Goal: Information Seeking & Learning: Learn about a topic

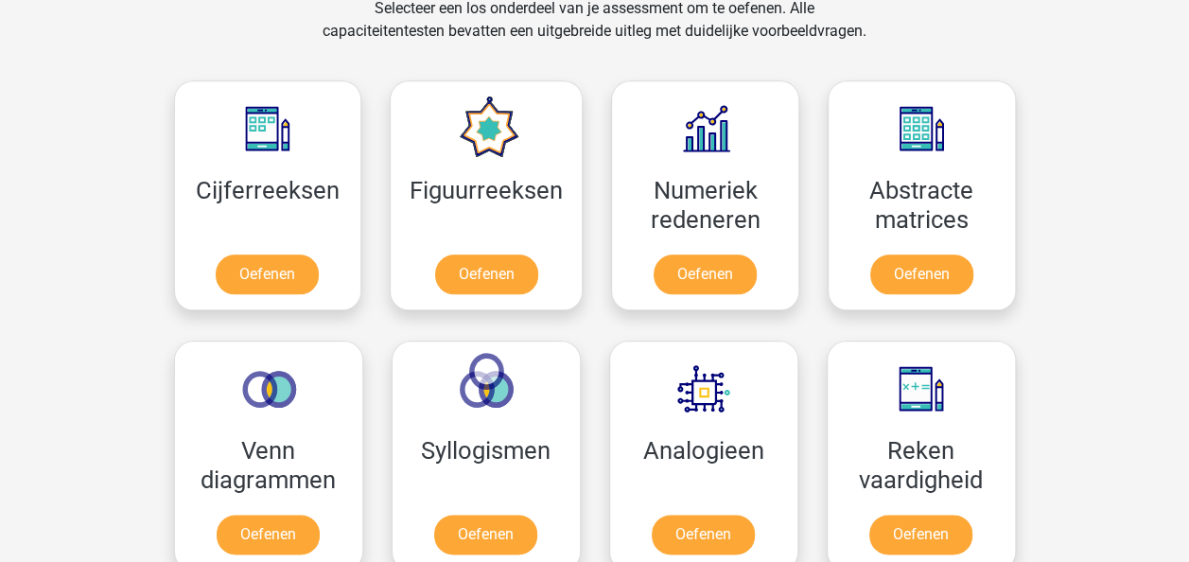
scroll to position [946, 0]
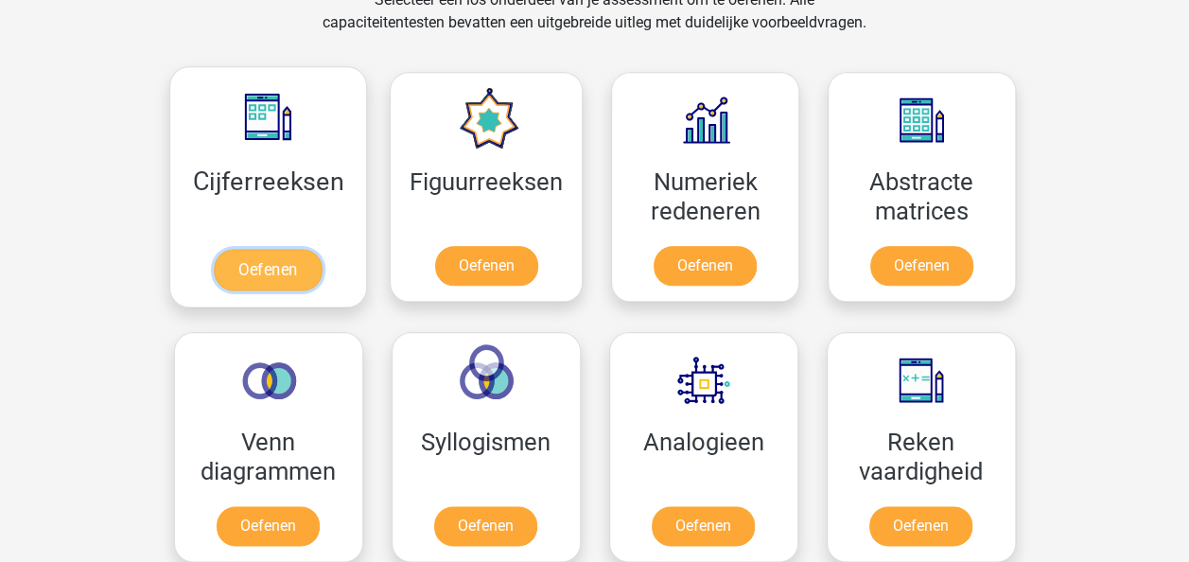
click at [266, 249] on link "Oefenen" at bounding box center [268, 270] width 108 height 42
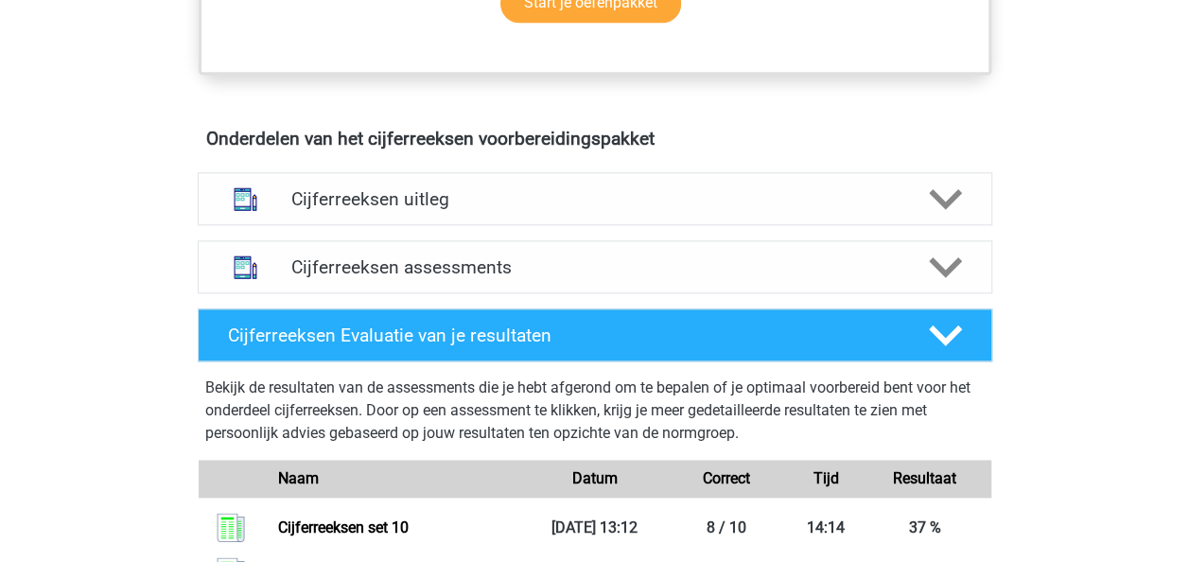
scroll to position [1024, 0]
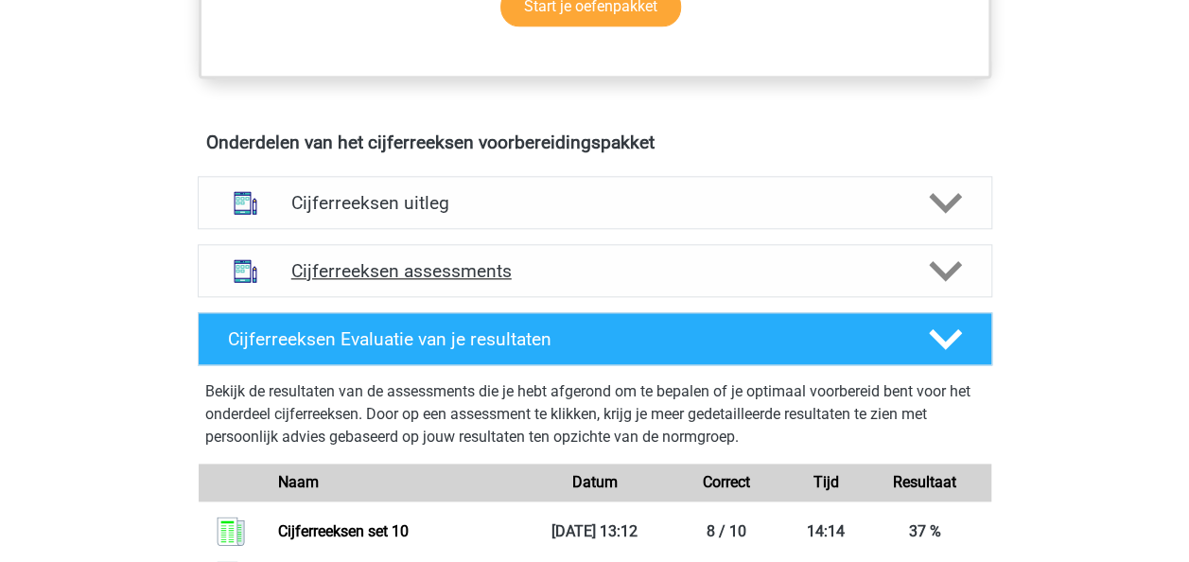
click at [887, 282] on h4 "Cijferreeksen assessments" at bounding box center [594, 271] width 607 height 22
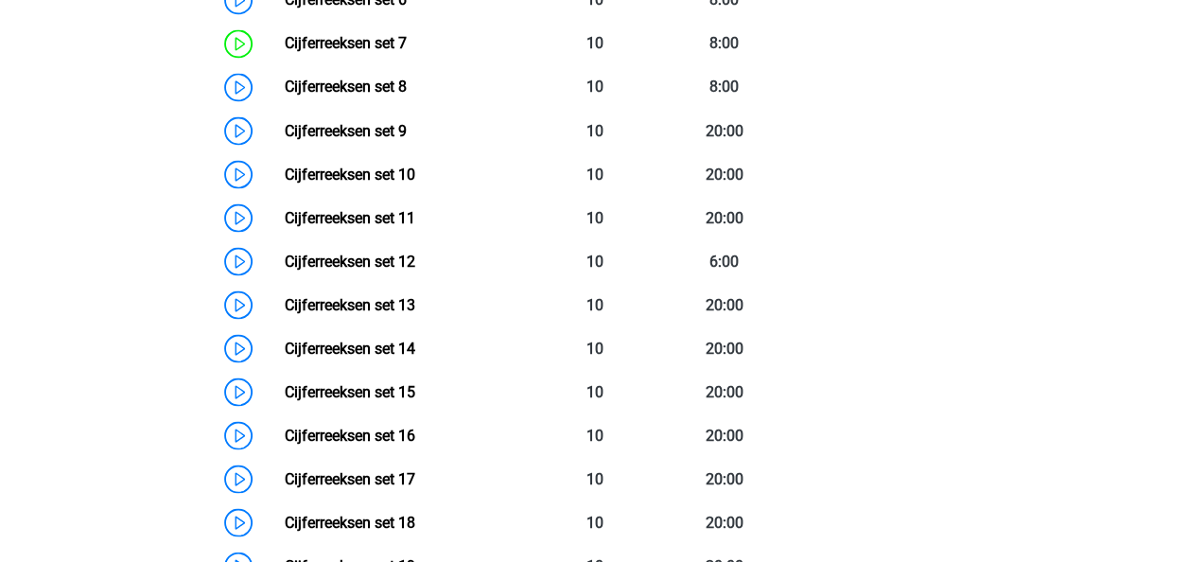
scroll to position [1686, 0]
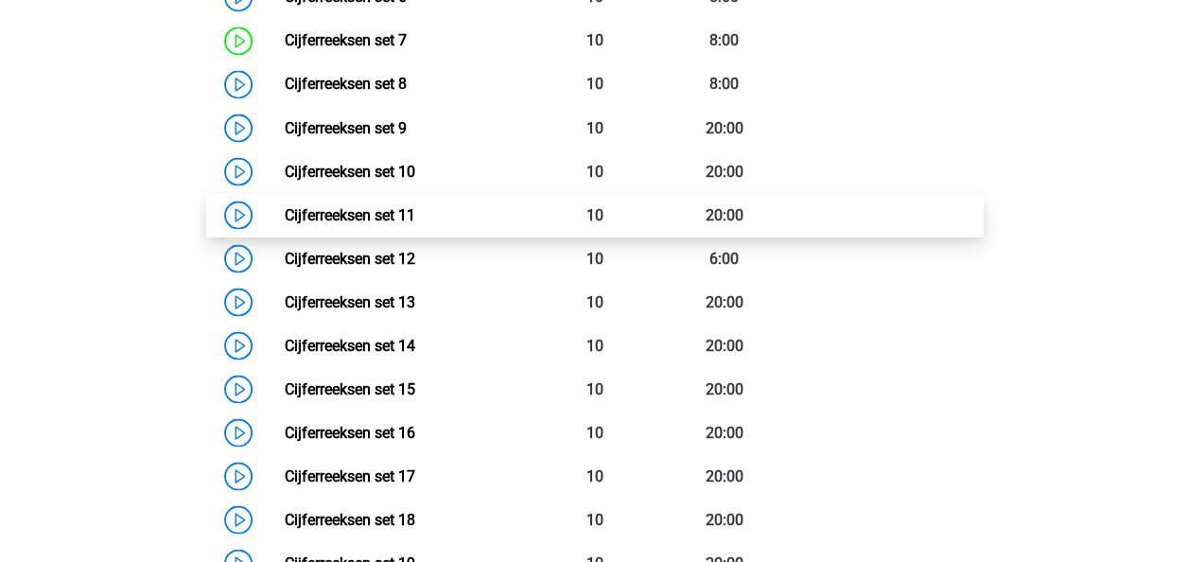
click at [415, 223] on link "Cijferreeksen set 11" at bounding box center [350, 214] width 131 height 18
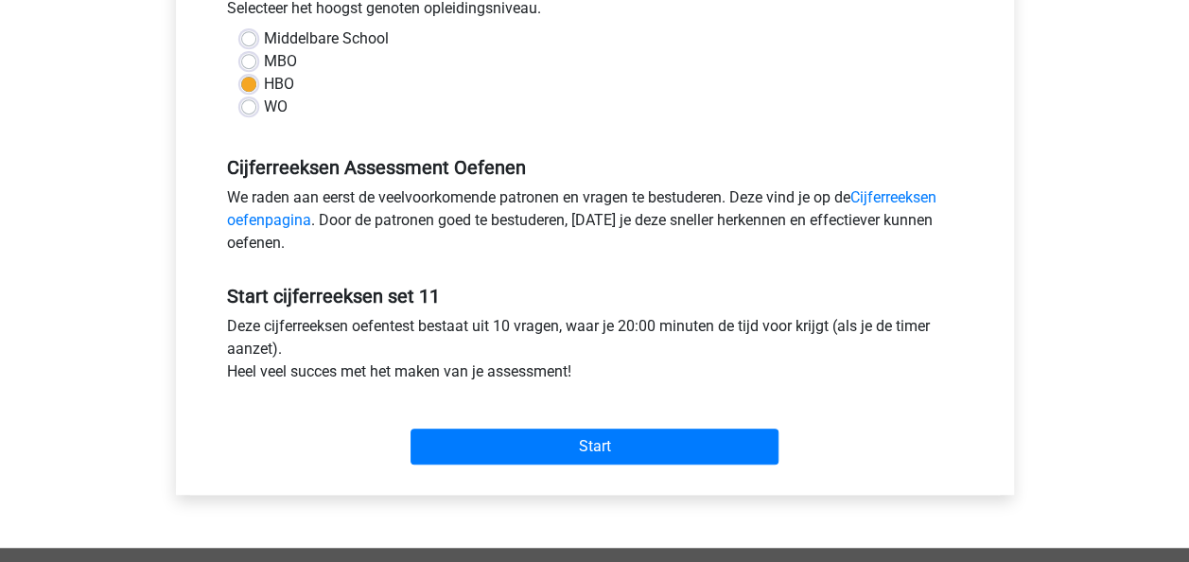
scroll to position [473, 0]
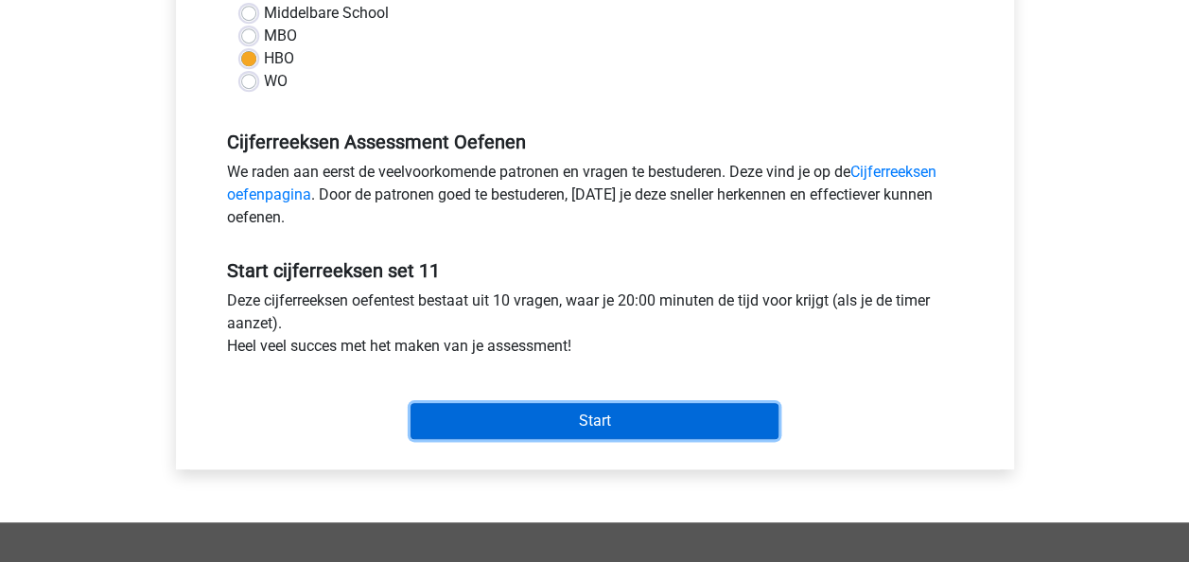
click at [564, 425] on input "Start" at bounding box center [594, 421] width 368 height 36
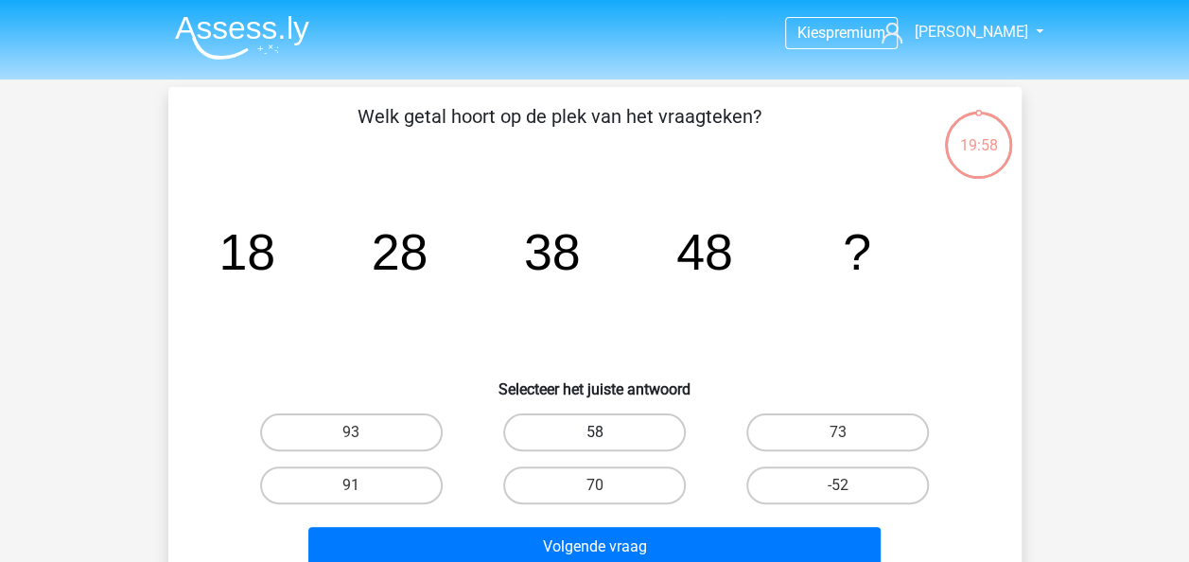
click at [629, 429] on label "58" at bounding box center [594, 432] width 183 height 38
click at [606, 432] on input "58" at bounding box center [600, 438] width 12 height 12
radio input "true"
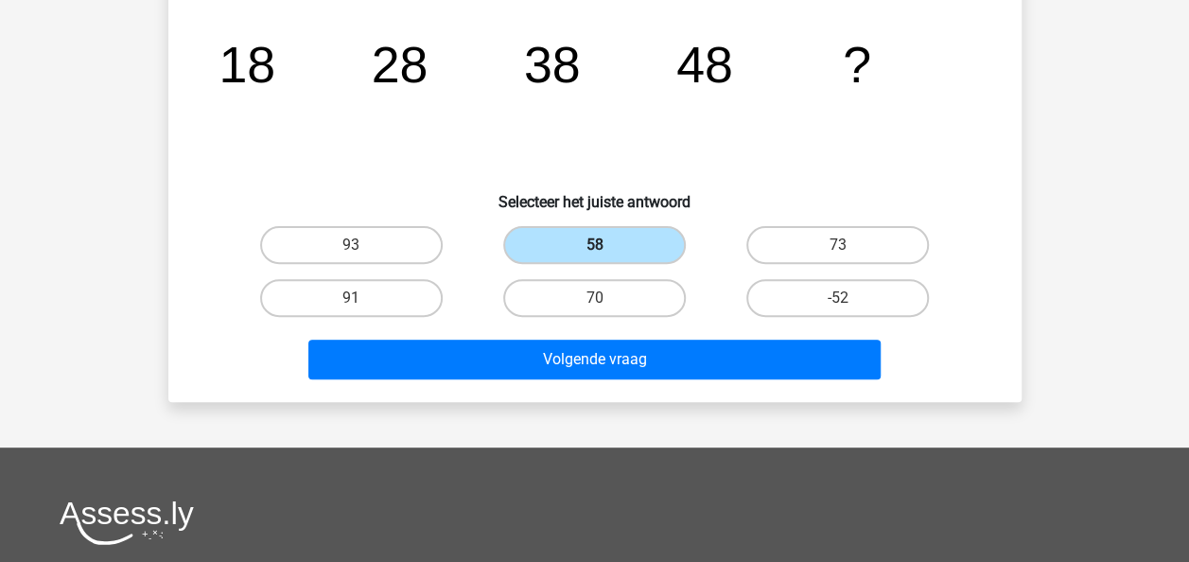
scroll to position [189, 0]
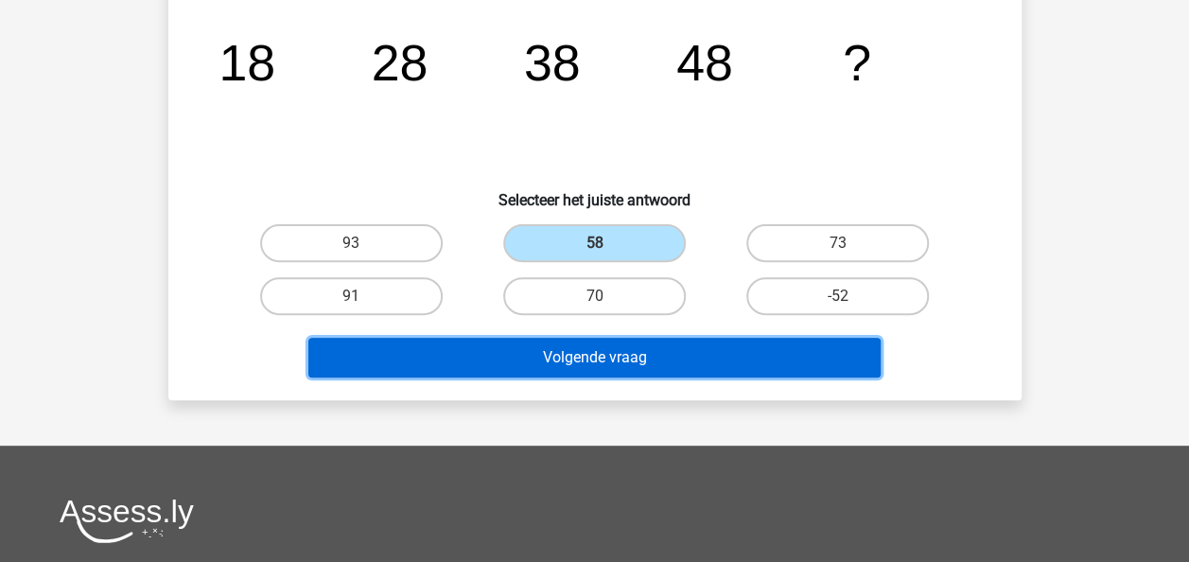
click at [654, 357] on button "Volgende vraag" at bounding box center [594, 358] width 572 height 40
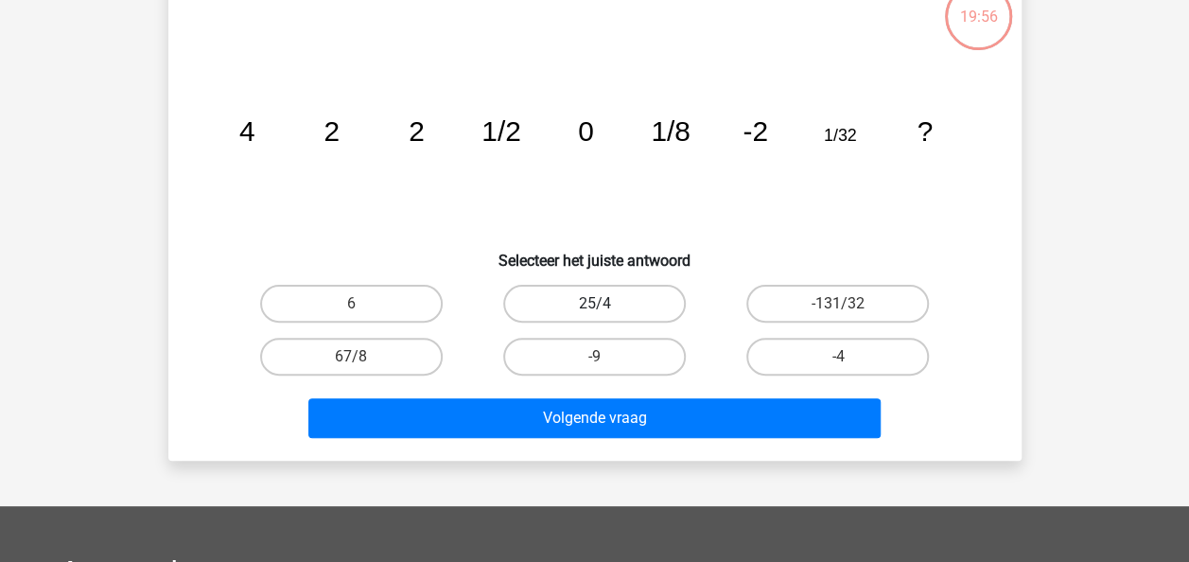
scroll to position [87, 0]
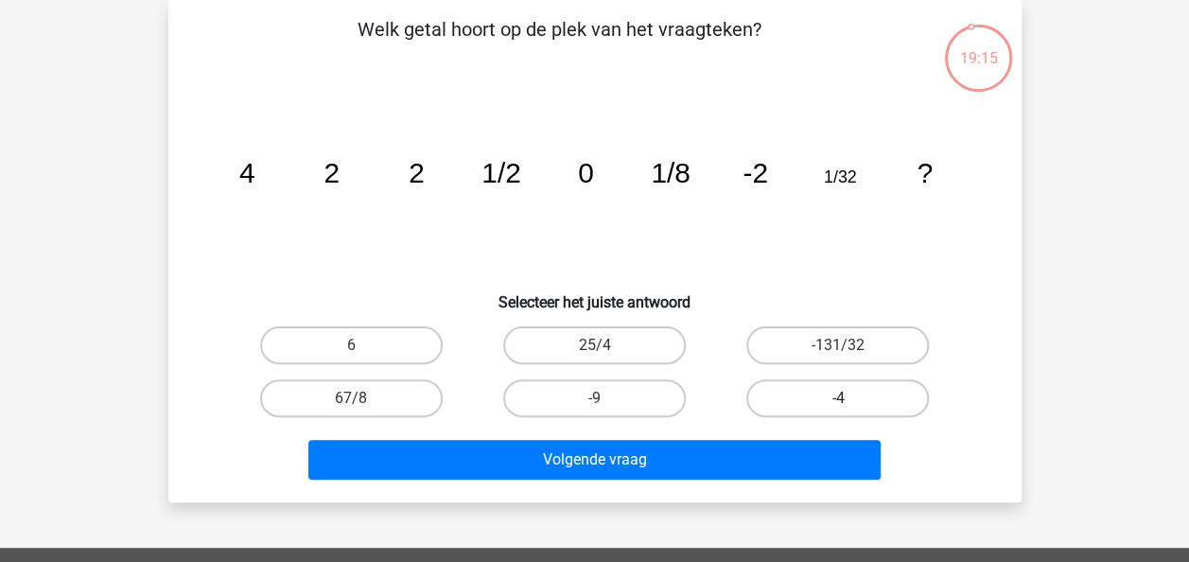
click at [849, 390] on label "-4" at bounding box center [837, 398] width 183 height 38
click at [849, 398] on input "-4" at bounding box center [844, 404] width 12 height 12
radio input "true"
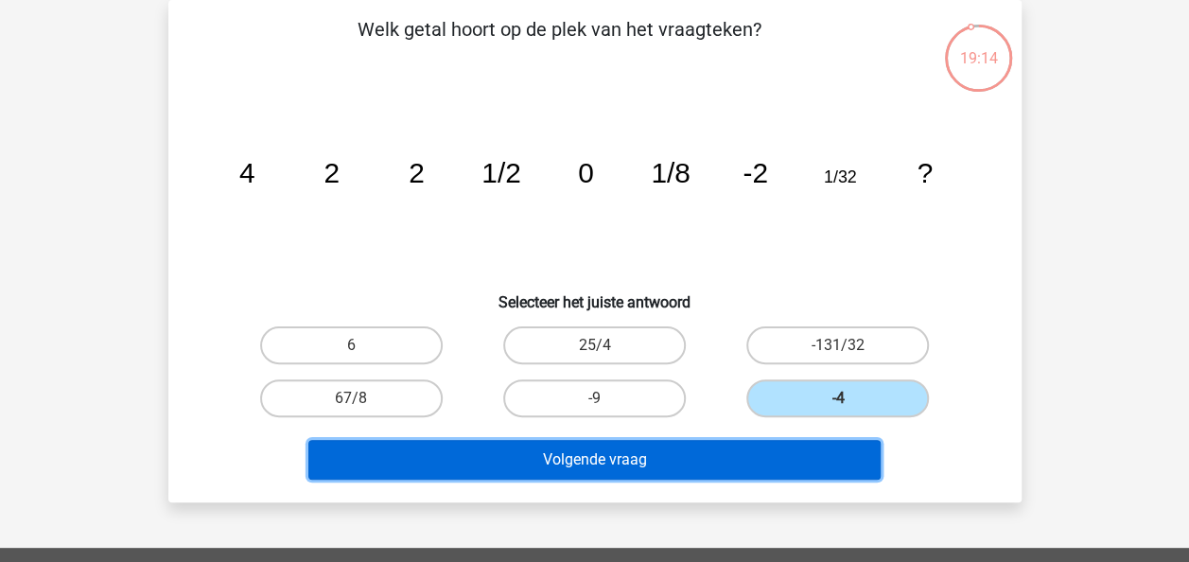
click at [804, 461] on button "Volgende vraag" at bounding box center [594, 460] width 572 height 40
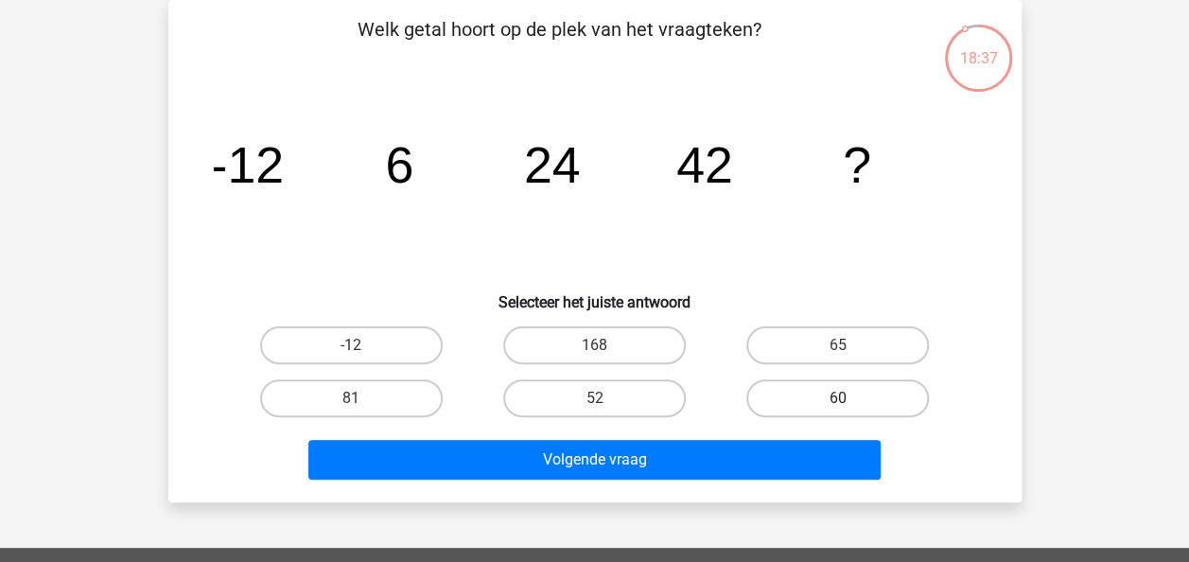
click at [843, 390] on label "60" at bounding box center [837, 398] width 183 height 38
click at [843, 398] on input "60" at bounding box center [844, 404] width 12 height 12
radio input "true"
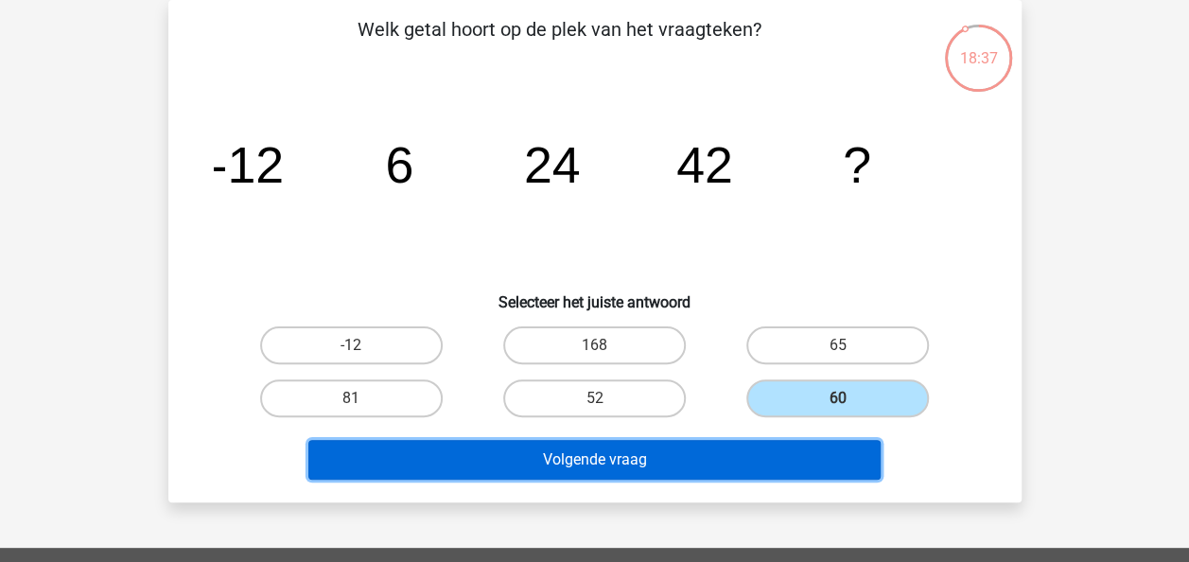
click at [789, 464] on button "Volgende vraag" at bounding box center [594, 460] width 572 height 40
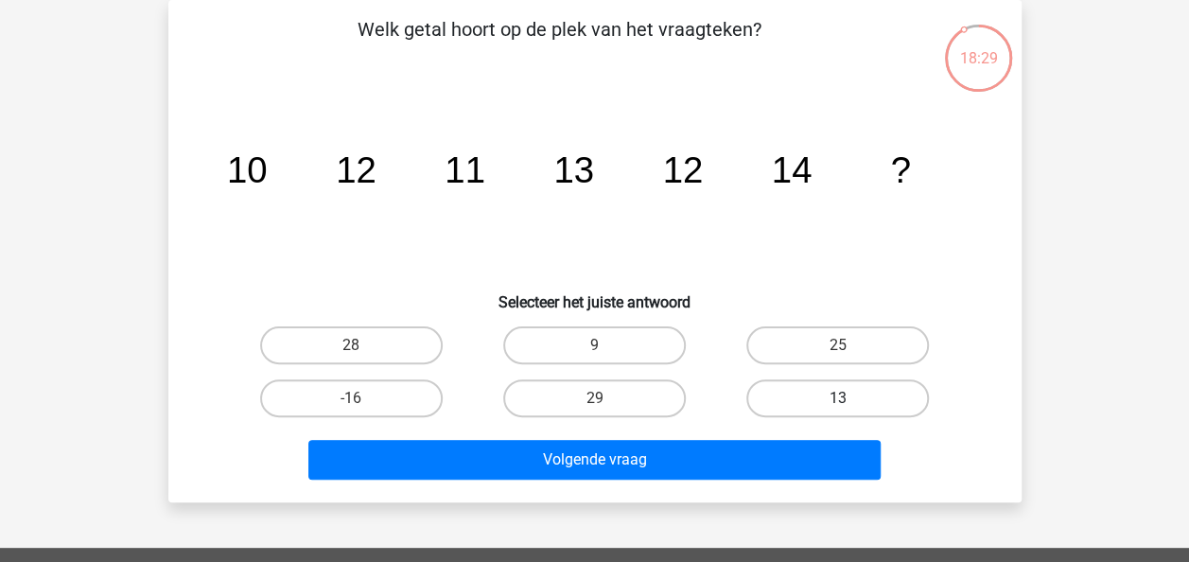
click at [821, 395] on label "13" at bounding box center [837, 398] width 183 height 38
click at [838, 398] on input "13" at bounding box center [844, 404] width 12 height 12
radio input "true"
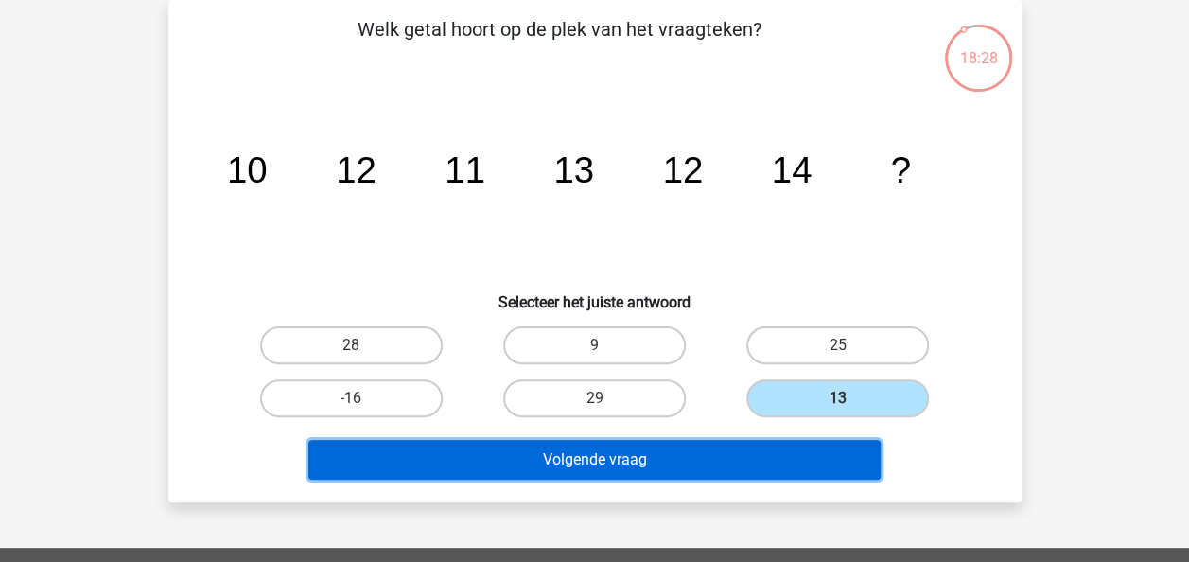
click at [781, 461] on button "Volgende vraag" at bounding box center [594, 460] width 572 height 40
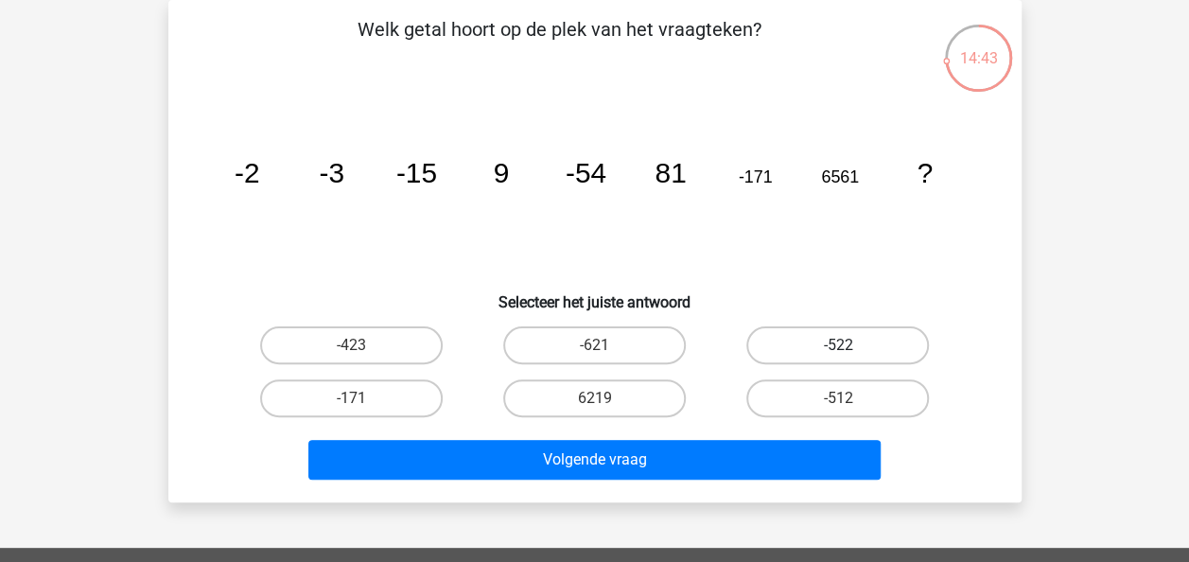
click at [809, 333] on label "-522" at bounding box center [837, 345] width 183 height 38
click at [838, 345] on input "-522" at bounding box center [844, 351] width 12 height 12
radio input "true"
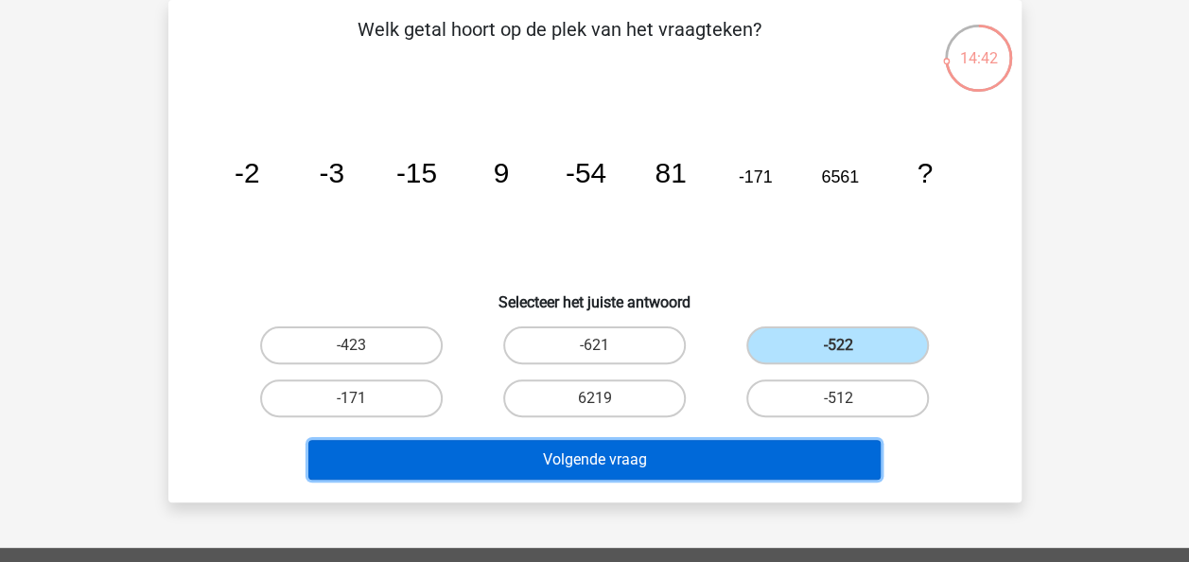
click at [736, 461] on button "Volgende vraag" at bounding box center [594, 460] width 572 height 40
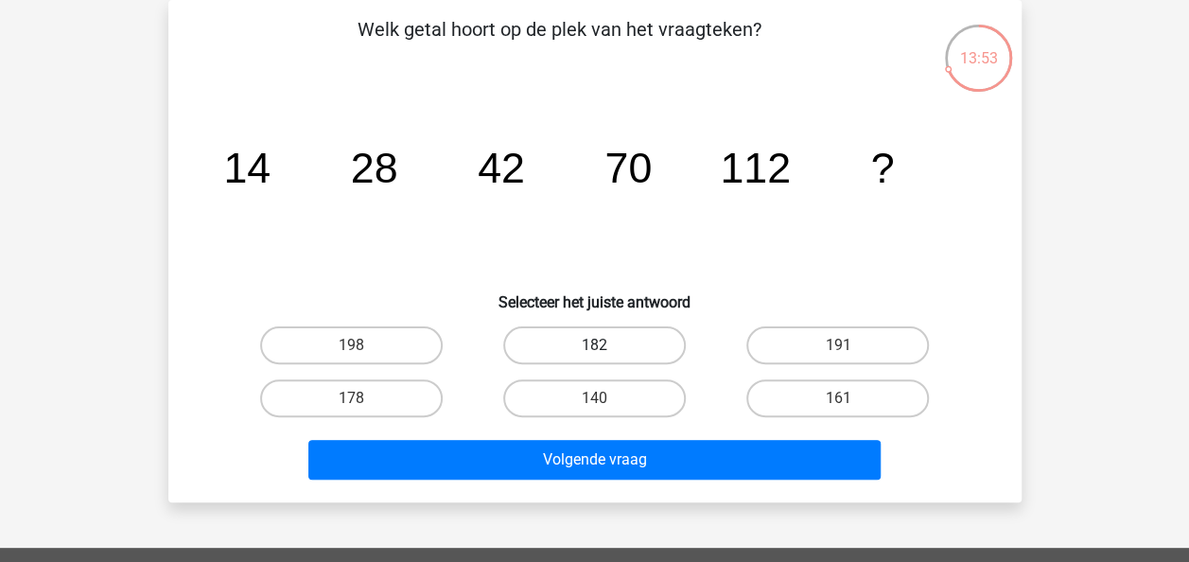
click at [622, 344] on label "182" at bounding box center [594, 345] width 183 height 38
click at [606, 345] on input "182" at bounding box center [600, 351] width 12 height 12
radio input "true"
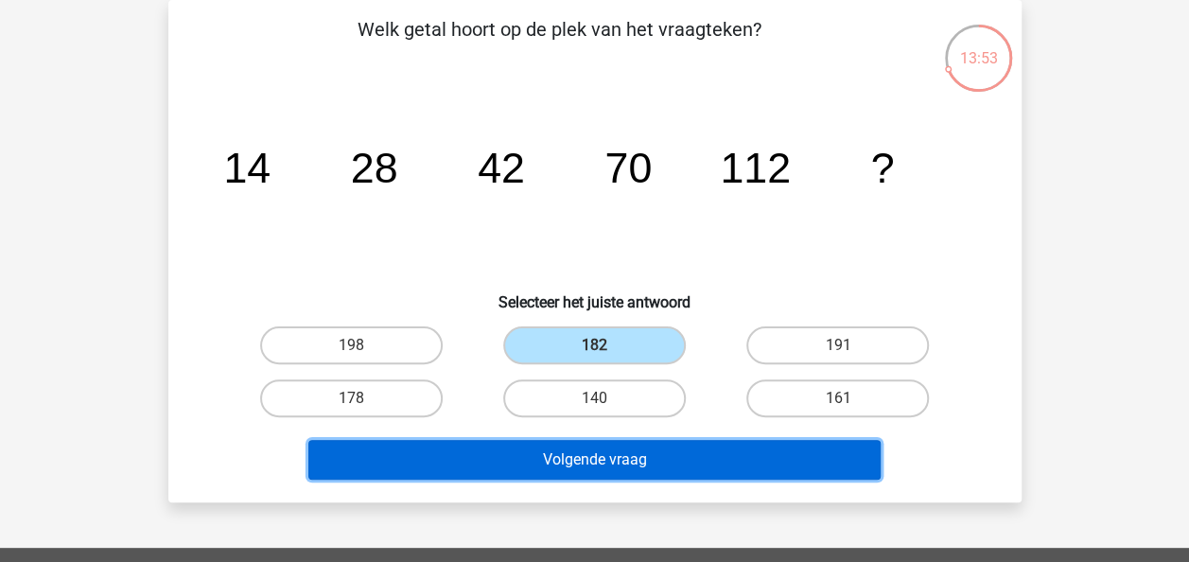
click at [657, 457] on button "Volgende vraag" at bounding box center [594, 460] width 572 height 40
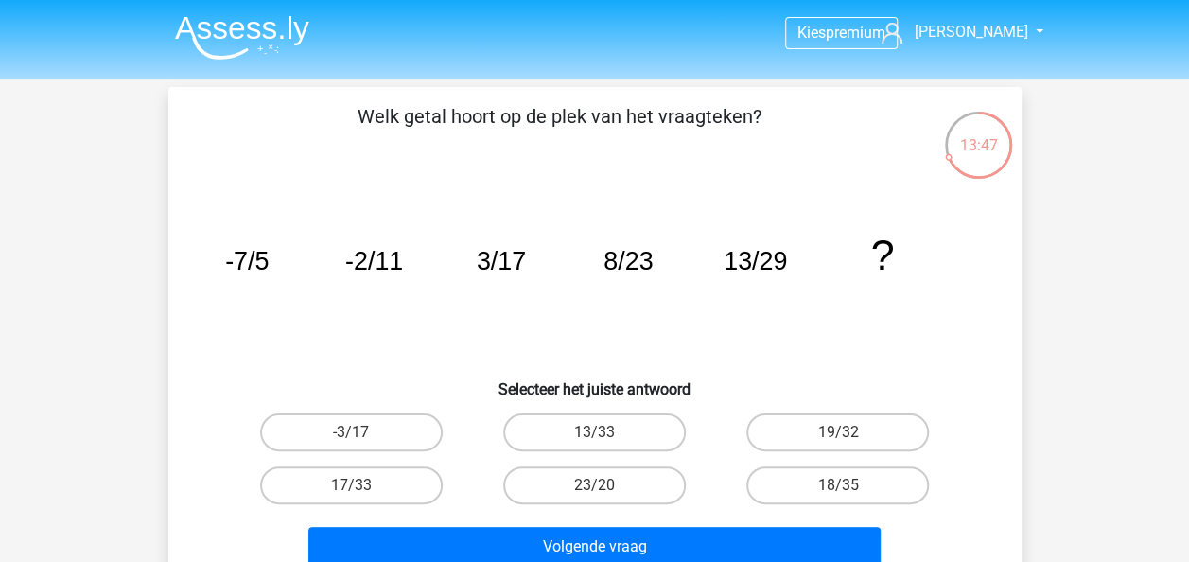
scroll to position [95, 0]
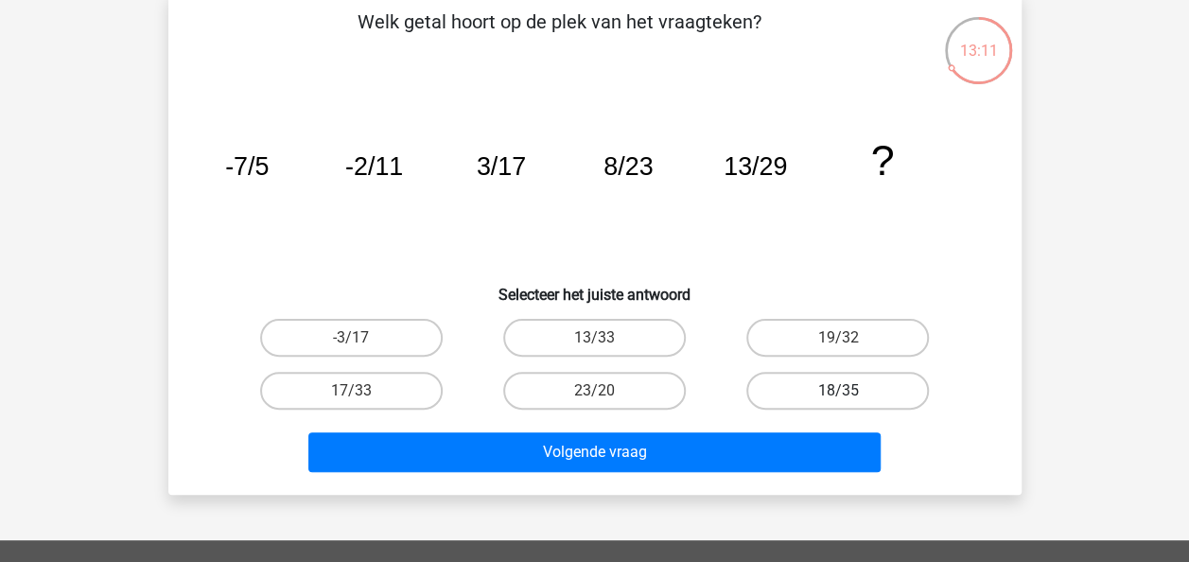
click at [872, 374] on label "18/35" at bounding box center [837, 391] width 183 height 38
click at [850, 391] on input "18/35" at bounding box center [844, 397] width 12 height 12
radio input "true"
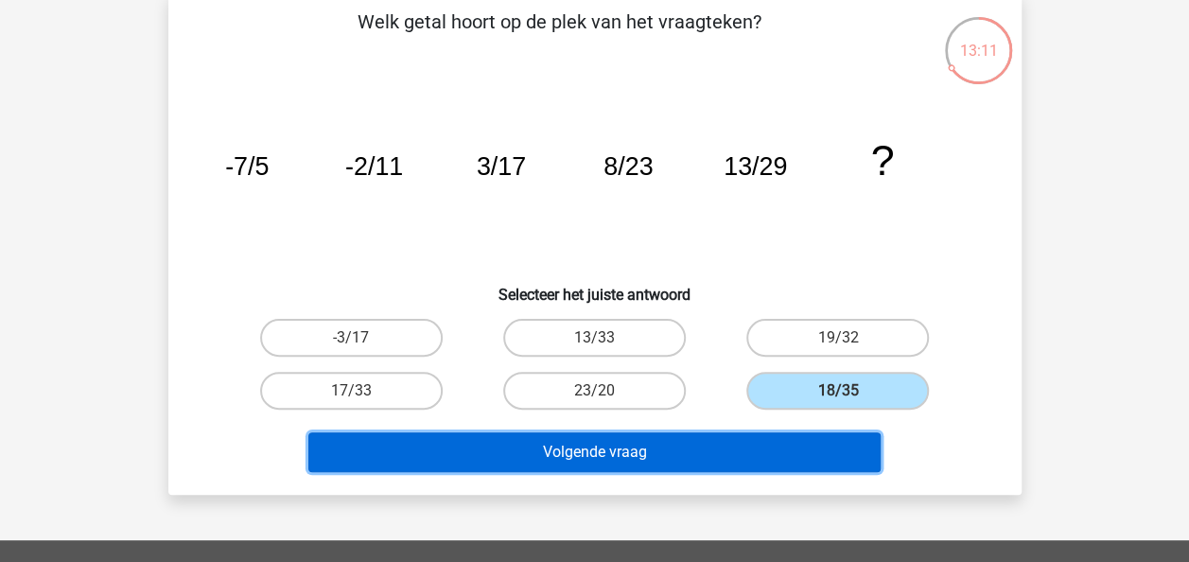
click at [719, 450] on button "Volgende vraag" at bounding box center [594, 452] width 572 height 40
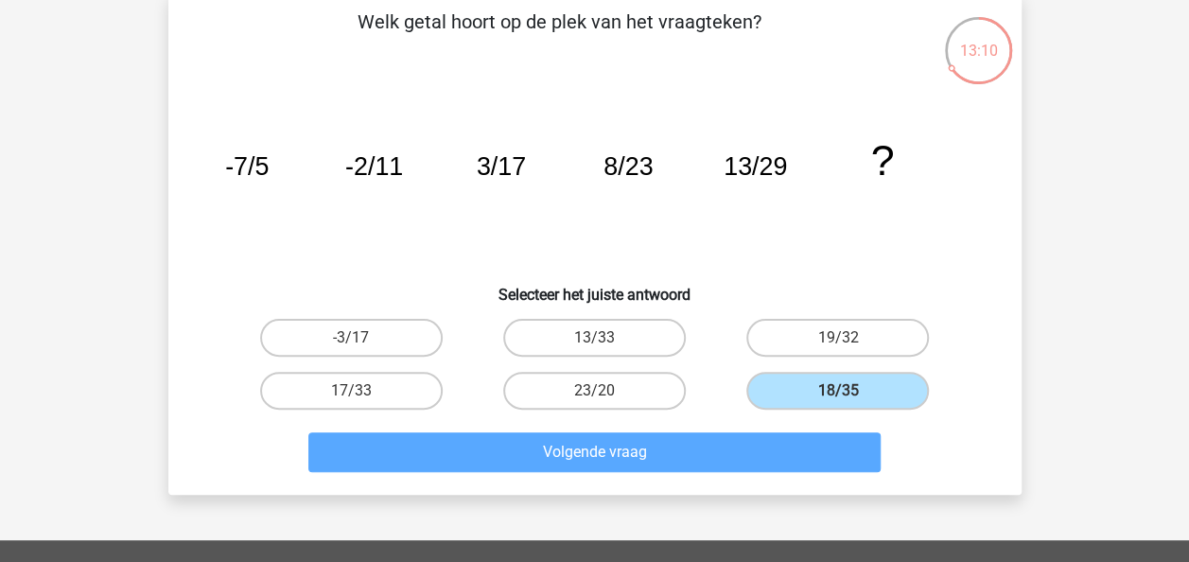
scroll to position [87, 0]
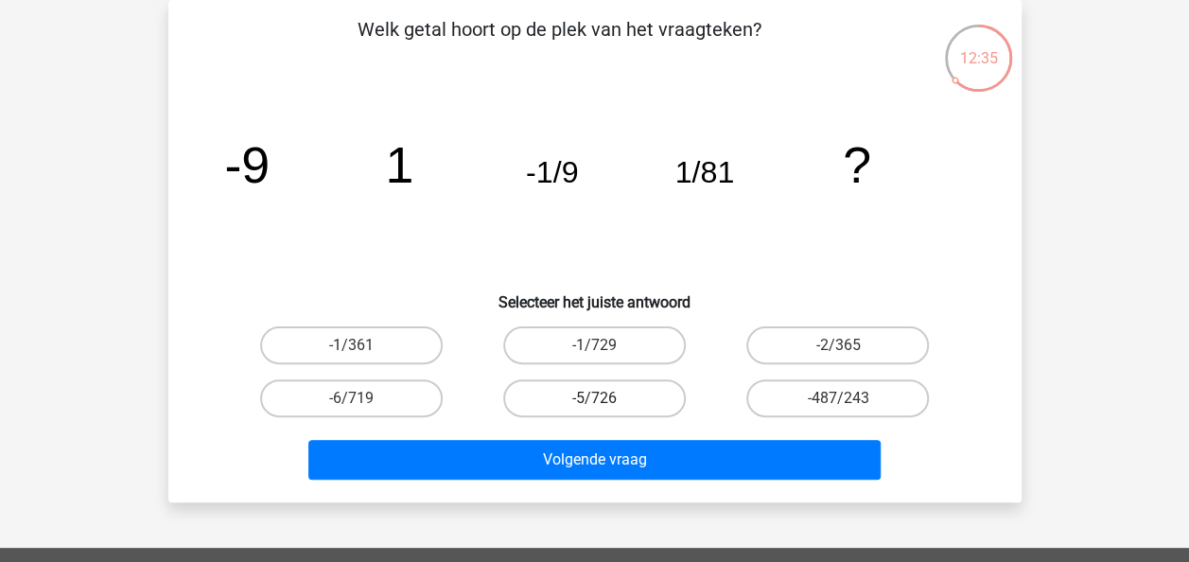
click at [591, 405] on label "-5/726" at bounding box center [594, 398] width 183 height 38
click at [594, 405] on input "-5/726" at bounding box center [600, 404] width 12 height 12
radio input "true"
click at [593, 341] on label "-1/729" at bounding box center [594, 345] width 183 height 38
click at [594, 345] on input "-1/729" at bounding box center [600, 351] width 12 height 12
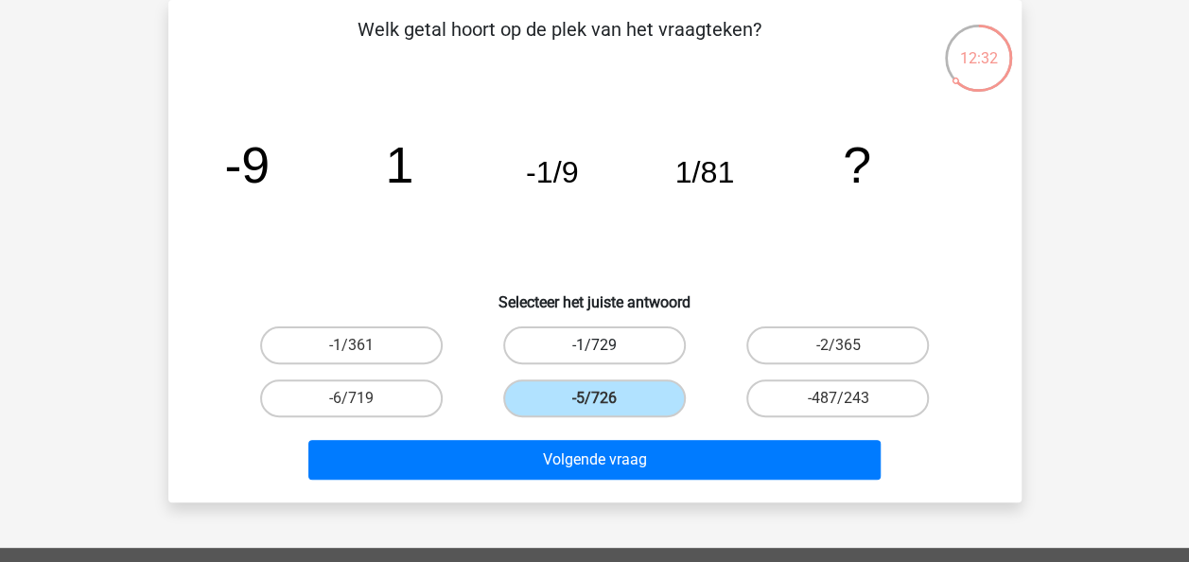
radio input "true"
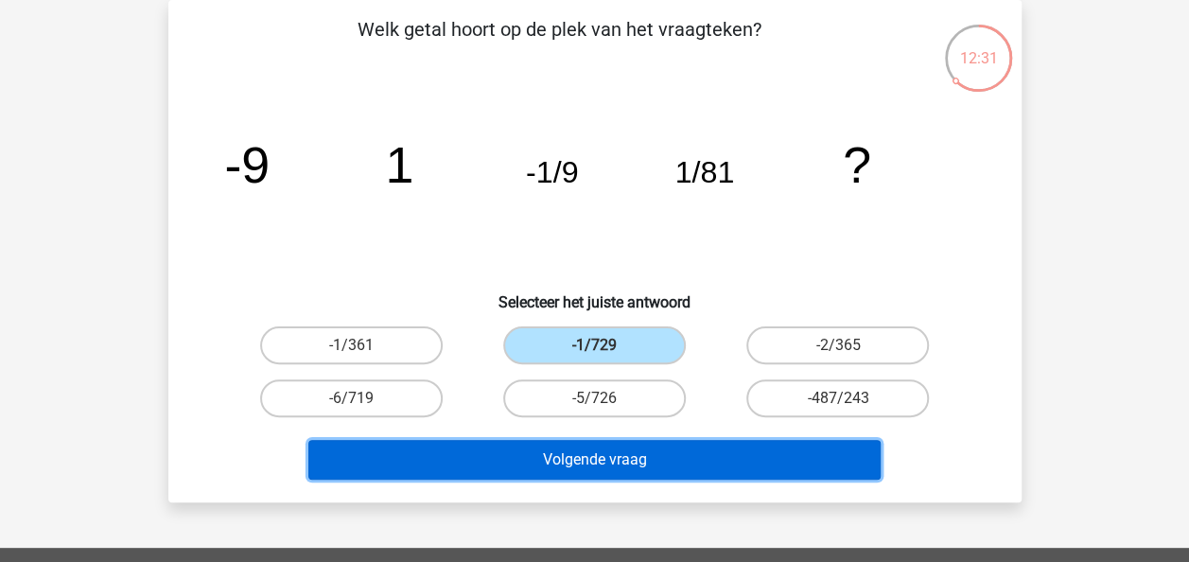
click at [630, 465] on button "Volgende vraag" at bounding box center [594, 460] width 572 height 40
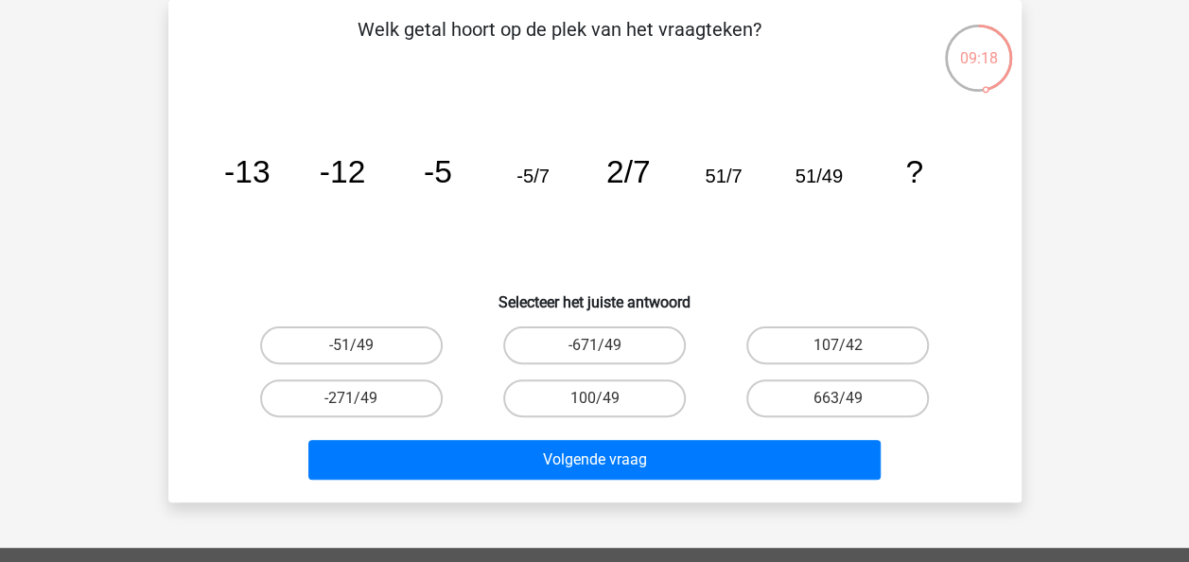
click at [602, 346] on input "-671/49" at bounding box center [600, 351] width 12 height 12
radio input "true"
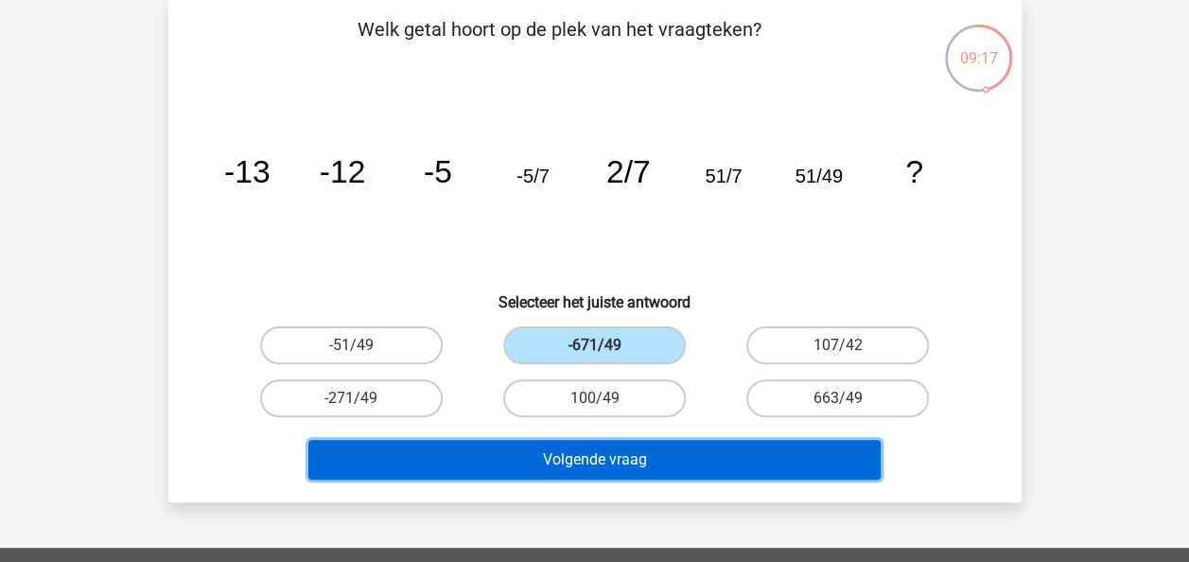
click at [610, 458] on button "Volgende vraag" at bounding box center [594, 460] width 572 height 40
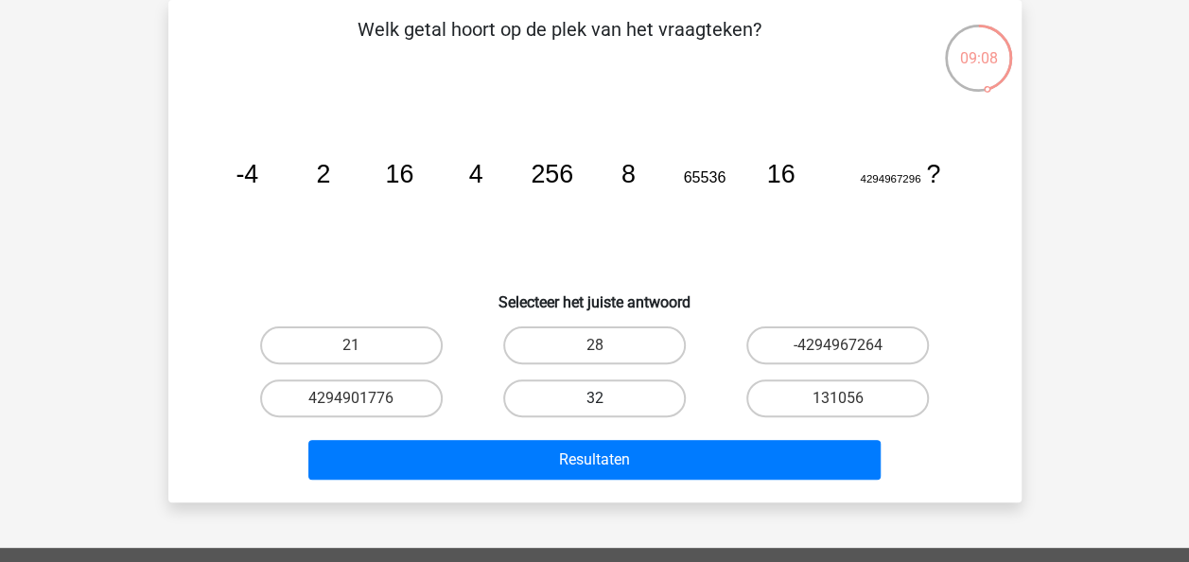
click at [597, 395] on label "32" at bounding box center [594, 398] width 183 height 38
click at [597, 398] on input "32" at bounding box center [600, 404] width 12 height 12
radio input "true"
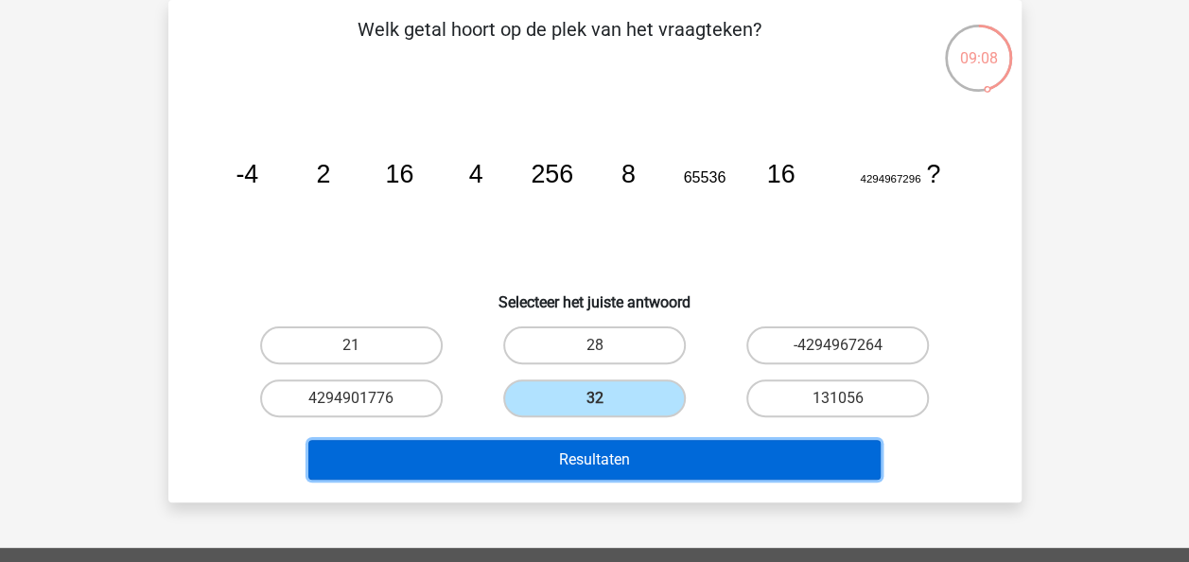
click at [631, 465] on button "Resultaten" at bounding box center [594, 460] width 572 height 40
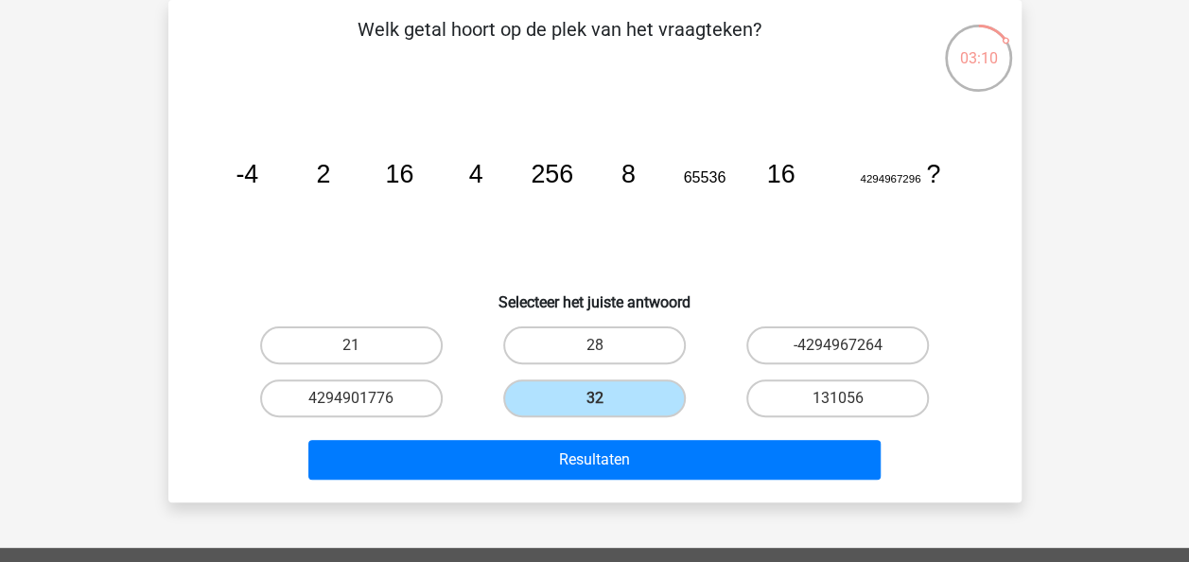
scroll to position [0, 0]
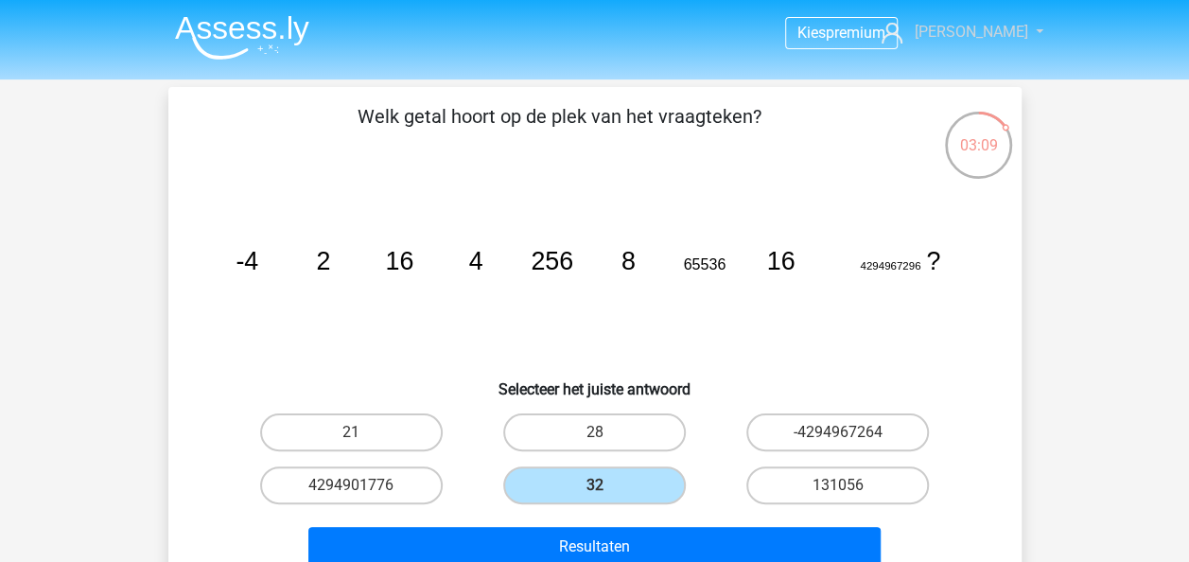
click at [969, 26] on span "[PERSON_NAME]" at bounding box center [970, 32] width 113 height 18
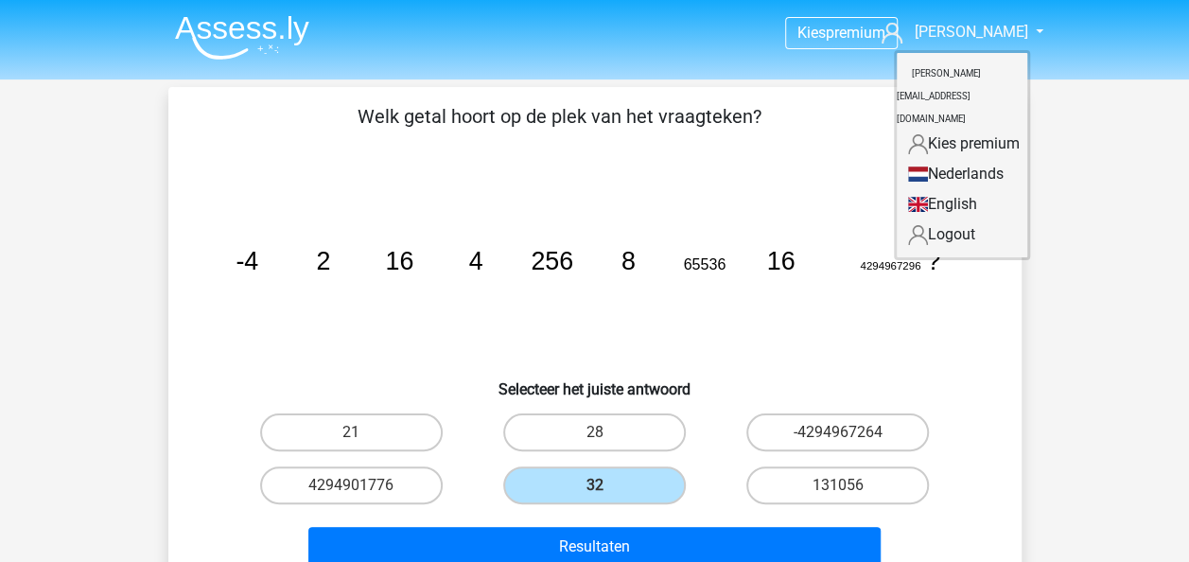
click at [260, 30] on img at bounding box center [242, 37] width 134 height 44
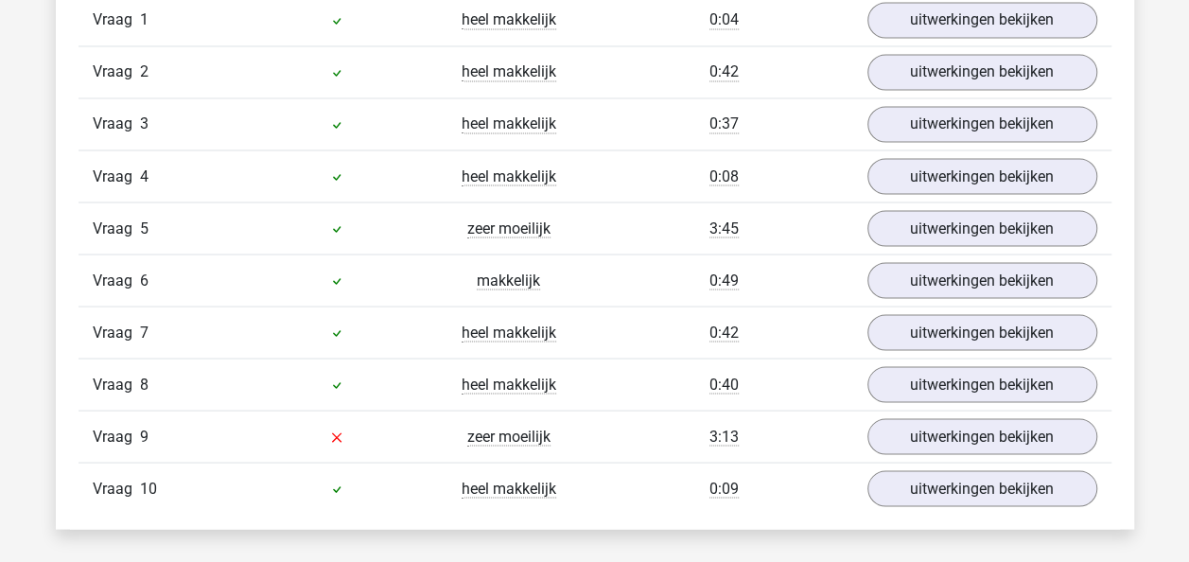
scroll to position [1608, 0]
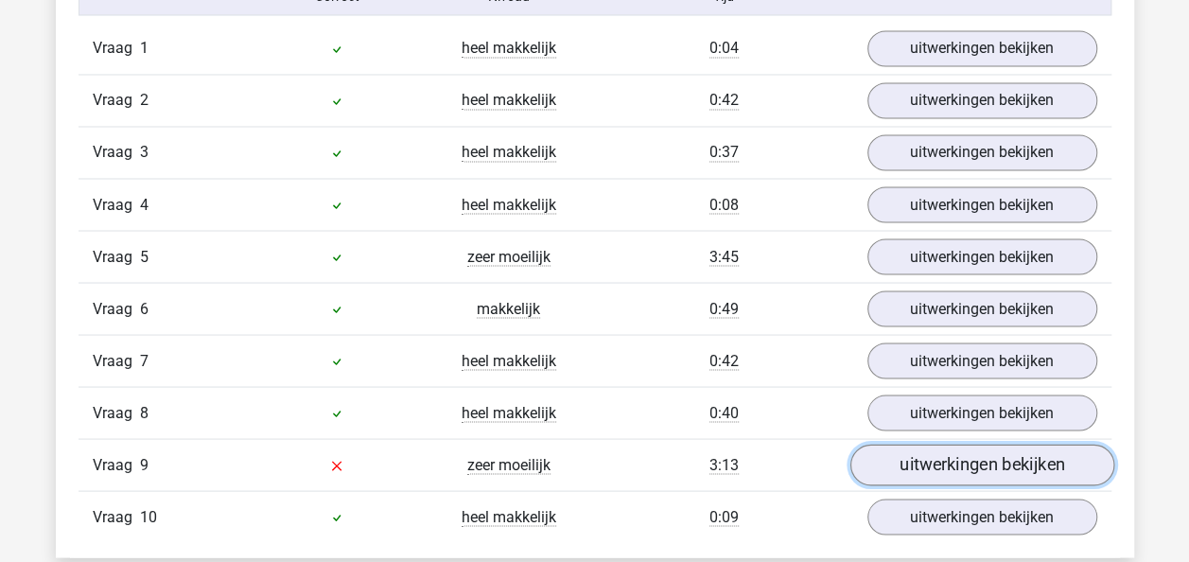
click at [1001, 449] on link "uitwerkingen bekijken" at bounding box center [981, 465] width 264 height 42
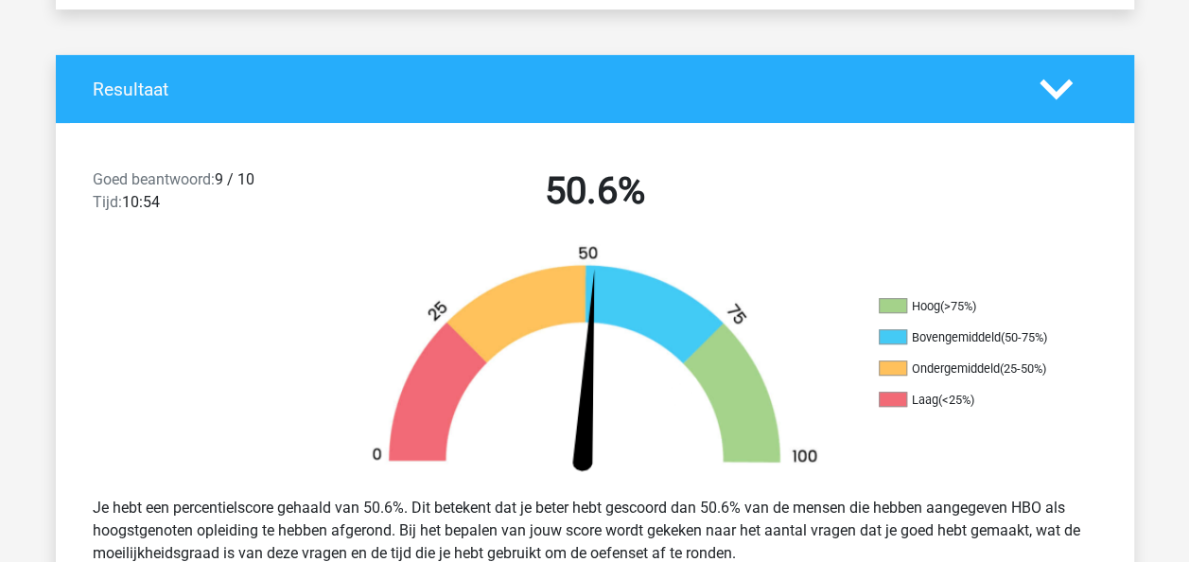
scroll to position [357, 0]
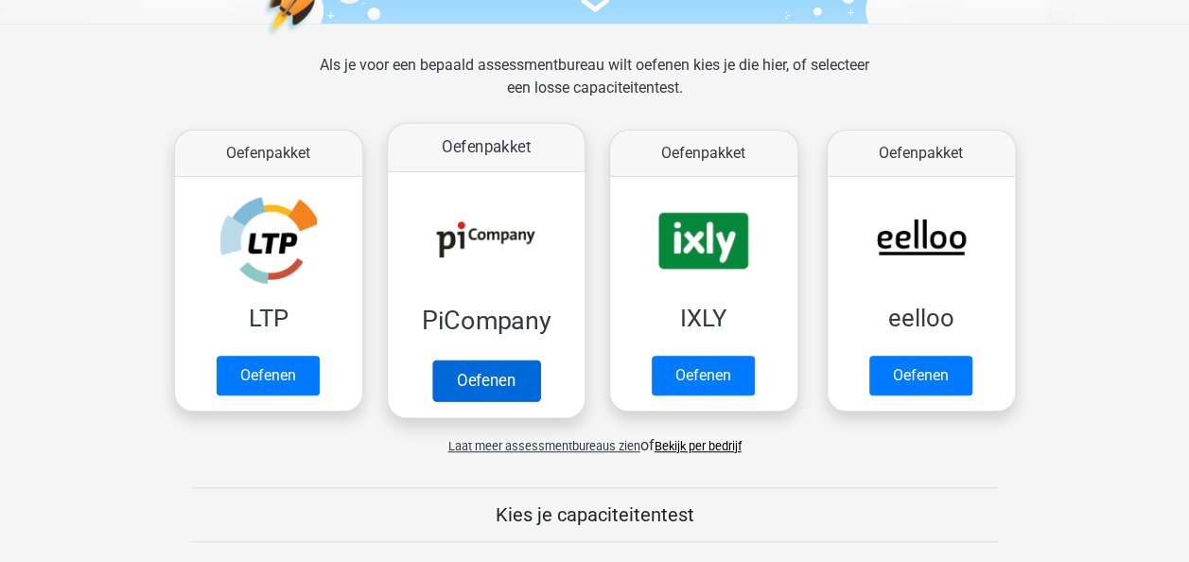
scroll to position [378, 0]
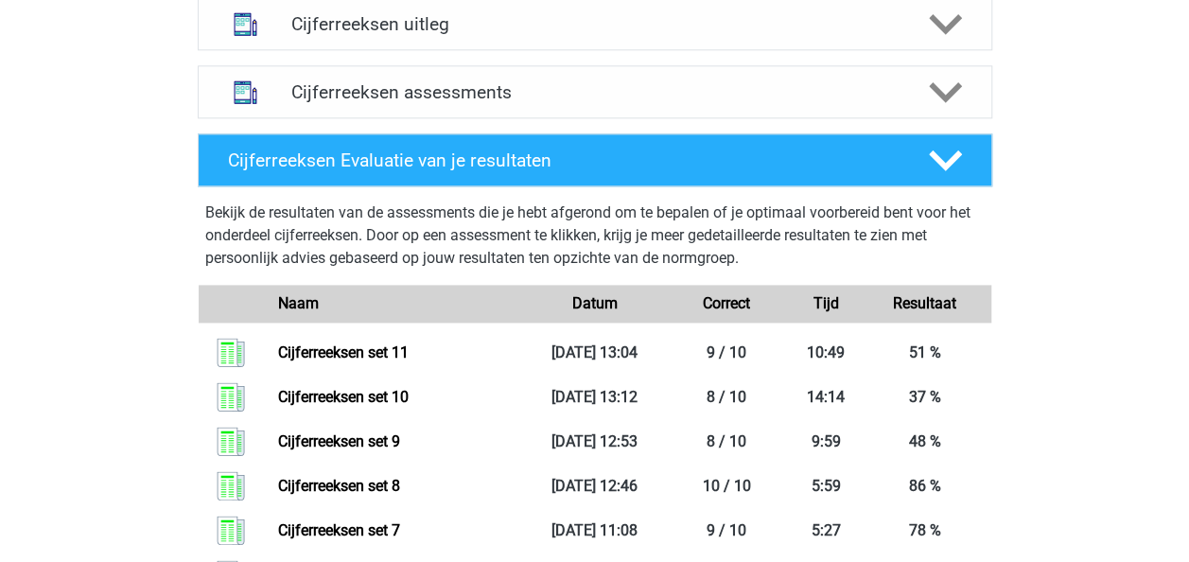
scroll to position [1229, 0]
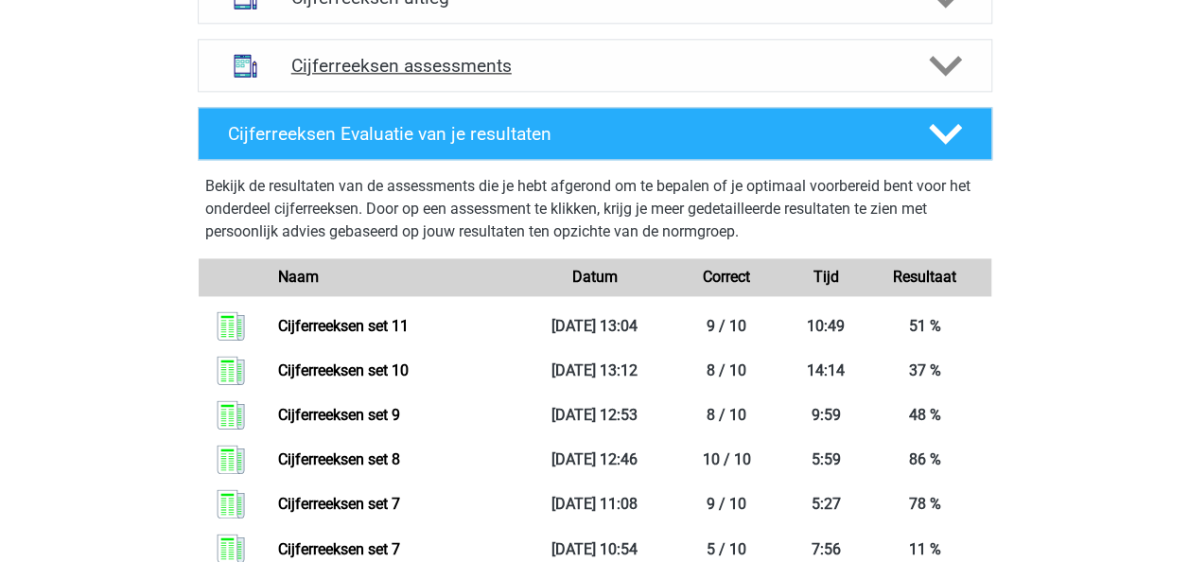
click at [540, 73] on div "Cijferreeksen assessments" at bounding box center [595, 65] width 794 height 53
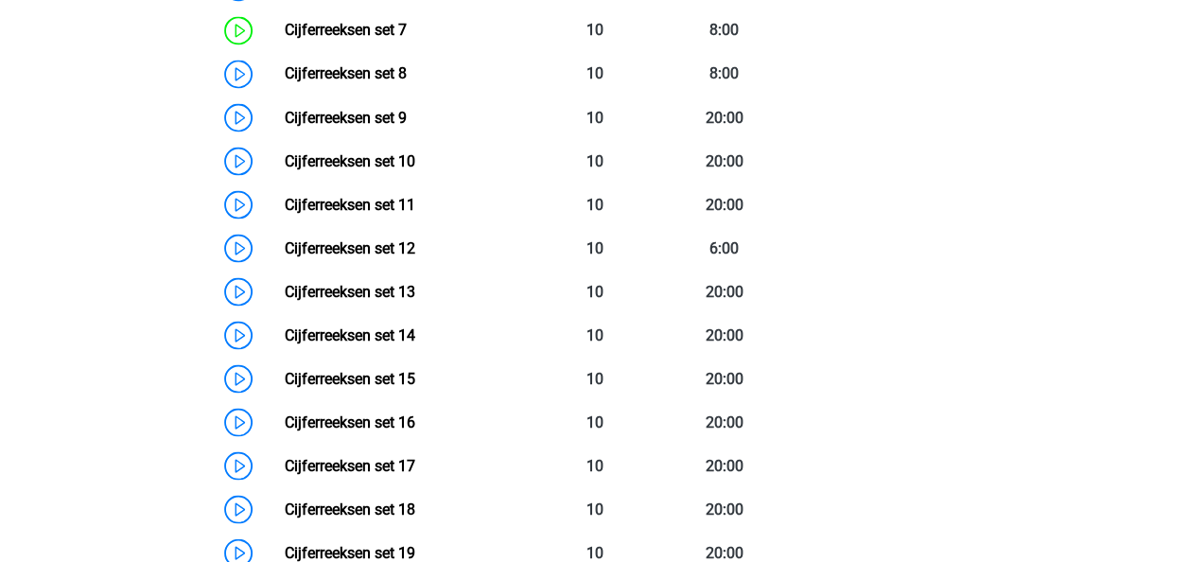
scroll to position [1702, 0]
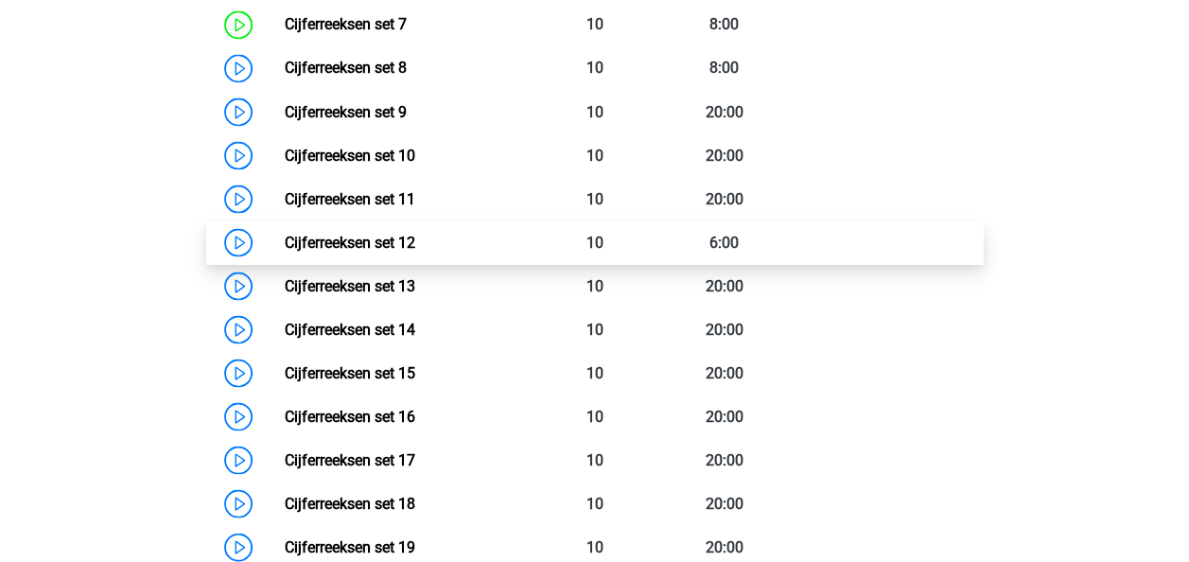
click at [344, 251] on link "Cijferreeksen set 12" at bounding box center [350, 242] width 131 height 18
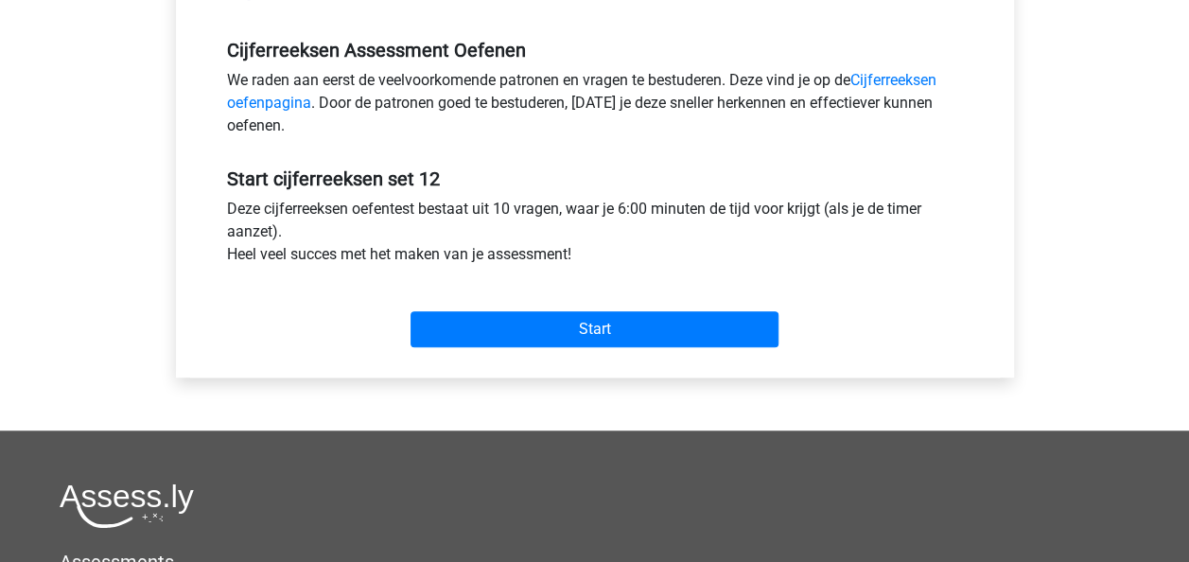
scroll to position [567, 0]
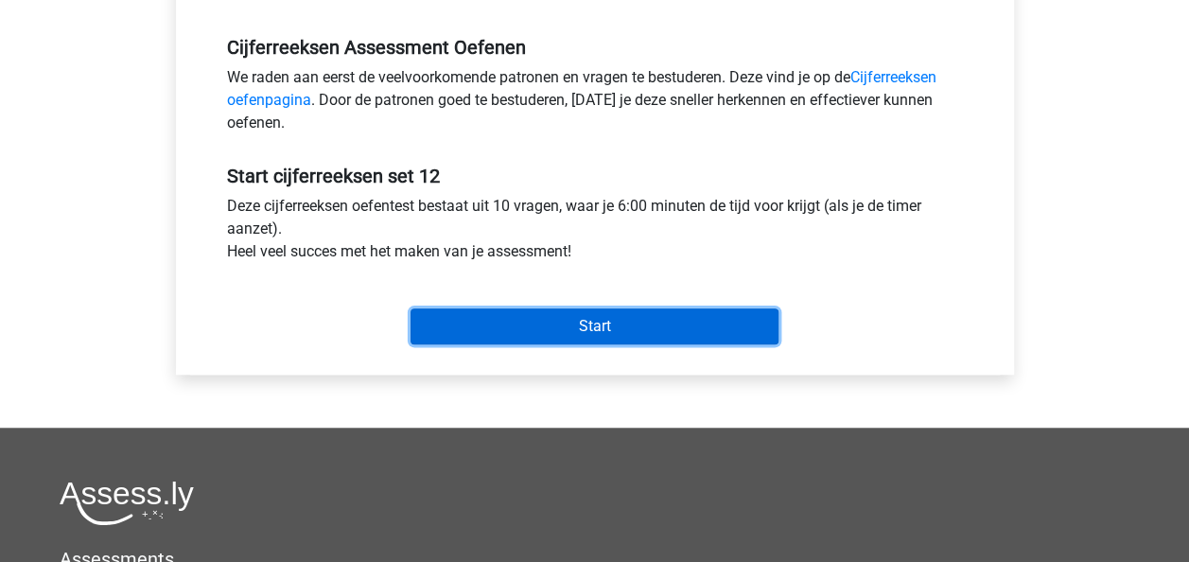
click at [724, 325] on input "Start" at bounding box center [594, 326] width 368 height 36
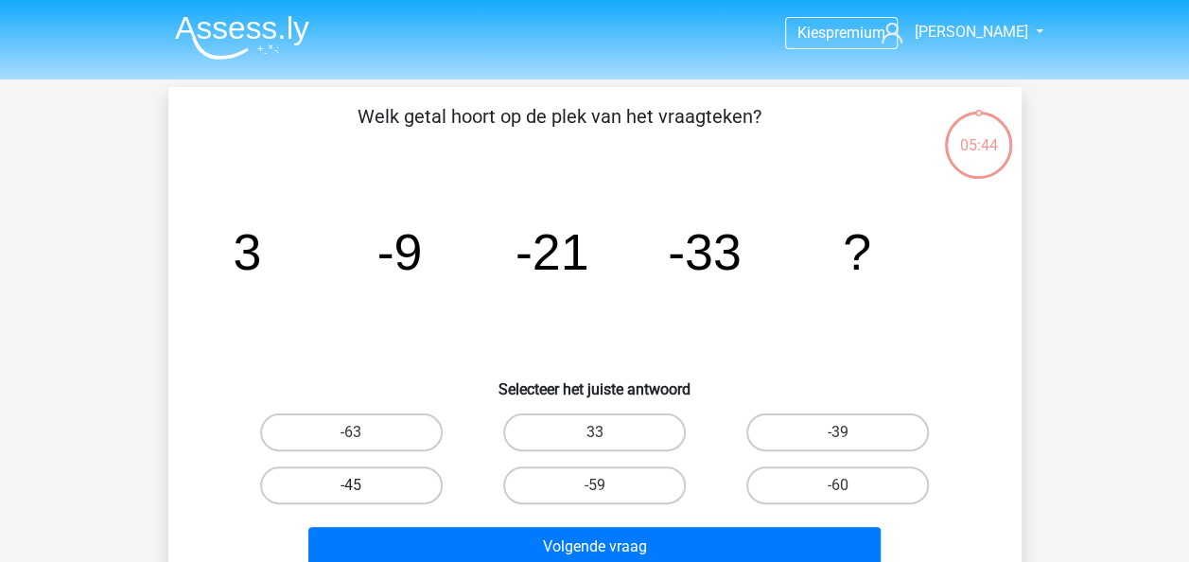
click at [405, 492] on label "-45" at bounding box center [351, 485] width 183 height 38
click at [363, 492] on input "-45" at bounding box center [357, 491] width 12 height 12
radio input "true"
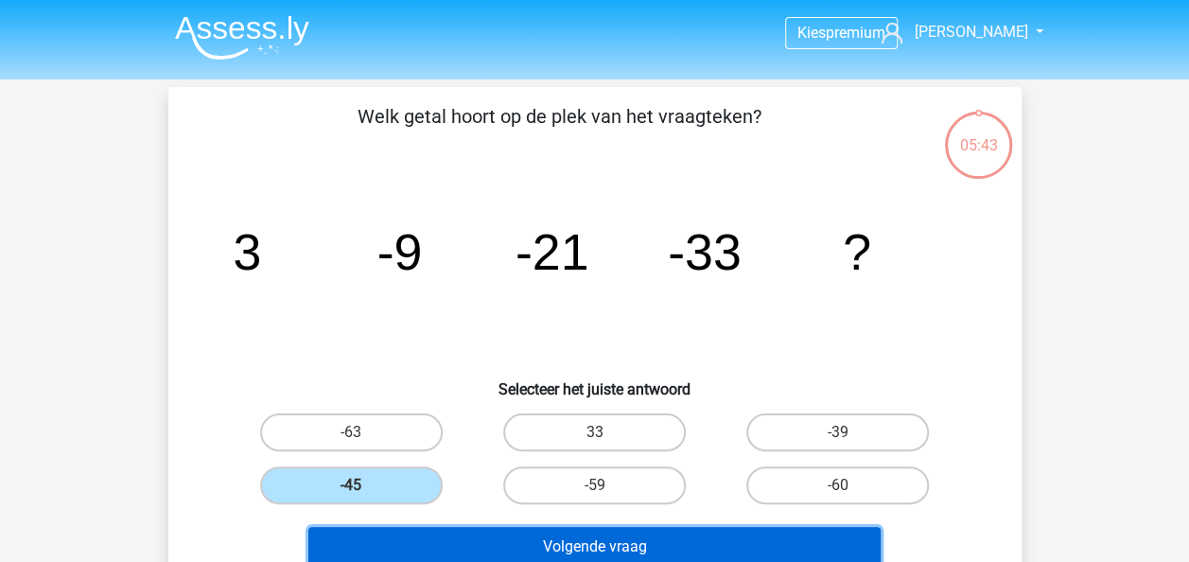
click at [591, 537] on button "Volgende vraag" at bounding box center [594, 547] width 572 height 40
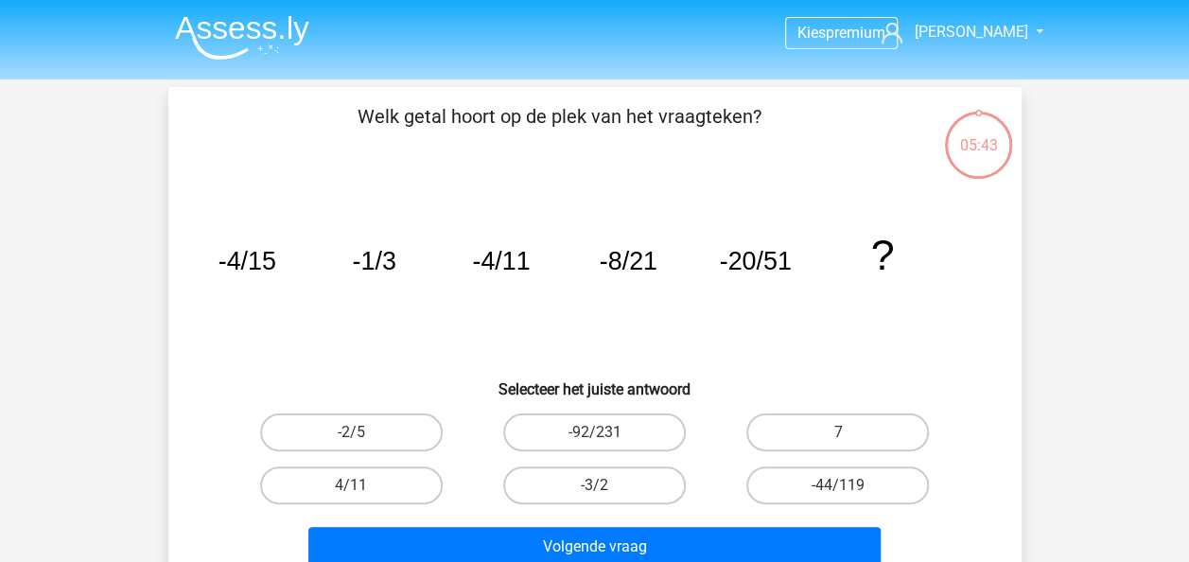
scroll to position [87, 0]
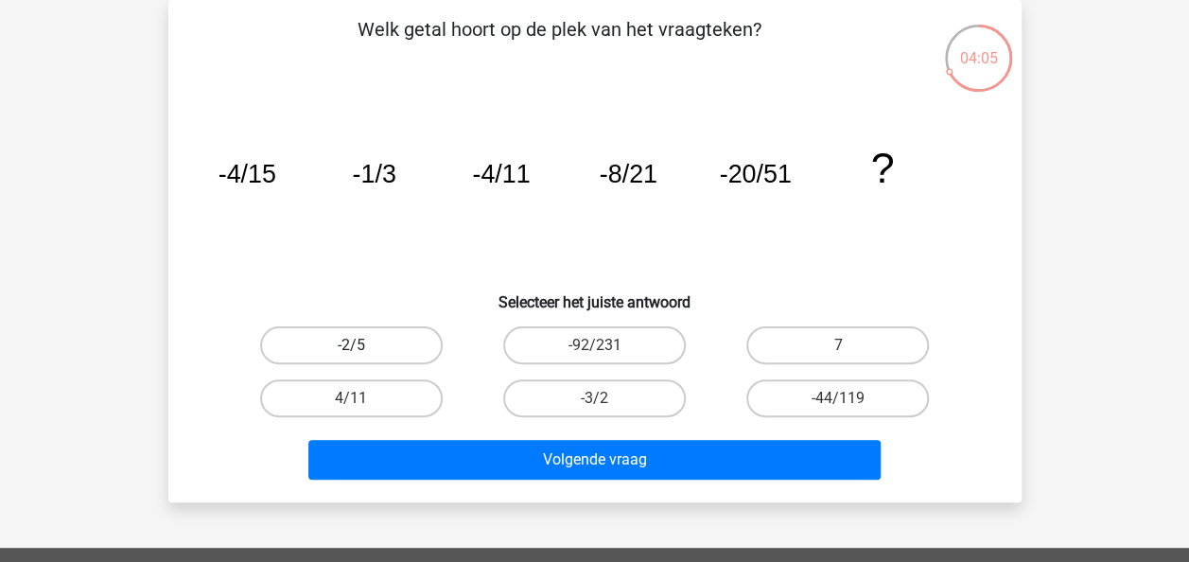
click at [388, 344] on label "-2/5" at bounding box center [351, 345] width 183 height 38
click at [363, 345] on input "-2/5" at bounding box center [357, 351] width 12 height 12
radio input "true"
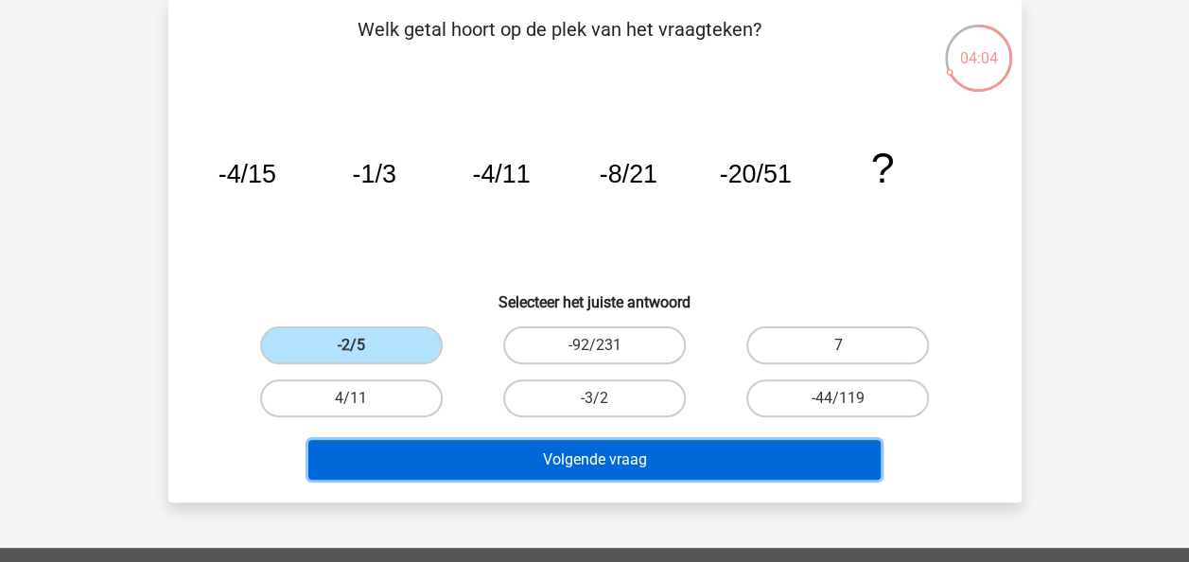
click at [719, 461] on button "Volgende vraag" at bounding box center [594, 460] width 572 height 40
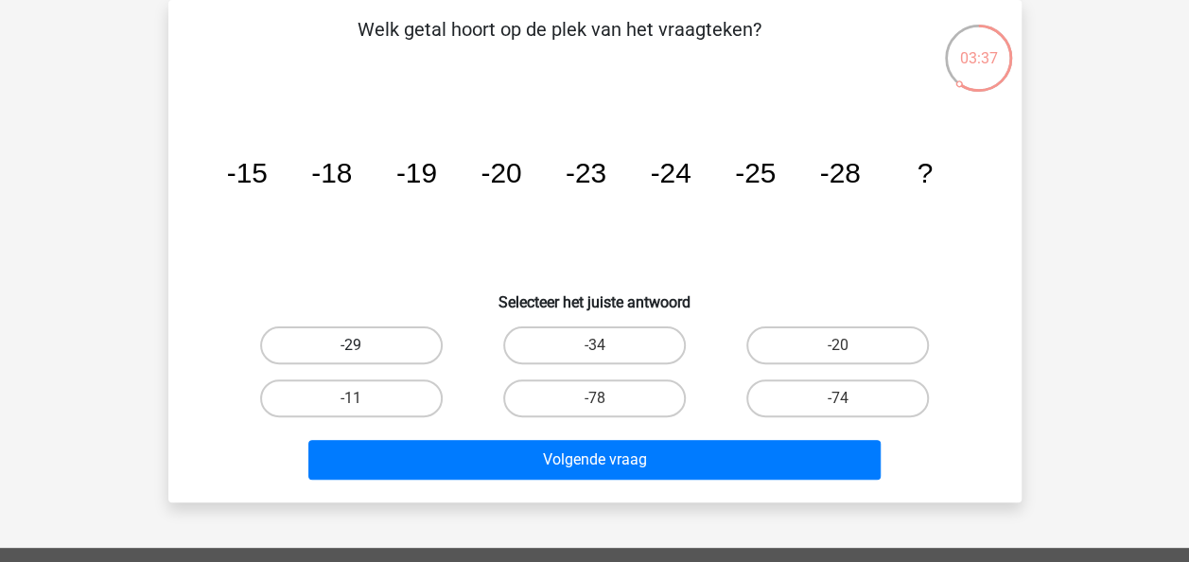
click at [382, 345] on label "-29" at bounding box center [351, 345] width 183 height 38
click at [363, 345] on input "-29" at bounding box center [357, 351] width 12 height 12
radio input "true"
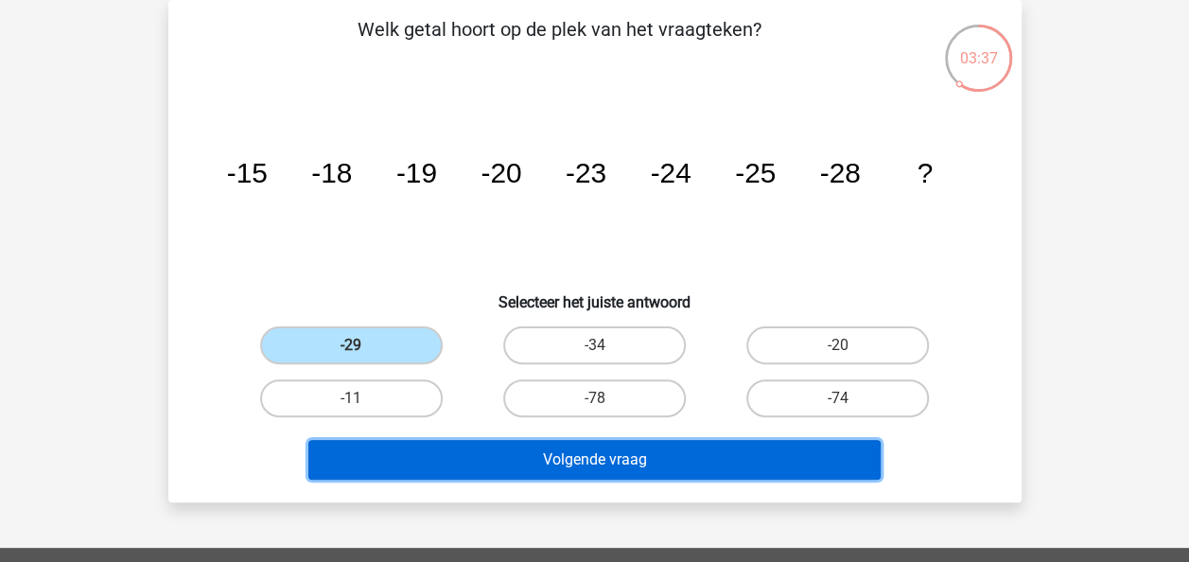
click at [686, 463] on button "Volgende vraag" at bounding box center [594, 460] width 572 height 40
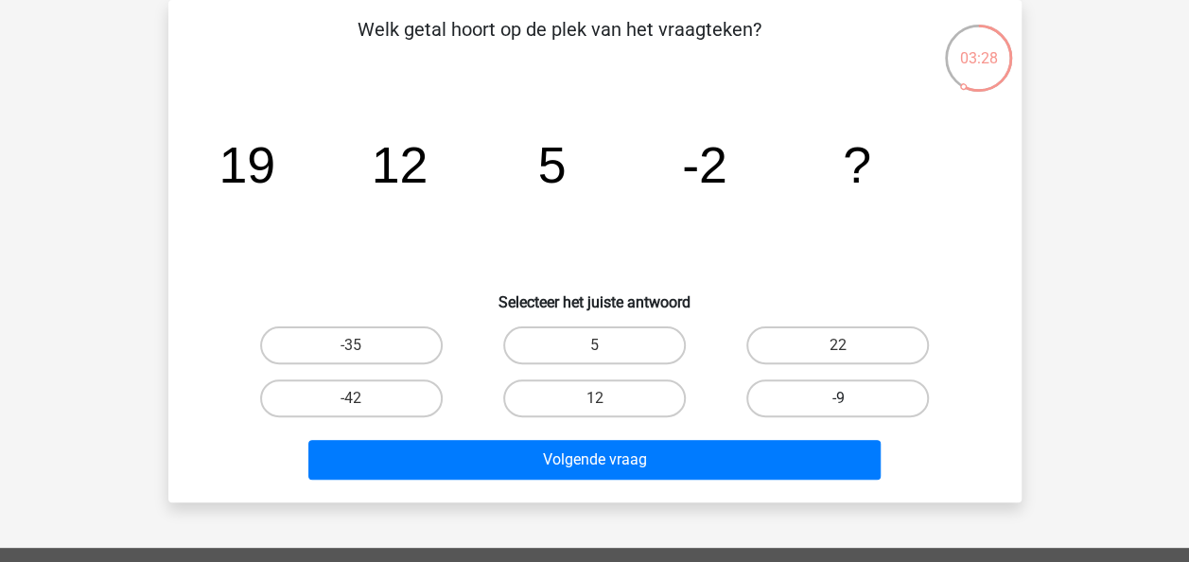
click at [866, 402] on label "-9" at bounding box center [837, 398] width 183 height 38
click at [850, 402] on input "-9" at bounding box center [844, 404] width 12 height 12
radio input "true"
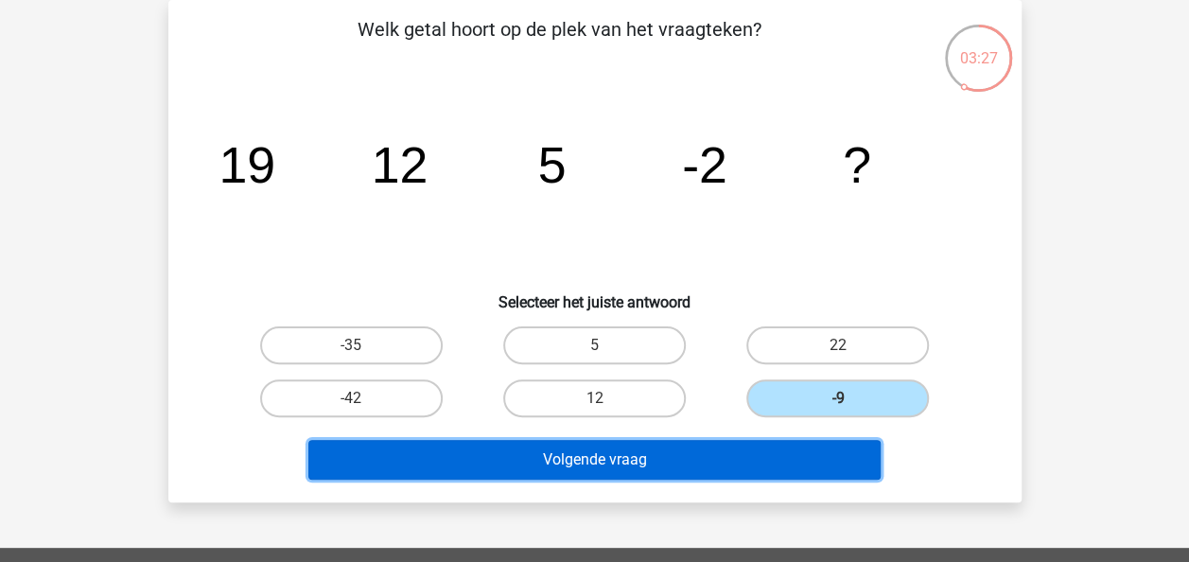
click at [829, 466] on button "Volgende vraag" at bounding box center [594, 460] width 572 height 40
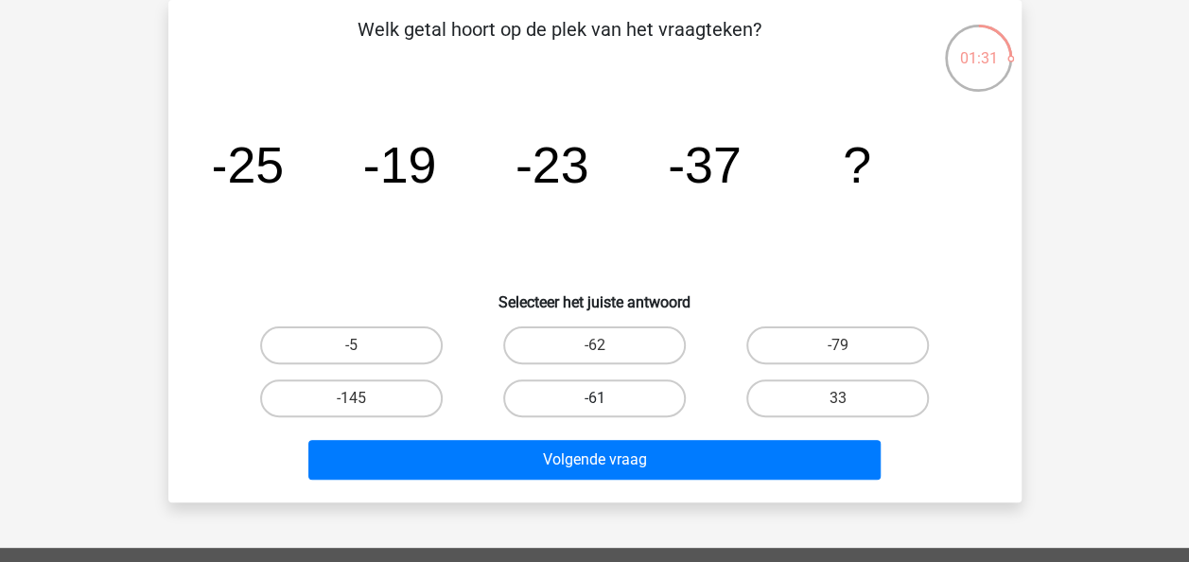
click at [632, 398] on label "-61" at bounding box center [594, 398] width 183 height 38
click at [606, 398] on input "-61" at bounding box center [600, 404] width 12 height 12
radio input "true"
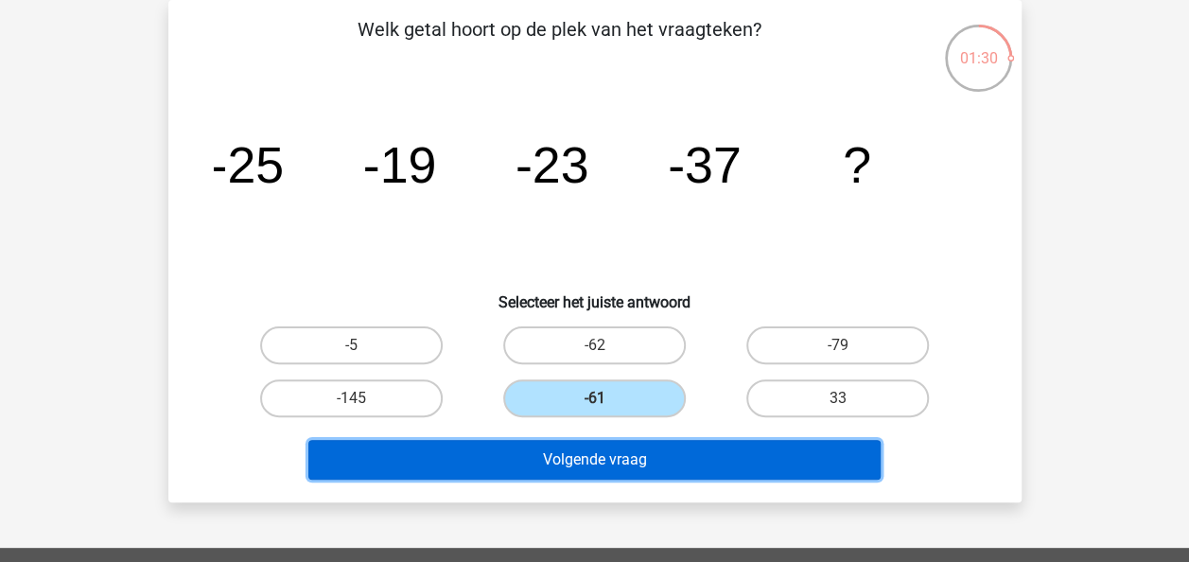
click at [711, 460] on button "Volgende vraag" at bounding box center [594, 460] width 572 height 40
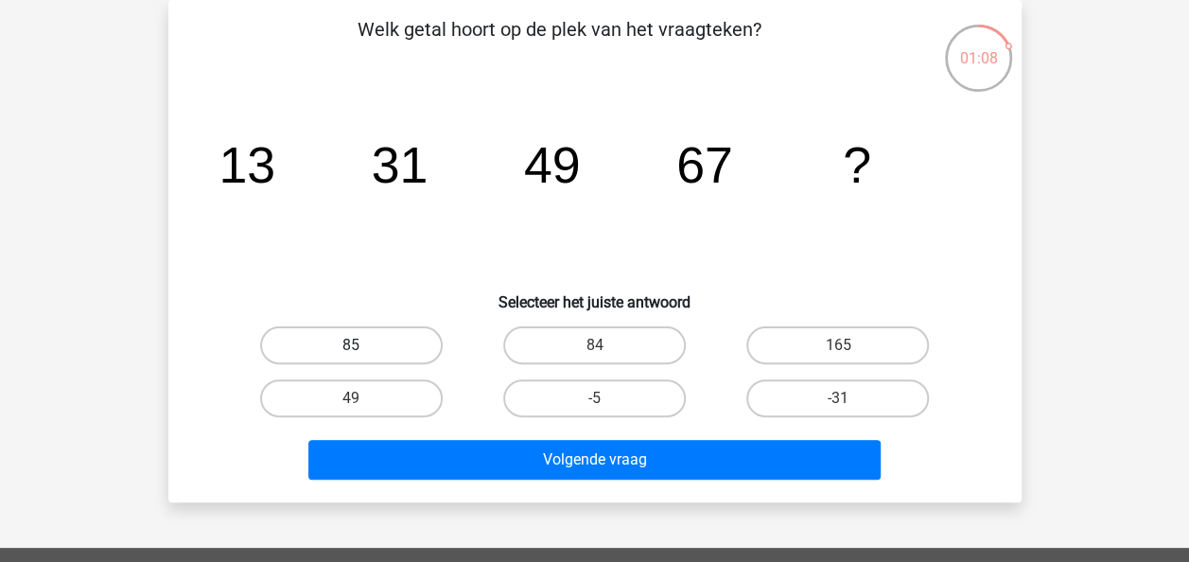
click at [329, 346] on label "85" at bounding box center [351, 345] width 183 height 38
click at [351, 346] on input "85" at bounding box center [357, 351] width 12 height 12
radio input "true"
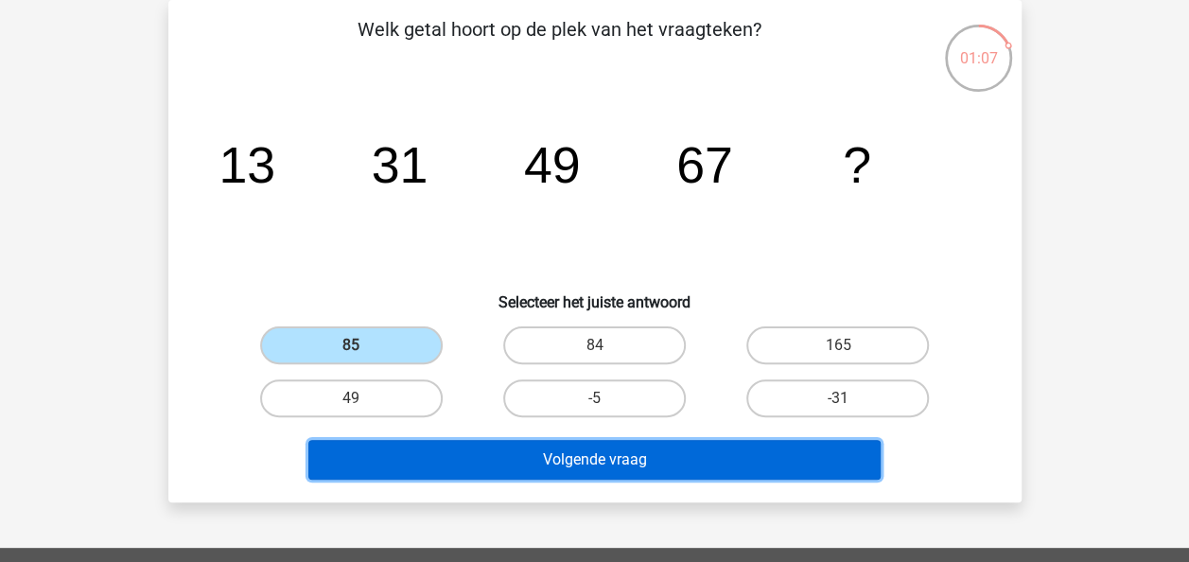
click at [672, 455] on button "Volgende vraag" at bounding box center [594, 460] width 572 height 40
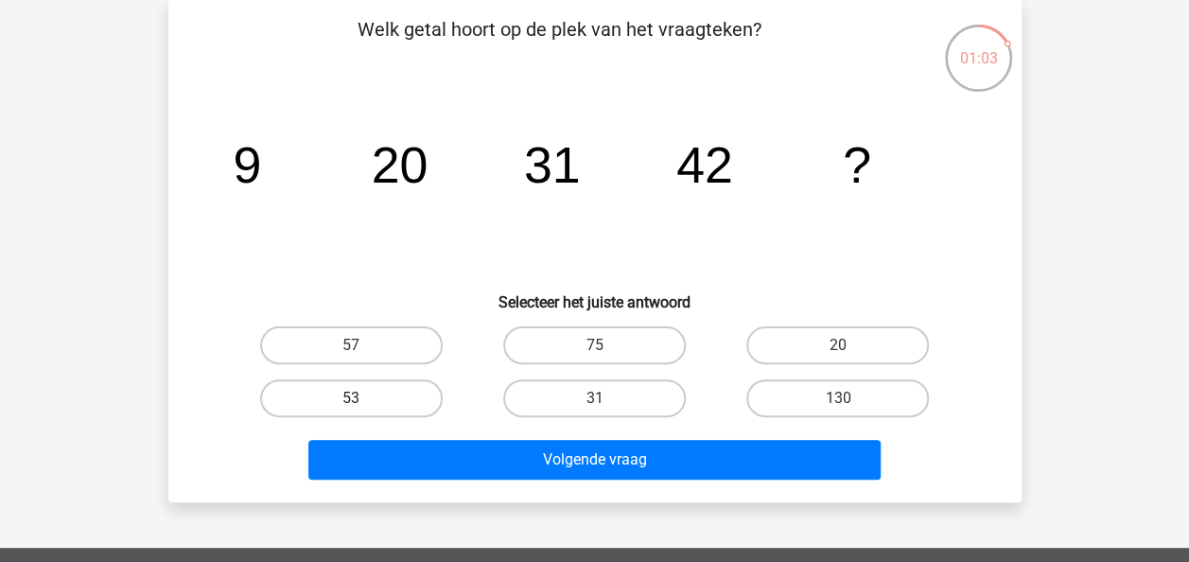
click at [381, 394] on label "53" at bounding box center [351, 398] width 183 height 38
click at [363, 398] on input "53" at bounding box center [357, 404] width 12 height 12
radio input "true"
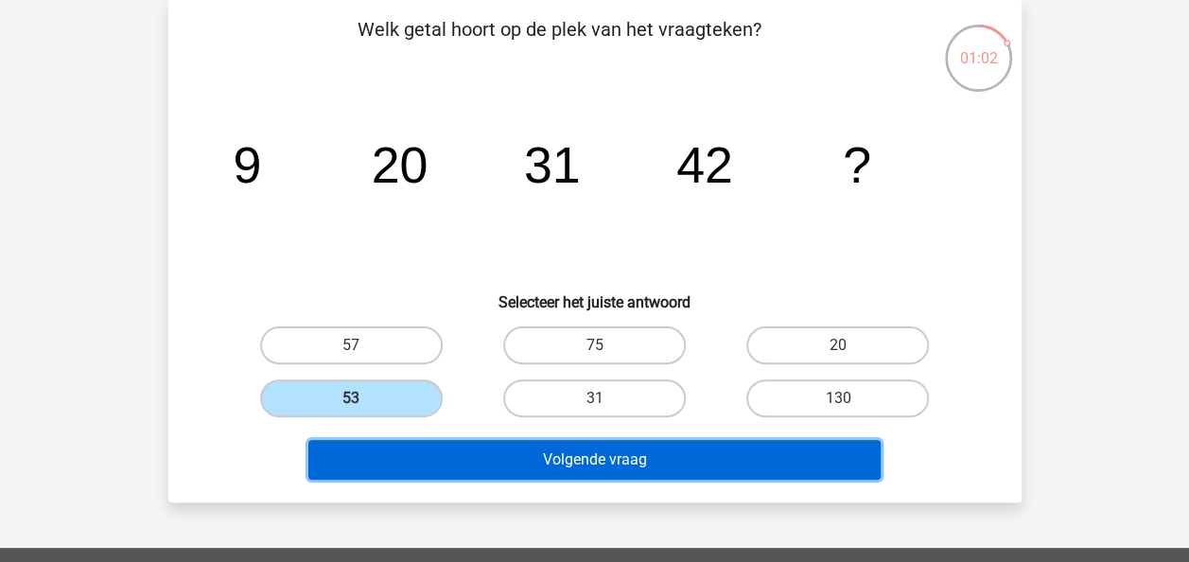
click at [747, 456] on button "Volgende vraag" at bounding box center [594, 460] width 572 height 40
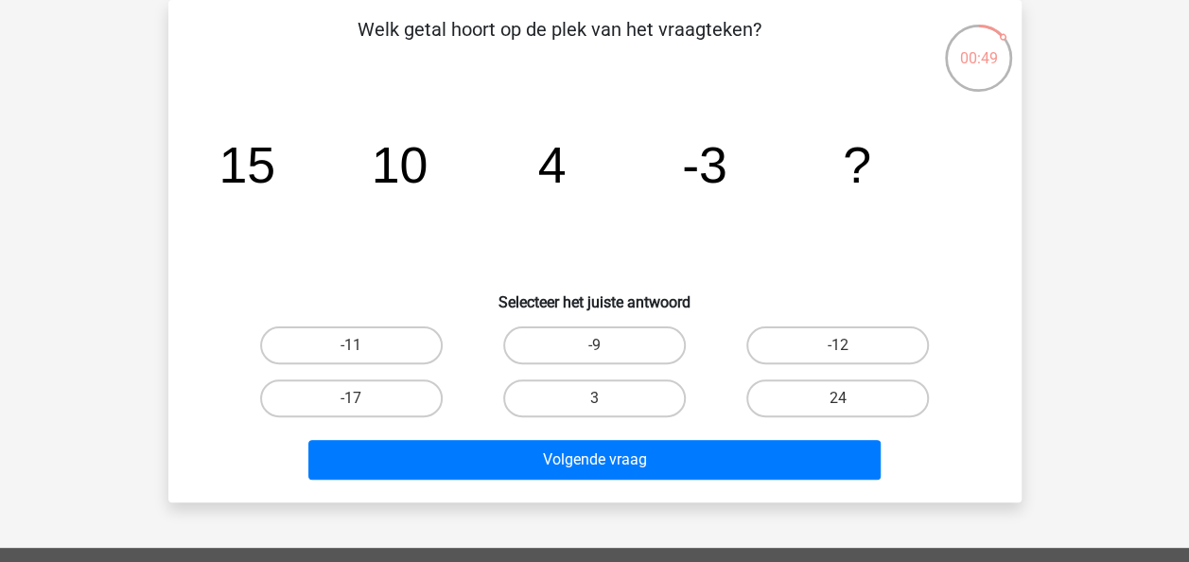
drag, startPoint x: 389, startPoint y: 346, endPoint x: 431, endPoint y: 369, distance: 48.2
click at [389, 345] on label "-11" at bounding box center [351, 345] width 183 height 38
click at [363, 345] on input "-11" at bounding box center [357, 351] width 12 height 12
radio input "true"
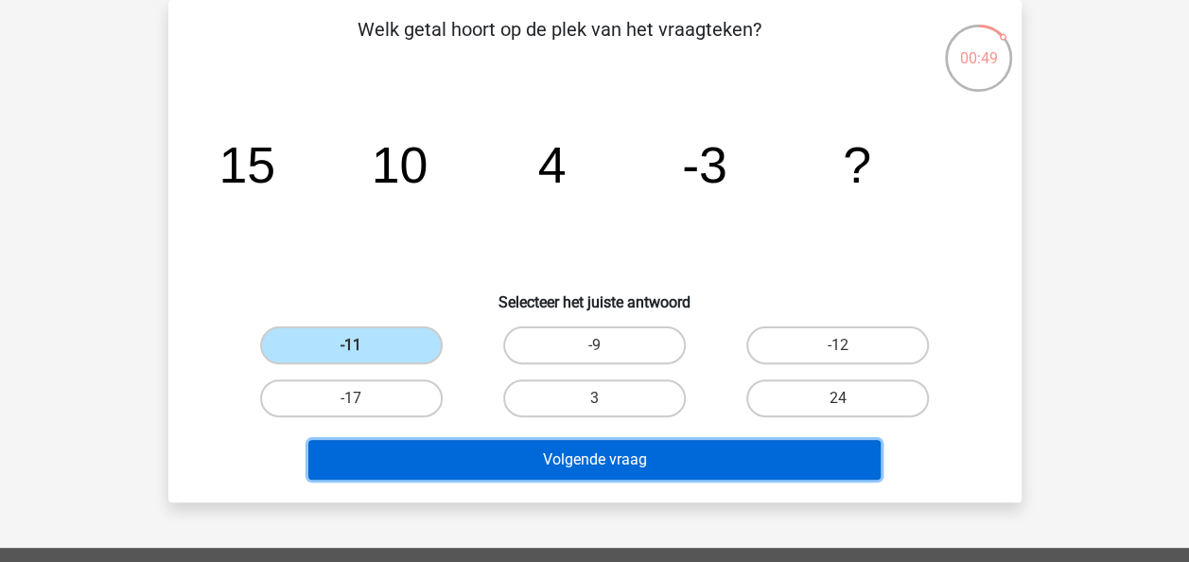
click at [721, 457] on button "Volgende vraag" at bounding box center [594, 460] width 572 height 40
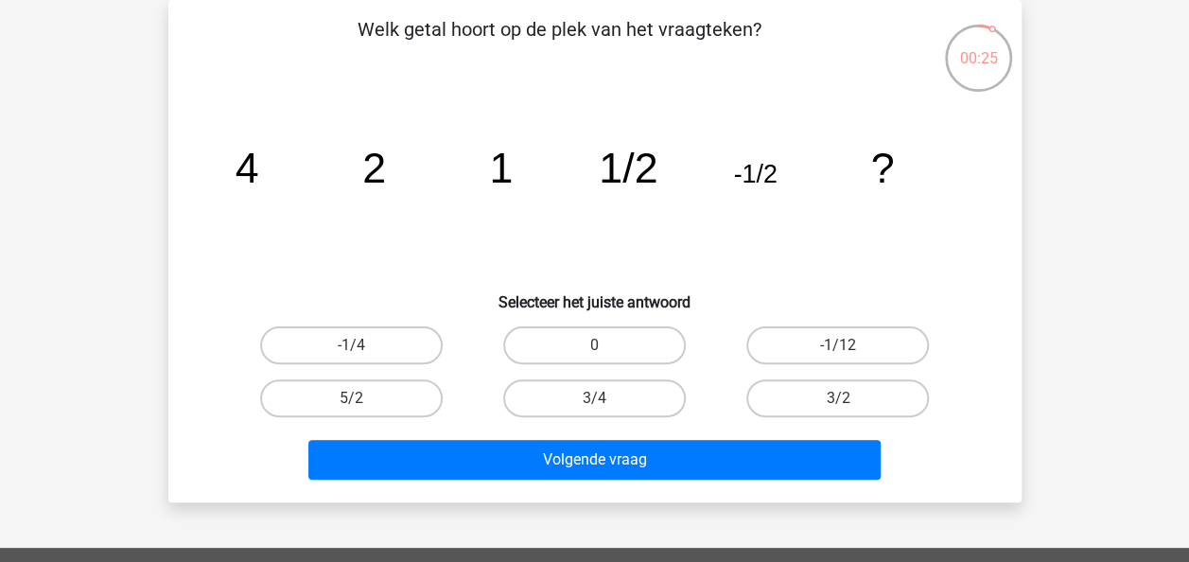
click at [362, 347] on input "-1/4" at bounding box center [357, 351] width 12 height 12
radio input "true"
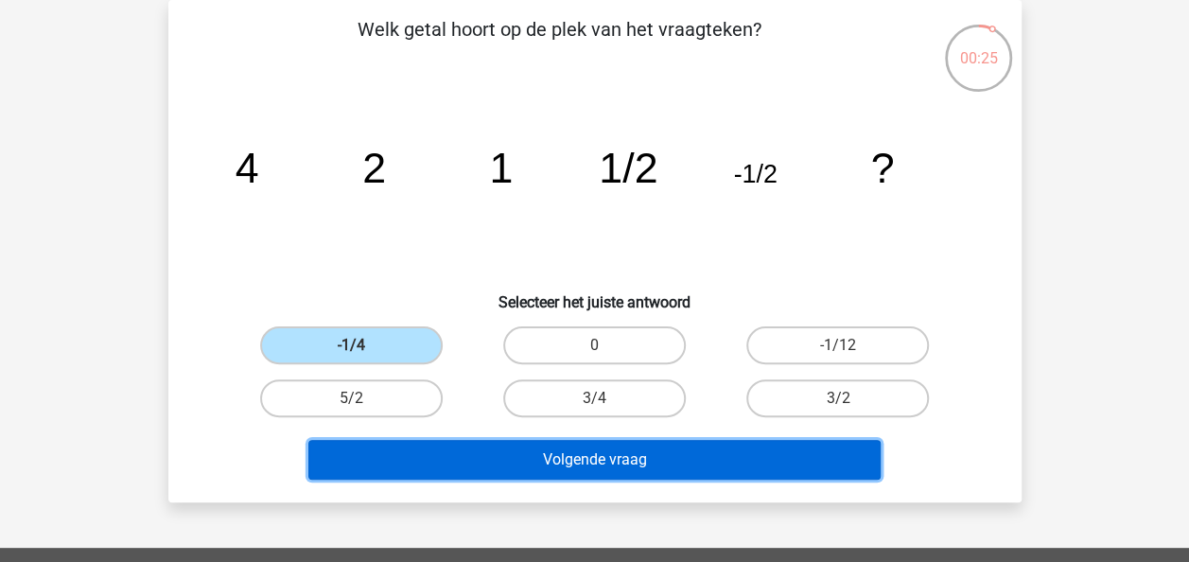
click at [617, 457] on button "Volgende vraag" at bounding box center [594, 460] width 572 height 40
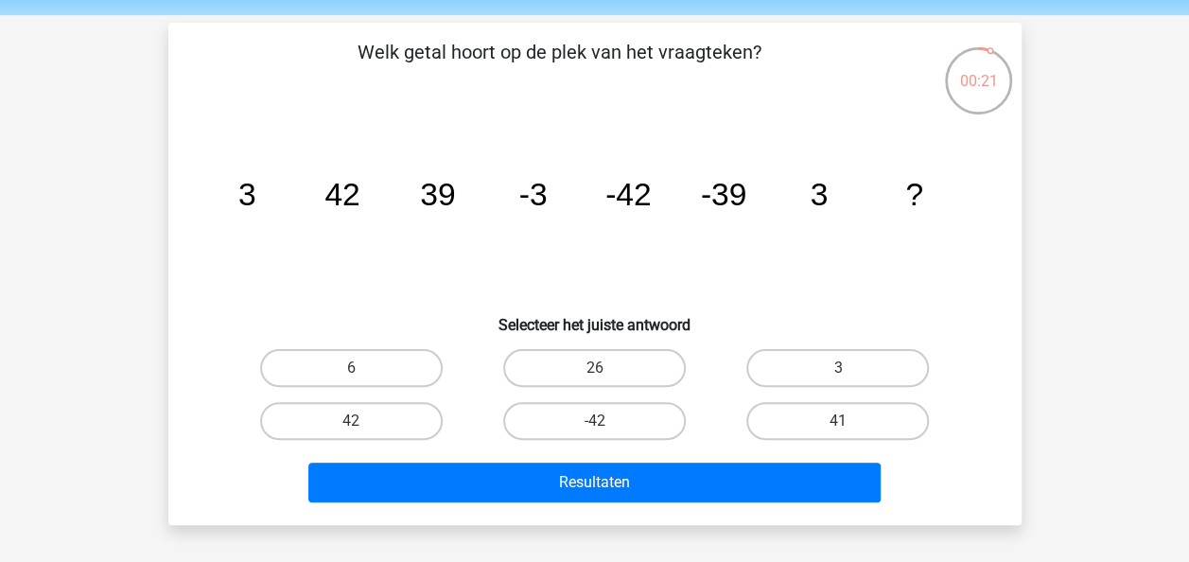
scroll to position [95, 0]
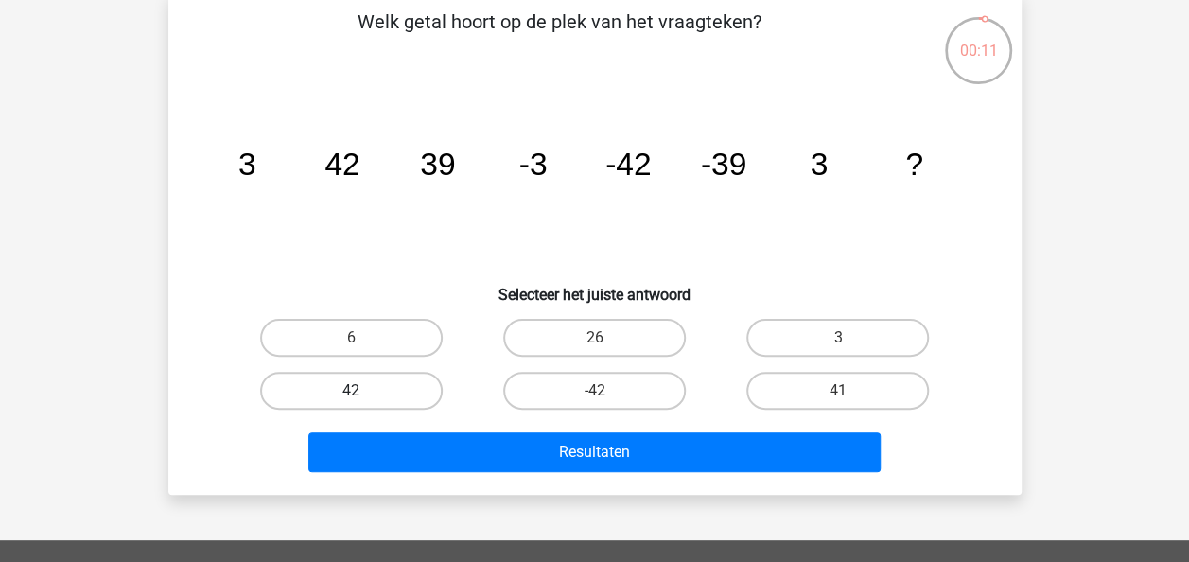
click at [378, 386] on label "42" at bounding box center [351, 391] width 183 height 38
click at [363, 391] on input "42" at bounding box center [357, 397] width 12 height 12
radio input "true"
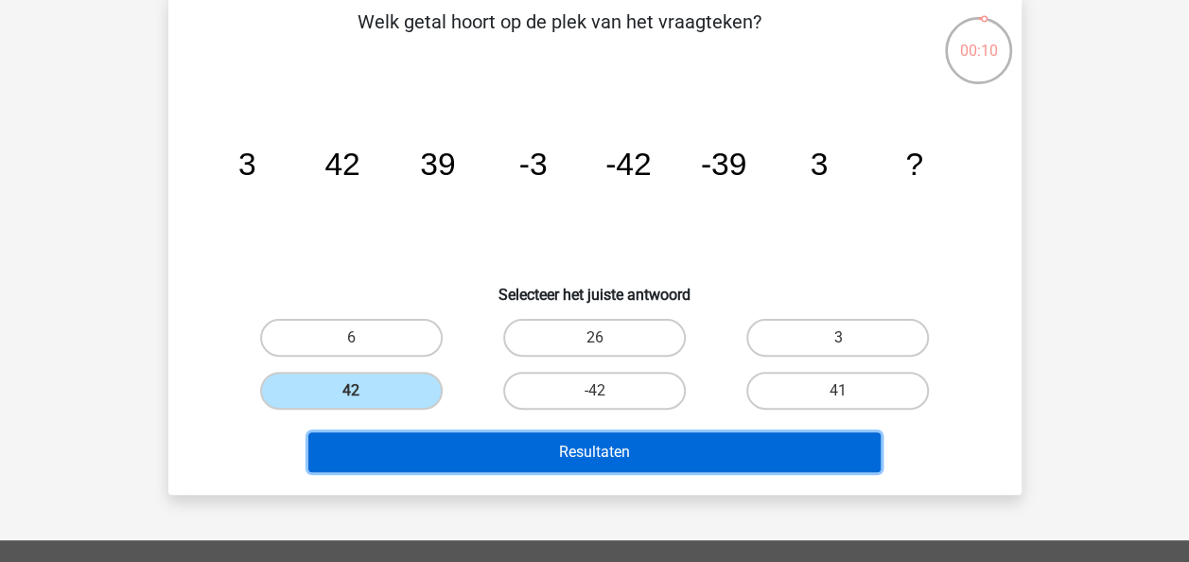
click at [605, 448] on button "Resultaten" at bounding box center [594, 452] width 572 height 40
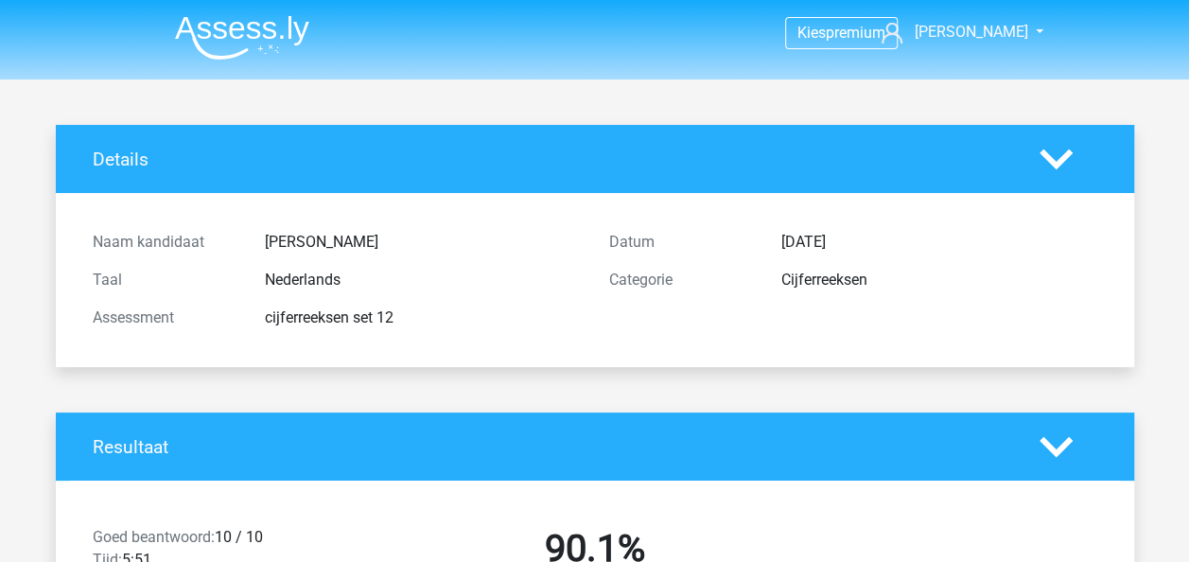
click at [286, 23] on img at bounding box center [242, 37] width 134 height 44
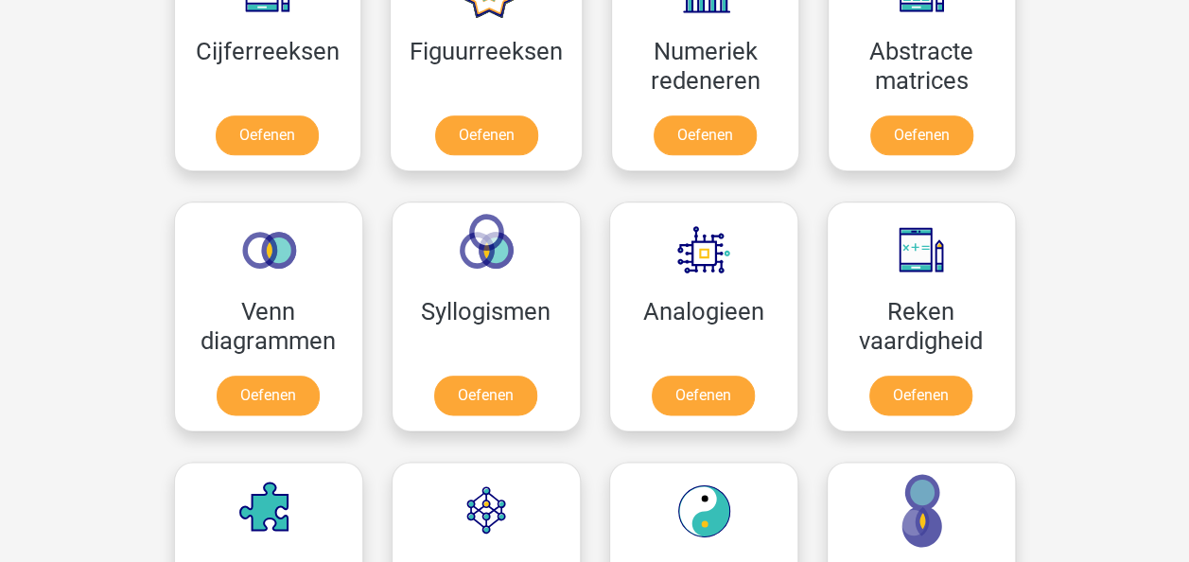
scroll to position [851, 0]
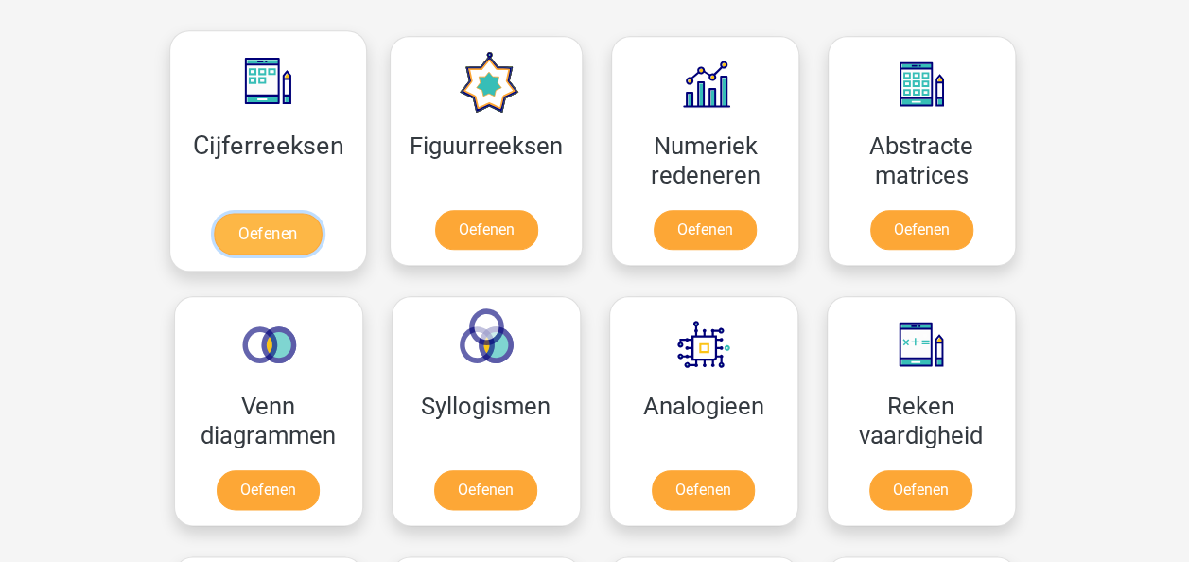
click at [285, 219] on link "Oefenen" at bounding box center [268, 234] width 108 height 42
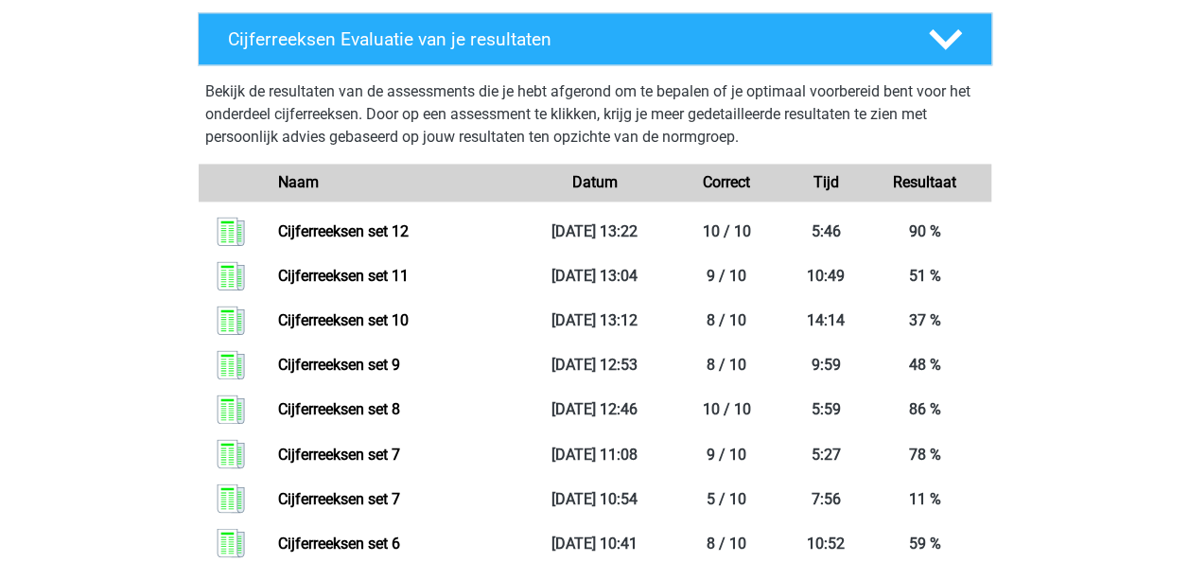
scroll to position [1135, 0]
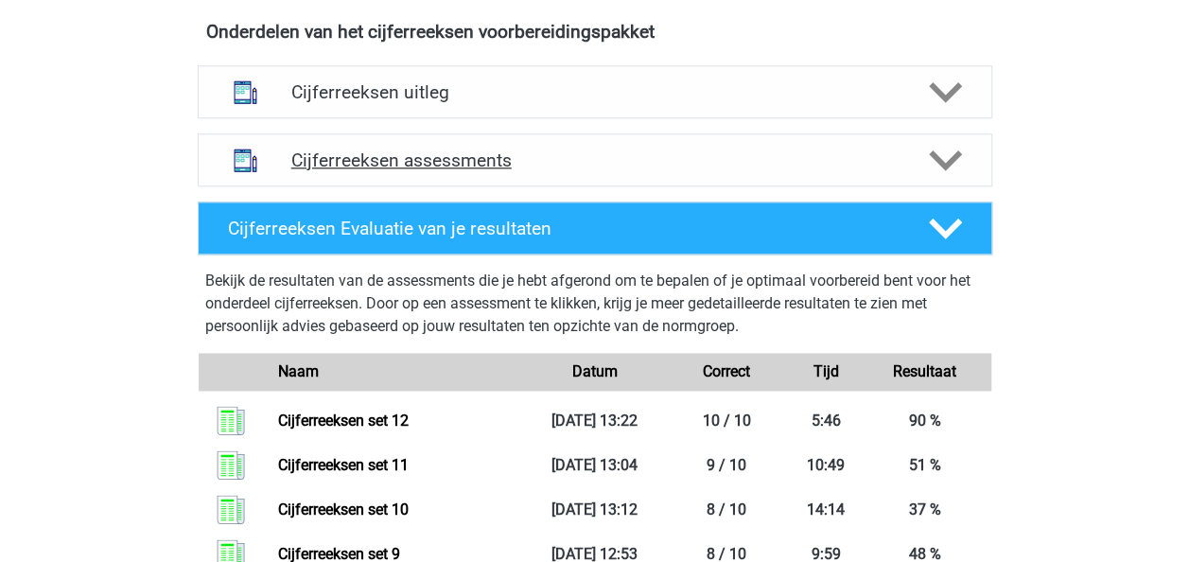
click at [579, 171] on h4 "Cijferreeksen assessments" at bounding box center [594, 160] width 607 height 22
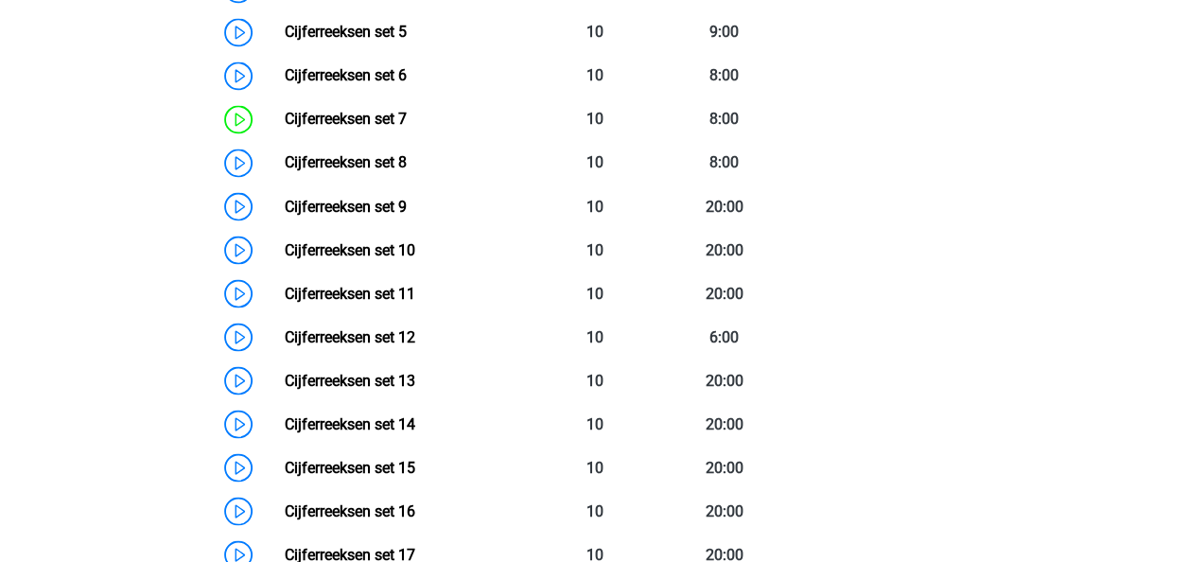
scroll to position [1702, 0]
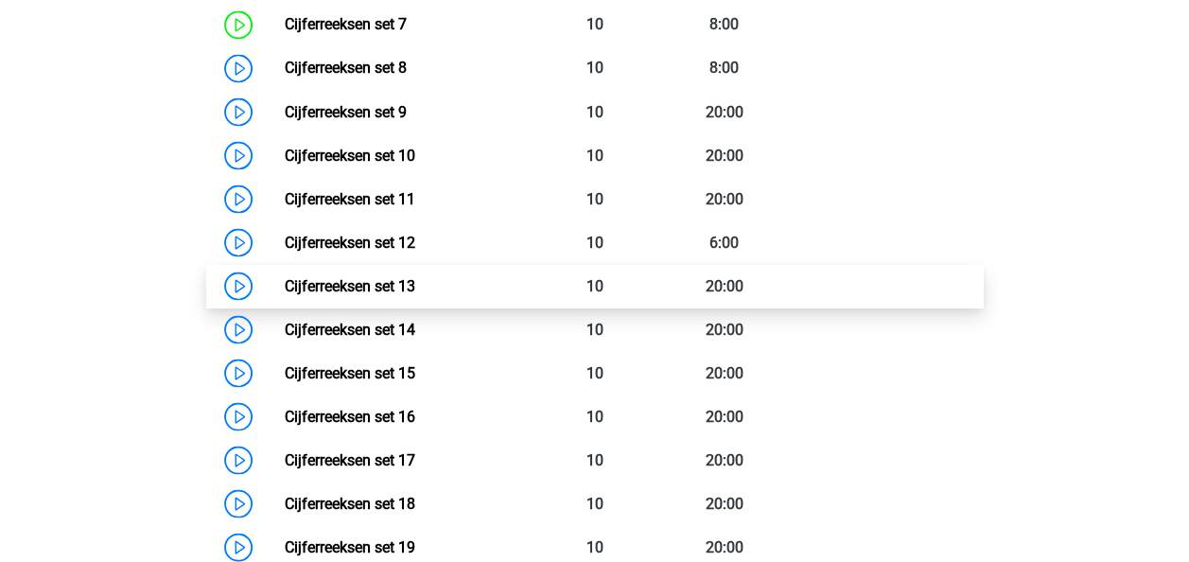
click at [384, 294] on link "Cijferreeksen set 13" at bounding box center [350, 285] width 131 height 18
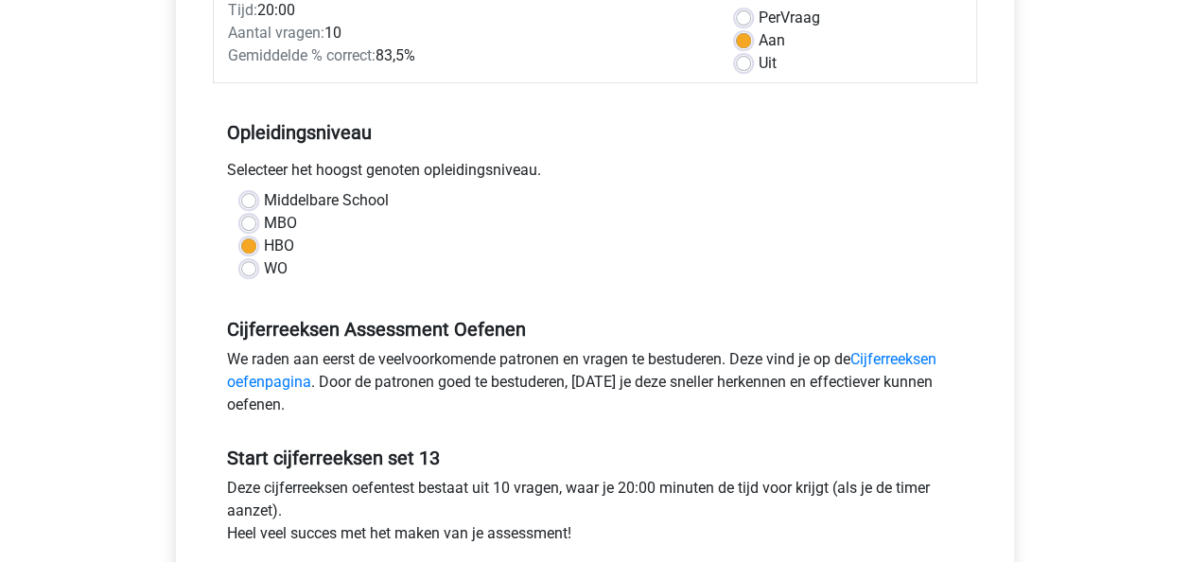
scroll to position [473, 0]
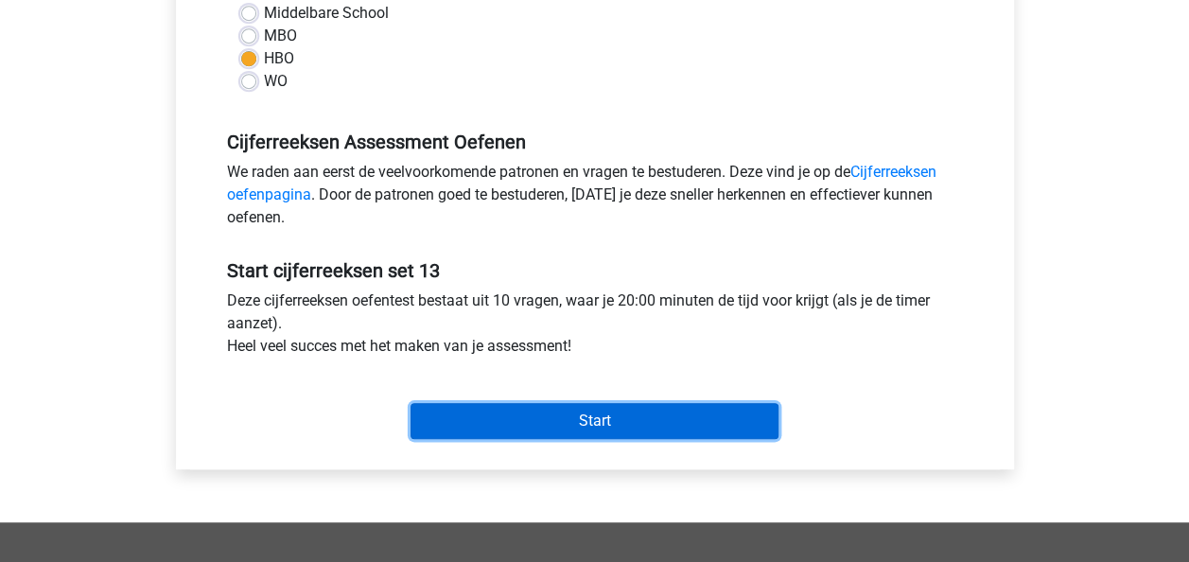
click at [613, 416] on input "Start" at bounding box center [594, 421] width 368 height 36
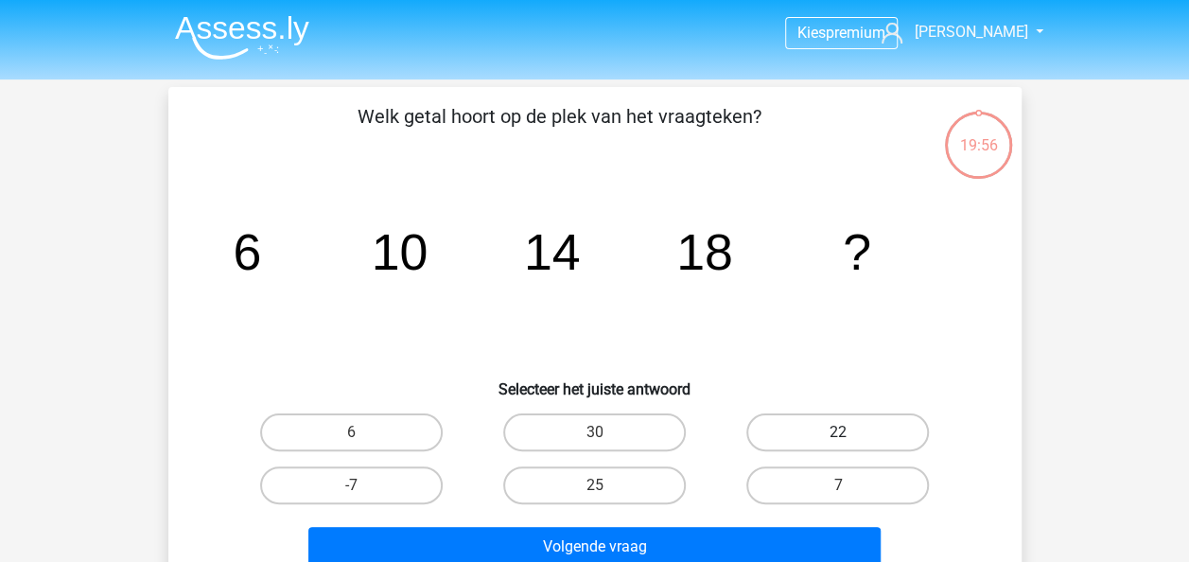
click at [912, 429] on label "22" at bounding box center [837, 432] width 183 height 38
click at [850, 432] on input "22" at bounding box center [844, 438] width 12 height 12
radio input "true"
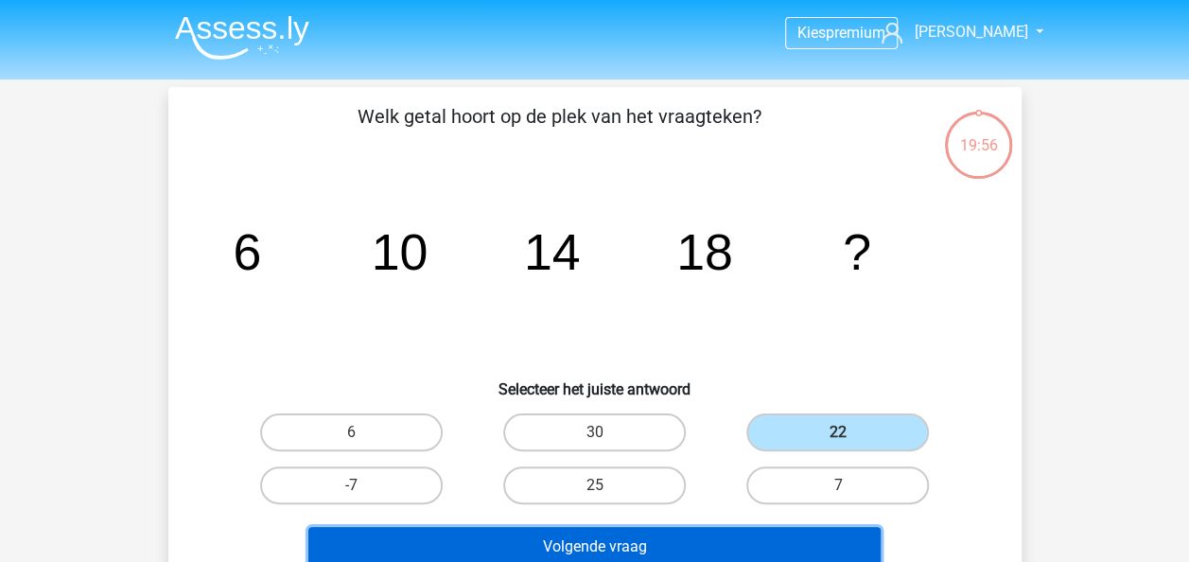
click at [807, 542] on button "Volgende vraag" at bounding box center [594, 547] width 572 height 40
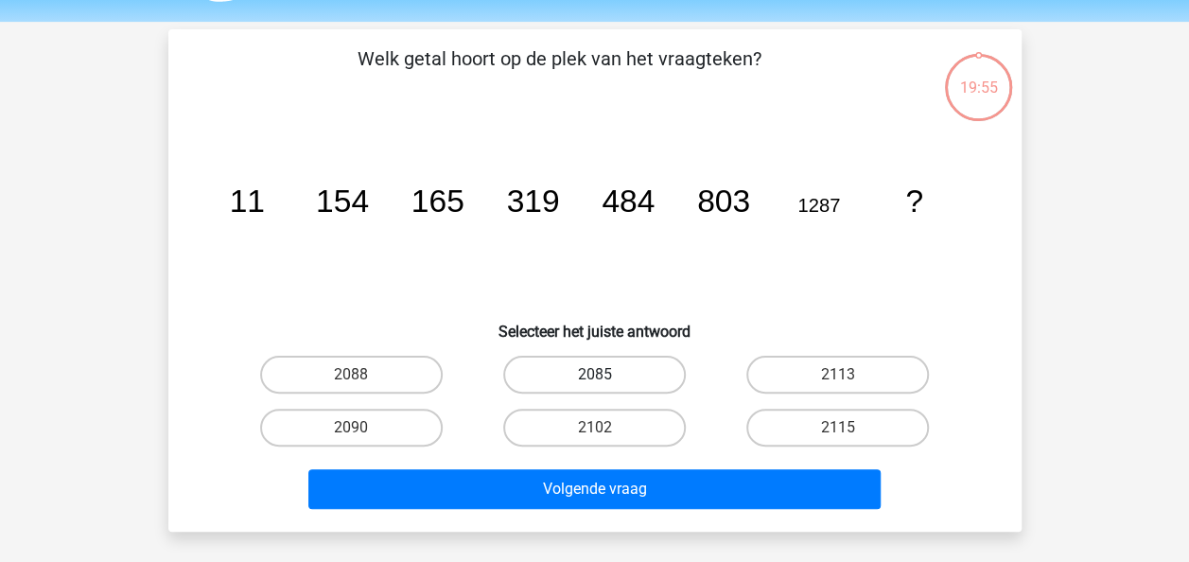
scroll to position [87, 0]
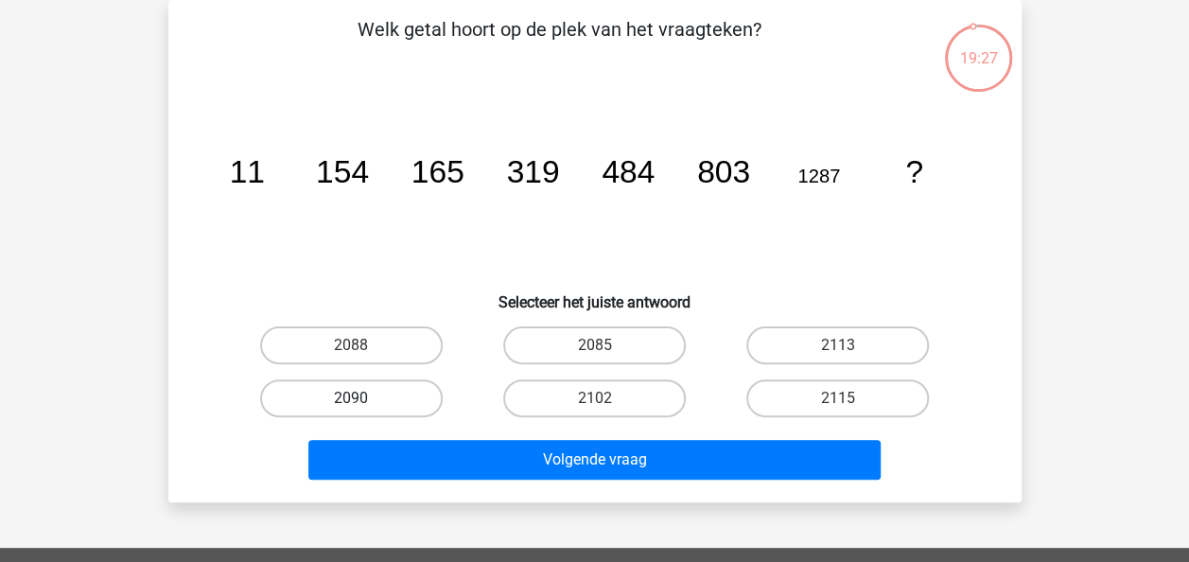
click at [378, 402] on label "2090" at bounding box center [351, 398] width 183 height 38
click at [363, 402] on input "2090" at bounding box center [357, 404] width 12 height 12
radio input "true"
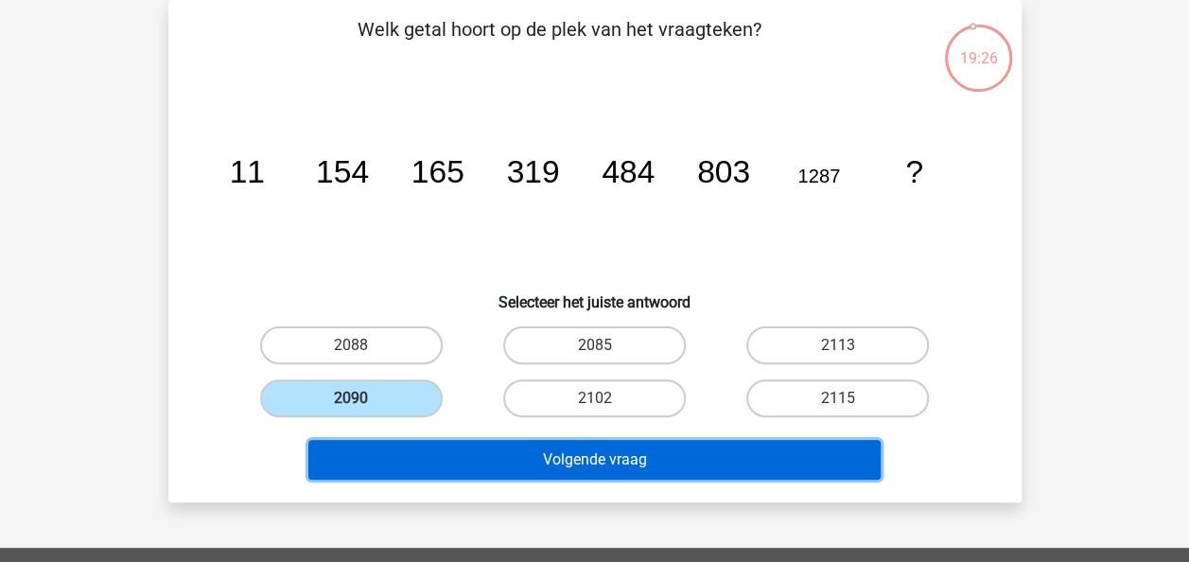
click at [540, 456] on button "Volgende vraag" at bounding box center [594, 460] width 572 height 40
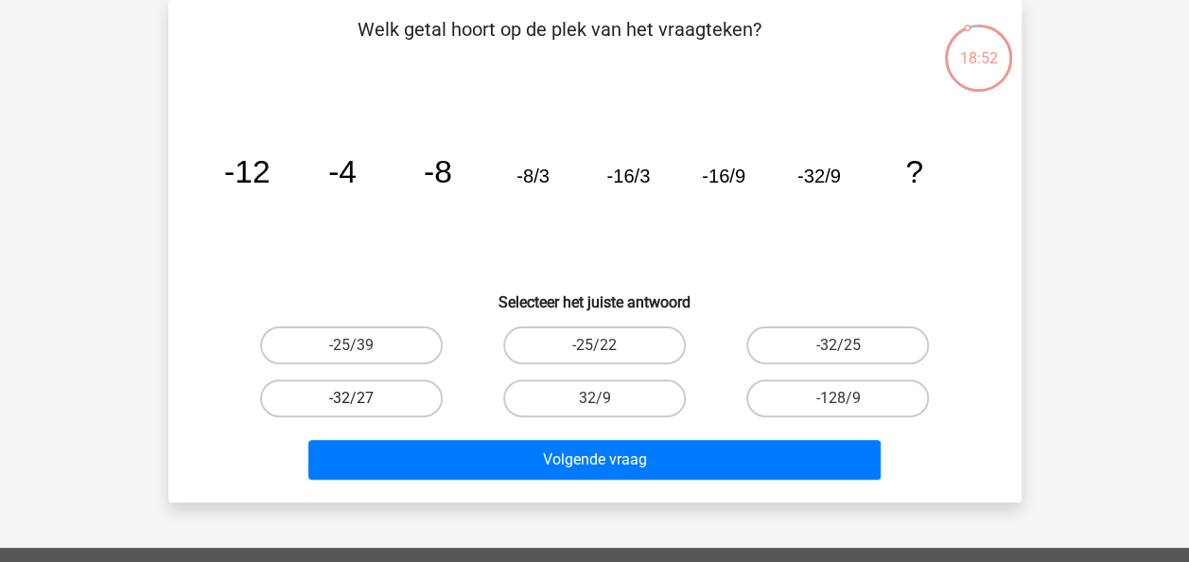
click at [374, 398] on label "-32/27" at bounding box center [351, 398] width 183 height 38
click at [363, 398] on input "-32/27" at bounding box center [357, 404] width 12 height 12
radio input "true"
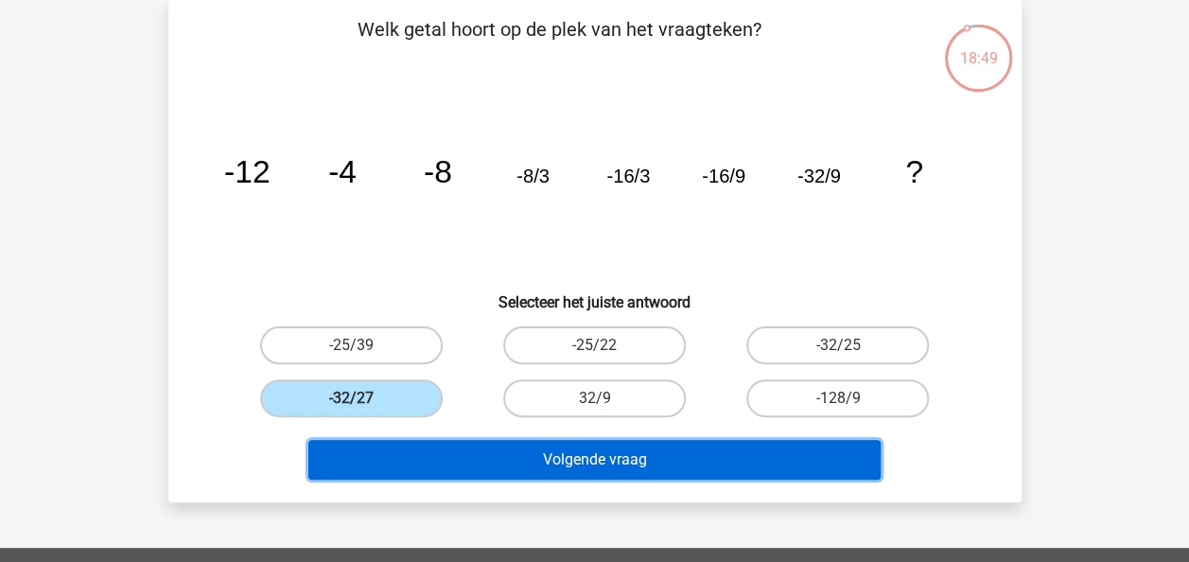
click at [664, 463] on button "Volgende vraag" at bounding box center [594, 460] width 572 height 40
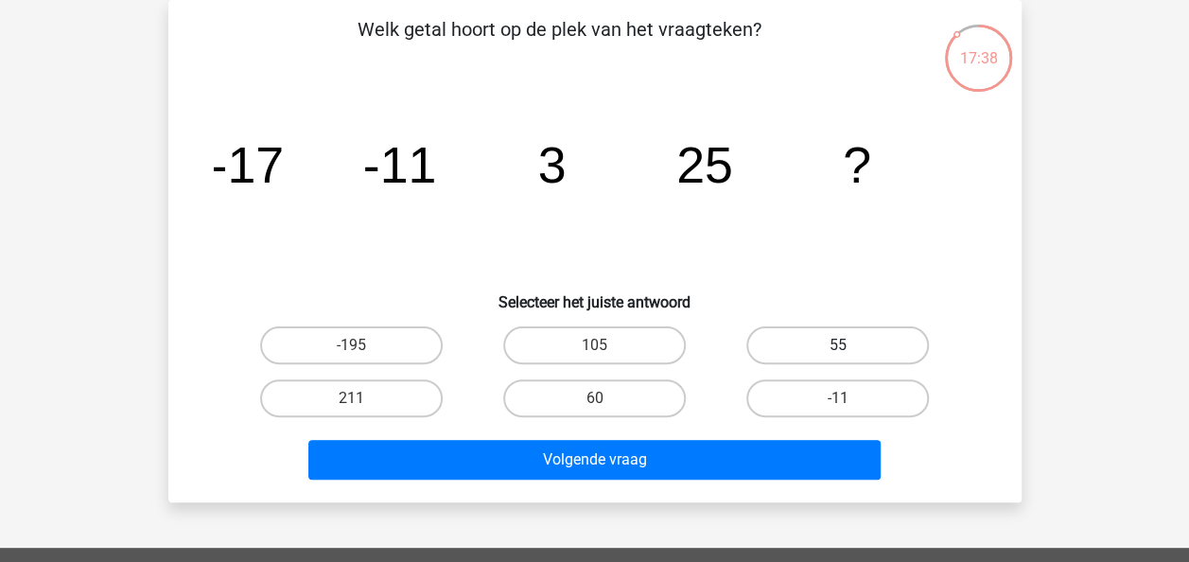
click at [819, 339] on label "55" at bounding box center [837, 345] width 183 height 38
click at [838, 345] on input "55" at bounding box center [844, 351] width 12 height 12
radio input "true"
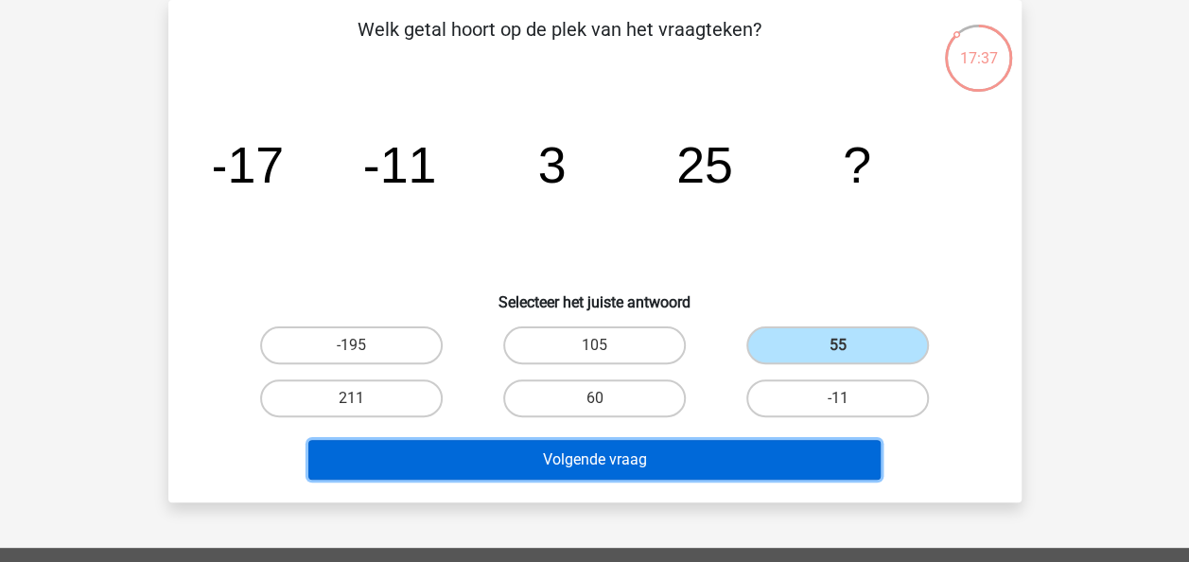
click at [770, 464] on button "Volgende vraag" at bounding box center [594, 460] width 572 height 40
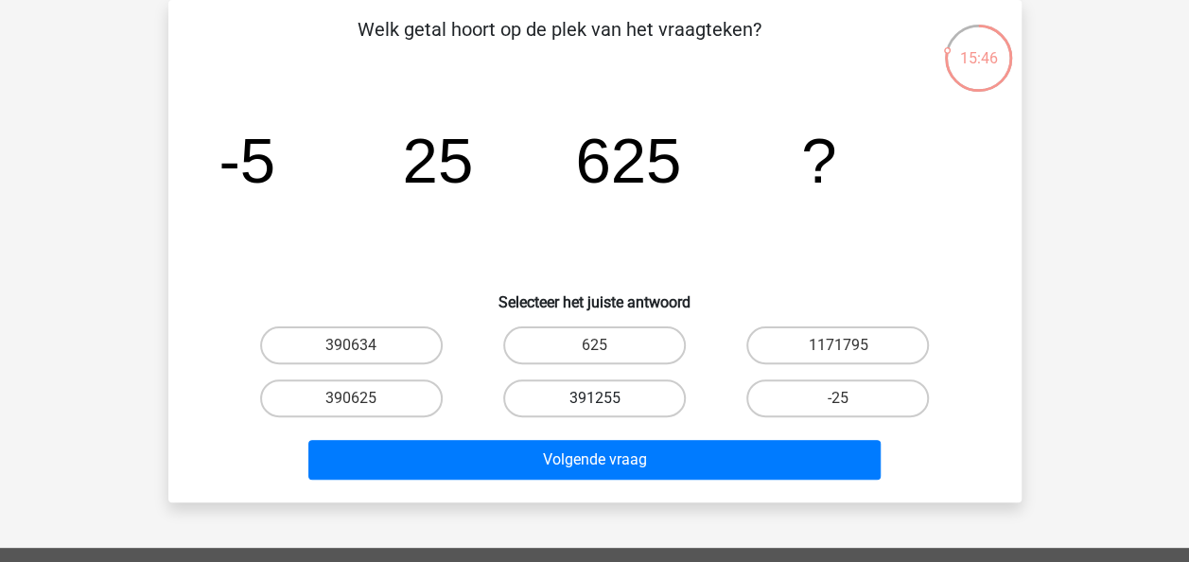
click at [613, 402] on label "391255" at bounding box center [594, 398] width 183 height 38
click at [606, 402] on input "391255" at bounding box center [600, 404] width 12 height 12
radio input "true"
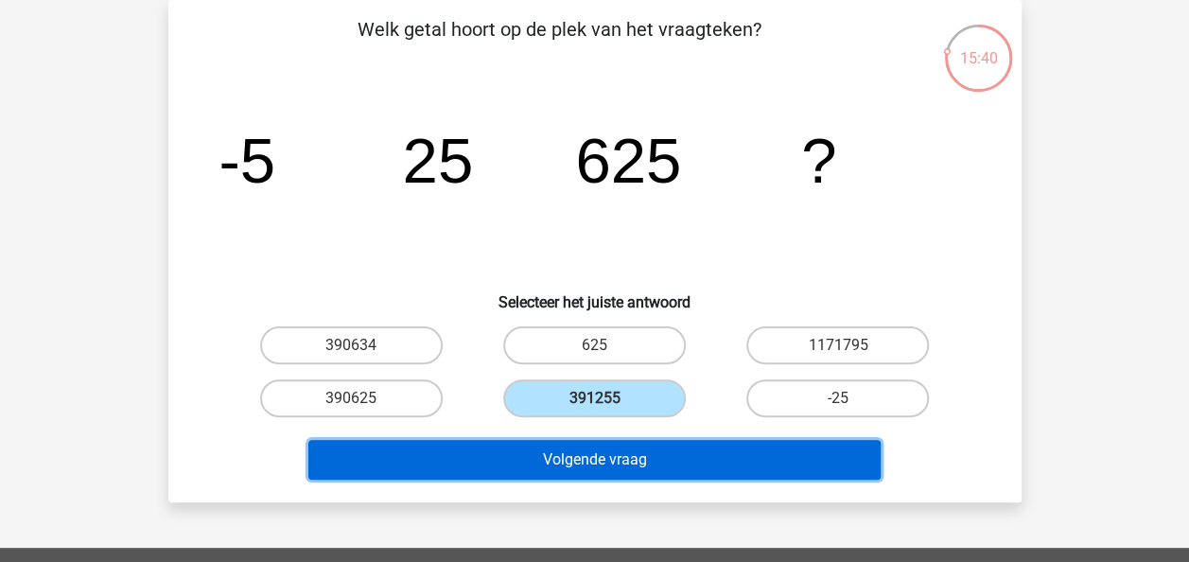
click at [721, 459] on button "Volgende vraag" at bounding box center [594, 460] width 572 height 40
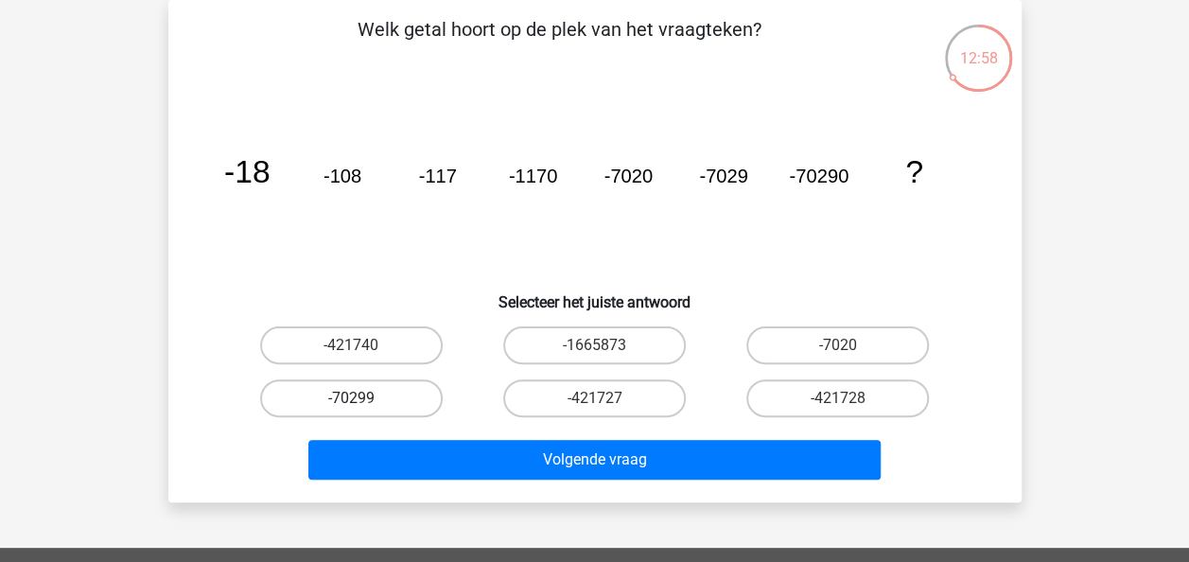
click at [326, 400] on label "-70299" at bounding box center [351, 398] width 183 height 38
click at [351, 400] on input "-70299" at bounding box center [357, 404] width 12 height 12
radio input "true"
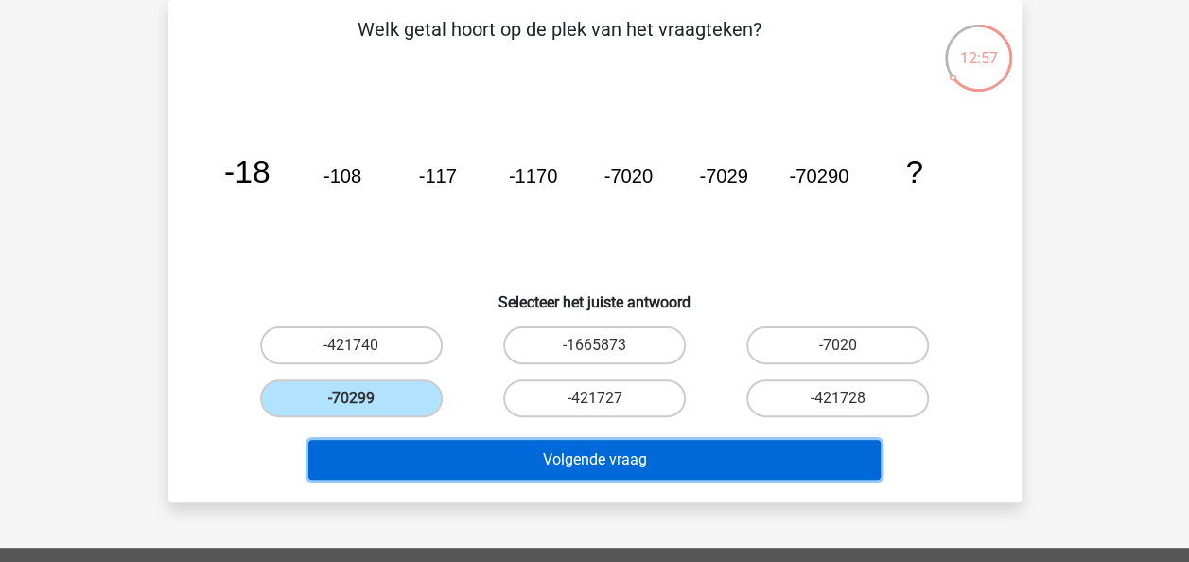
click at [515, 463] on button "Volgende vraag" at bounding box center [594, 460] width 572 height 40
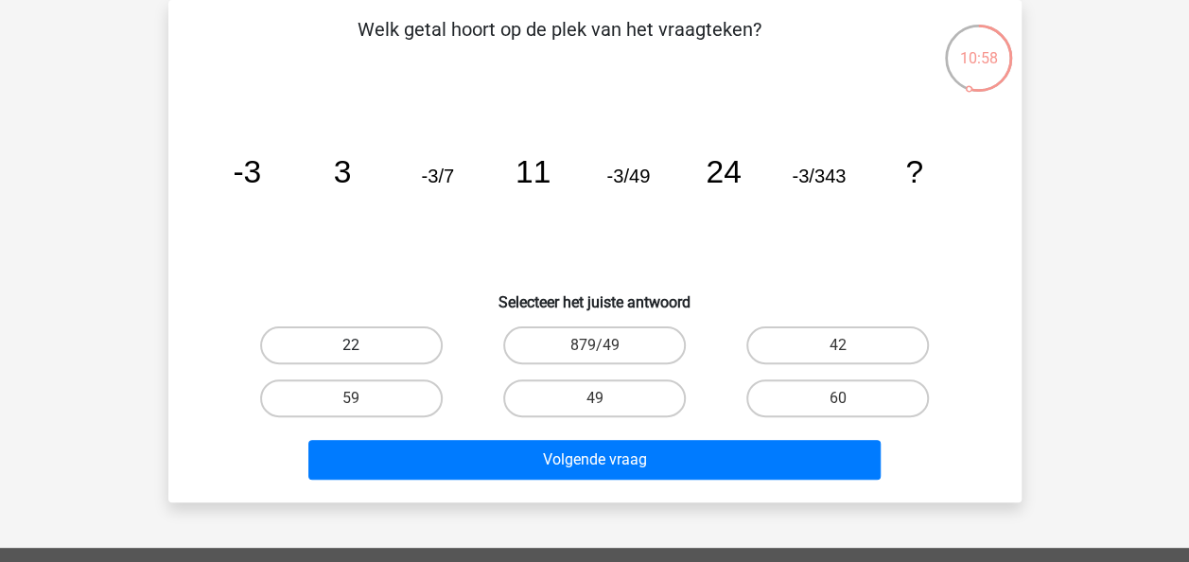
drag, startPoint x: 378, startPoint y: 339, endPoint x: 412, endPoint y: 345, distance: 34.7
click at [378, 339] on label "22" at bounding box center [351, 345] width 183 height 38
click at [363, 345] on input "22" at bounding box center [357, 351] width 12 height 12
radio input "true"
click at [583, 399] on label "49" at bounding box center [594, 398] width 183 height 38
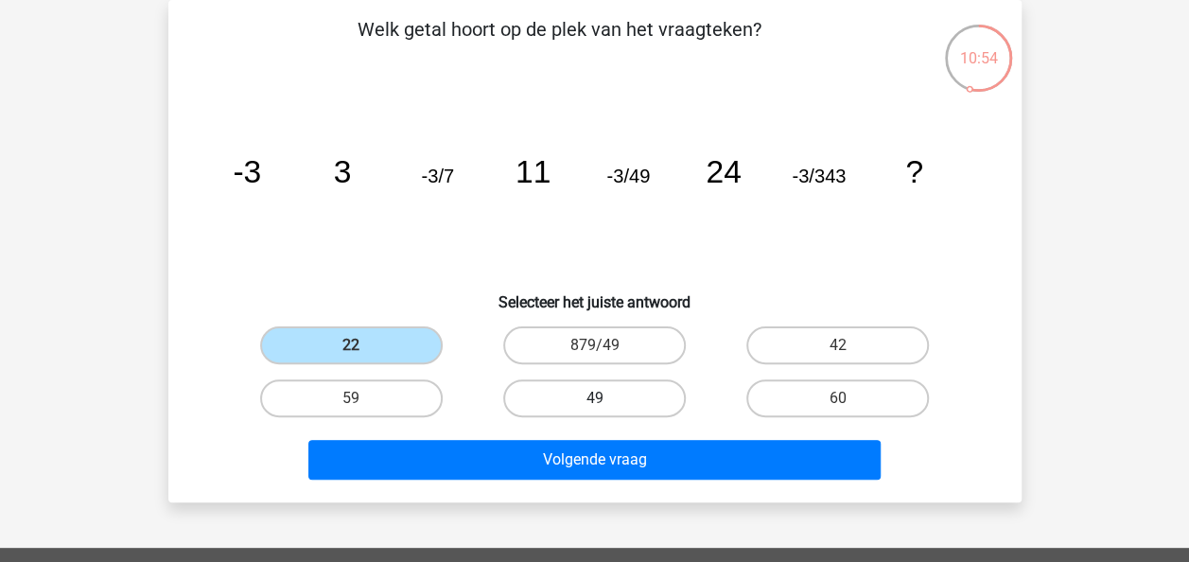
click at [594, 399] on input "49" at bounding box center [600, 404] width 12 height 12
radio input "true"
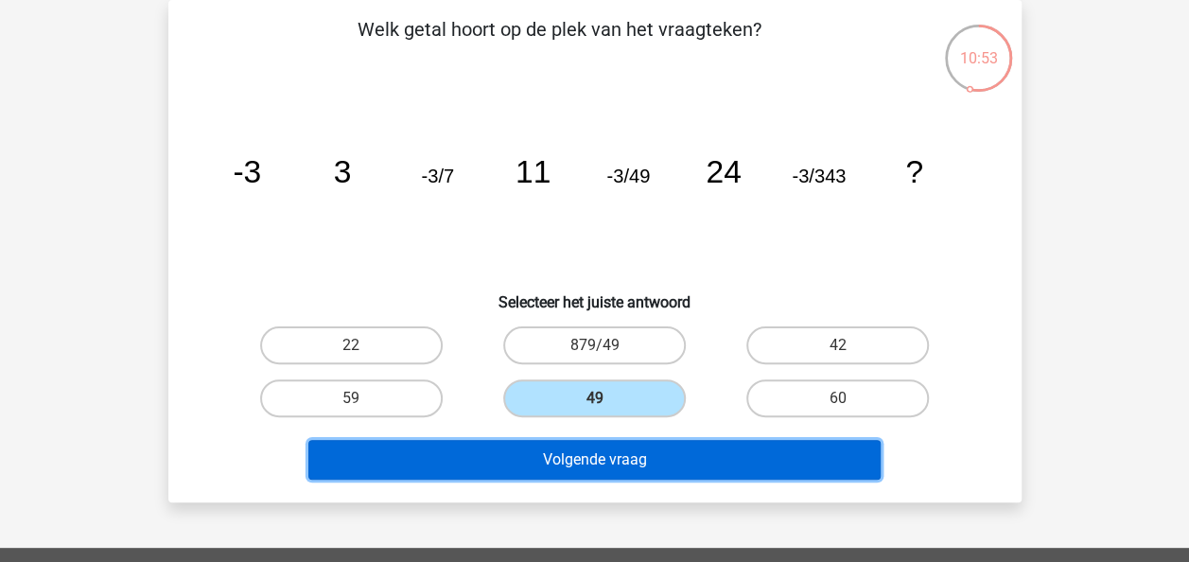
click at [550, 457] on button "Volgende vraag" at bounding box center [594, 460] width 572 height 40
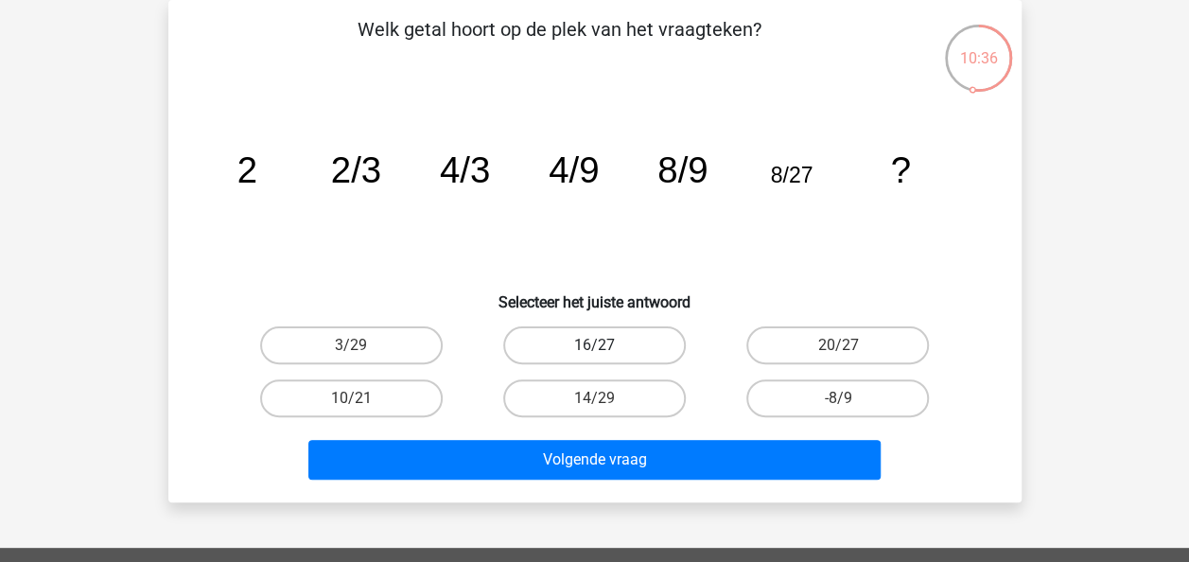
click at [611, 342] on label "16/27" at bounding box center [594, 345] width 183 height 38
click at [606, 345] on input "16/27" at bounding box center [600, 351] width 12 height 12
radio input "true"
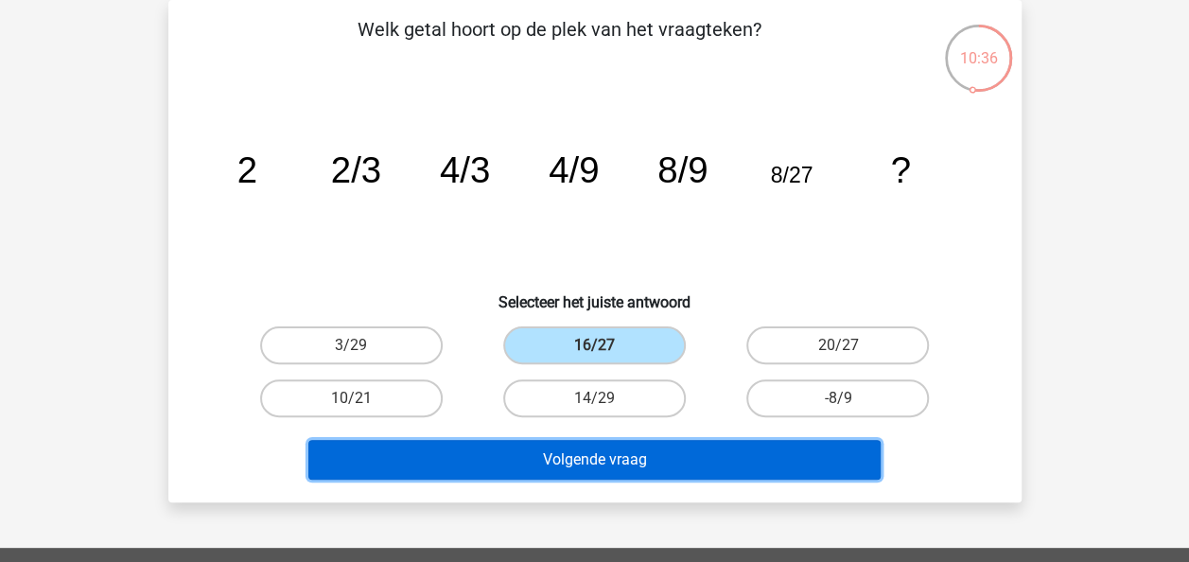
click at [728, 452] on button "Volgende vraag" at bounding box center [594, 460] width 572 height 40
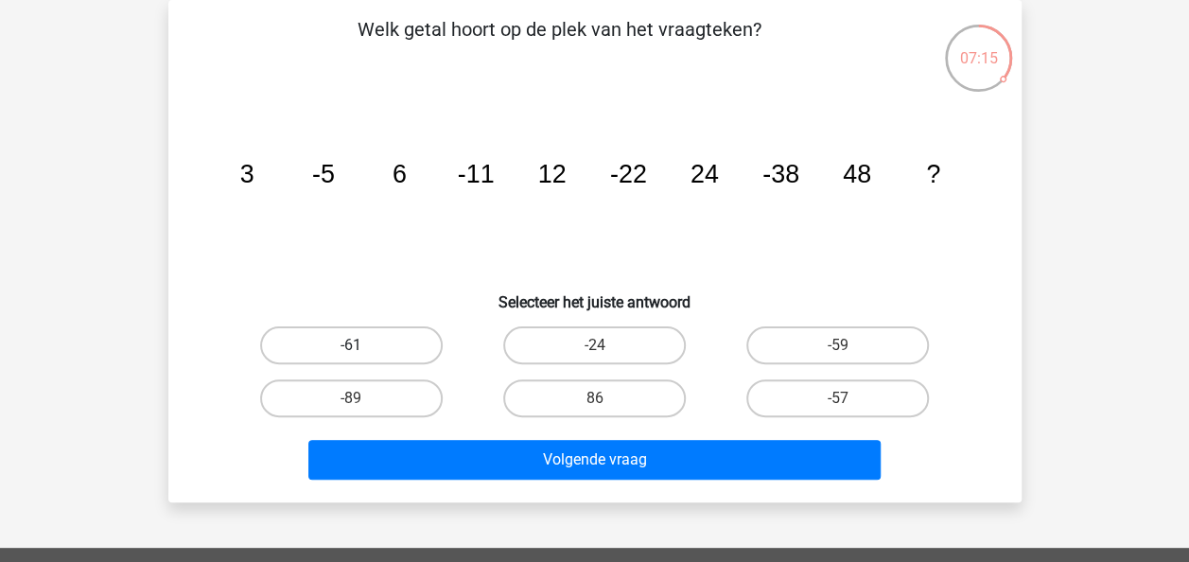
click at [379, 339] on label "-61" at bounding box center [351, 345] width 183 height 38
click at [363, 345] on input "-61" at bounding box center [357, 351] width 12 height 12
radio input "true"
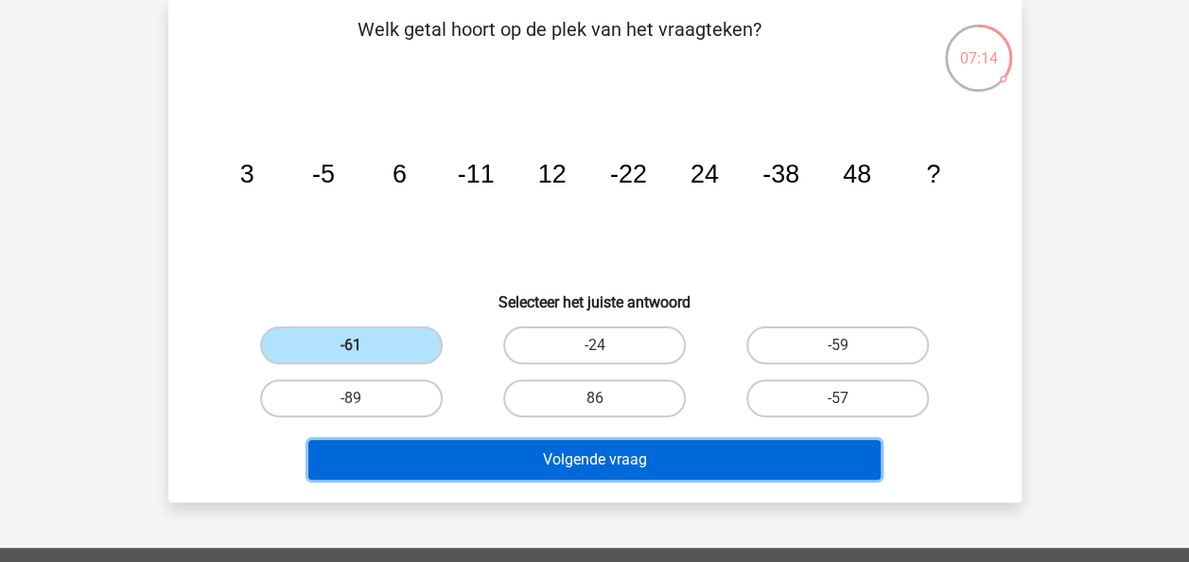
click at [688, 462] on button "Volgende vraag" at bounding box center [594, 460] width 572 height 40
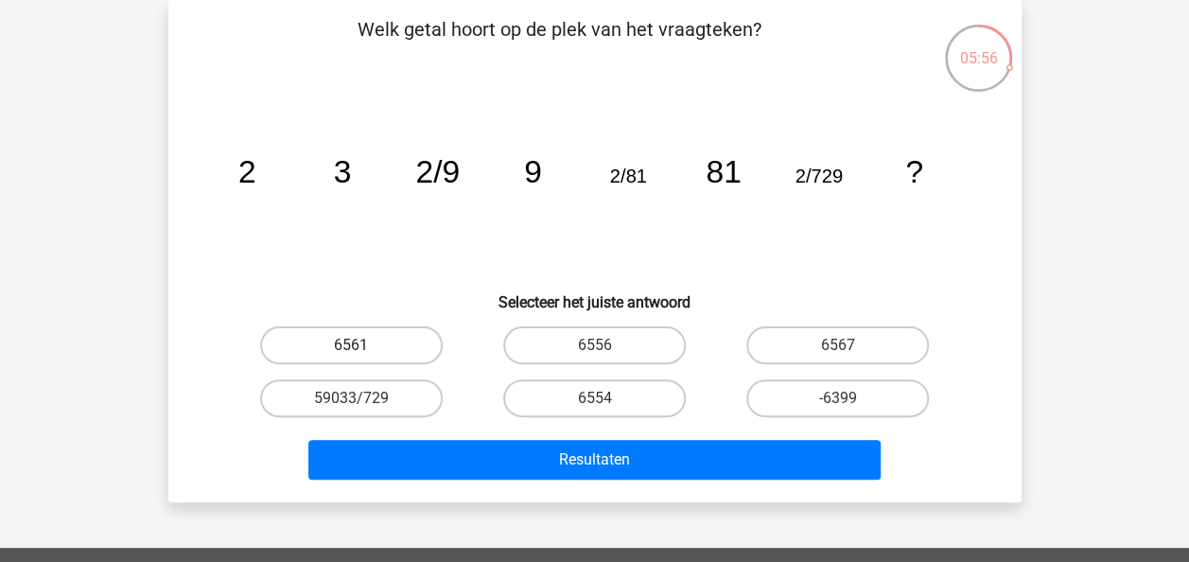
click at [374, 338] on label "6561" at bounding box center [351, 345] width 183 height 38
click at [363, 345] on input "6561" at bounding box center [357, 351] width 12 height 12
radio input "true"
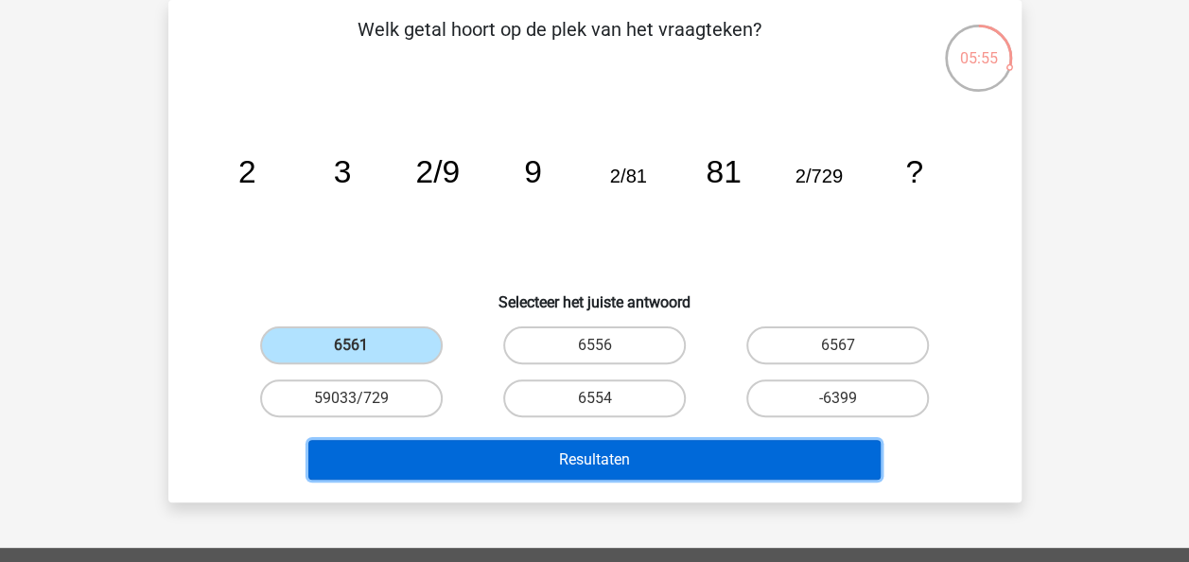
click at [632, 459] on button "Resultaten" at bounding box center [594, 460] width 572 height 40
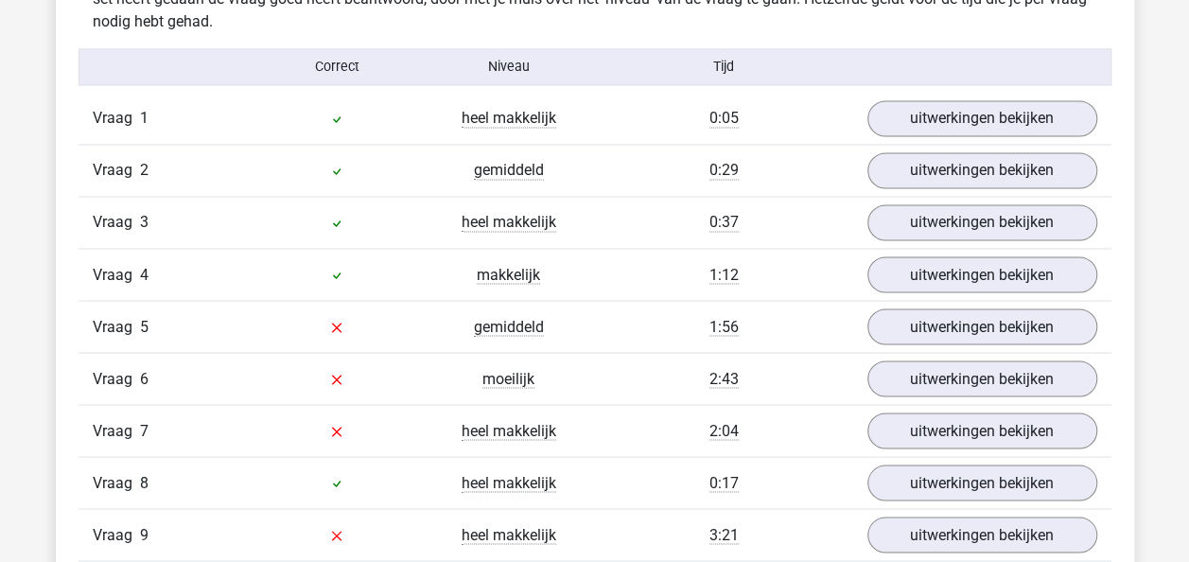
scroll to position [1513, 0]
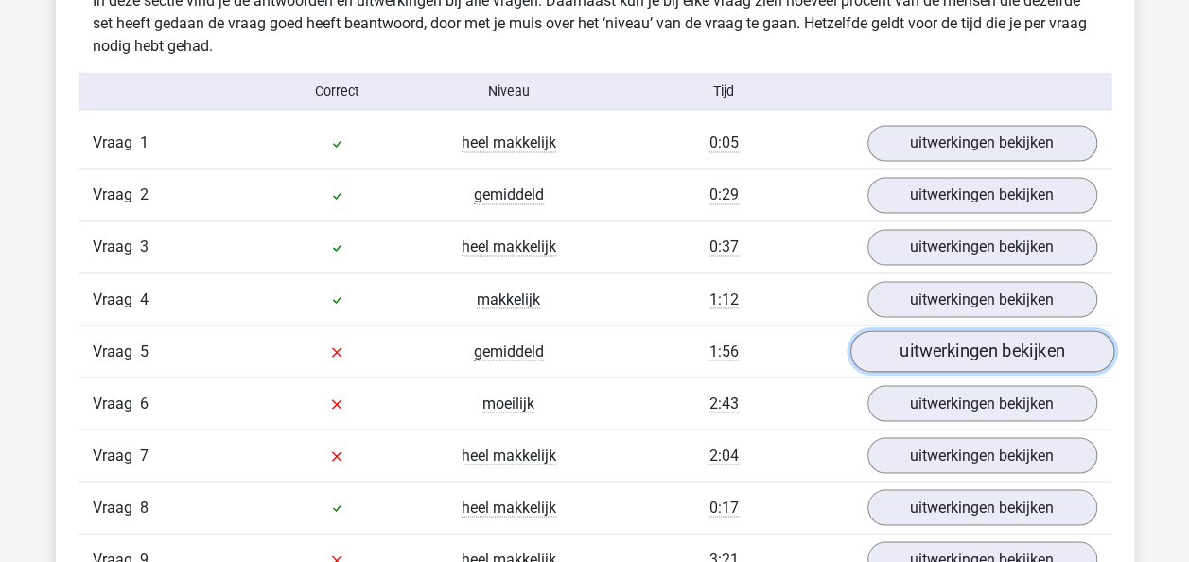
click at [999, 339] on link "uitwerkingen bekijken" at bounding box center [981, 352] width 264 height 42
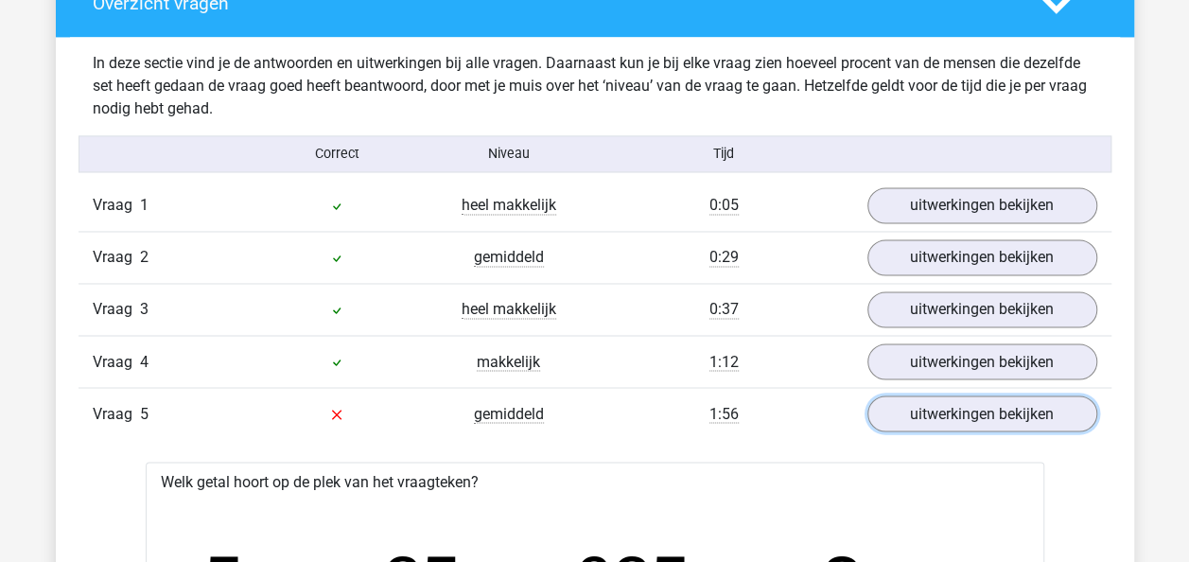
scroll to position [1608, 0]
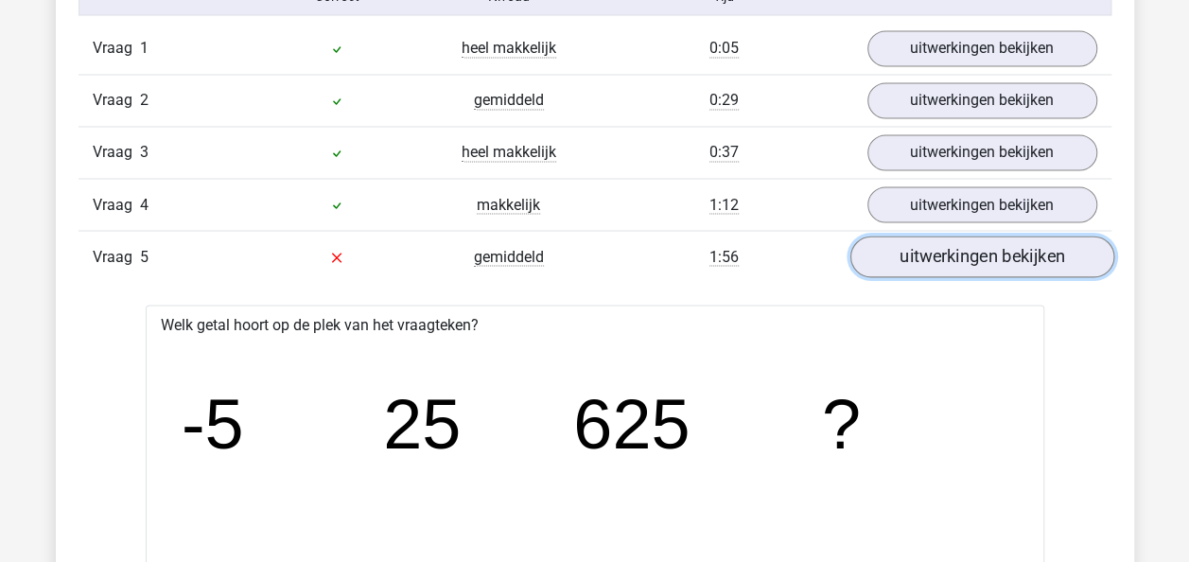
click at [923, 244] on link "uitwerkingen bekijken" at bounding box center [981, 257] width 264 height 42
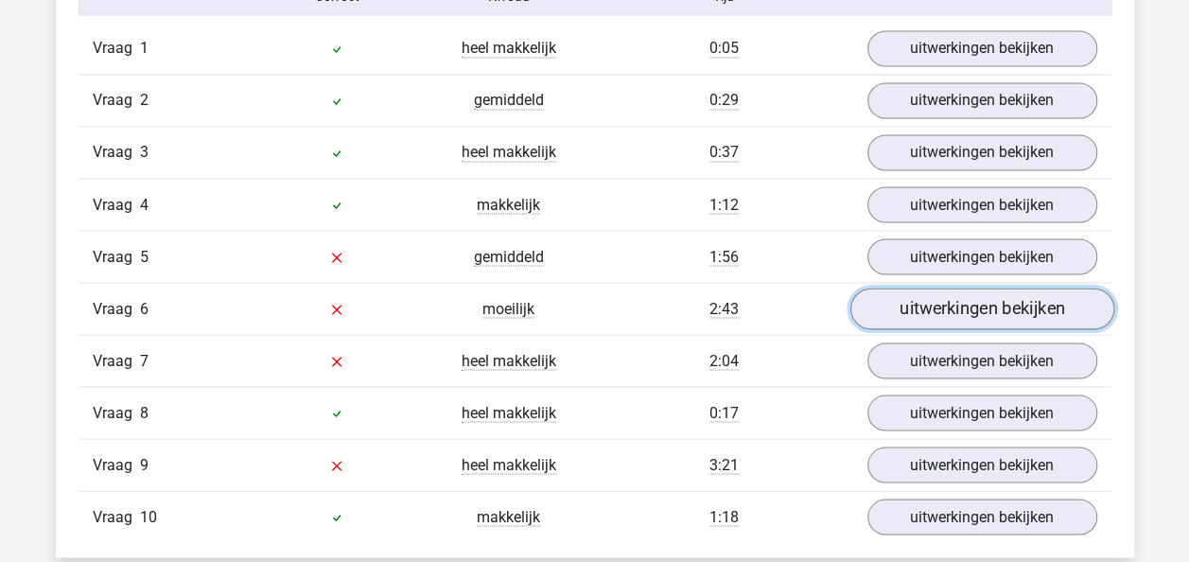
click at [940, 304] on link "uitwerkingen bekijken" at bounding box center [981, 309] width 264 height 42
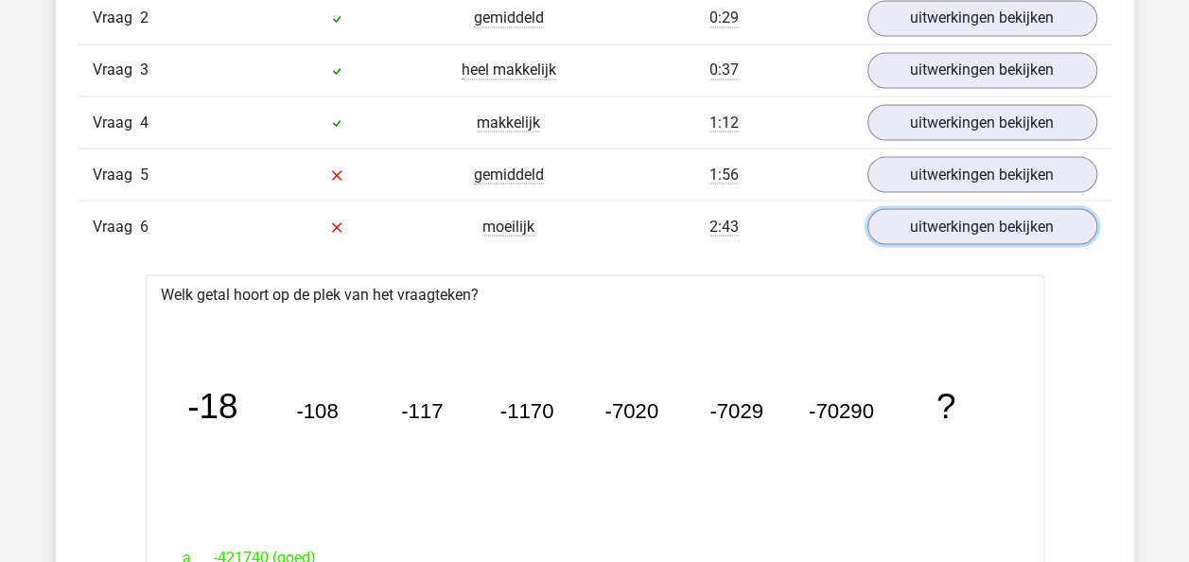
scroll to position [1702, 0]
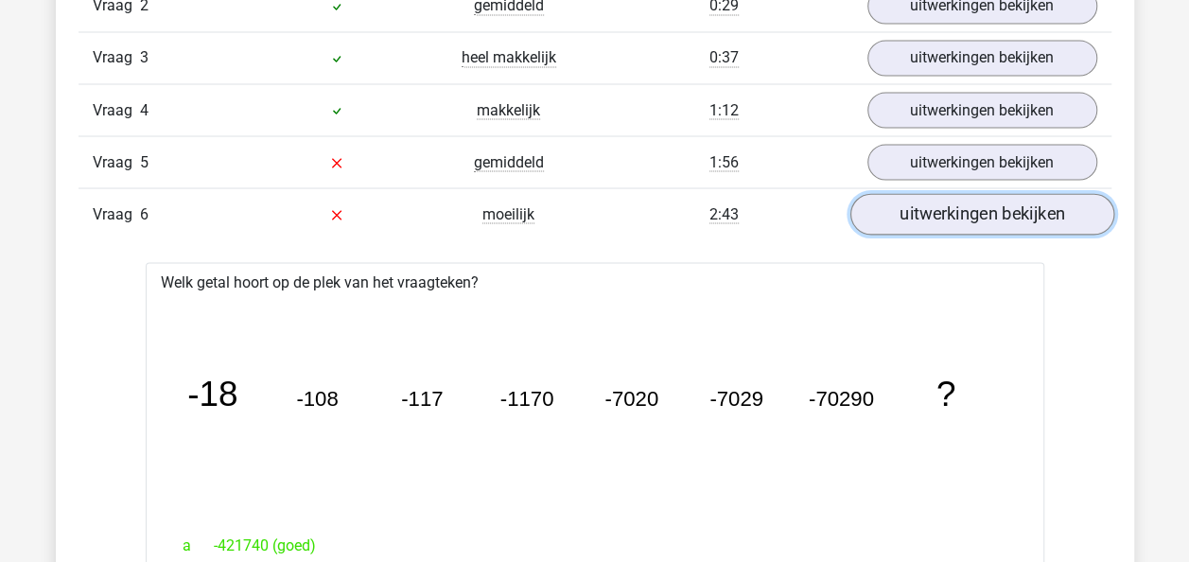
click at [960, 202] on link "uitwerkingen bekijken" at bounding box center [981, 215] width 264 height 42
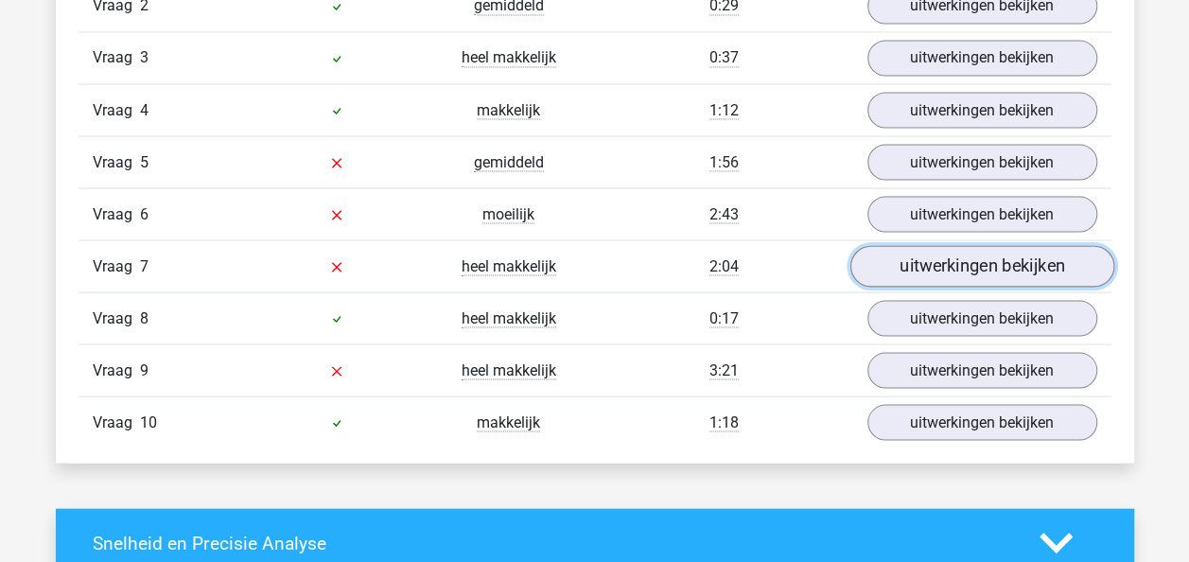
click at [956, 260] on link "uitwerkingen bekijken" at bounding box center [981, 267] width 264 height 42
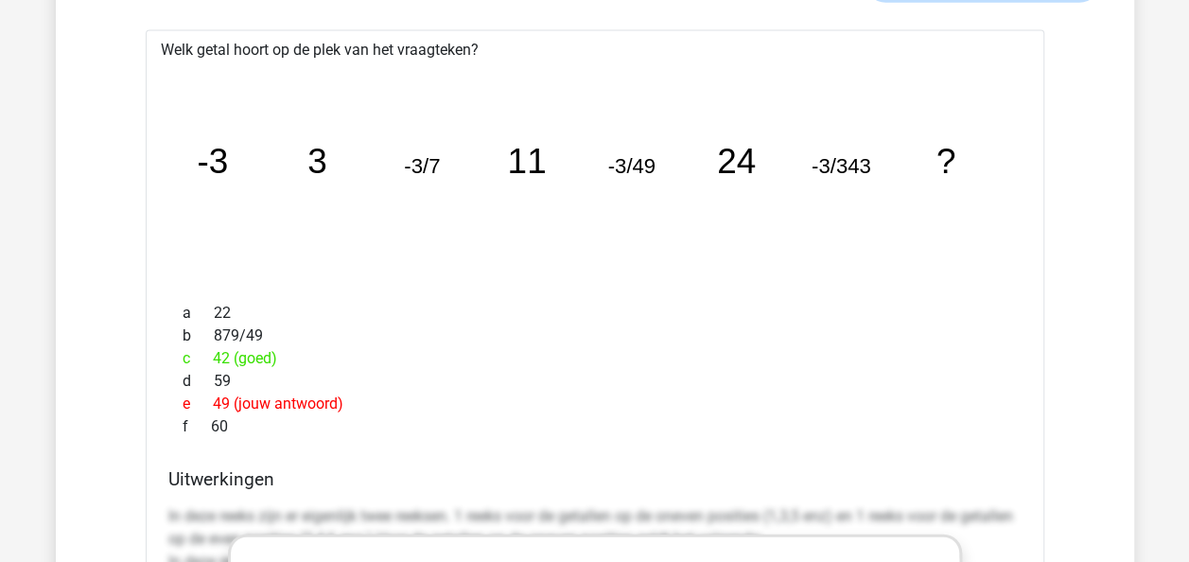
scroll to position [1797, 0]
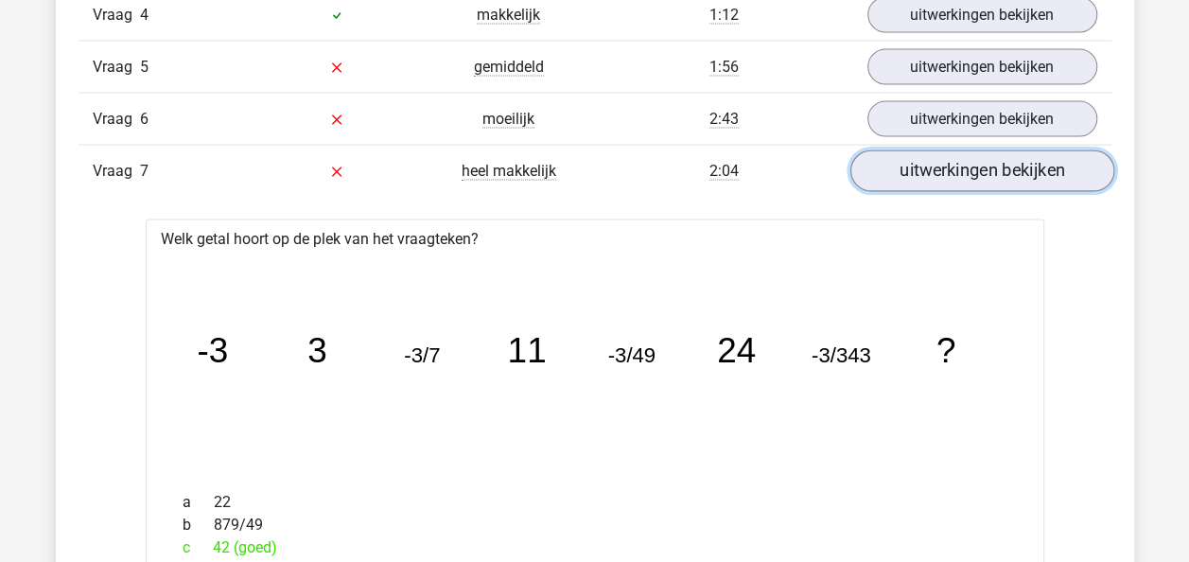
click at [950, 172] on link "uitwerkingen bekijken" at bounding box center [981, 172] width 264 height 42
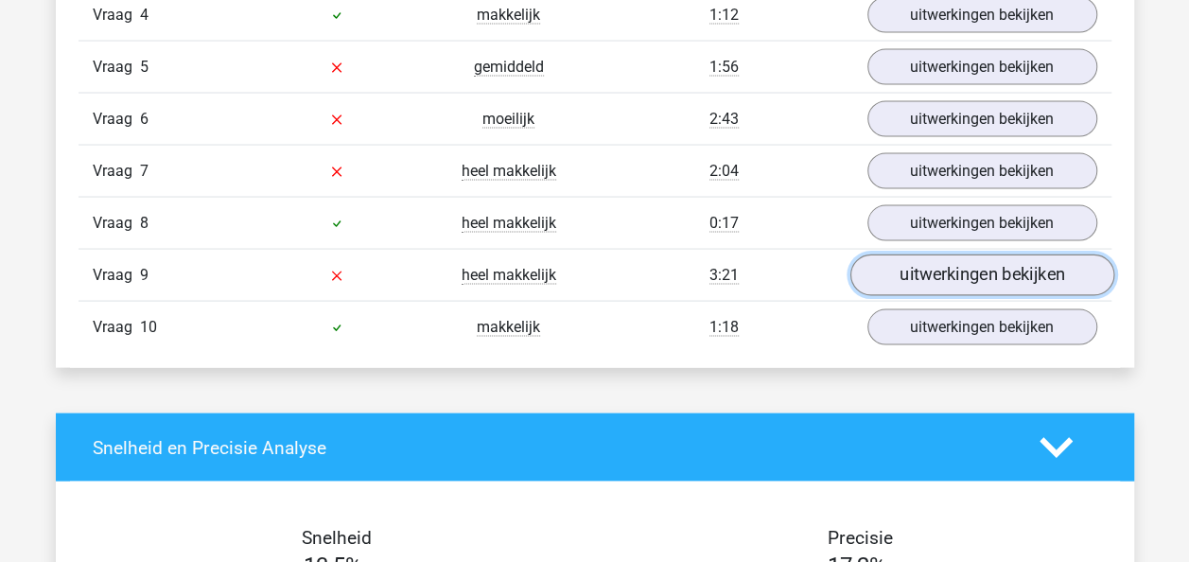
click at [974, 262] on link "uitwerkingen bekijken" at bounding box center [981, 276] width 264 height 42
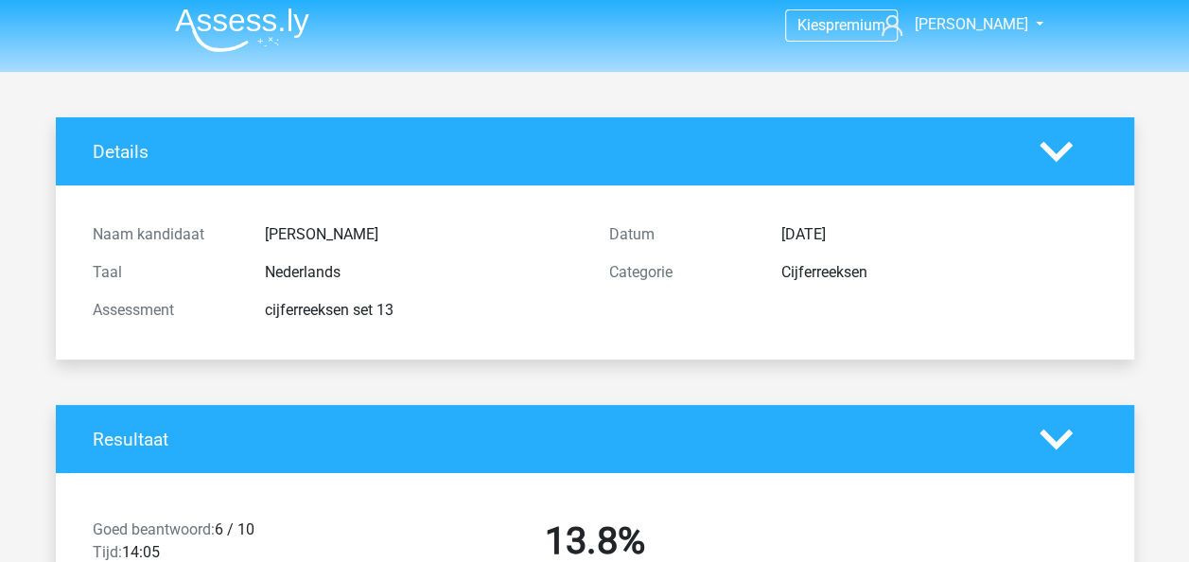
scroll to position [0, 0]
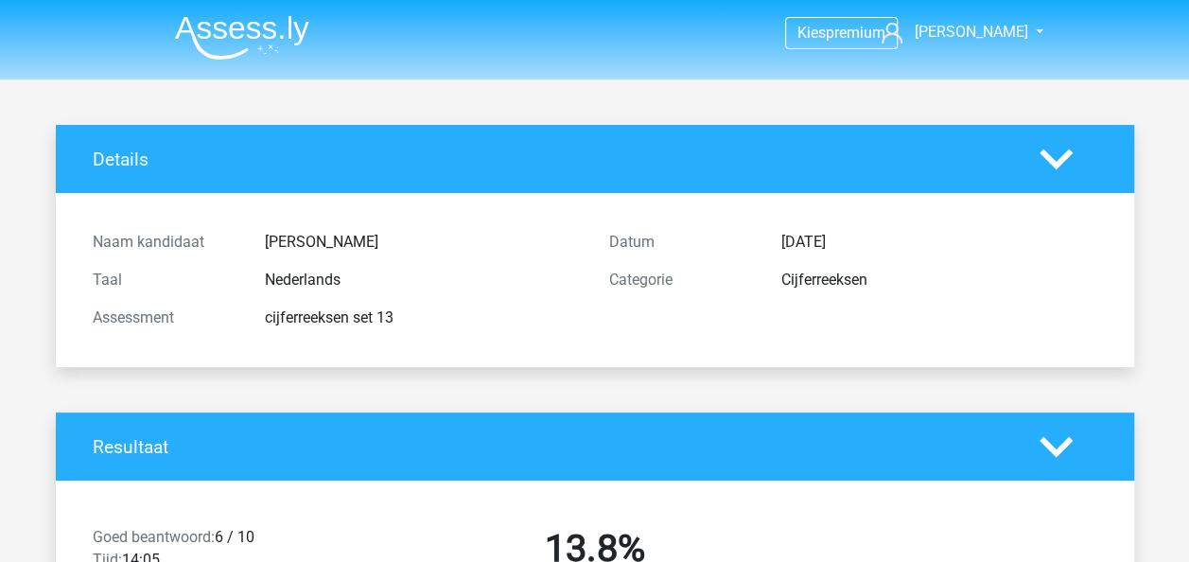
click at [222, 27] on img at bounding box center [242, 37] width 134 height 44
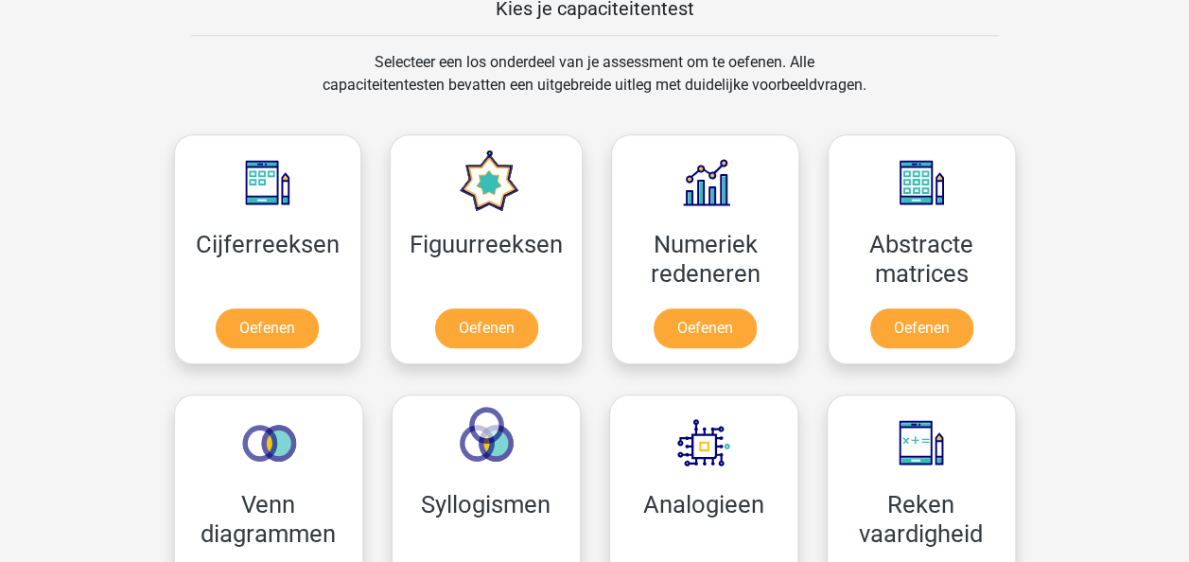
scroll to position [757, 0]
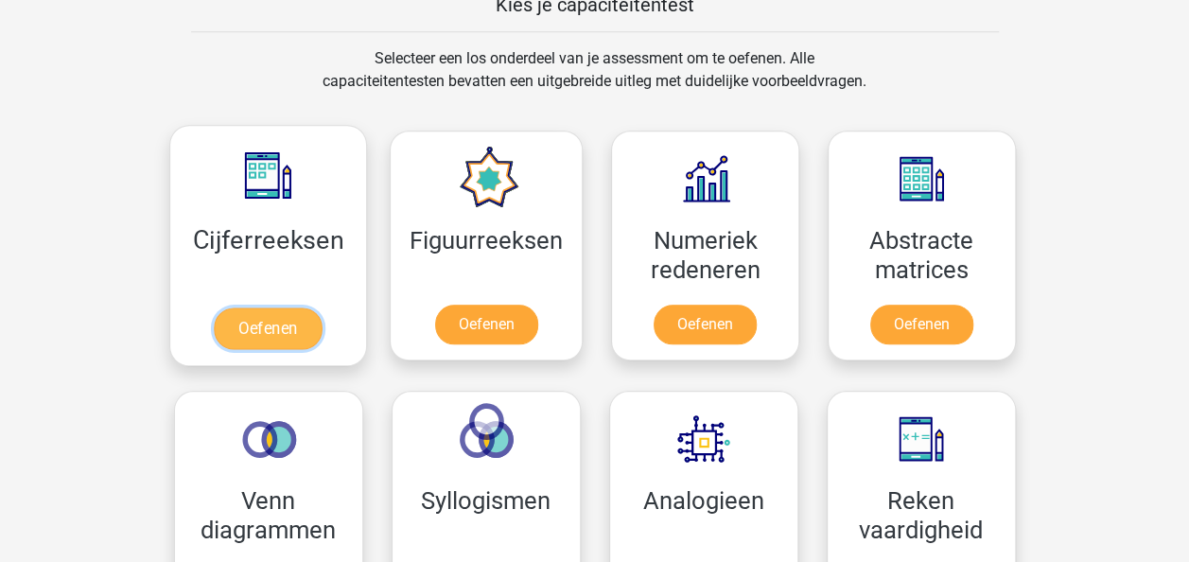
click at [256, 314] on link "Oefenen" at bounding box center [268, 328] width 108 height 42
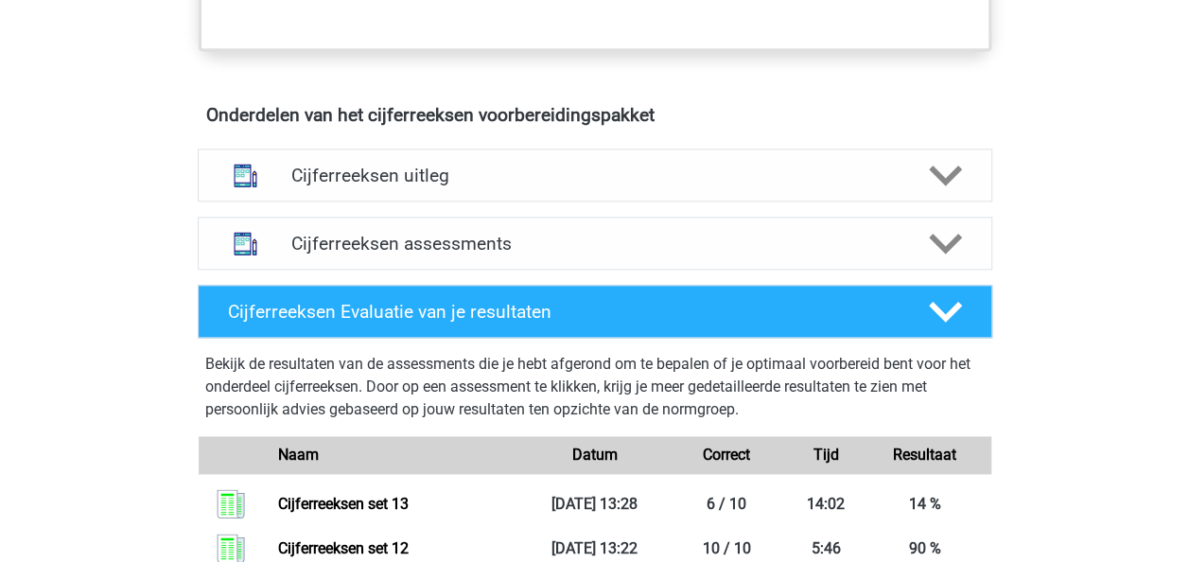
scroll to position [1135, 0]
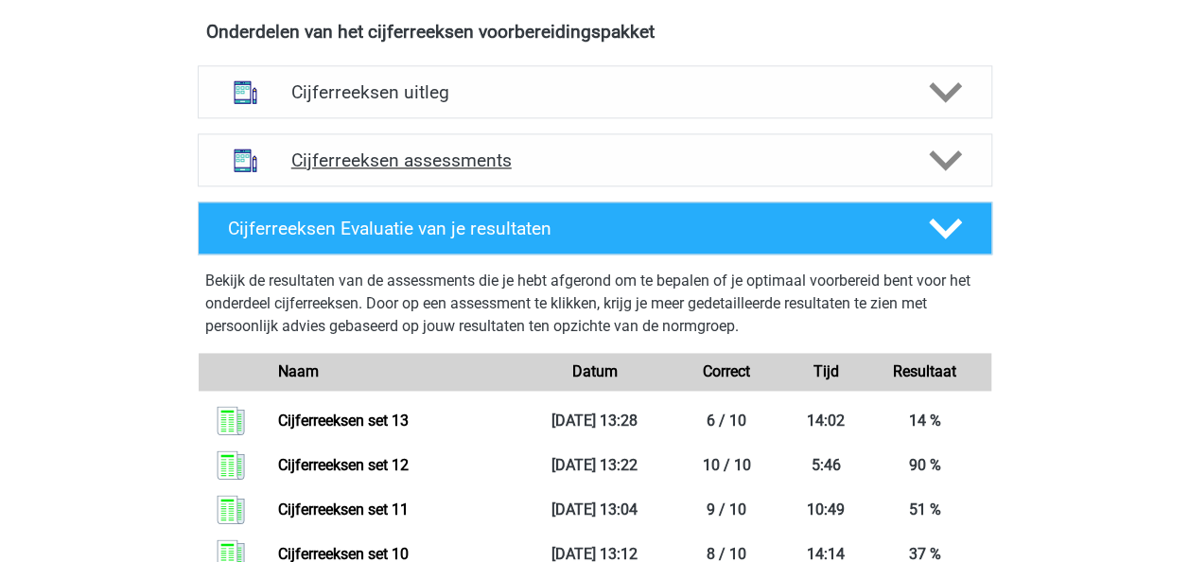
click at [942, 171] on polygon at bounding box center [945, 160] width 33 height 21
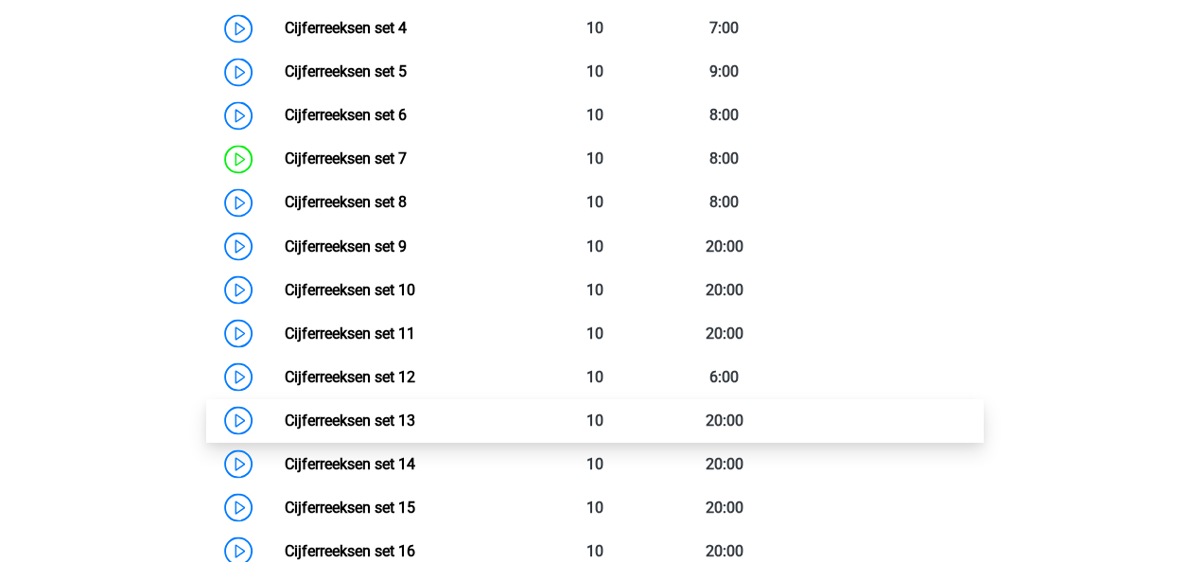
scroll to position [1608, 0]
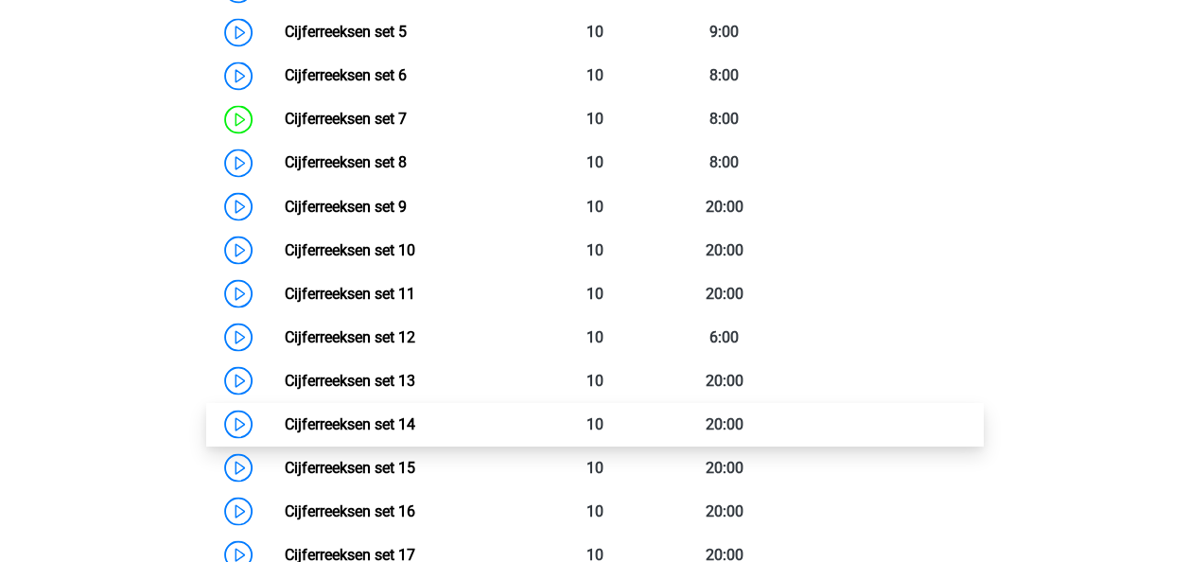
click at [333, 432] on link "Cijferreeksen set 14" at bounding box center [350, 423] width 131 height 18
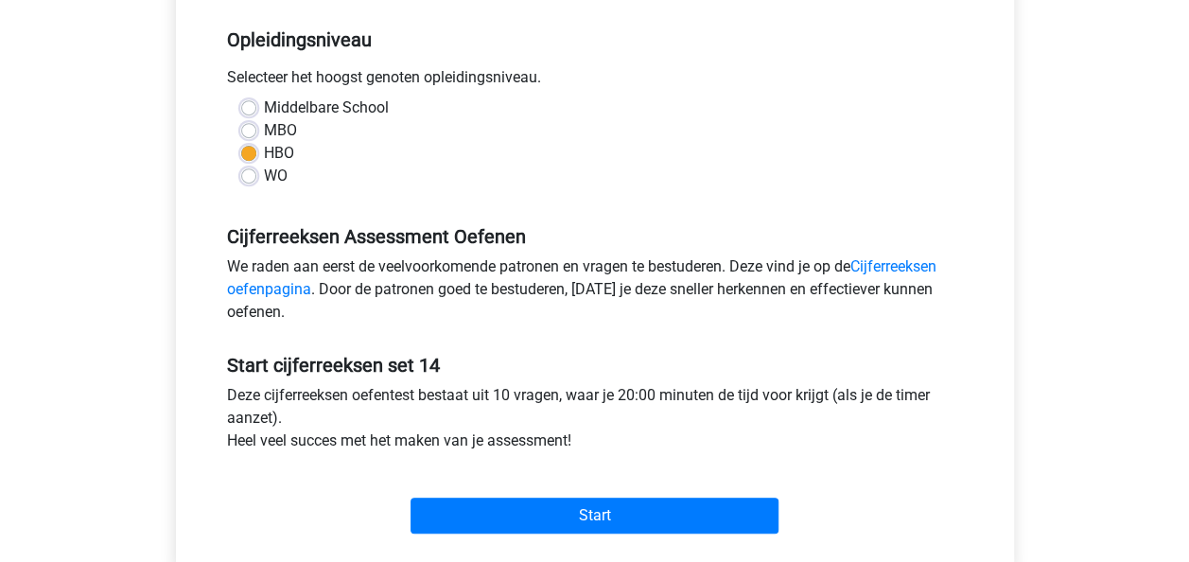
scroll to position [567, 0]
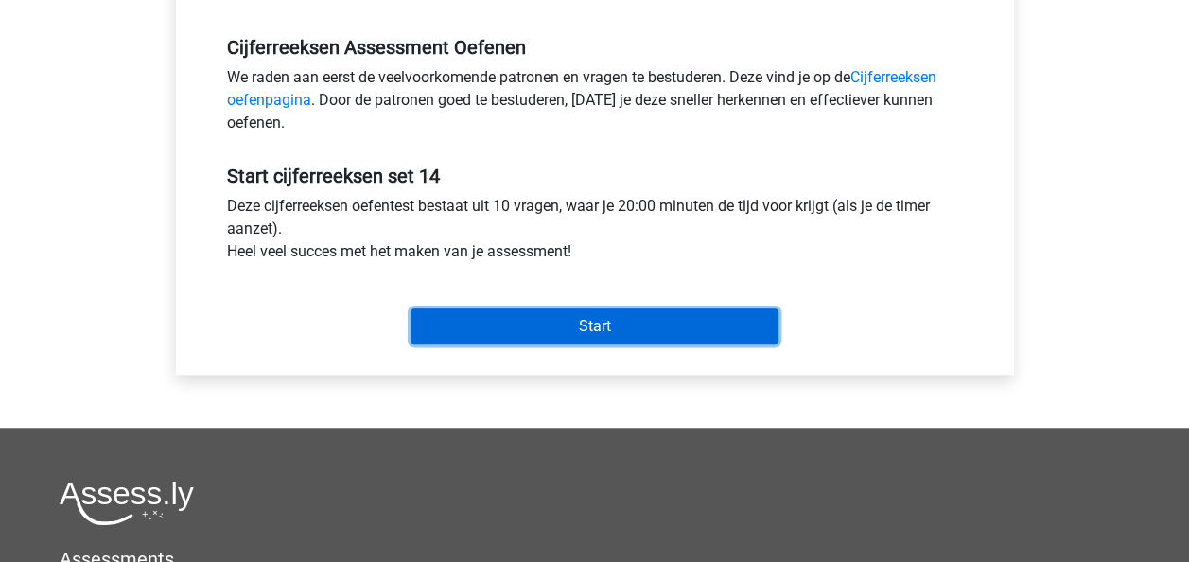
click at [618, 326] on input "Start" at bounding box center [594, 326] width 368 height 36
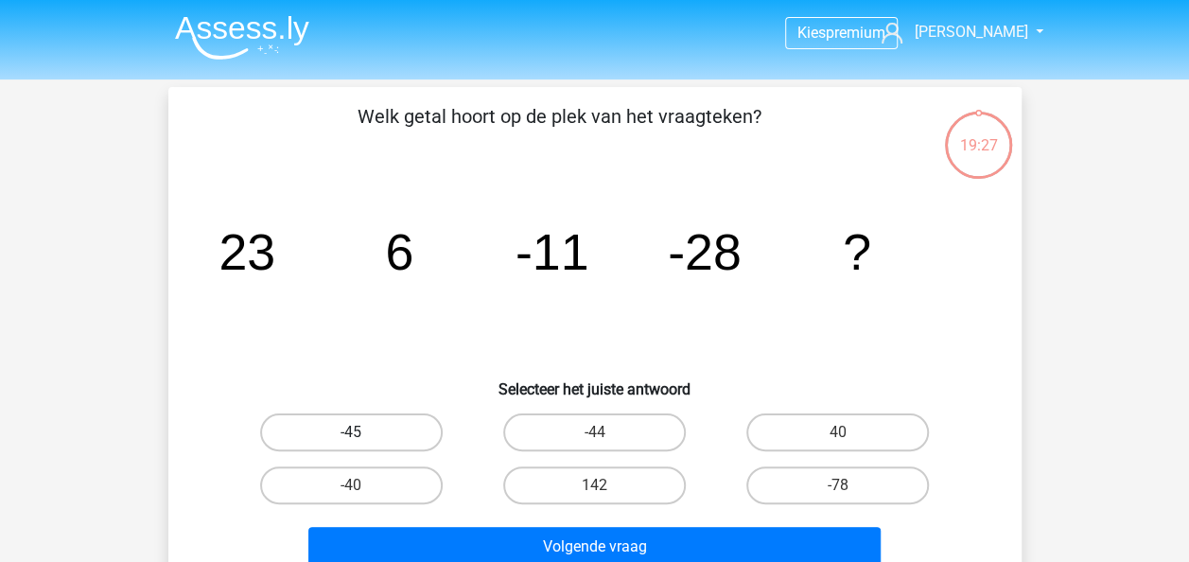
click at [339, 437] on label "-45" at bounding box center [351, 432] width 183 height 38
click at [351, 437] on input "-45" at bounding box center [357, 438] width 12 height 12
radio input "true"
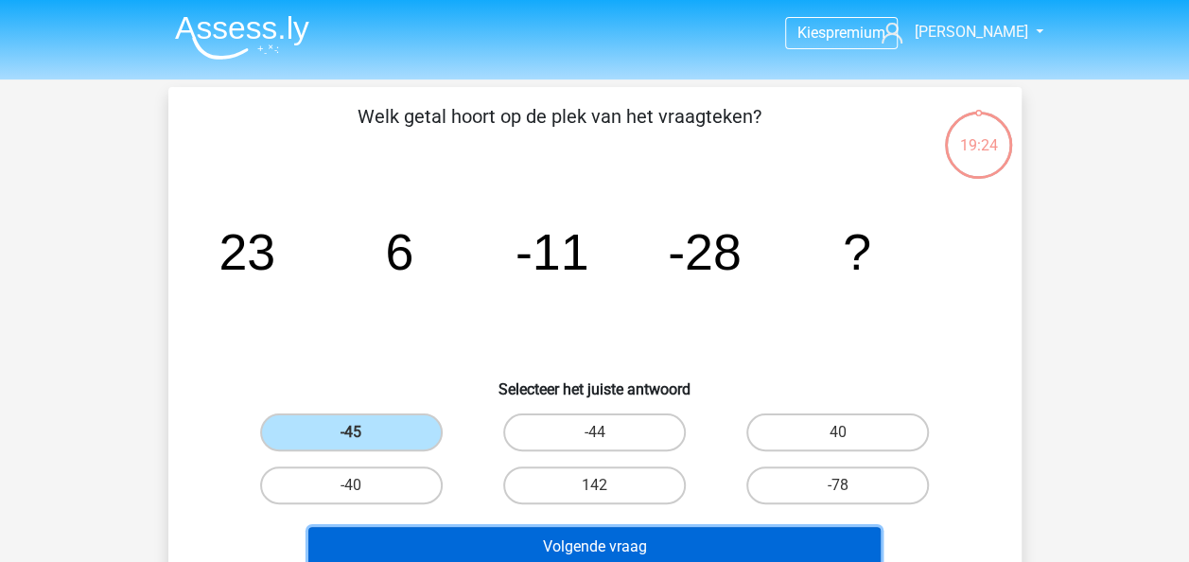
click at [666, 542] on button "Volgende vraag" at bounding box center [594, 547] width 572 height 40
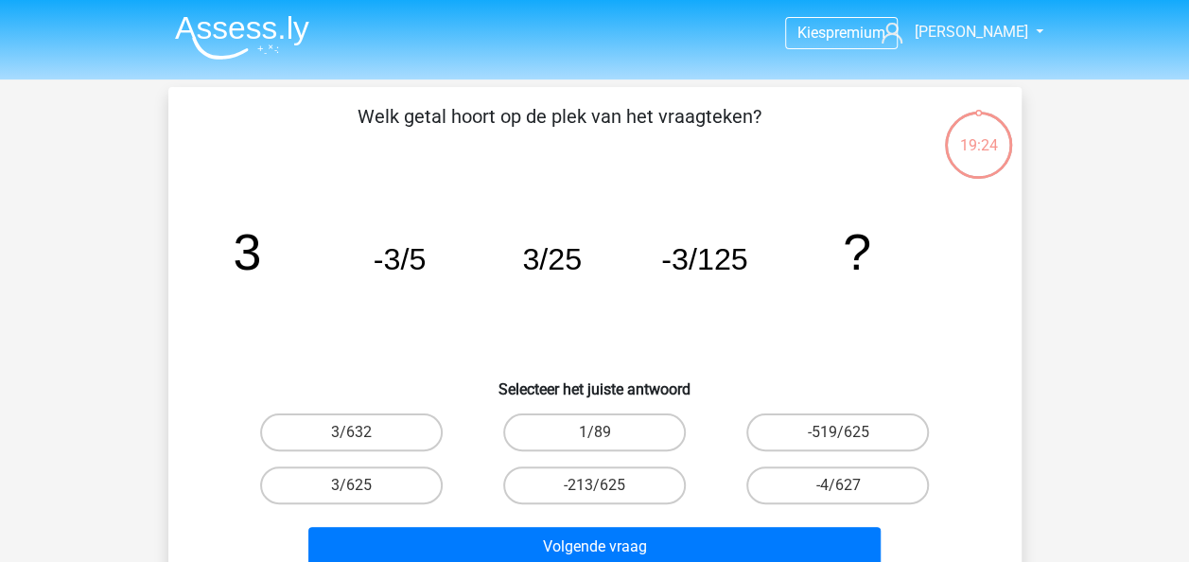
scroll to position [87, 0]
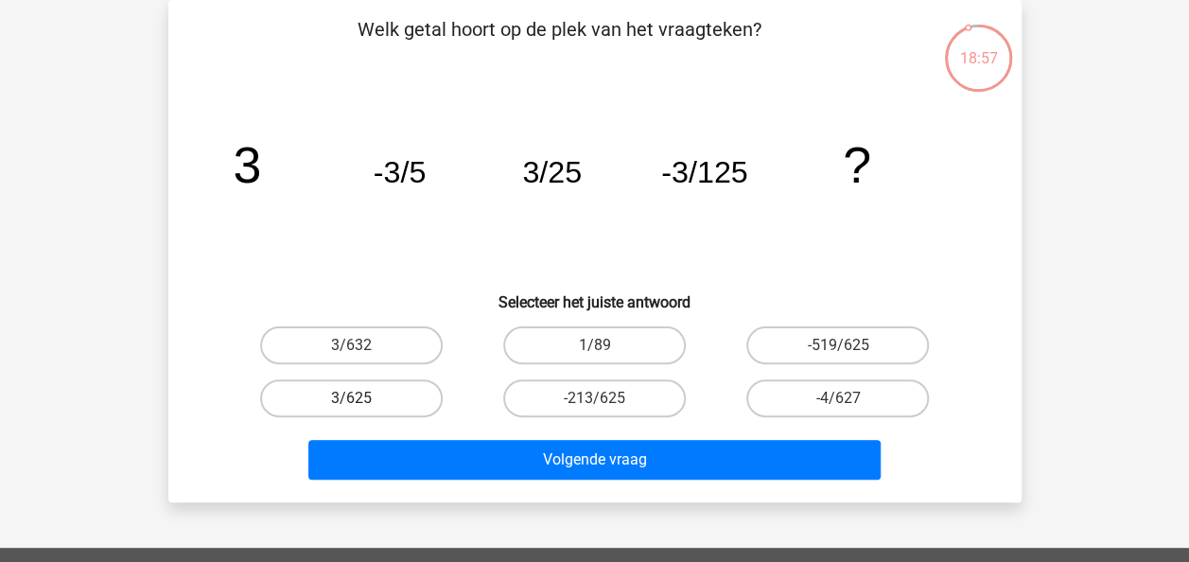
click at [375, 387] on label "3/625" at bounding box center [351, 398] width 183 height 38
click at [363, 398] on input "3/625" at bounding box center [357, 404] width 12 height 12
radio input "true"
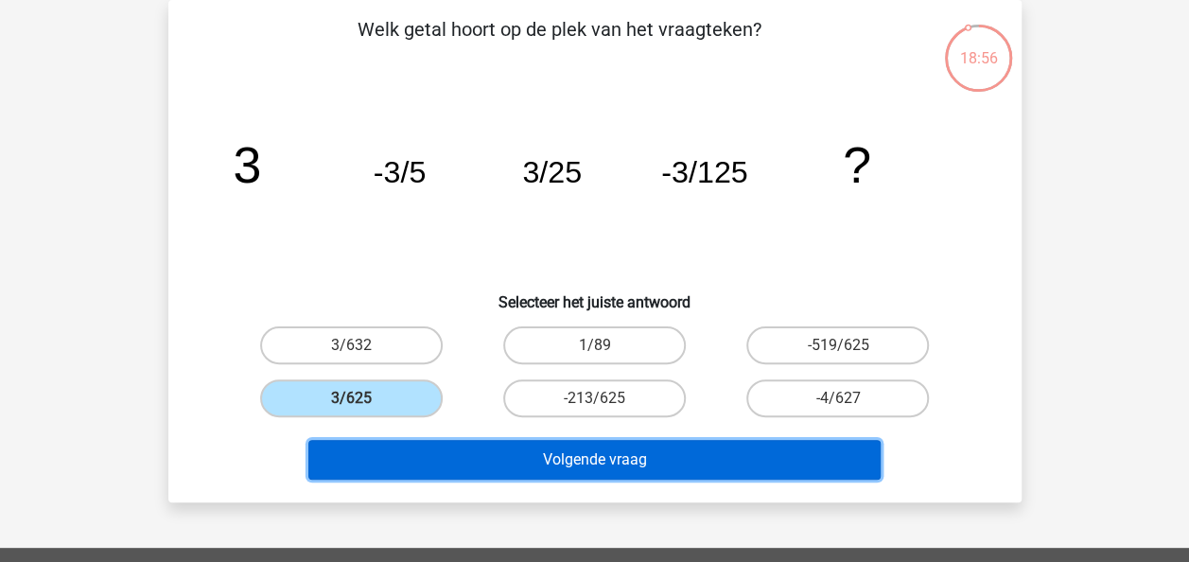
click at [694, 456] on button "Volgende vraag" at bounding box center [594, 460] width 572 height 40
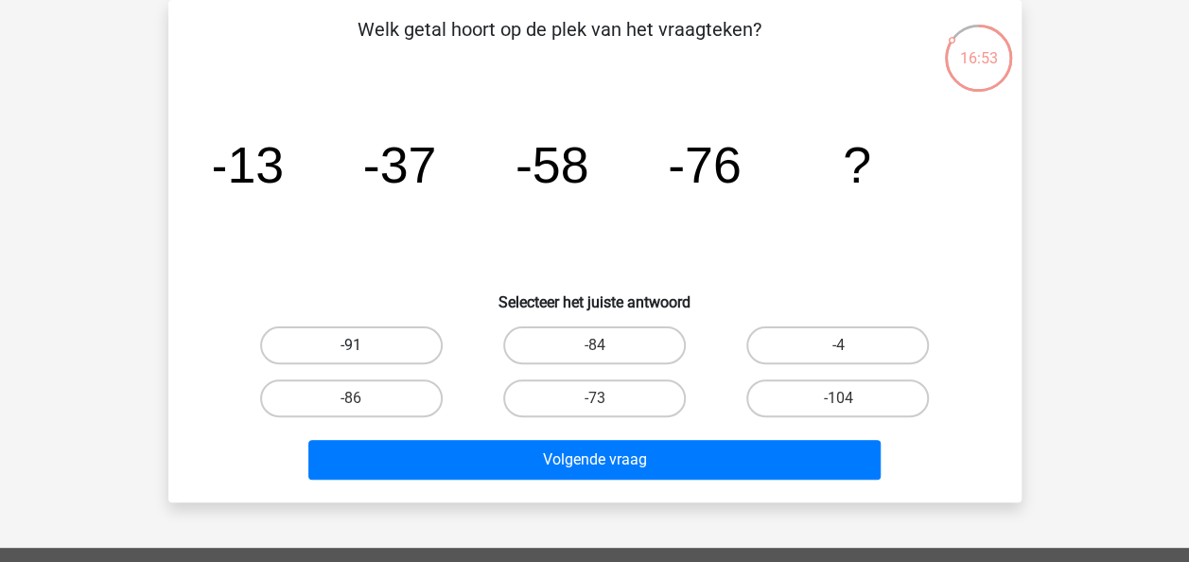
click at [392, 344] on label "-91" at bounding box center [351, 345] width 183 height 38
click at [363, 345] on input "-91" at bounding box center [357, 351] width 12 height 12
radio input "true"
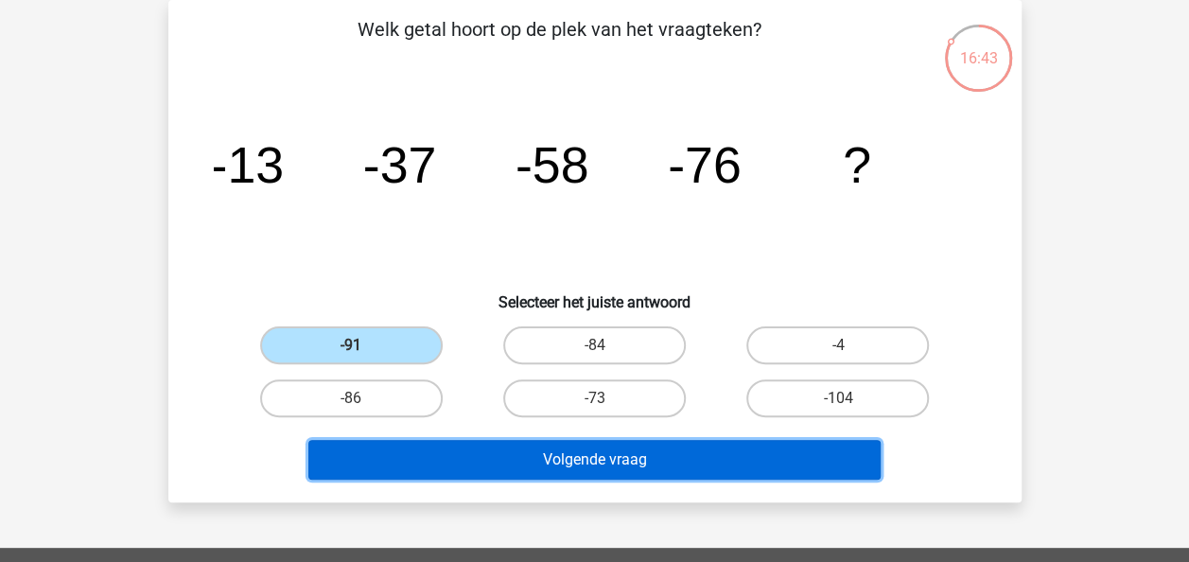
click at [689, 457] on button "Volgende vraag" at bounding box center [594, 460] width 572 height 40
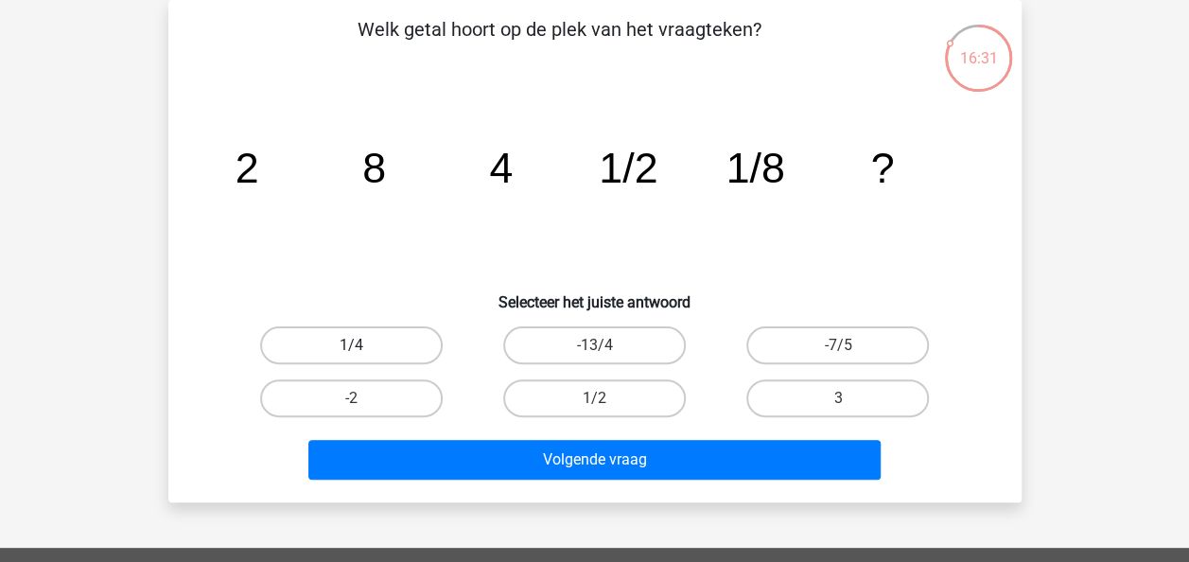
click at [370, 344] on label "1/4" at bounding box center [351, 345] width 183 height 38
click at [363, 345] on input "1/4" at bounding box center [357, 351] width 12 height 12
radio input "true"
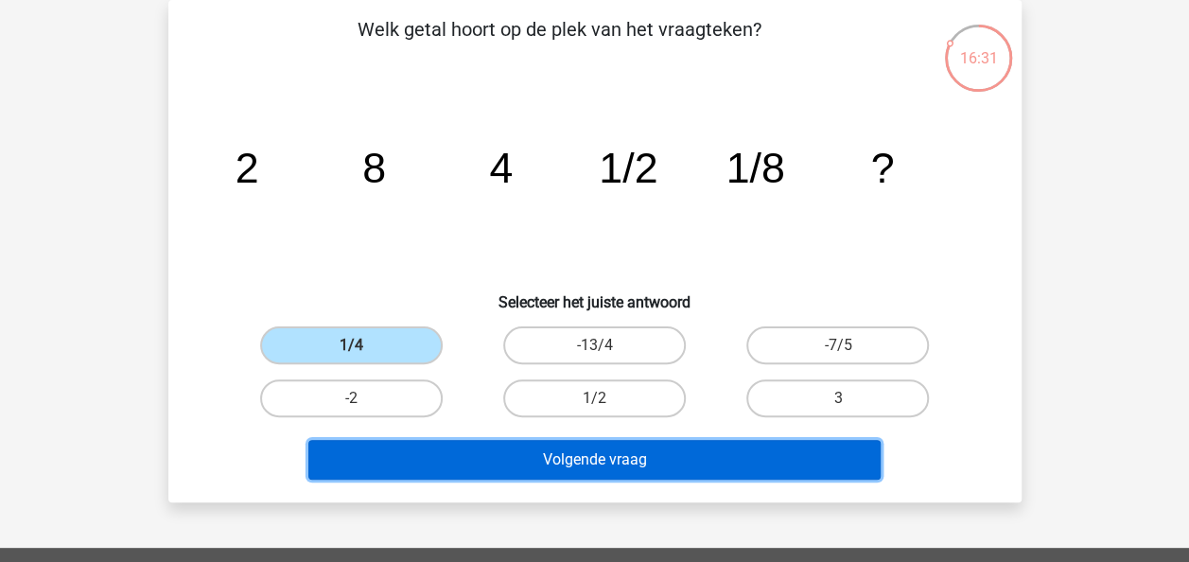
click at [659, 464] on button "Volgende vraag" at bounding box center [594, 460] width 572 height 40
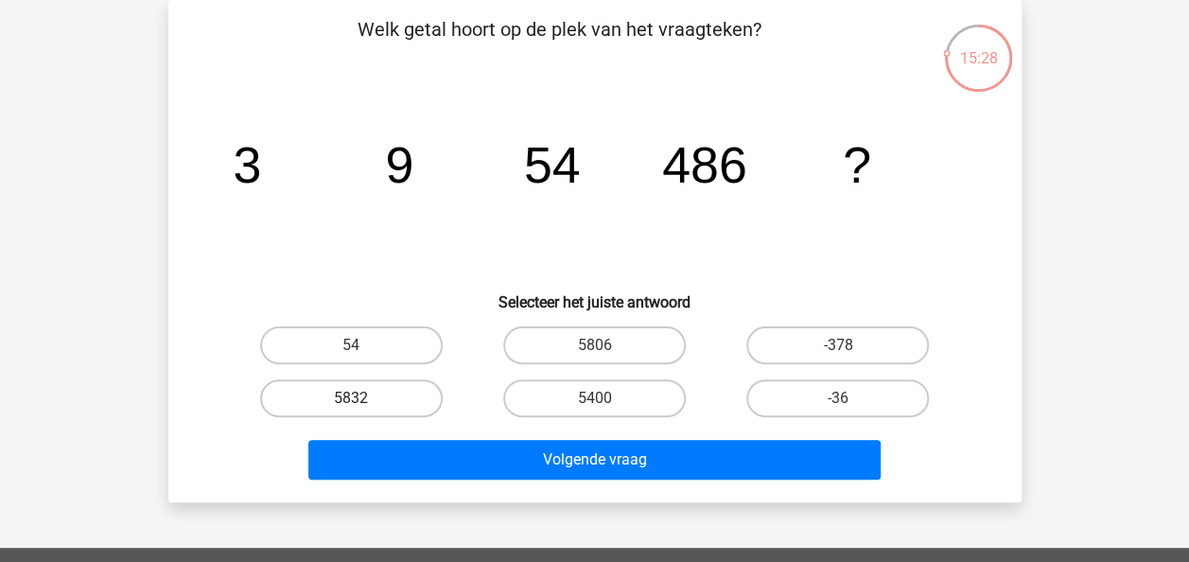
click at [301, 388] on label "5832" at bounding box center [351, 398] width 183 height 38
click at [351, 398] on input "5832" at bounding box center [357, 404] width 12 height 12
radio input "true"
click at [586, 437] on div "Volgende vraag" at bounding box center [595, 456] width 792 height 62
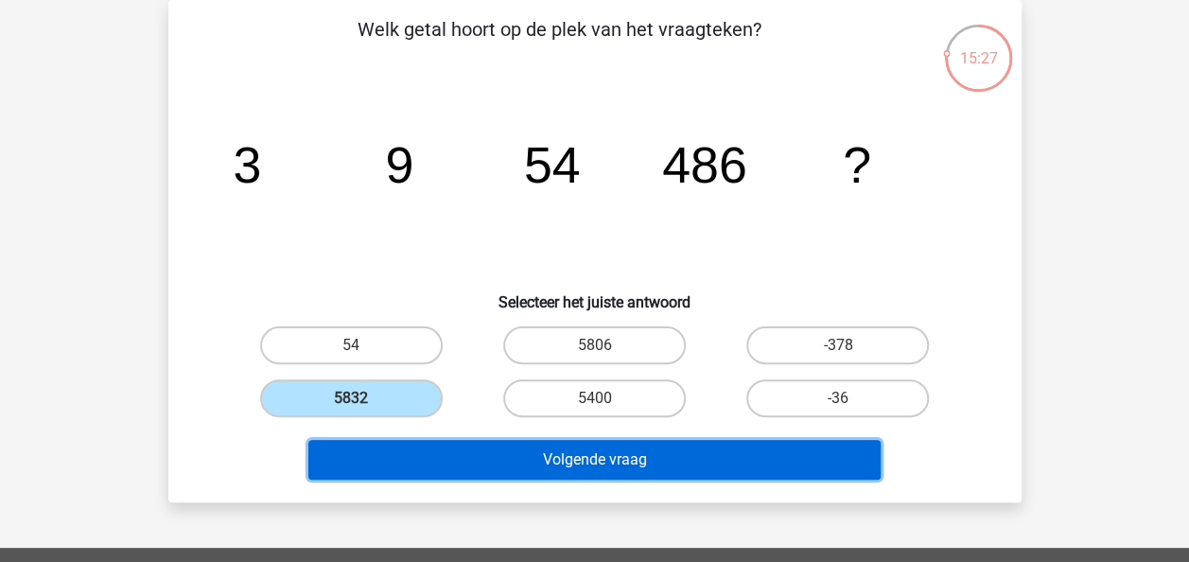
click at [583, 452] on button "Volgende vraag" at bounding box center [594, 460] width 572 height 40
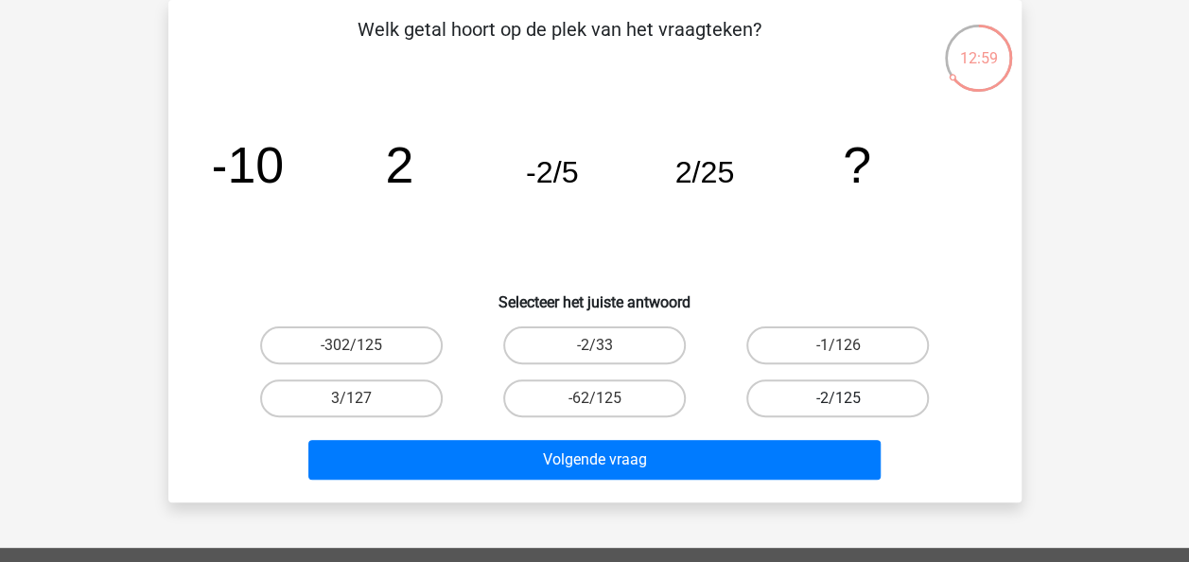
click at [847, 388] on label "-2/125" at bounding box center [837, 398] width 183 height 38
click at [847, 398] on input "-2/125" at bounding box center [844, 404] width 12 height 12
radio input "true"
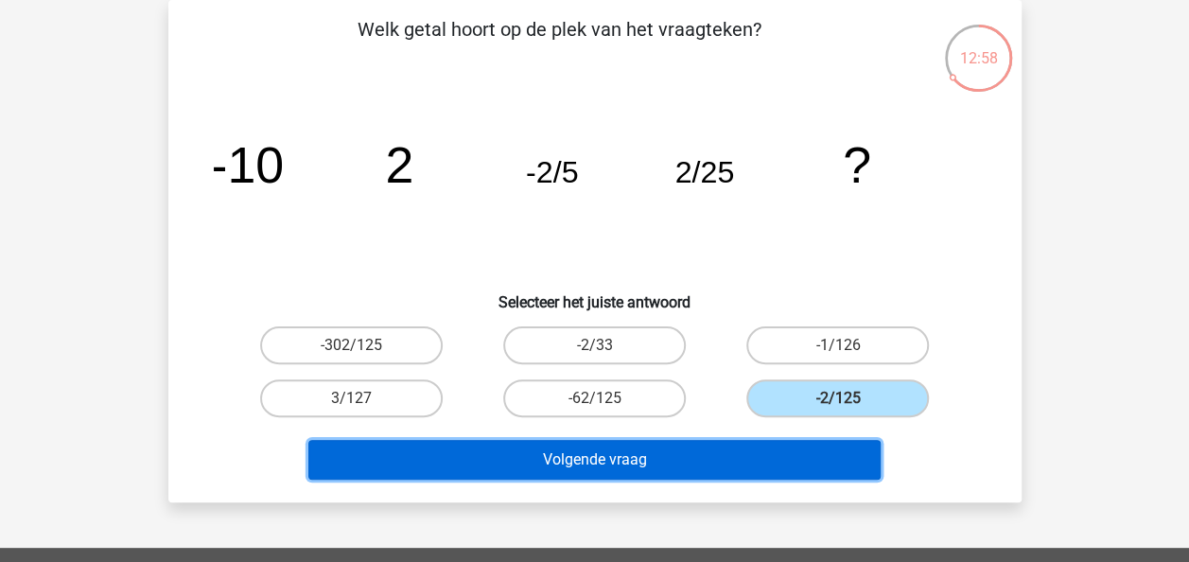
click at [600, 458] on button "Volgende vraag" at bounding box center [594, 460] width 572 height 40
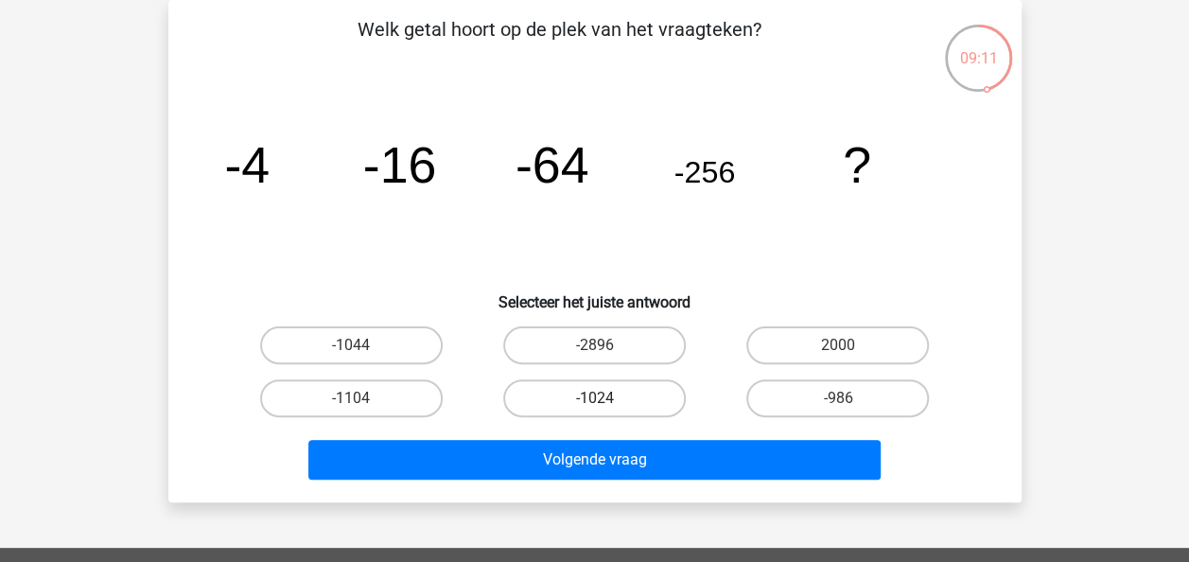
click at [596, 391] on label "-1024" at bounding box center [594, 398] width 183 height 38
click at [596, 398] on input "-1024" at bounding box center [600, 404] width 12 height 12
radio input "true"
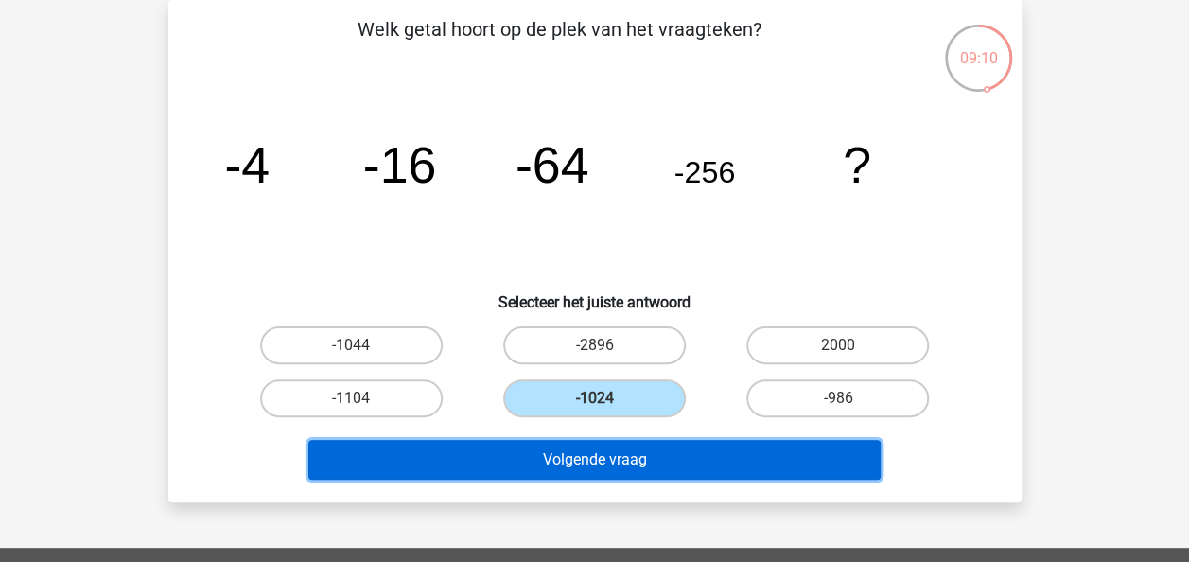
click at [609, 459] on button "Volgende vraag" at bounding box center [594, 460] width 572 height 40
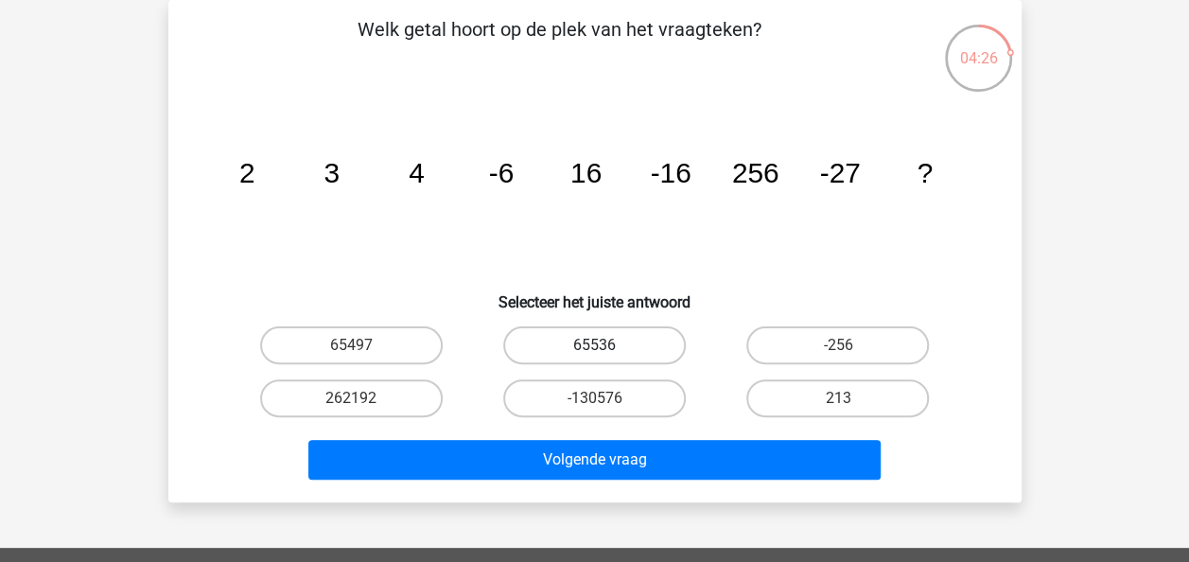
click at [598, 340] on label "65536" at bounding box center [594, 345] width 183 height 38
click at [598, 345] on input "65536" at bounding box center [600, 351] width 12 height 12
radio input "true"
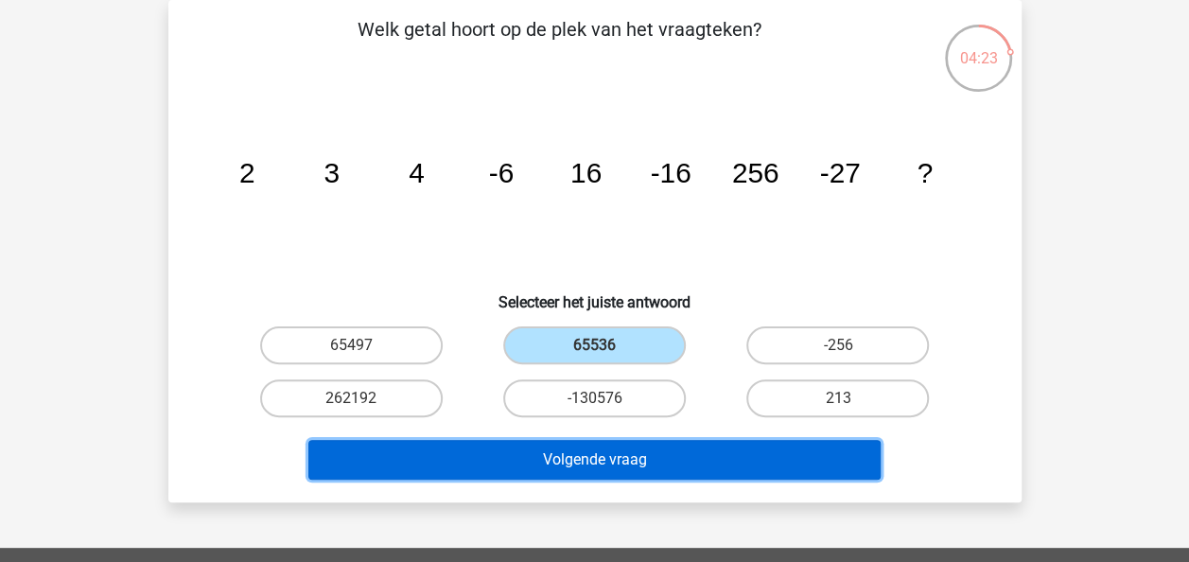
click at [728, 460] on button "Volgende vraag" at bounding box center [594, 460] width 572 height 40
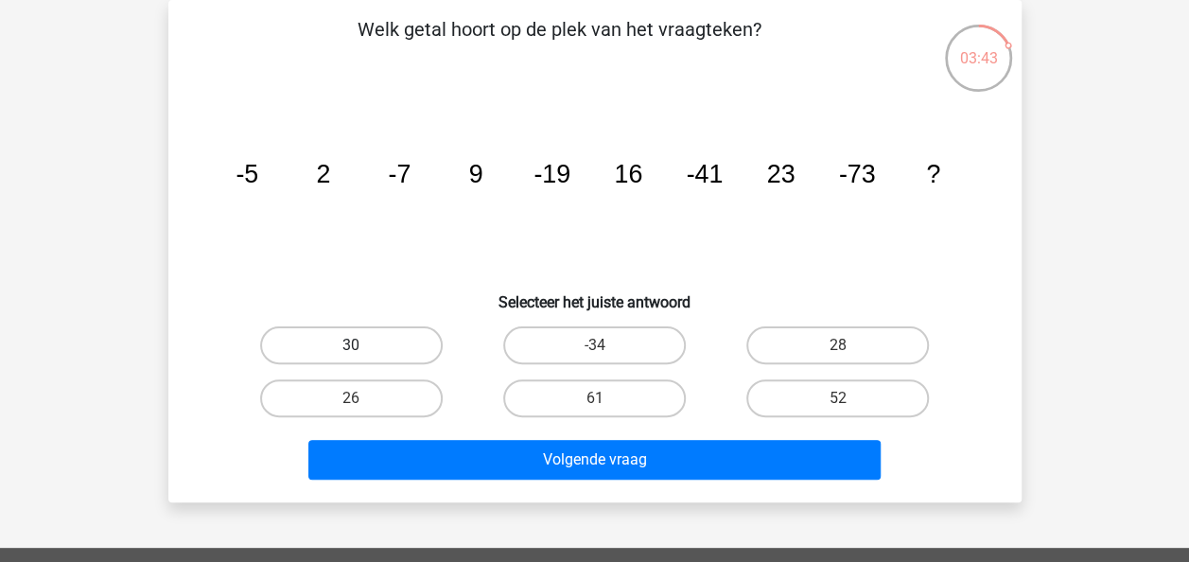
click at [382, 348] on label "30" at bounding box center [351, 345] width 183 height 38
click at [363, 348] on input "30" at bounding box center [357, 351] width 12 height 12
radio input "true"
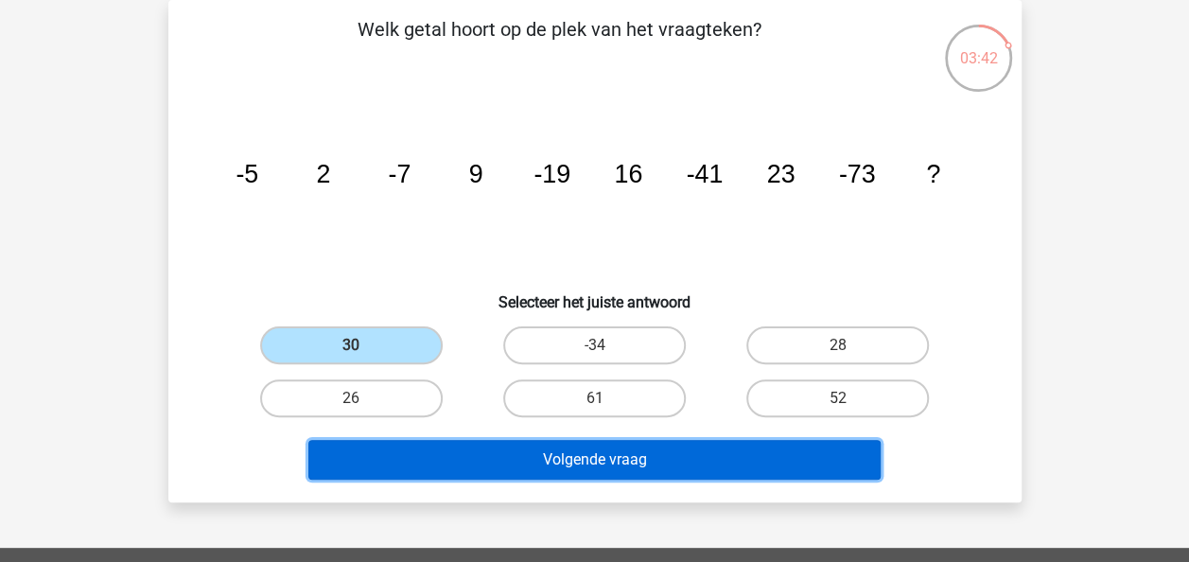
click at [607, 462] on button "Volgende vraag" at bounding box center [594, 460] width 572 height 40
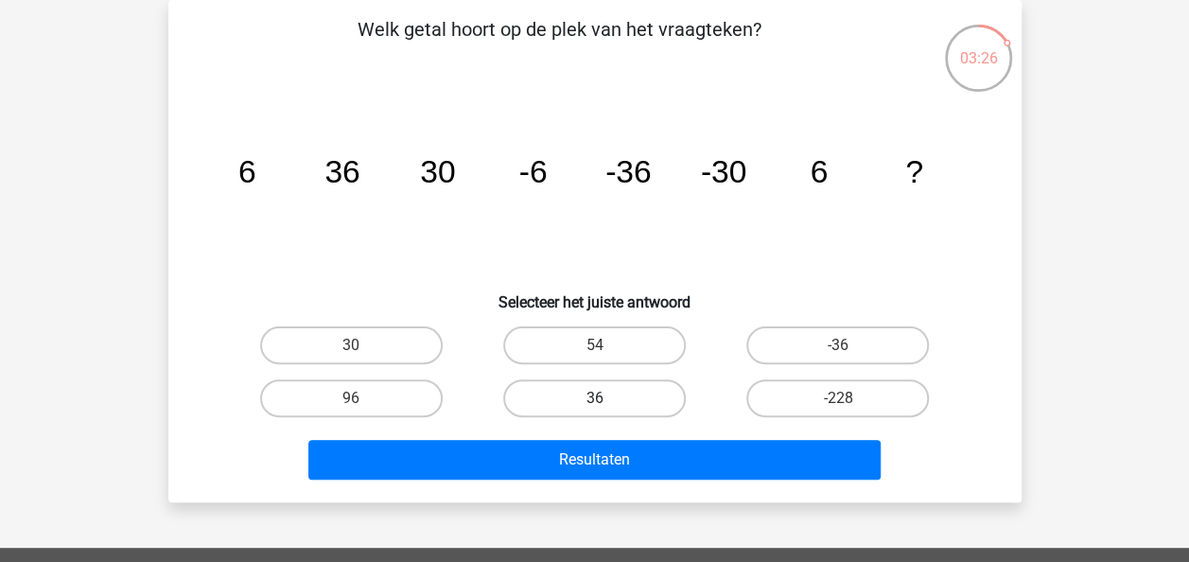
click at [592, 391] on label "36" at bounding box center [594, 398] width 183 height 38
click at [594, 398] on input "36" at bounding box center [600, 404] width 12 height 12
radio input "true"
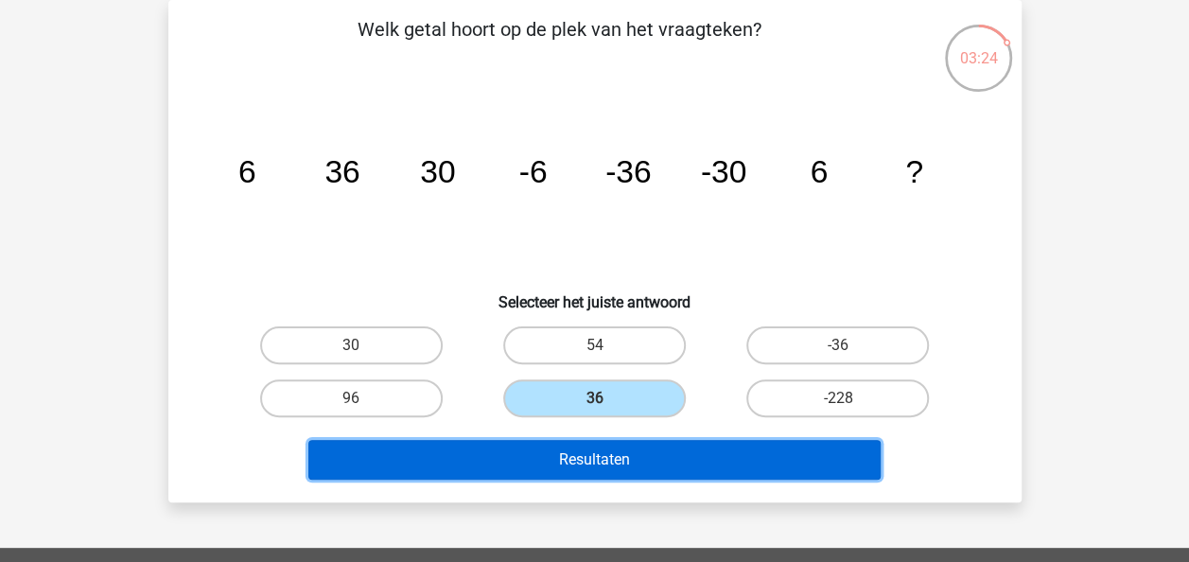
click at [640, 458] on button "Resultaten" at bounding box center [594, 460] width 572 height 40
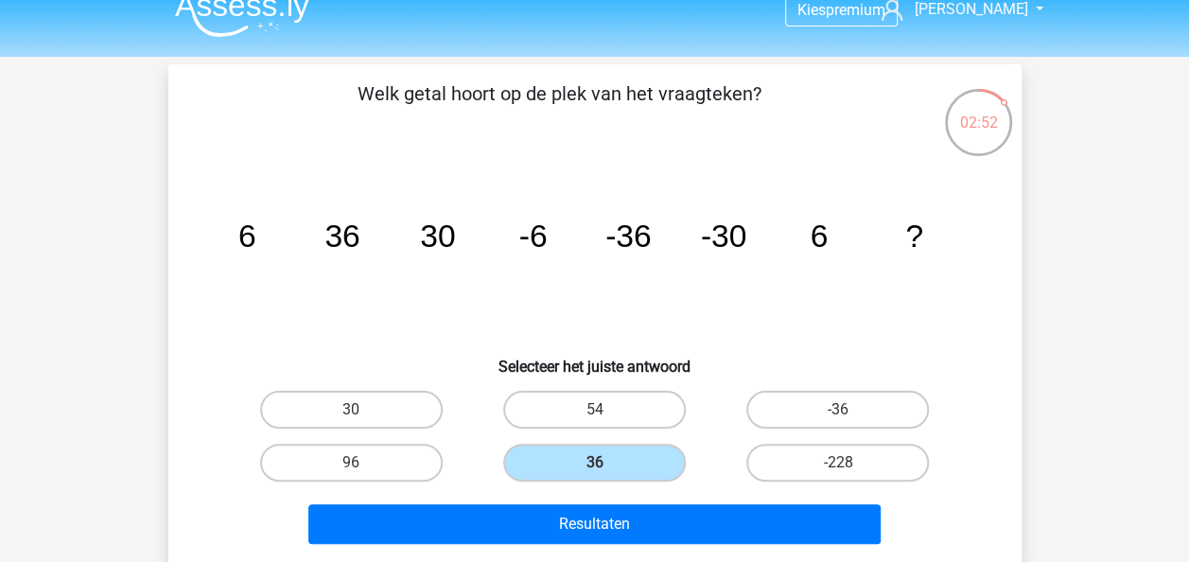
scroll to position [0, 0]
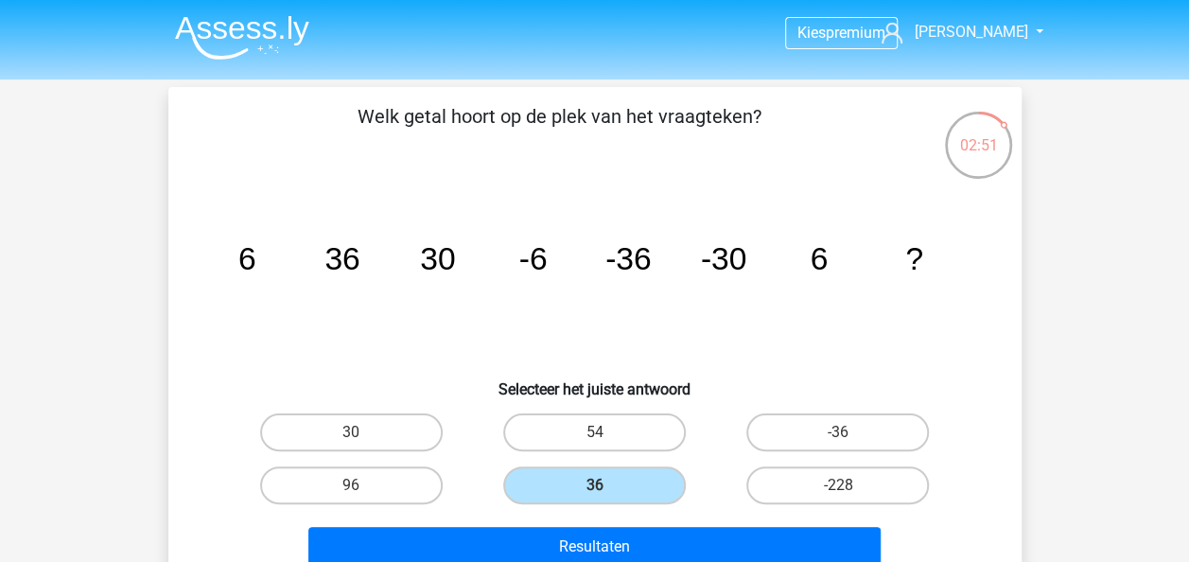
click at [267, 32] on img at bounding box center [242, 37] width 134 height 44
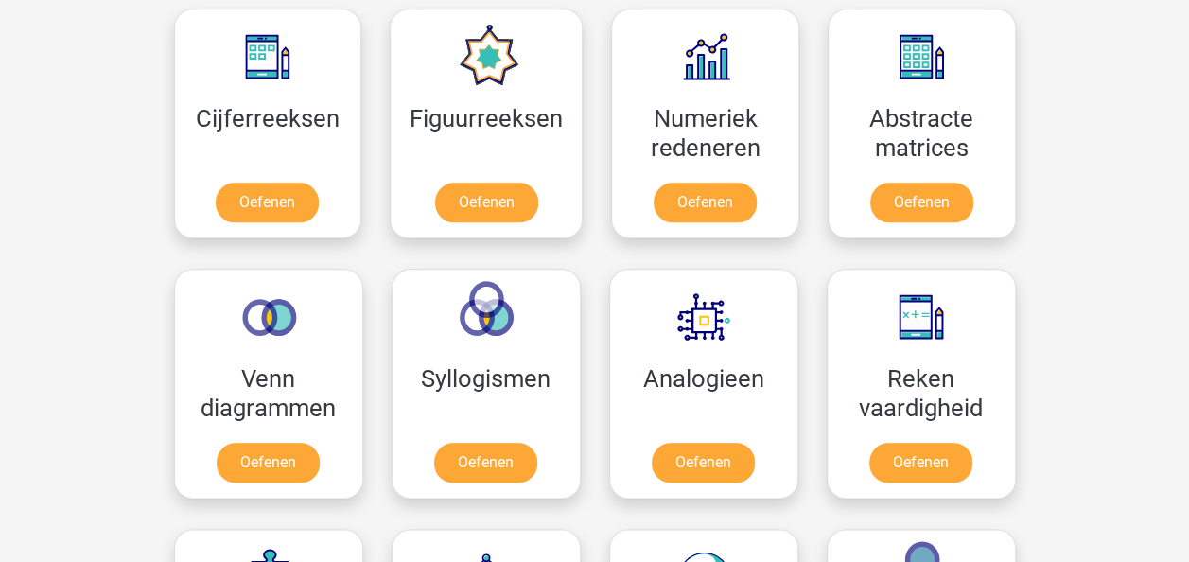
scroll to position [951, 0]
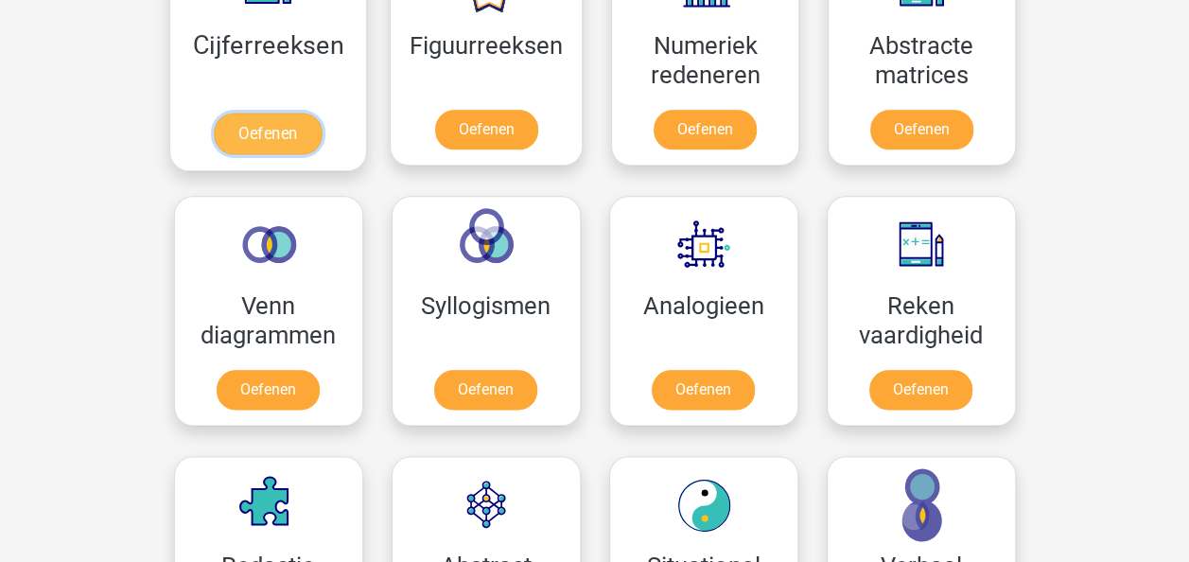
click at [300, 113] on link "Oefenen" at bounding box center [268, 134] width 108 height 42
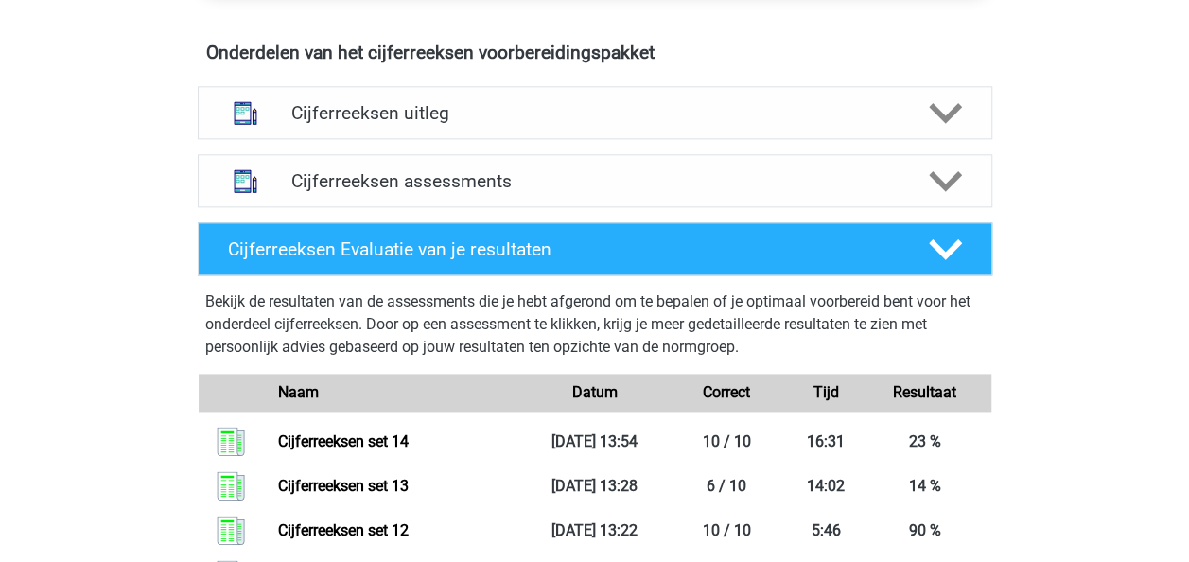
scroll to position [1055, 0]
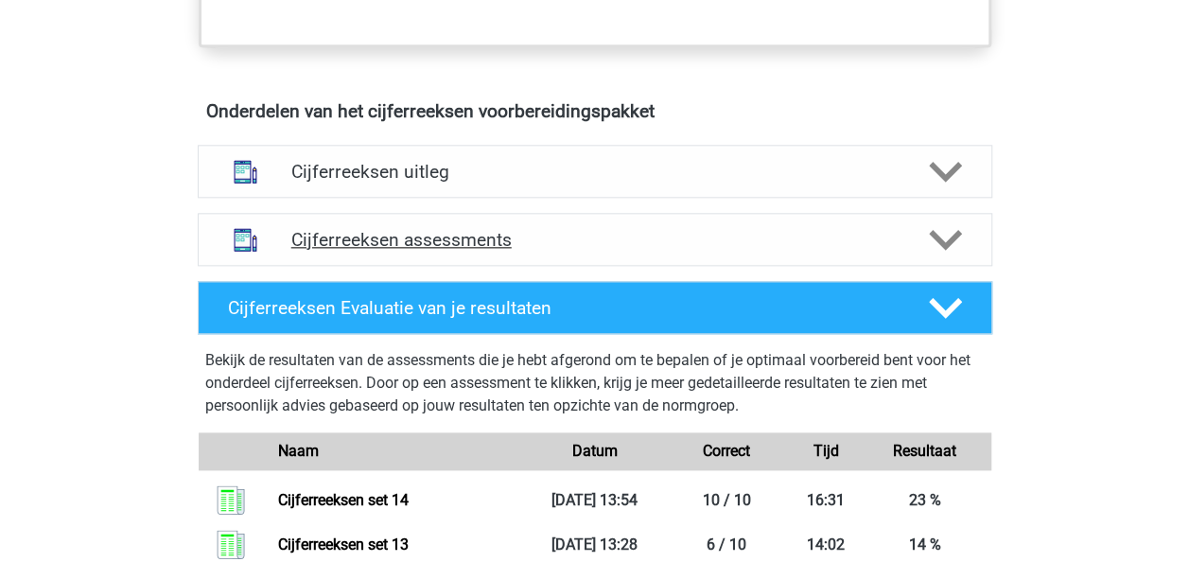
click at [947, 251] on polygon at bounding box center [945, 240] width 33 height 21
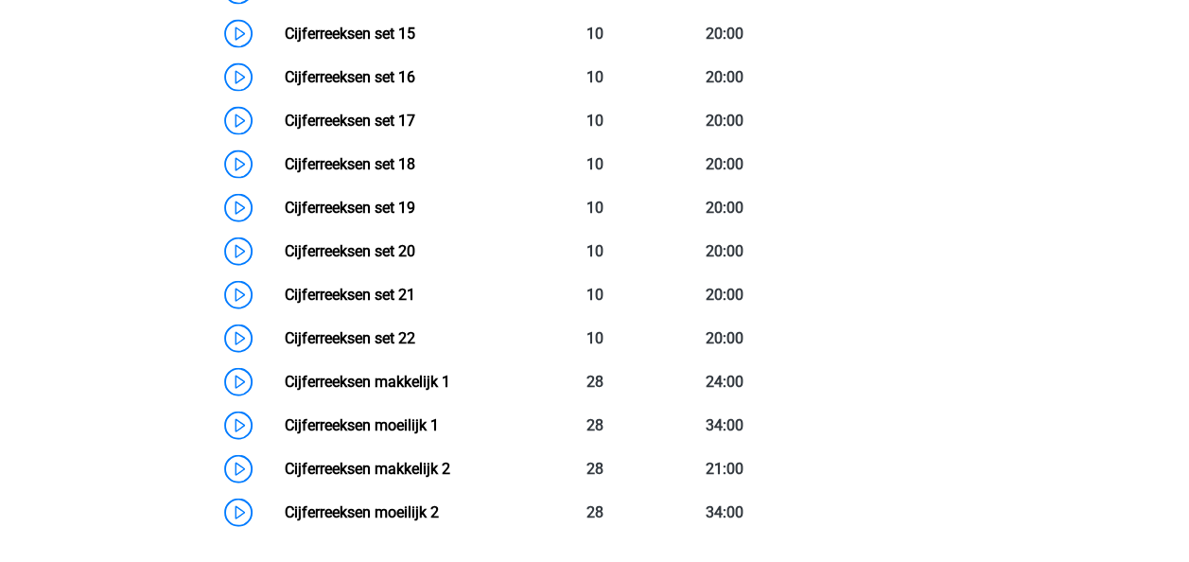
scroll to position [2030, 0]
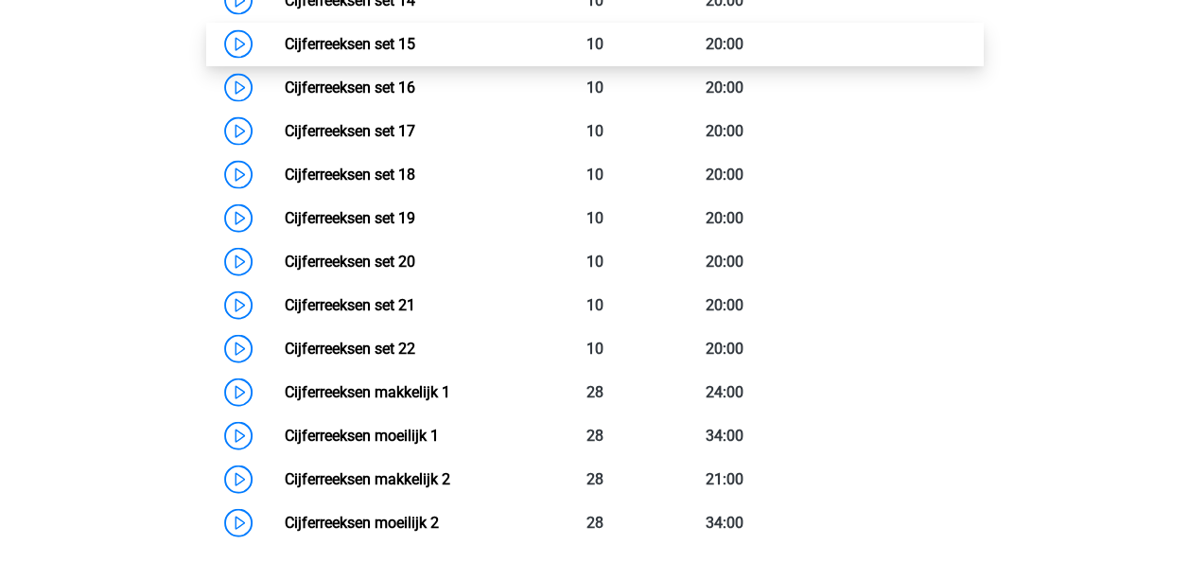
click at [392, 53] on link "Cijferreeksen set 15" at bounding box center [350, 44] width 131 height 18
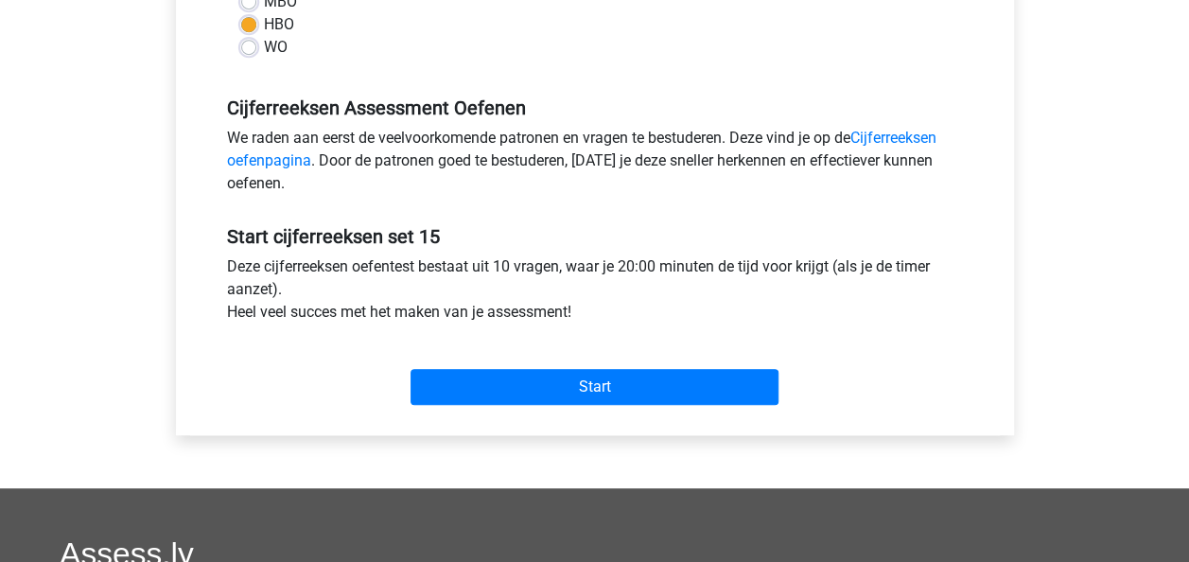
scroll to position [567, 0]
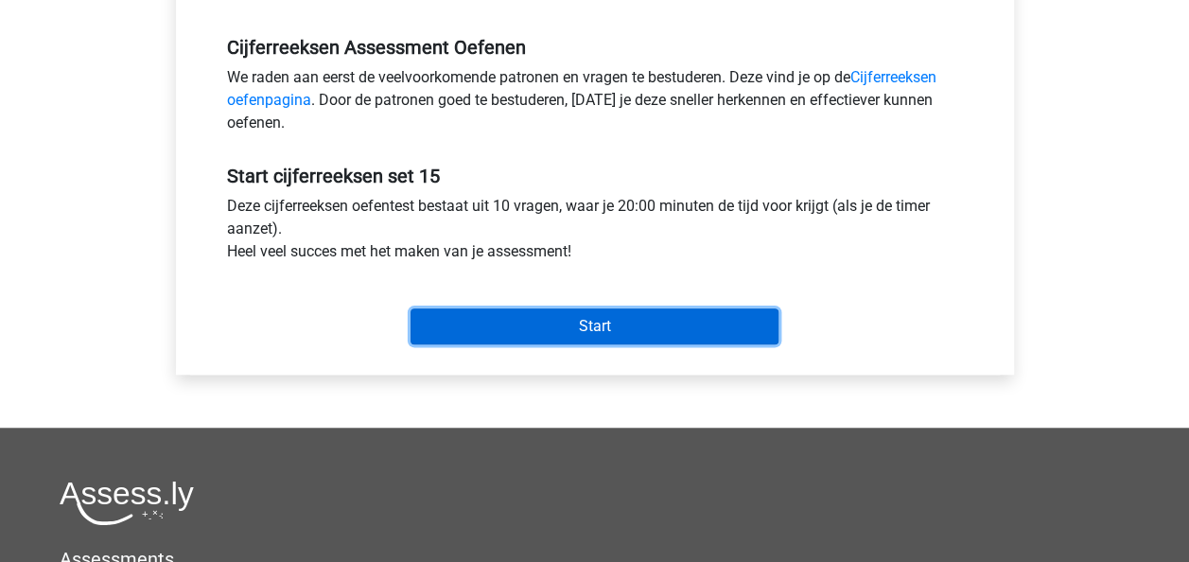
click at [641, 325] on input "Start" at bounding box center [594, 326] width 368 height 36
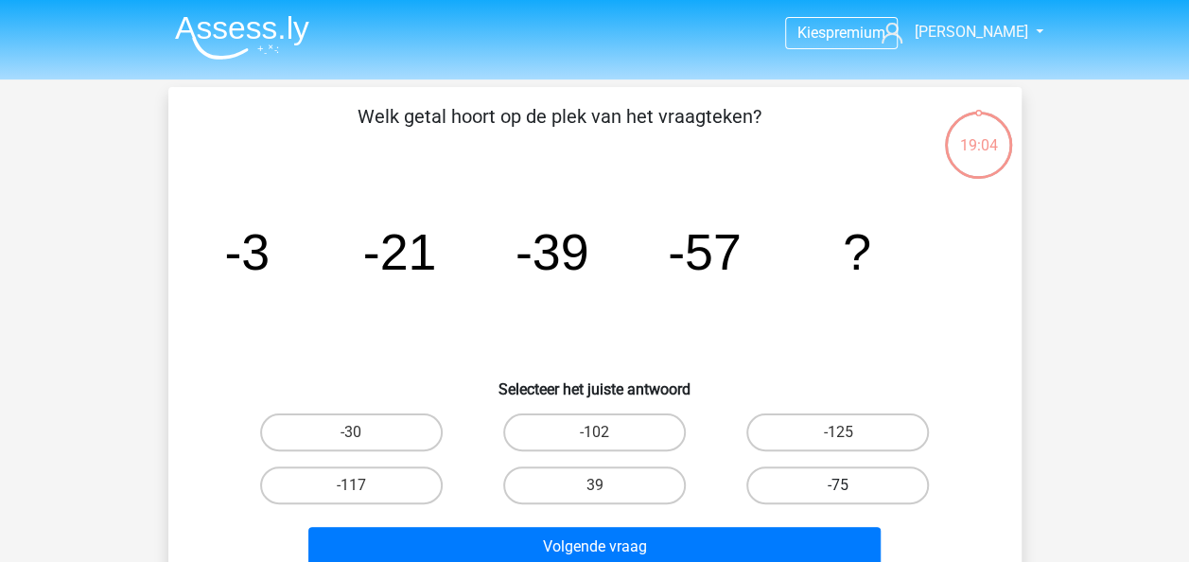
click at [825, 480] on label "-75" at bounding box center [837, 485] width 183 height 38
click at [838, 485] on input "-75" at bounding box center [844, 491] width 12 height 12
radio input "true"
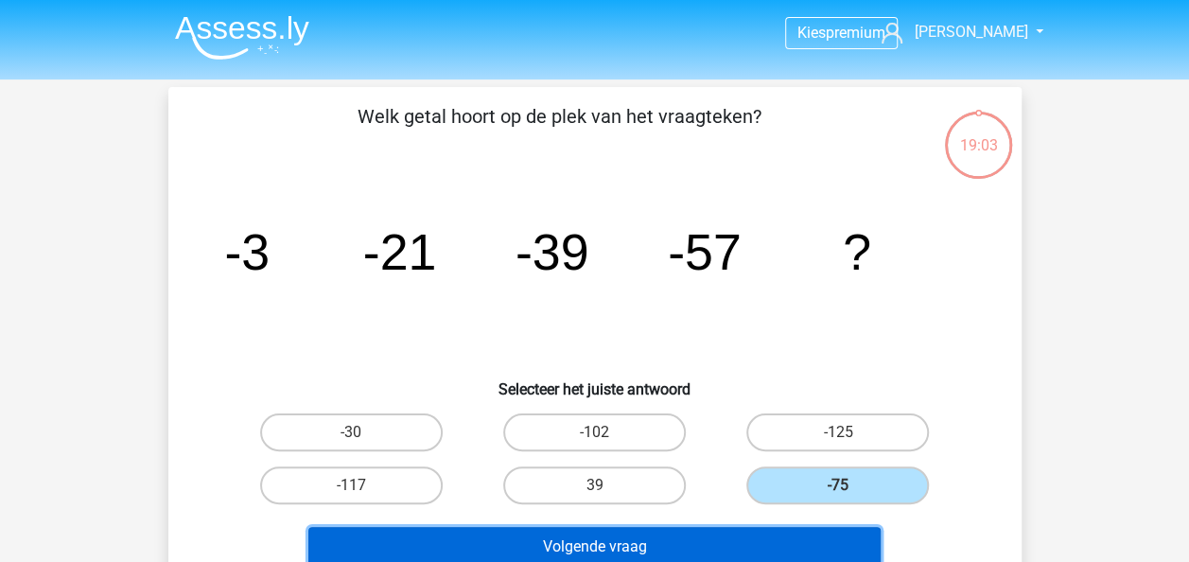
click at [703, 537] on button "Volgende vraag" at bounding box center [594, 547] width 572 height 40
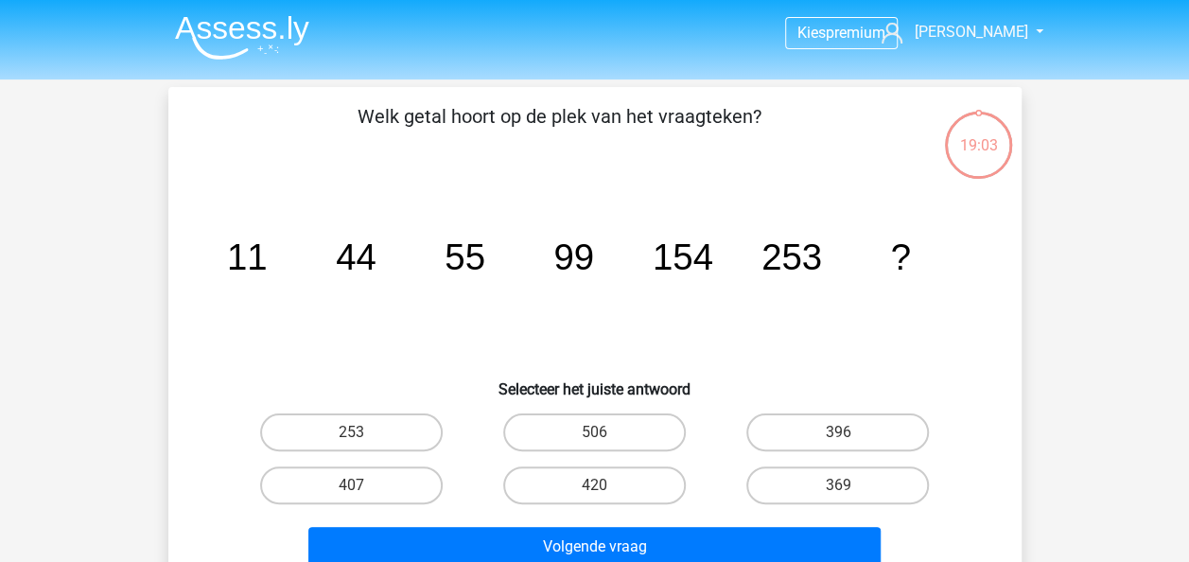
scroll to position [87, 0]
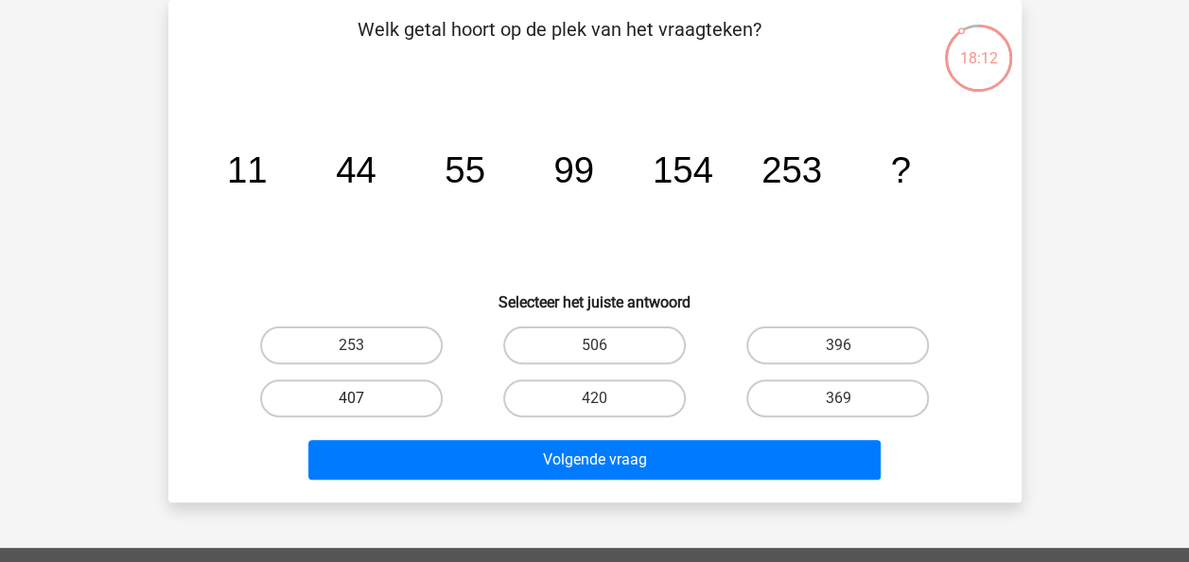
click at [376, 397] on label "407" at bounding box center [351, 398] width 183 height 38
click at [363, 398] on input "407" at bounding box center [357, 404] width 12 height 12
radio input "true"
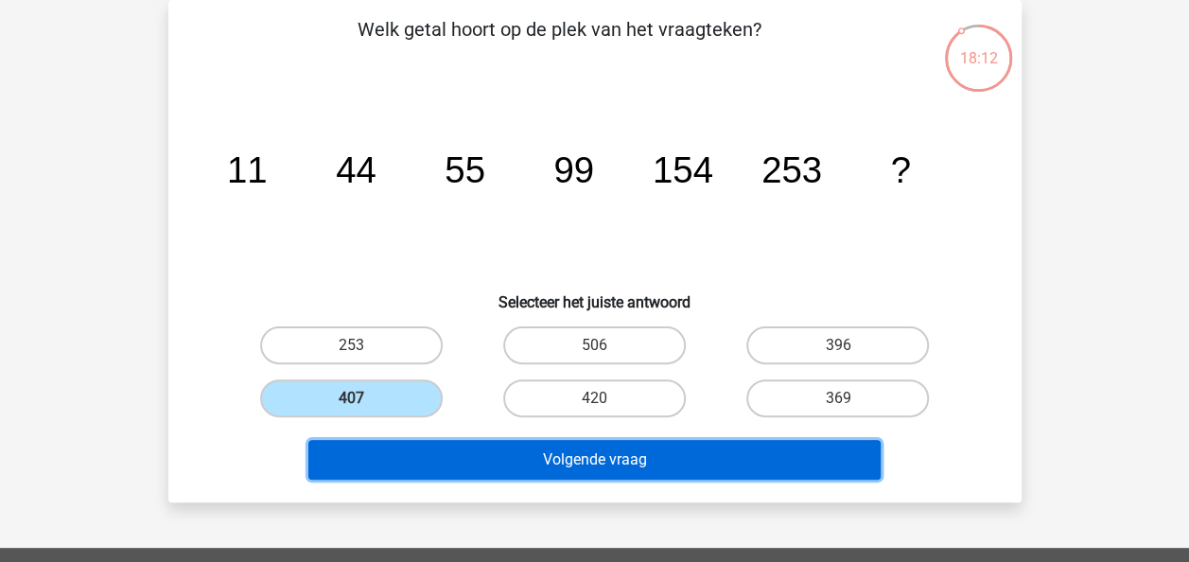
click at [569, 463] on button "Volgende vraag" at bounding box center [594, 460] width 572 height 40
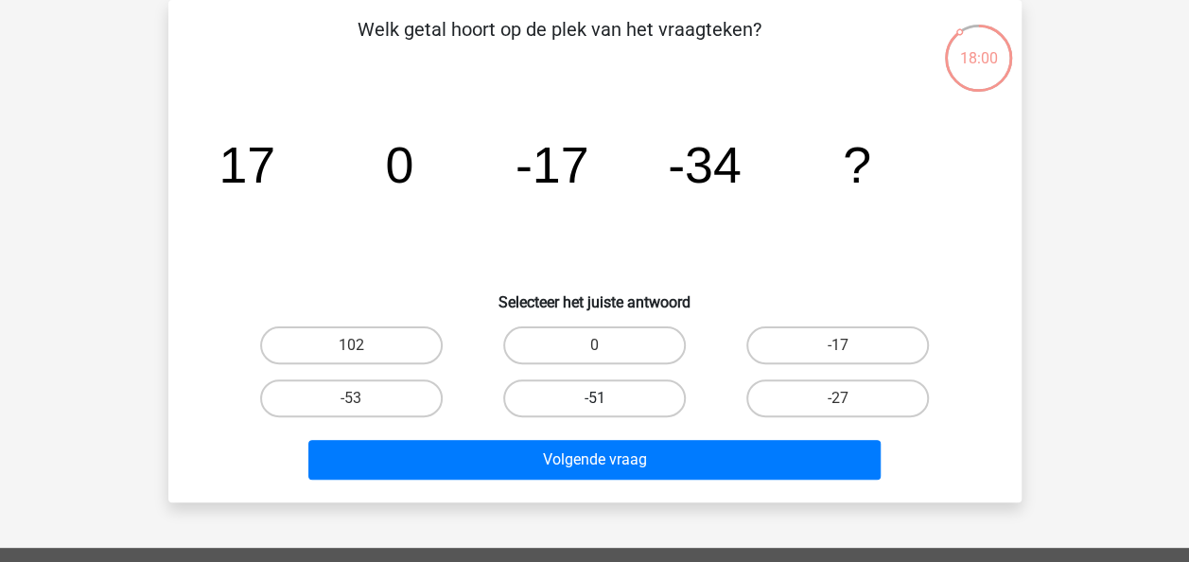
click at [574, 387] on label "-51" at bounding box center [594, 398] width 183 height 38
click at [594, 398] on input "-51" at bounding box center [600, 404] width 12 height 12
radio input "true"
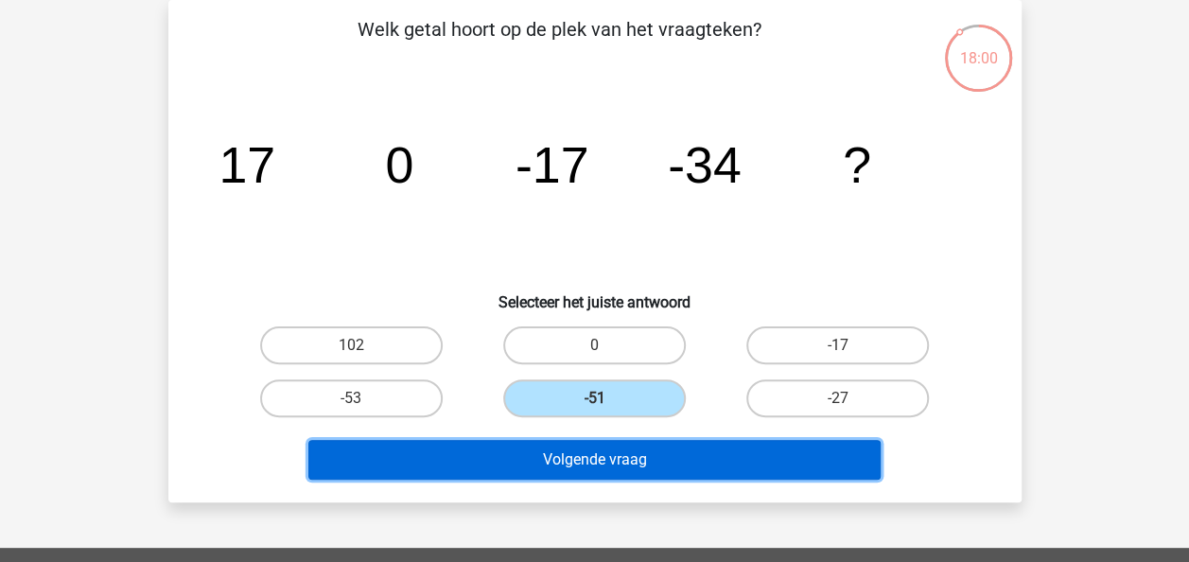
click at [677, 454] on button "Volgende vraag" at bounding box center [594, 460] width 572 height 40
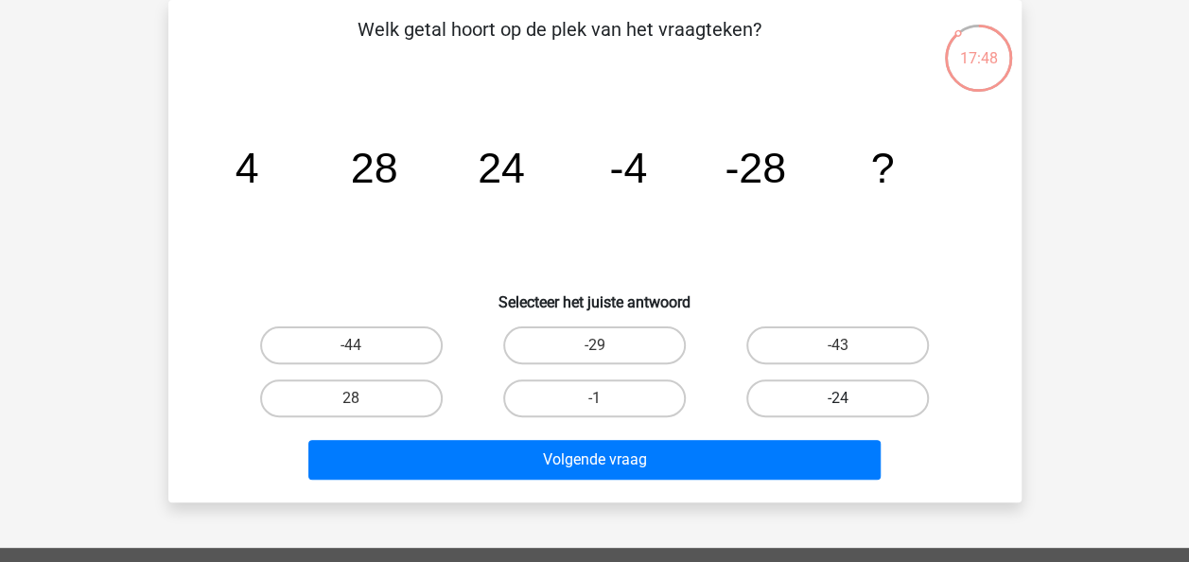
click at [819, 393] on label "-24" at bounding box center [837, 398] width 183 height 38
click at [838, 398] on input "-24" at bounding box center [844, 404] width 12 height 12
radio input "true"
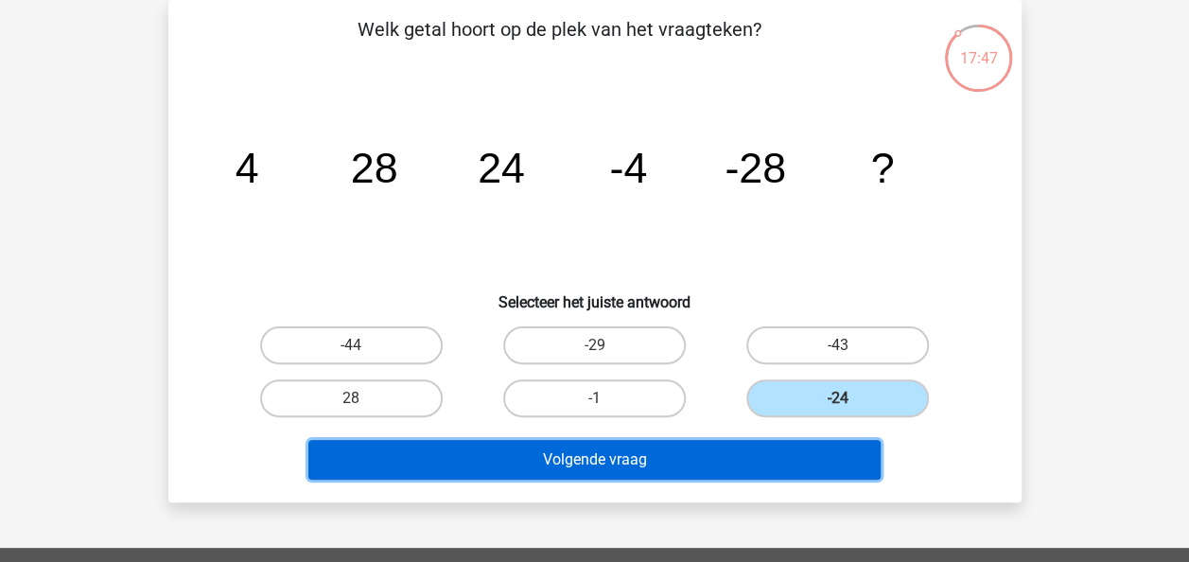
click at [781, 469] on button "Volgende vraag" at bounding box center [594, 460] width 572 height 40
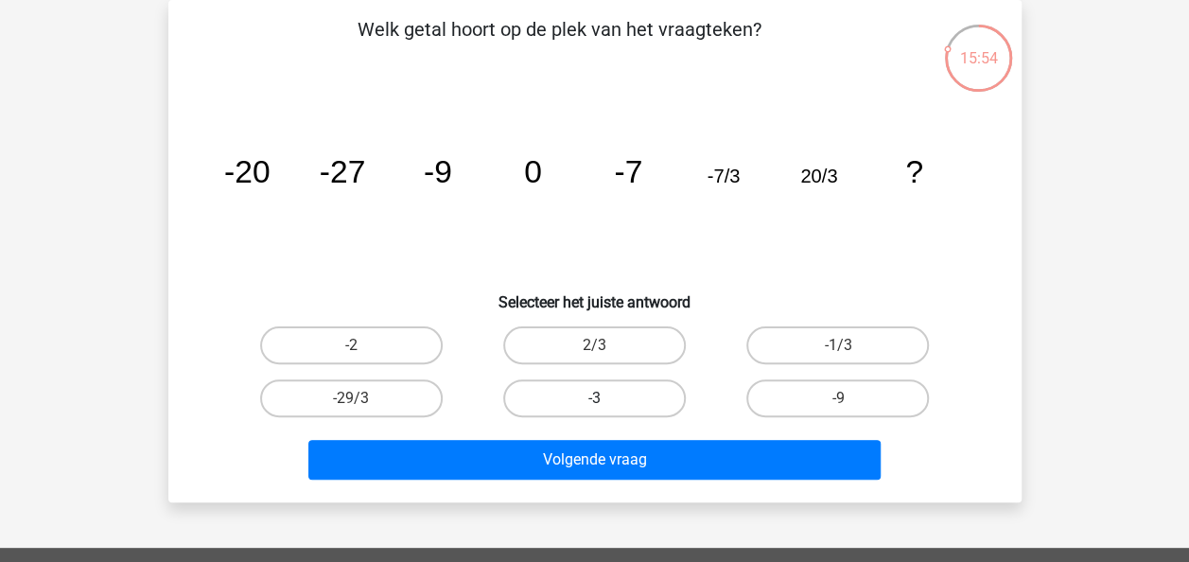
click at [632, 395] on label "-3" at bounding box center [594, 398] width 183 height 38
click at [606, 398] on input "-3" at bounding box center [600, 404] width 12 height 12
radio input "true"
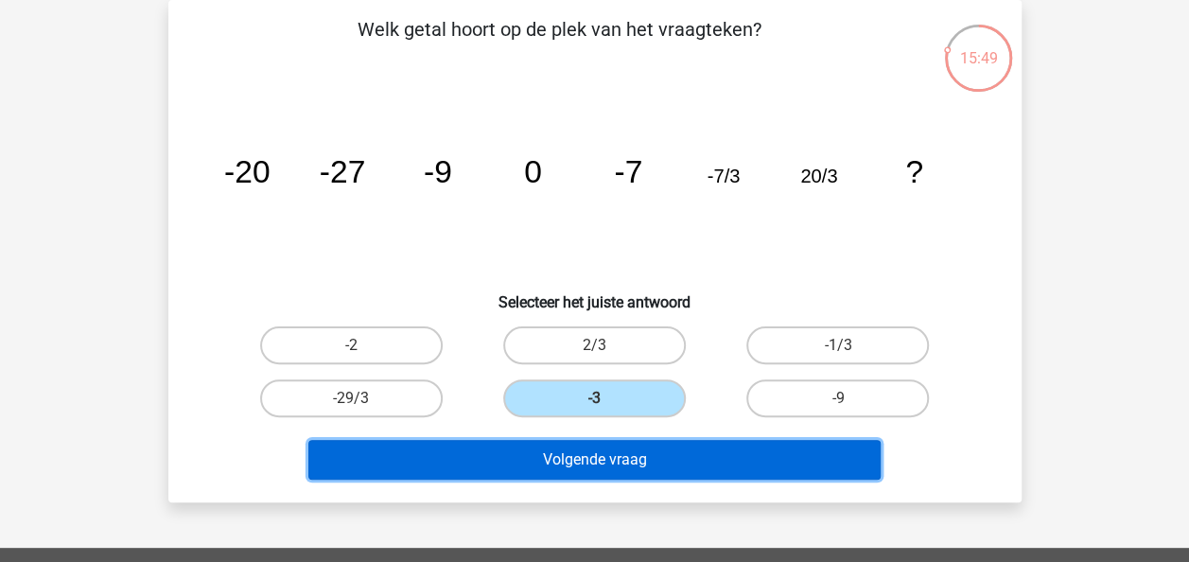
click at [635, 452] on button "Volgende vraag" at bounding box center [594, 460] width 572 height 40
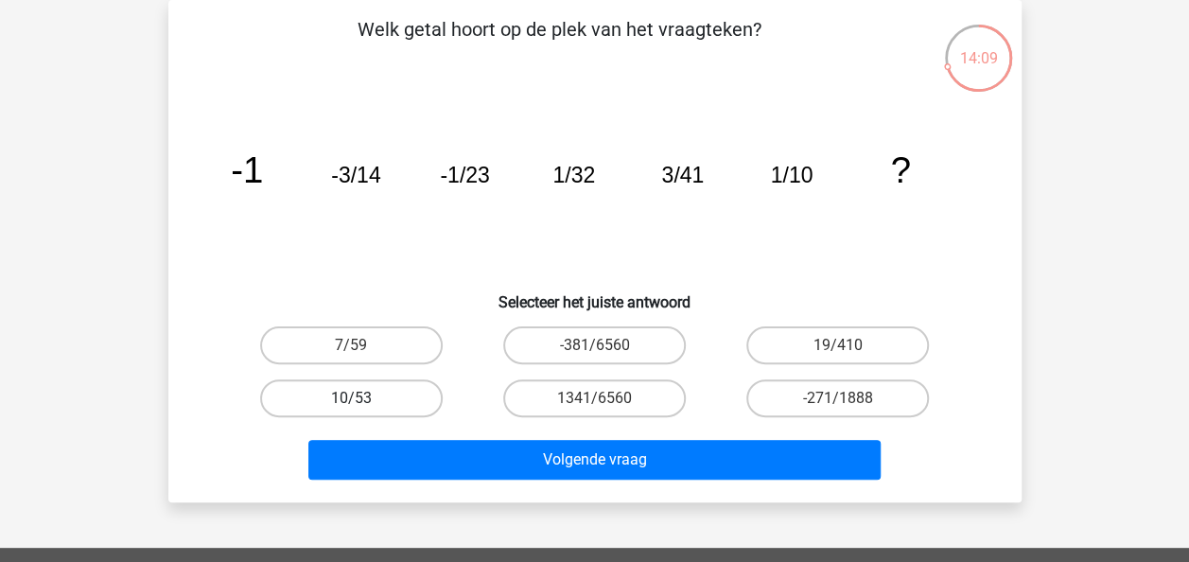
click at [381, 400] on label "10/53" at bounding box center [351, 398] width 183 height 38
click at [363, 400] on input "10/53" at bounding box center [357, 404] width 12 height 12
radio input "true"
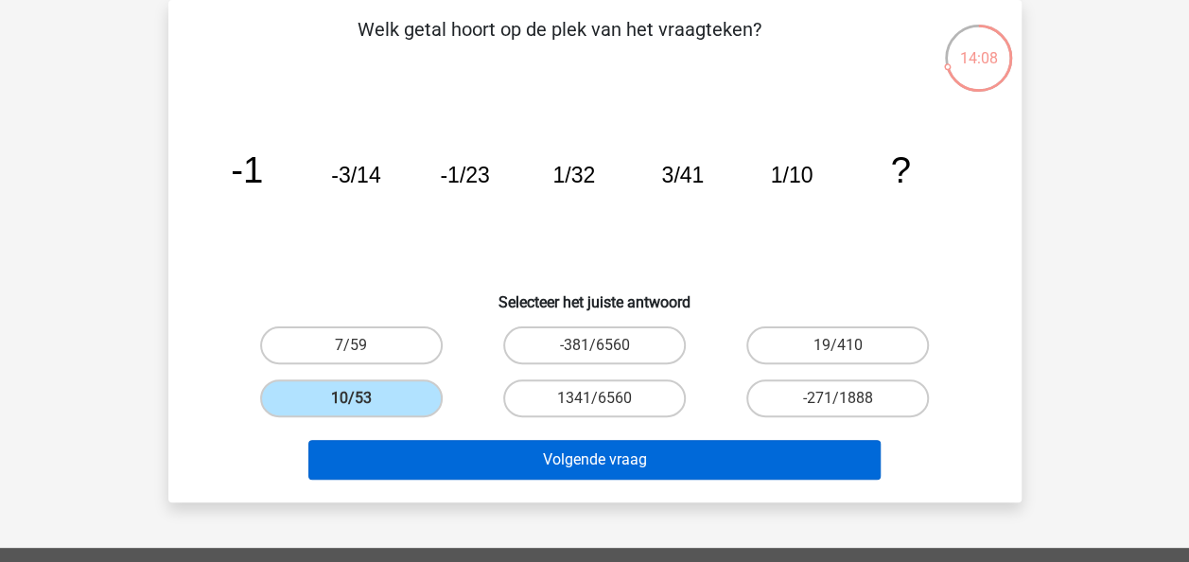
click at [571, 479] on div "Volgende vraag" at bounding box center [595, 463] width 730 height 47
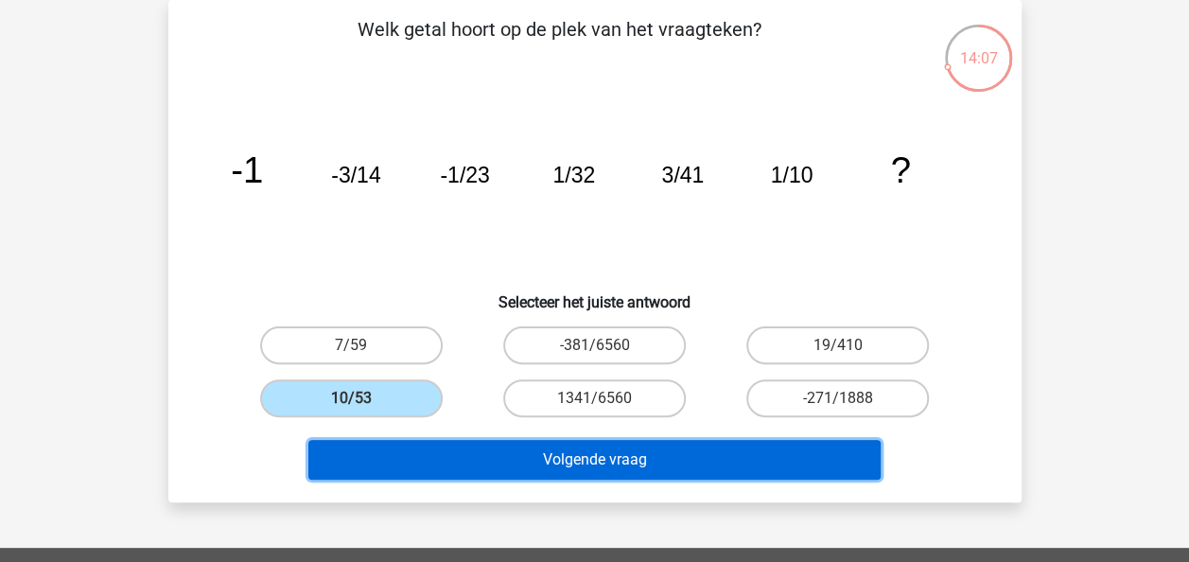
click at [530, 463] on button "Volgende vraag" at bounding box center [594, 460] width 572 height 40
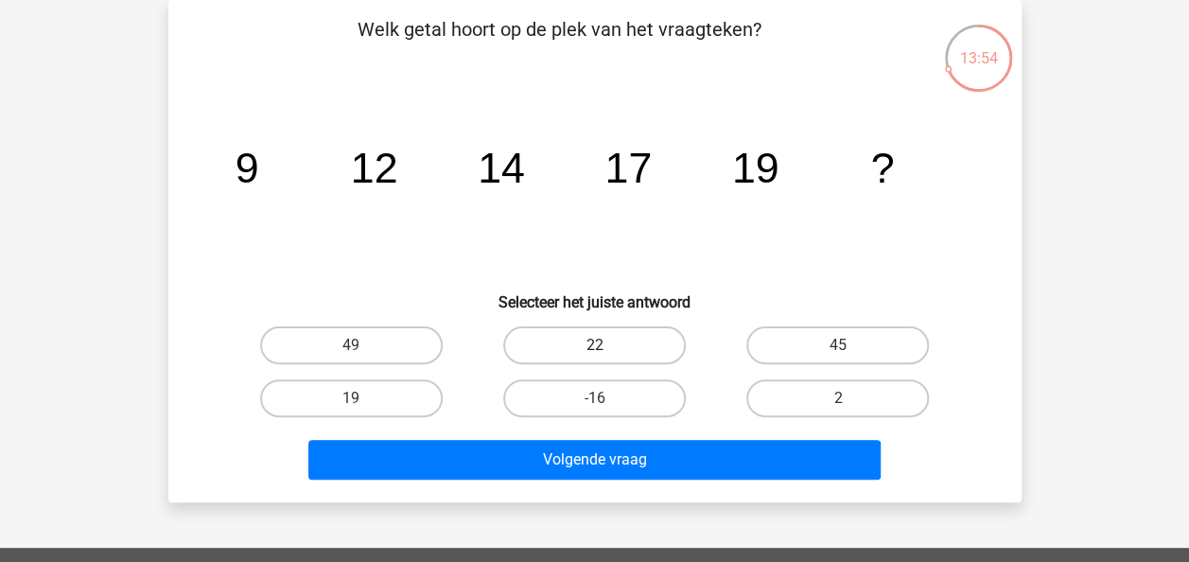
click at [595, 336] on label "22" at bounding box center [594, 345] width 183 height 38
click at [595, 345] on input "22" at bounding box center [600, 351] width 12 height 12
radio input "true"
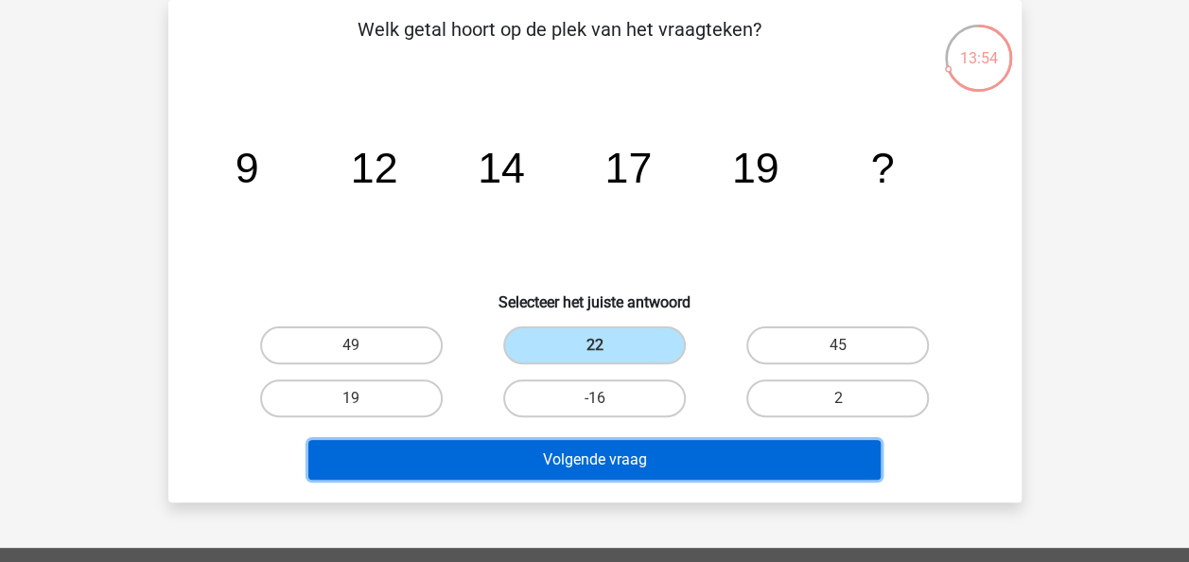
click at [701, 459] on button "Volgende vraag" at bounding box center [594, 460] width 572 height 40
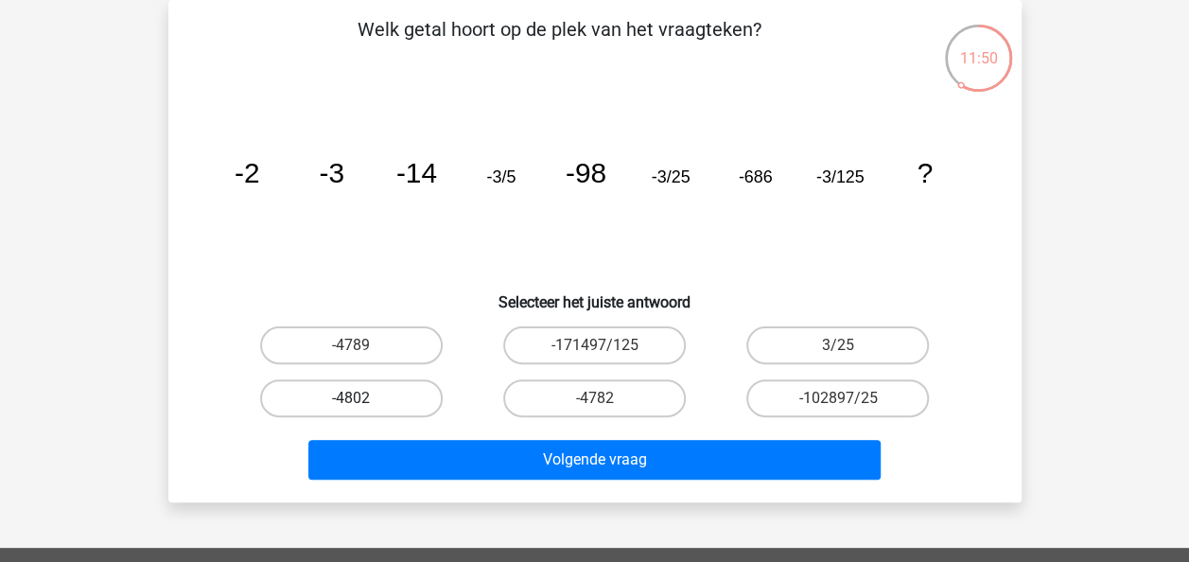
click at [399, 396] on label "-4802" at bounding box center [351, 398] width 183 height 38
click at [363, 398] on input "-4802" at bounding box center [357, 404] width 12 height 12
radio input "true"
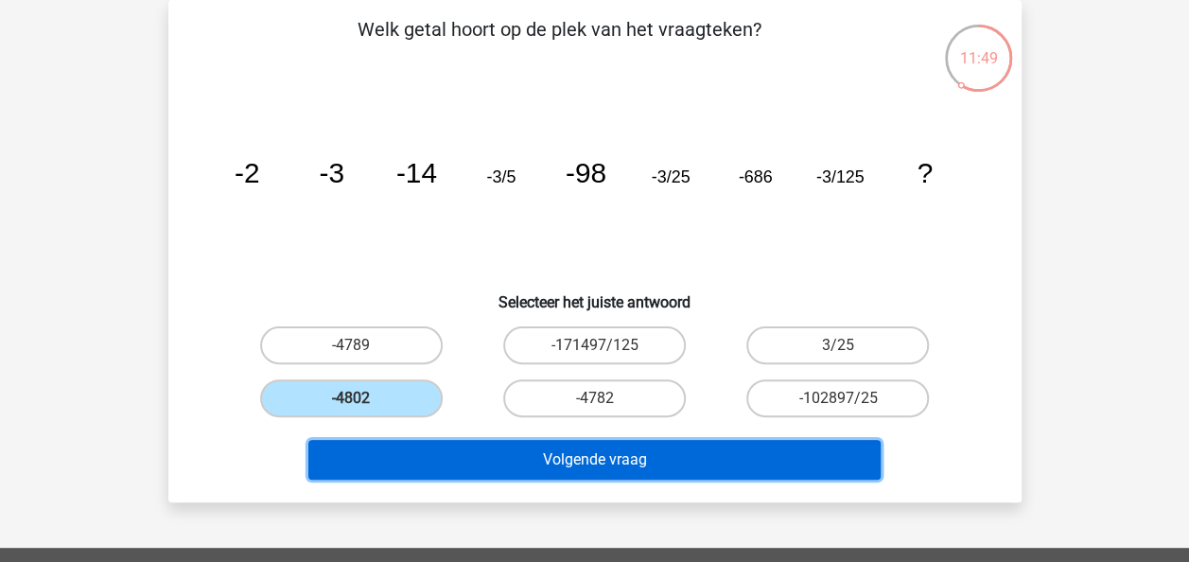
click at [617, 456] on button "Volgende vraag" at bounding box center [594, 460] width 572 height 40
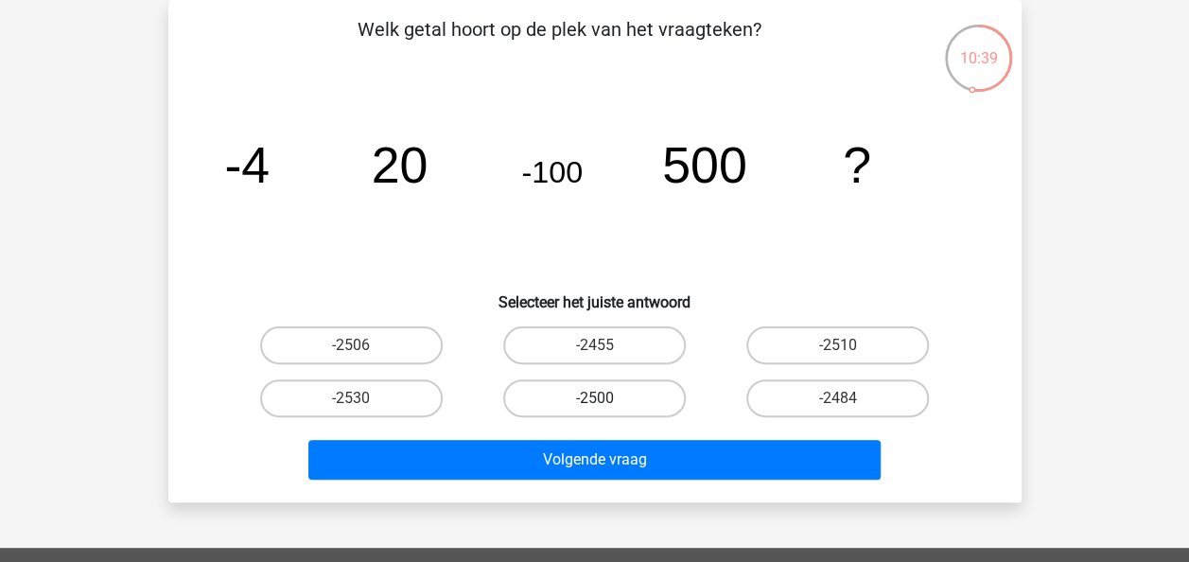
click at [589, 395] on label "-2500" at bounding box center [594, 398] width 183 height 38
click at [594, 398] on input "-2500" at bounding box center [600, 404] width 12 height 12
radio input "true"
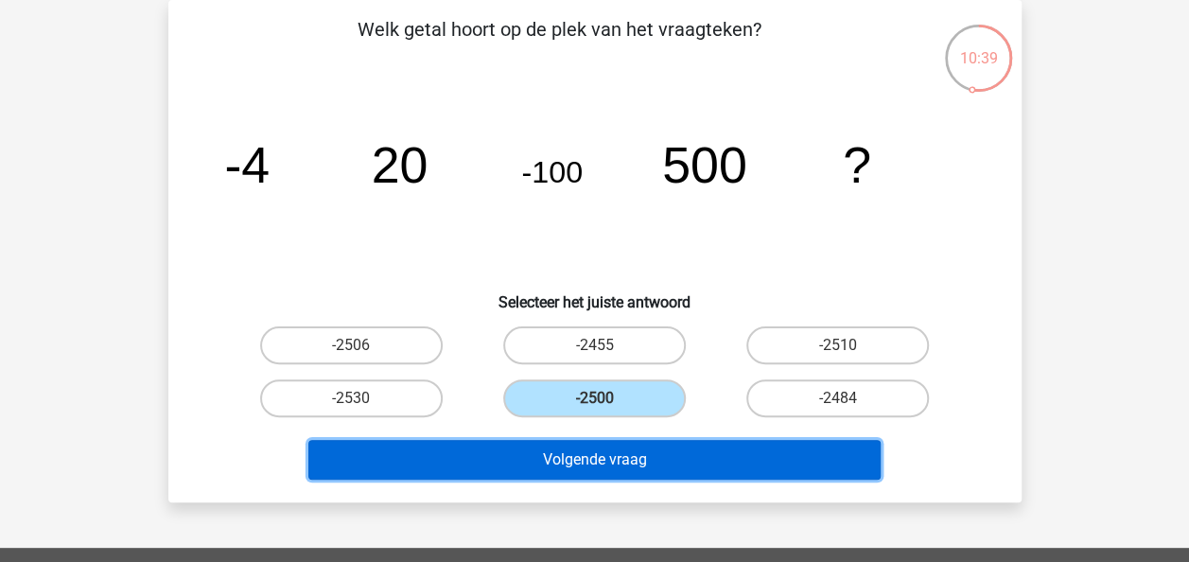
click at [661, 457] on button "Volgende vraag" at bounding box center [594, 460] width 572 height 40
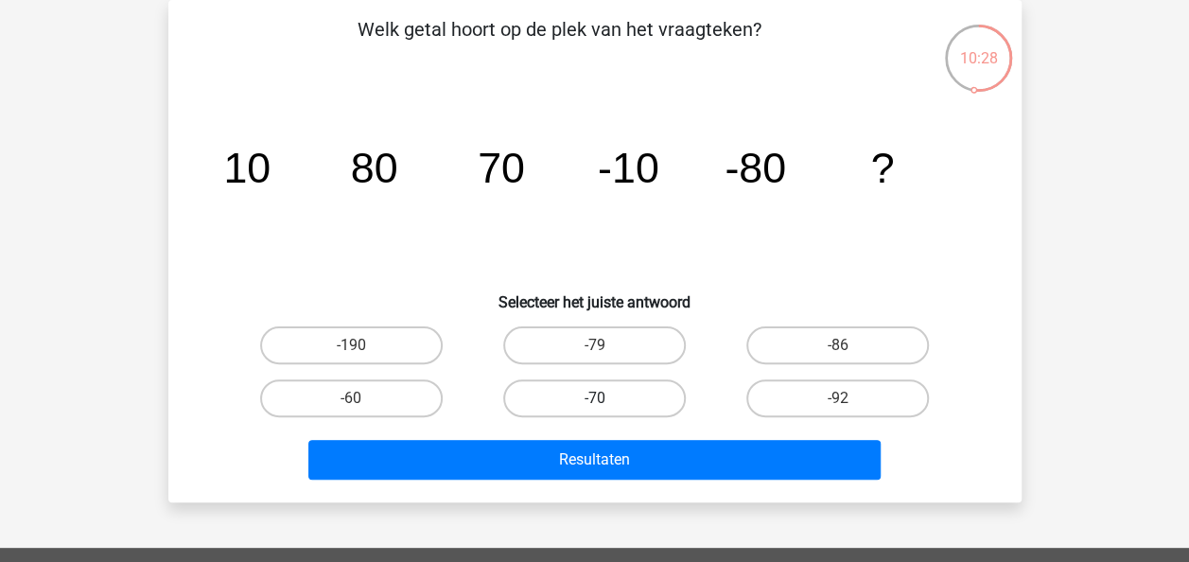
click at [617, 401] on label "-70" at bounding box center [594, 398] width 183 height 38
click at [606, 401] on input "-70" at bounding box center [600, 404] width 12 height 12
radio input "true"
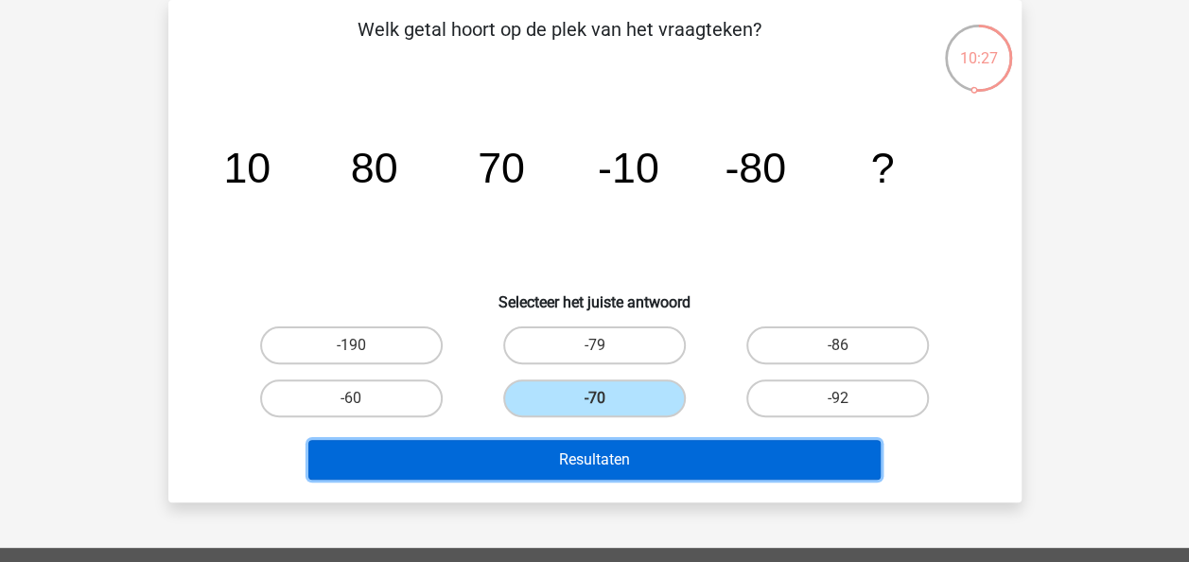
click at [664, 452] on button "Resultaten" at bounding box center [594, 460] width 572 height 40
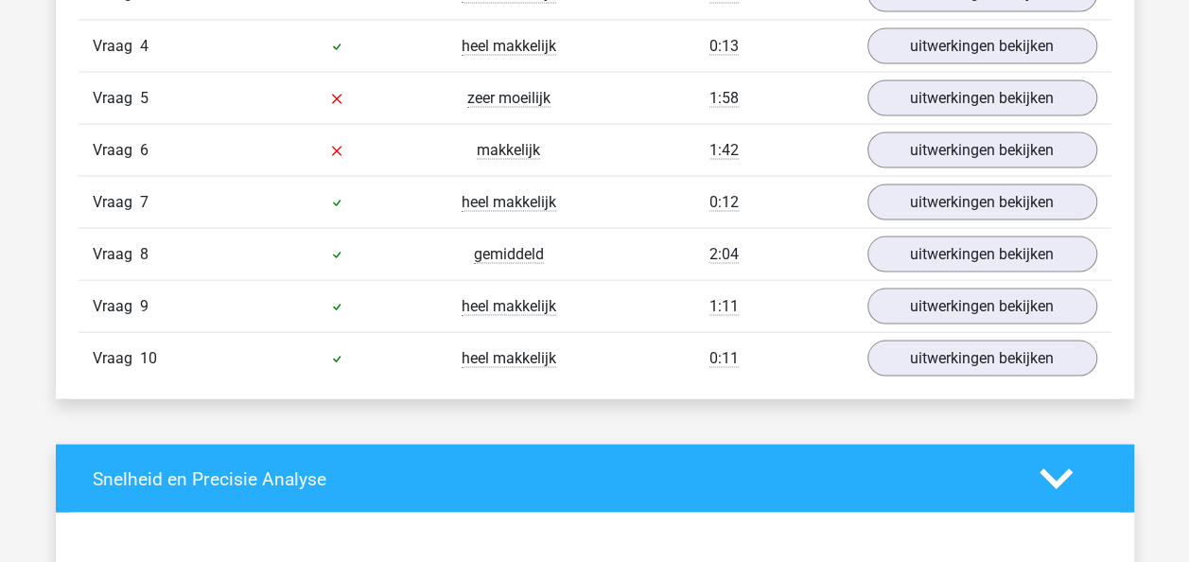
scroll to position [1702, 0]
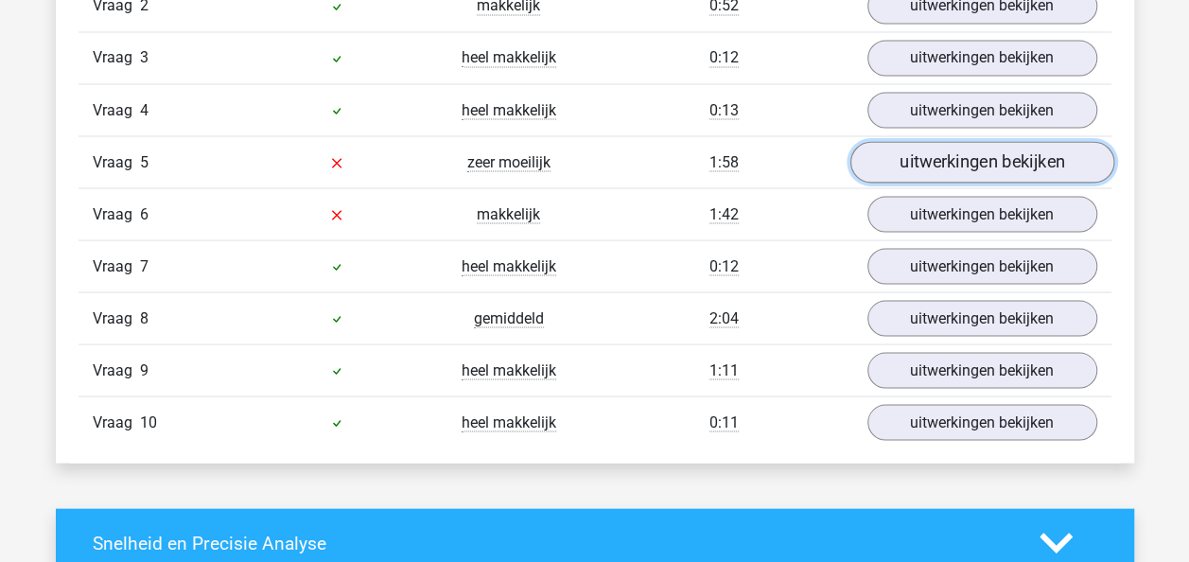
click at [942, 153] on link "uitwerkingen bekijken" at bounding box center [981, 163] width 264 height 42
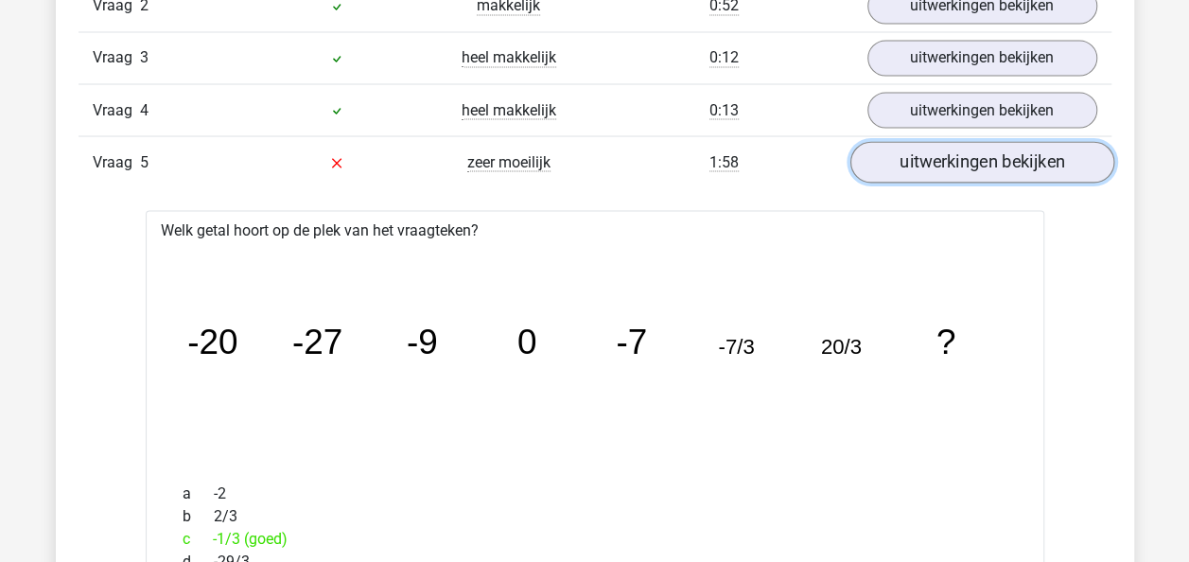
click at [936, 162] on link "uitwerkingen bekijken" at bounding box center [981, 163] width 264 height 42
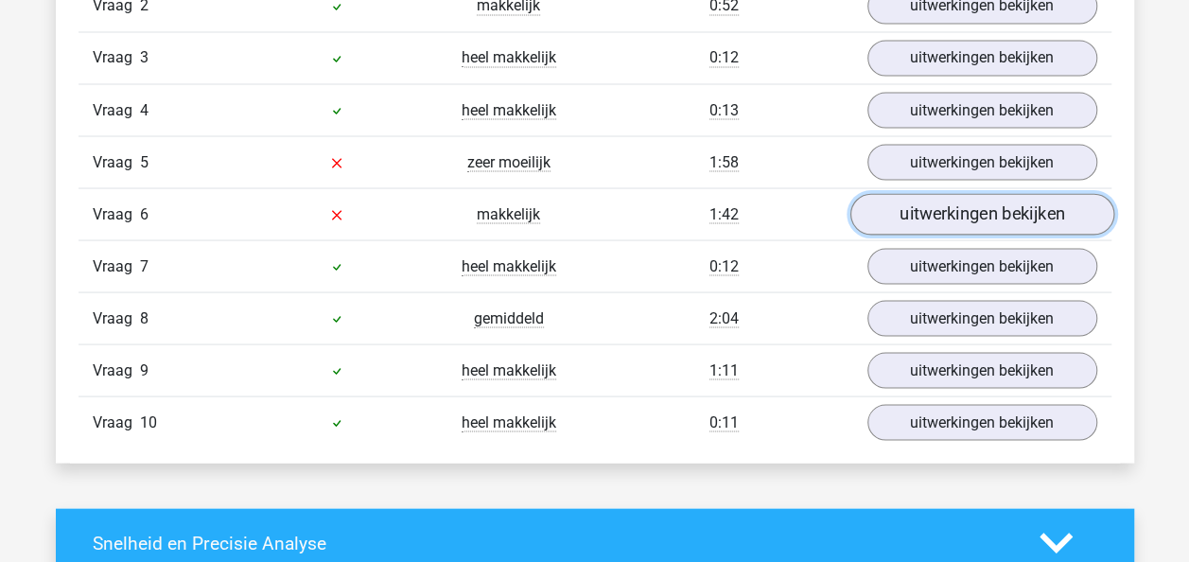
click at [947, 208] on link "uitwerkingen bekijken" at bounding box center [981, 215] width 264 height 42
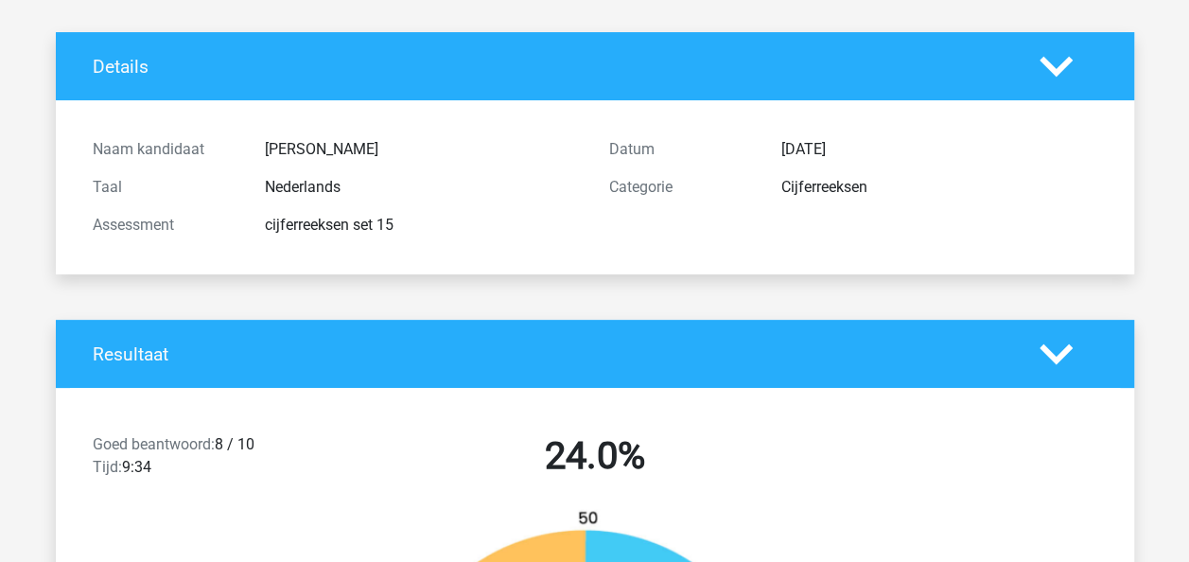
scroll to position [0, 0]
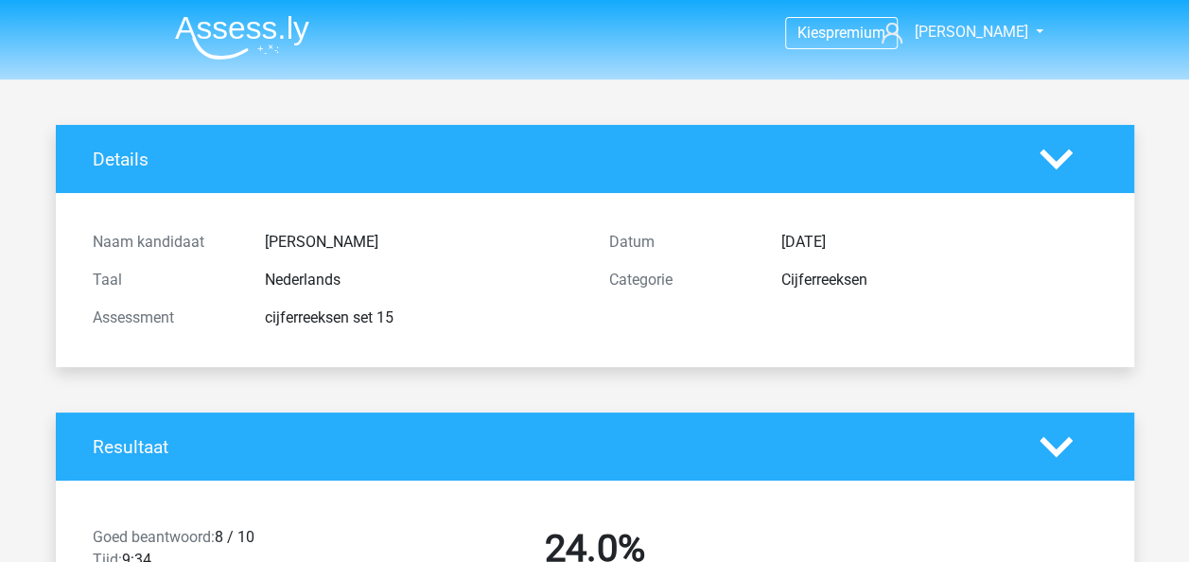
click at [241, 34] on img at bounding box center [242, 37] width 134 height 44
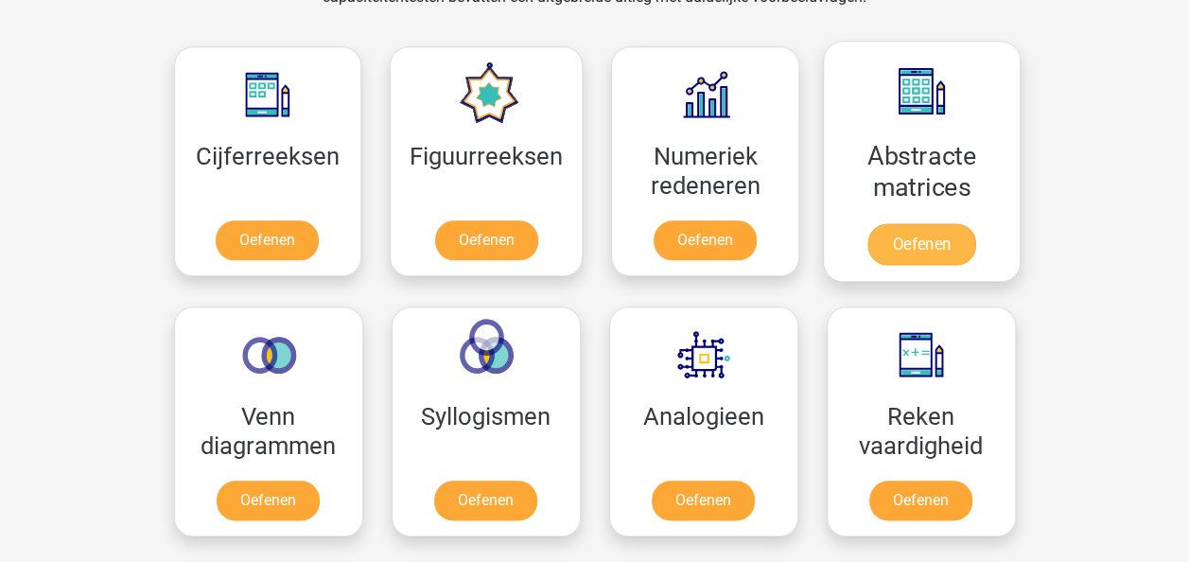
scroll to position [866, 0]
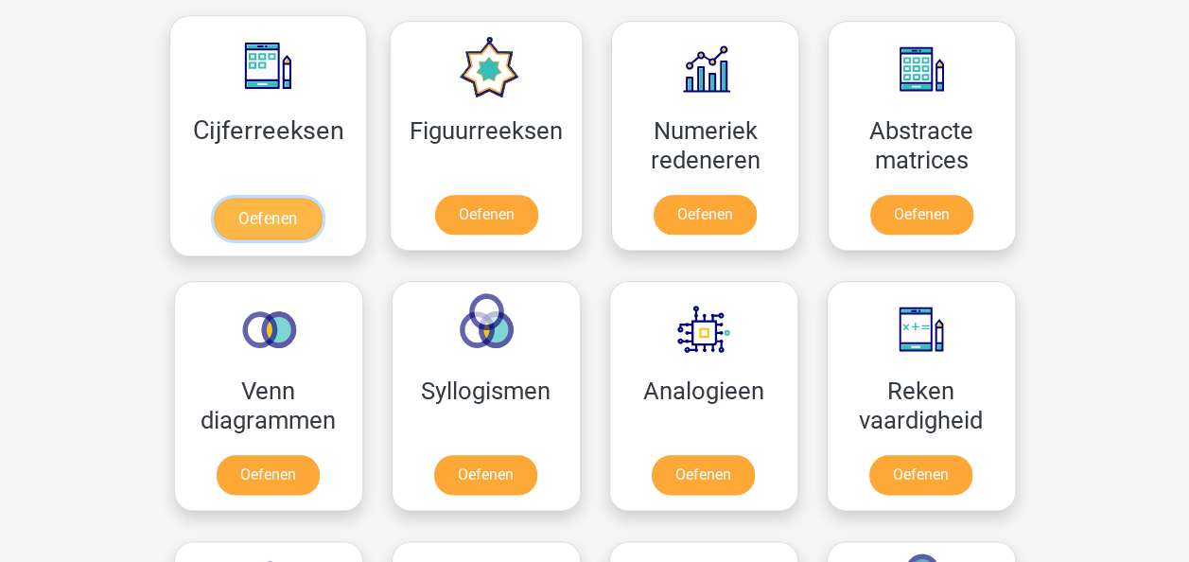
click at [284, 211] on link "Oefenen" at bounding box center [268, 219] width 108 height 42
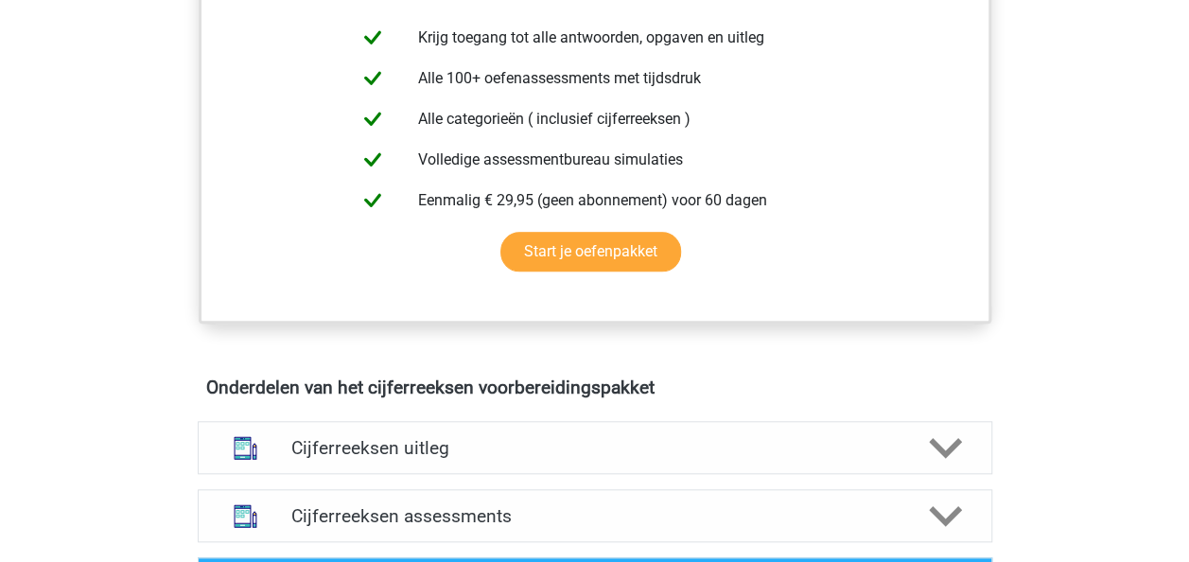
scroll to position [851, 0]
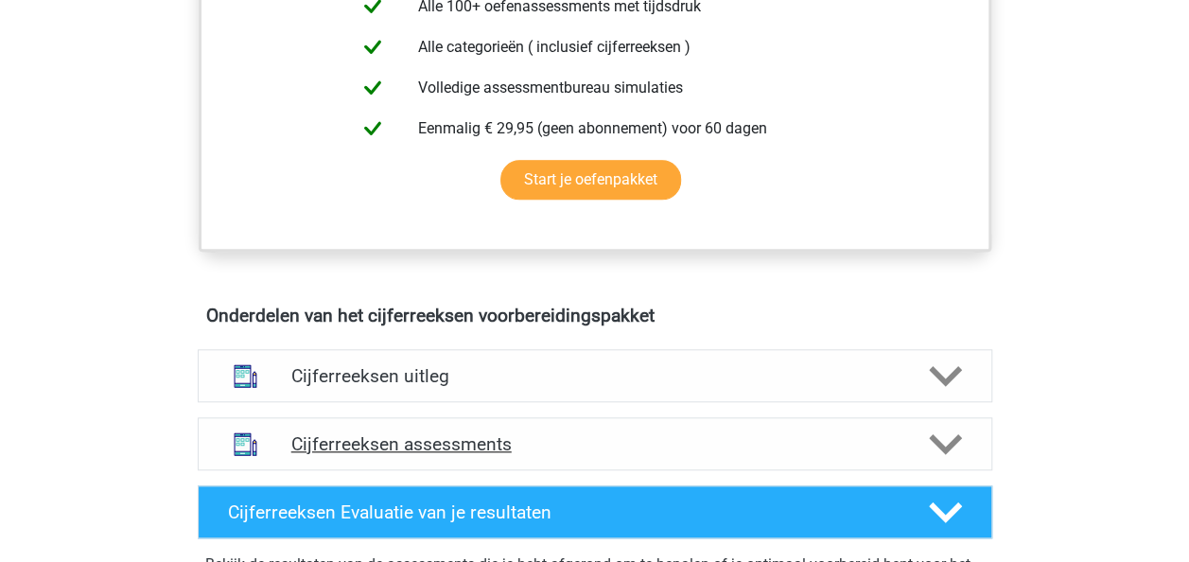
click at [925, 454] on div at bounding box center [943, 443] width 63 height 33
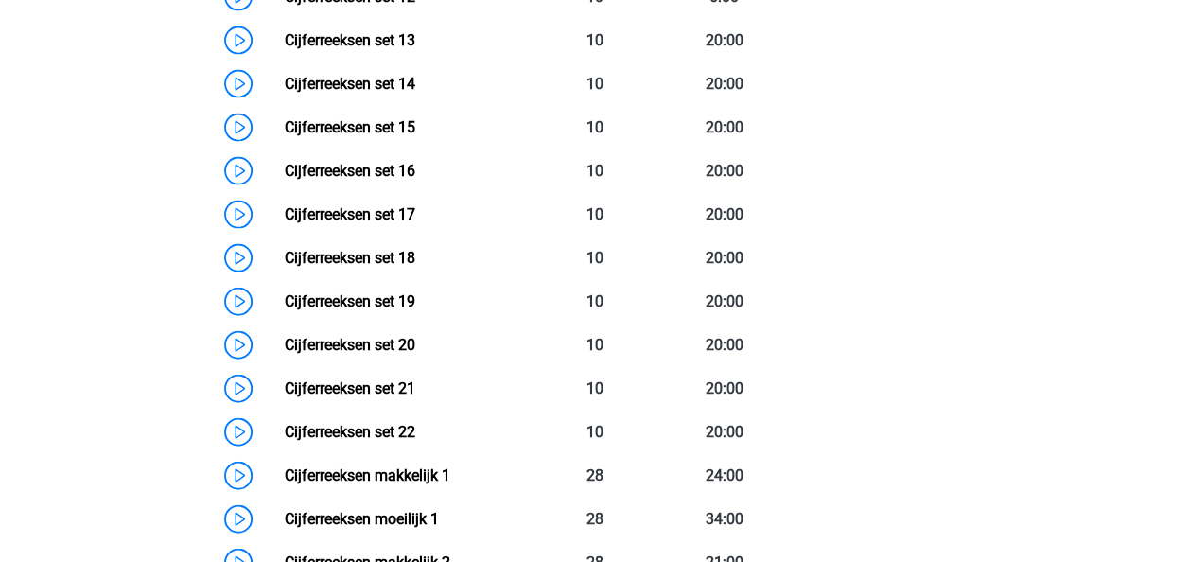
scroll to position [1986, 0]
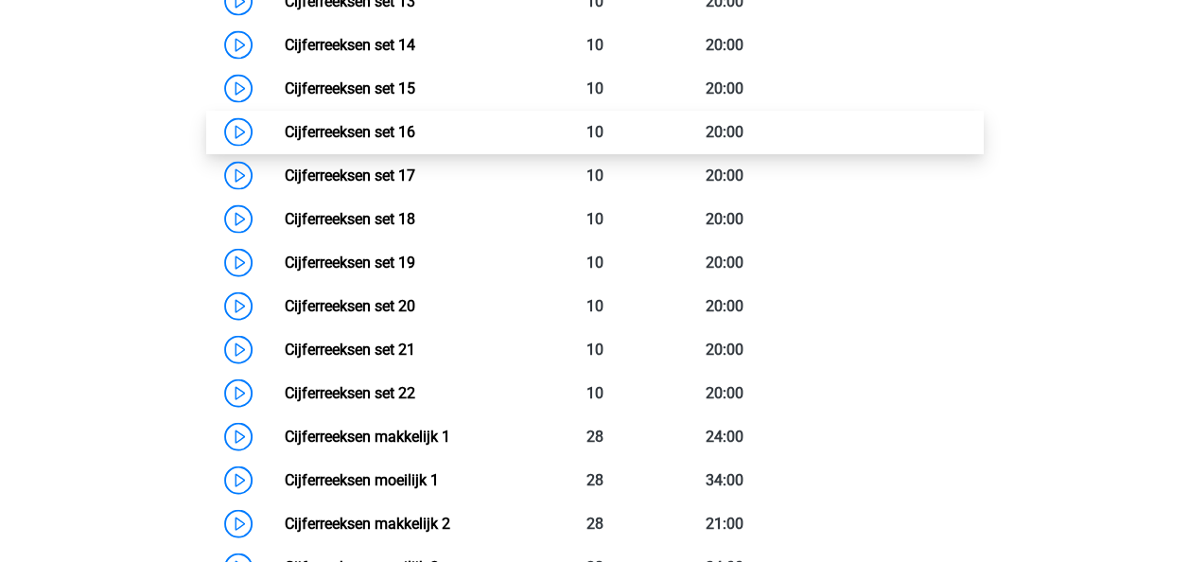
click at [388, 141] on link "Cijferreeksen set 16" at bounding box center [350, 132] width 131 height 18
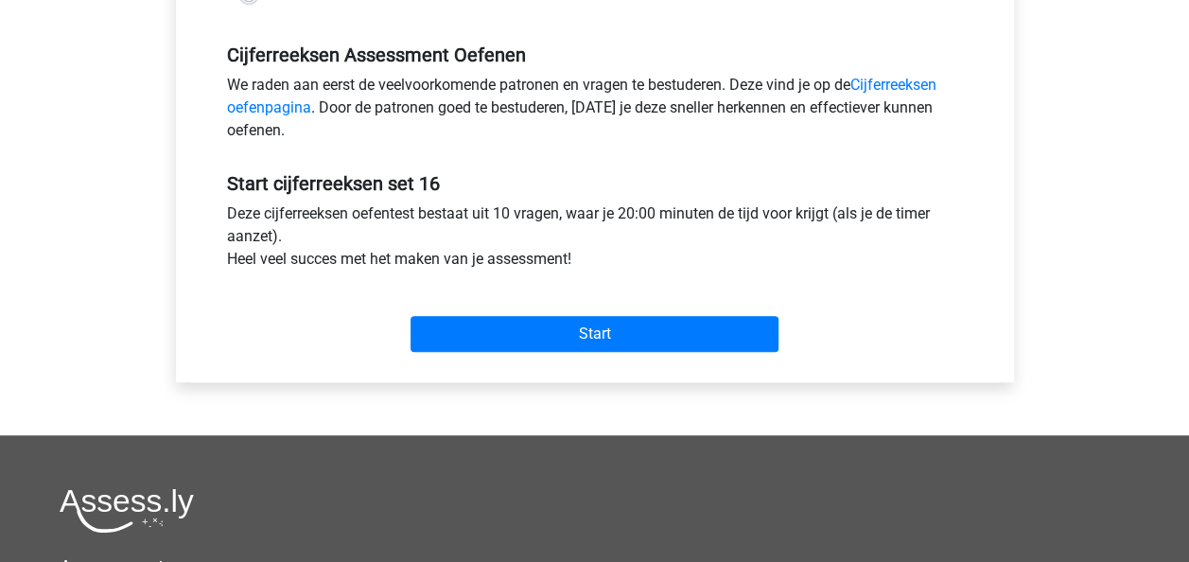
scroll to position [662, 0]
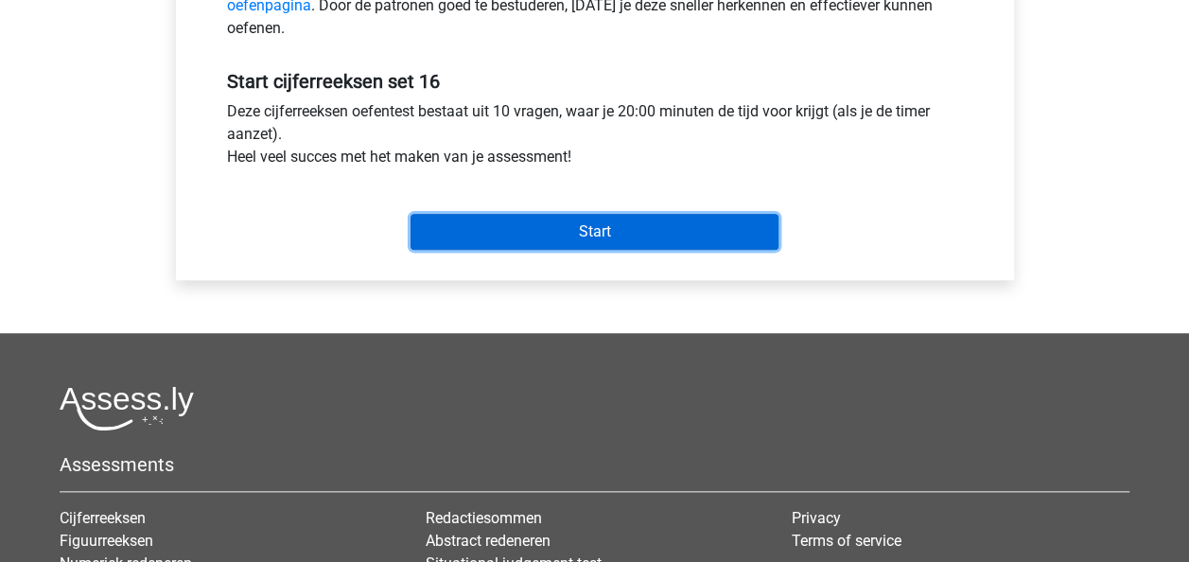
click at [603, 229] on input "Start" at bounding box center [594, 232] width 368 height 36
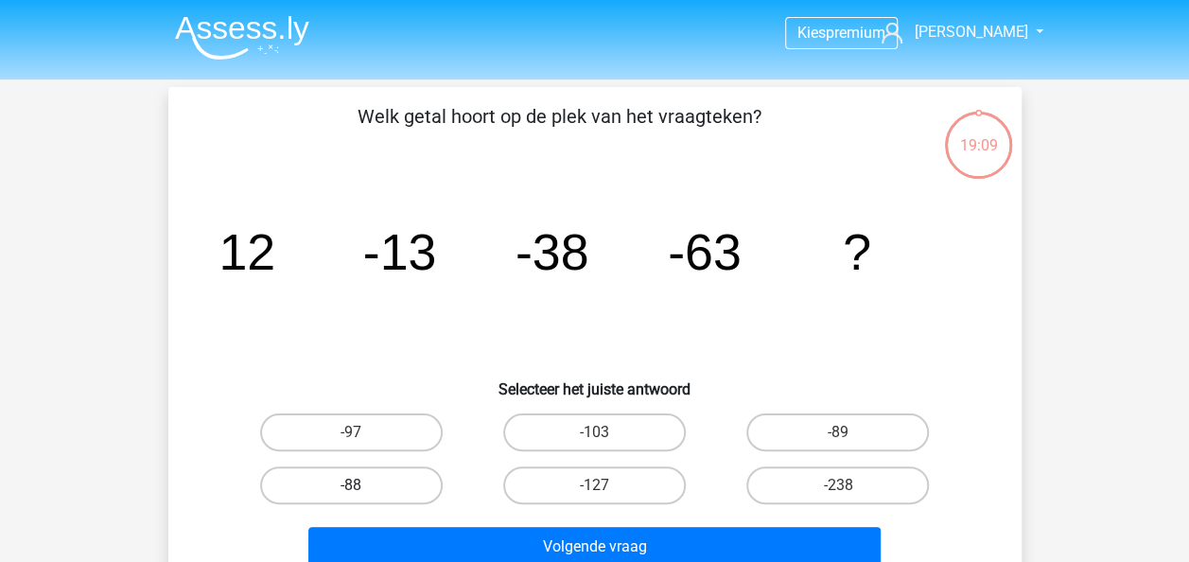
click at [339, 491] on label "-88" at bounding box center [351, 485] width 183 height 38
click at [351, 491] on input "-88" at bounding box center [357, 491] width 12 height 12
radio input "true"
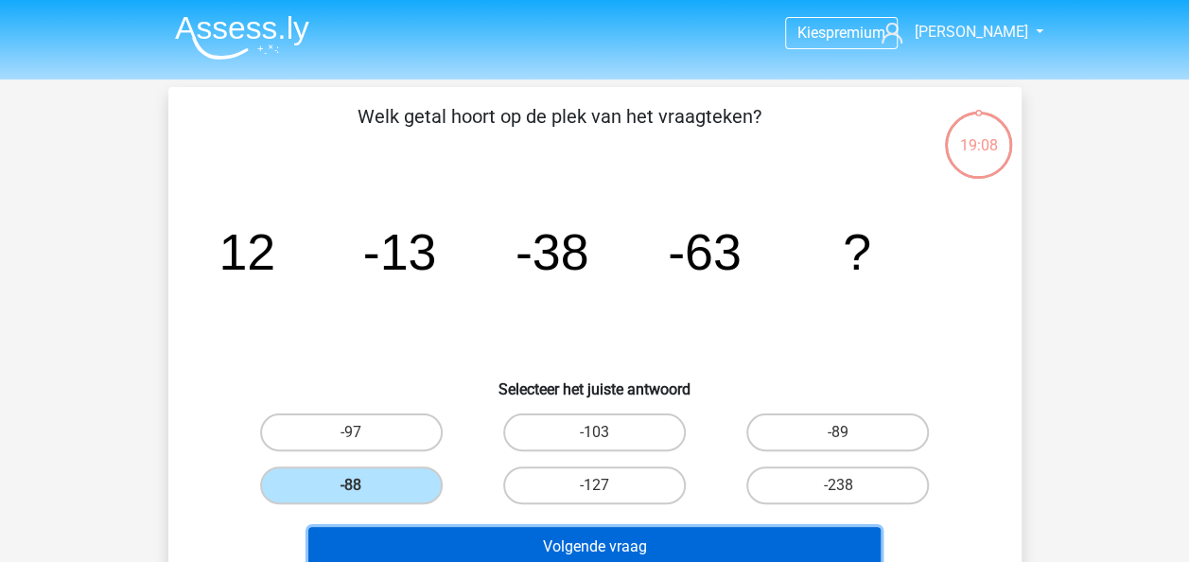
click at [631, 541] on button "Volgende vraag" at bounding box center [594, 547] width 572 height 40
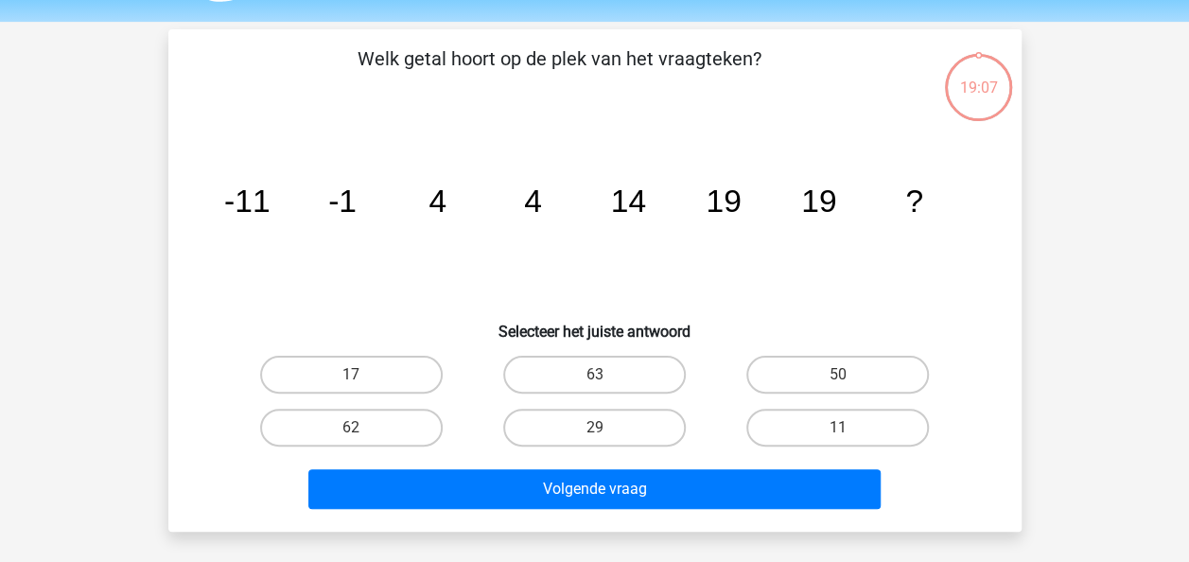
scroll to position [87, 0]
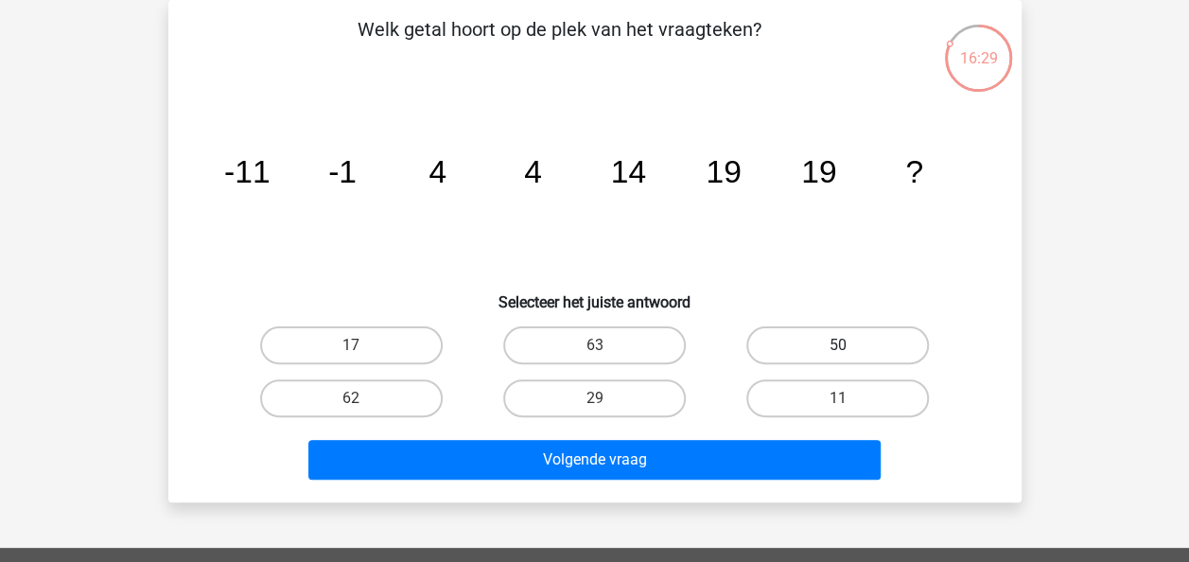
click at [812, 338] on label "50" at bounding box center [837, 345] width 183 height 38
click at [838, 345] on input "50" at bounding box center [844, 351] width 12 height 12
radio input "true"
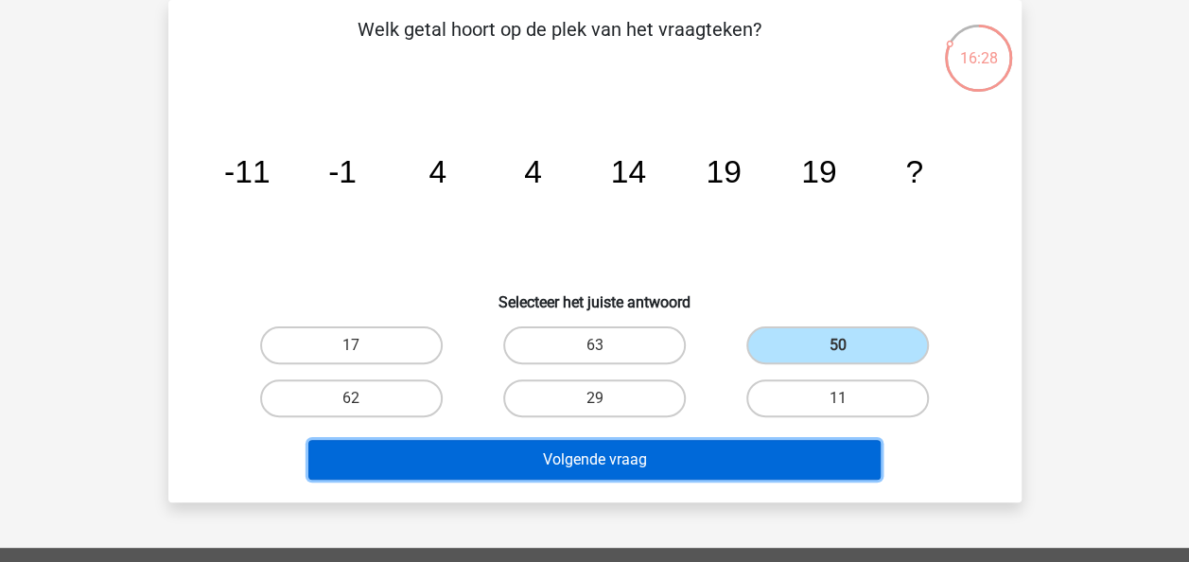
click at [721, 460] on button "Volgende vraag" at bounding box center [594, 460] width 572 height 40
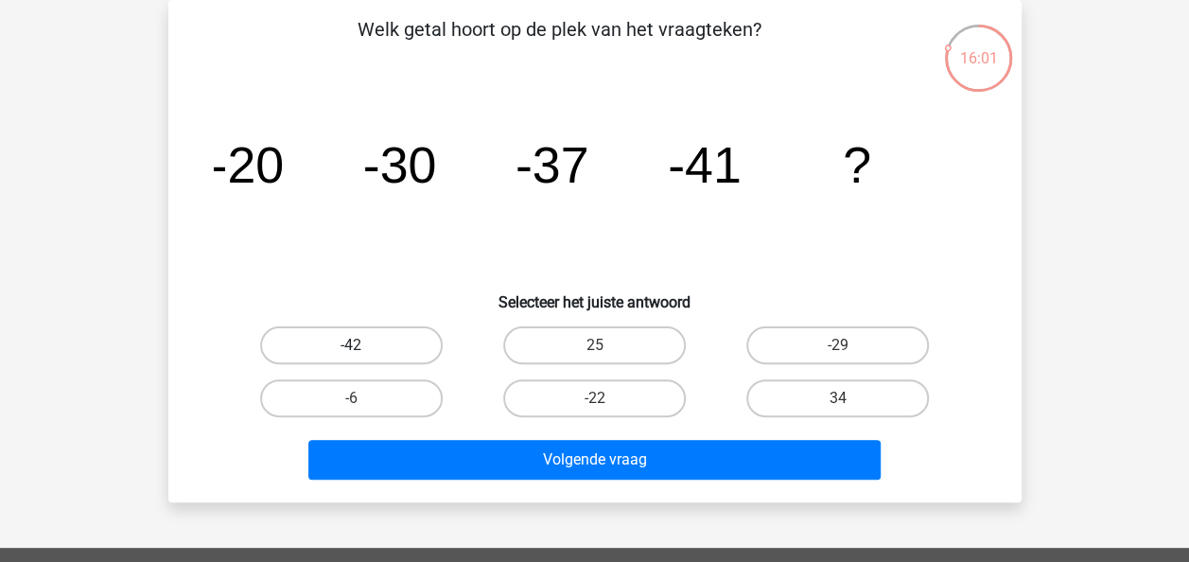
click at [363, 343] on label "-42" at bounding box center [351, 345] width 183 height 38
click at [363, 345] on input "-42" at bounding box center [357, 351] width 12 height 12
radio input "true"
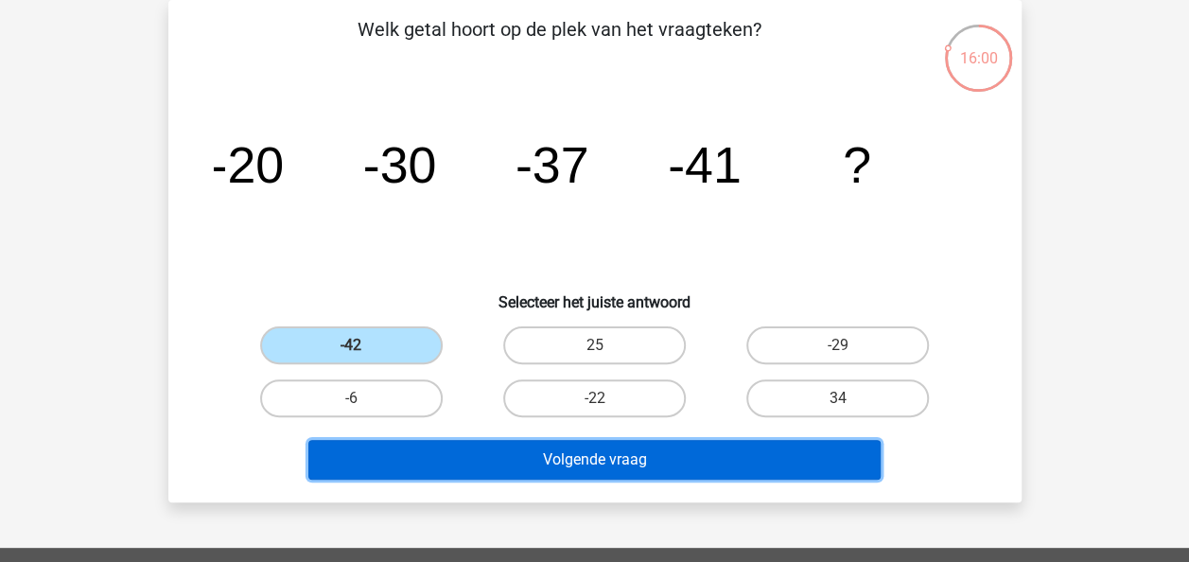
click at [705, 460] on button "Volgende vraag" at bounding box center [594, 460] width 572 height 40
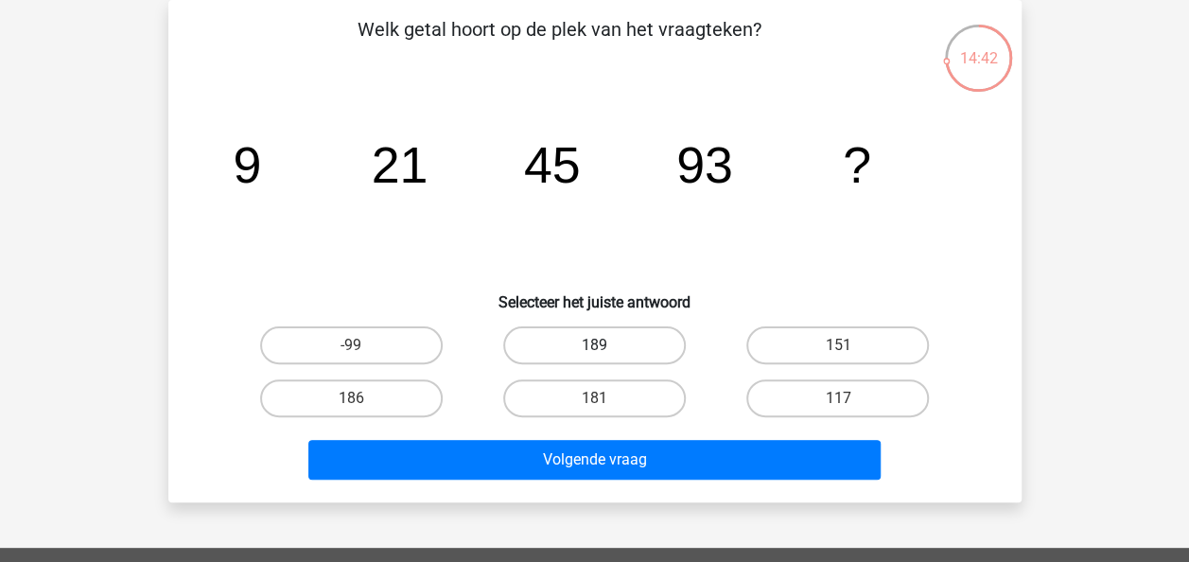
click at [584, 339] on label "189" at bounding box center [594, 345] width 183 height 38
click at [594, 345] on input "189" at bounding box center [600, 351] width 12 height 12
radio input "true"
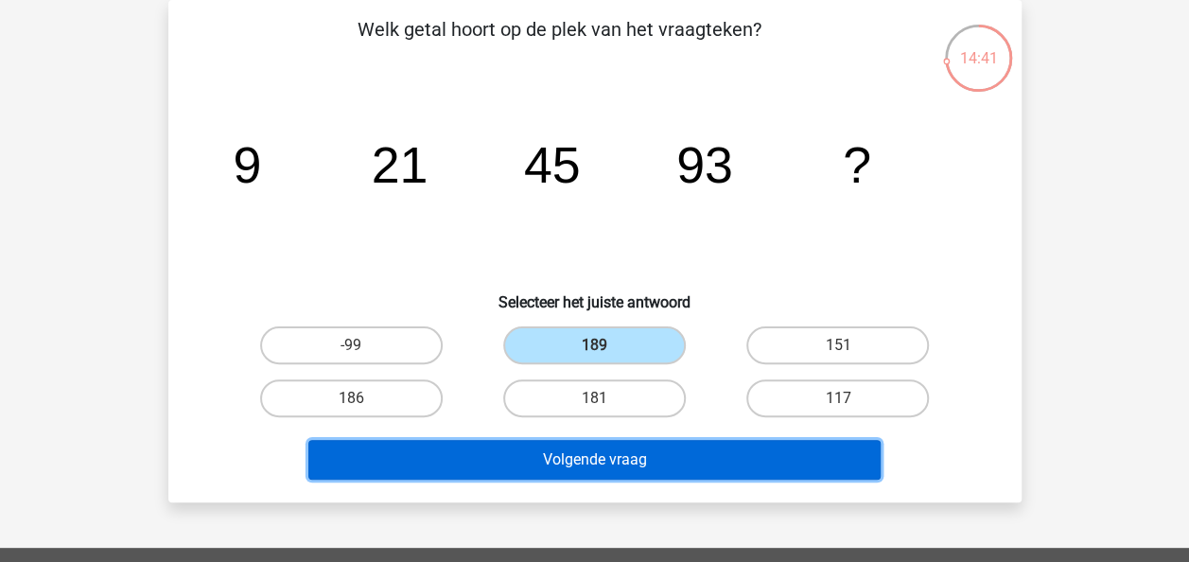
click at [736, 464] on button "Volgende vraag" at bounding box center [594, 460] width 572 height 40
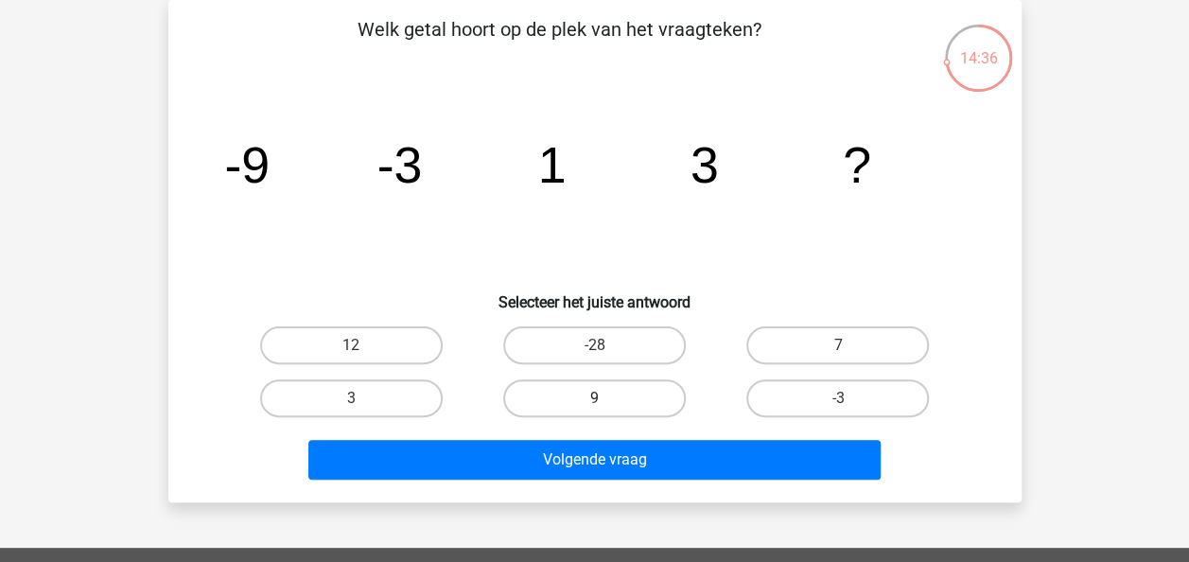
click at [631, 394] on label "9" at bounding box center [594, 398] width 183 height 38
click at [606, 398] on input "9" at bounding box center [600, 404] width 12 height 12
radio input "true"
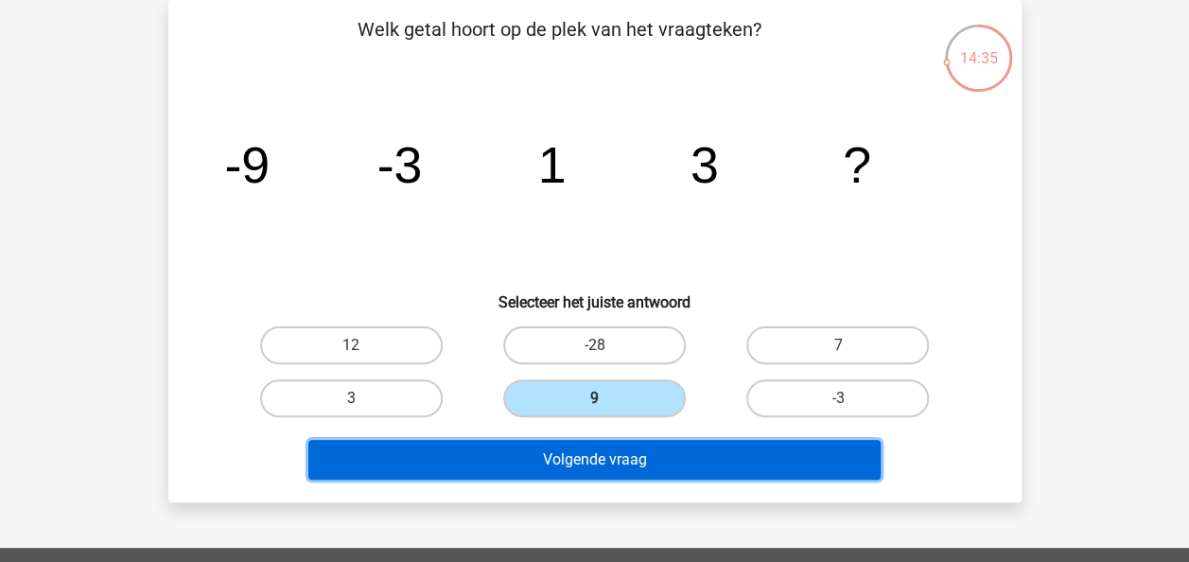
click at [639, 456] on button "Volgende vraag" at bounding box center [594, 460] width 572 height 40
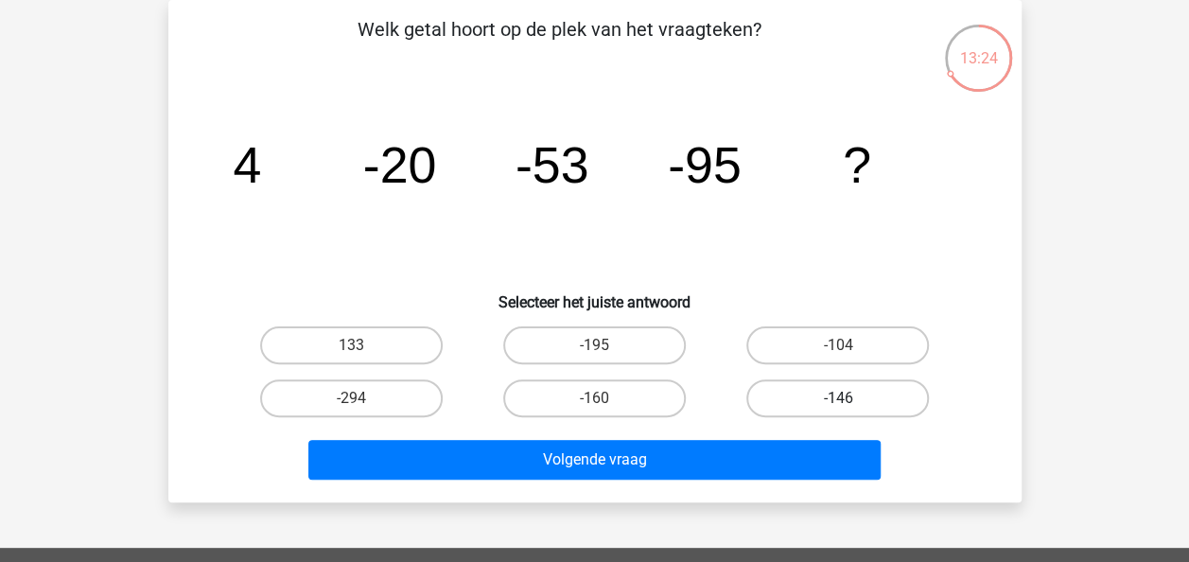
click at [853, 393] on label "-146" at bounding box center [837, 398] width 183 height 38
click at [850, 398] on input "-146" at bounding box center [844, 404] width 12 height 12
radio input "true"
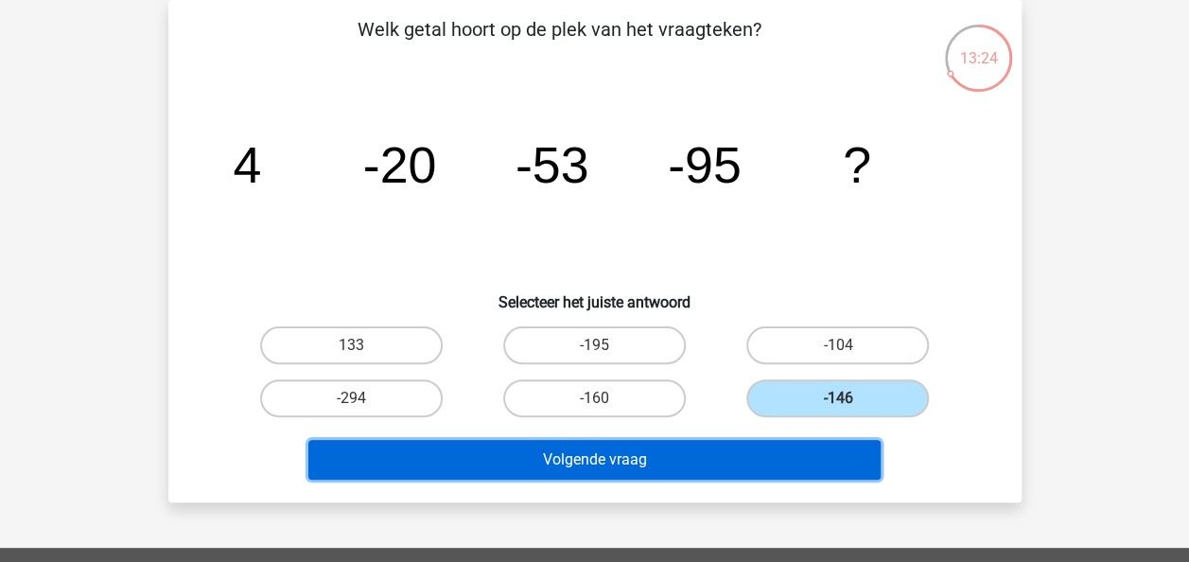
click at [803, 454] on button "Volgende vraag" at bounding box center [594, 460] width 572 height 40
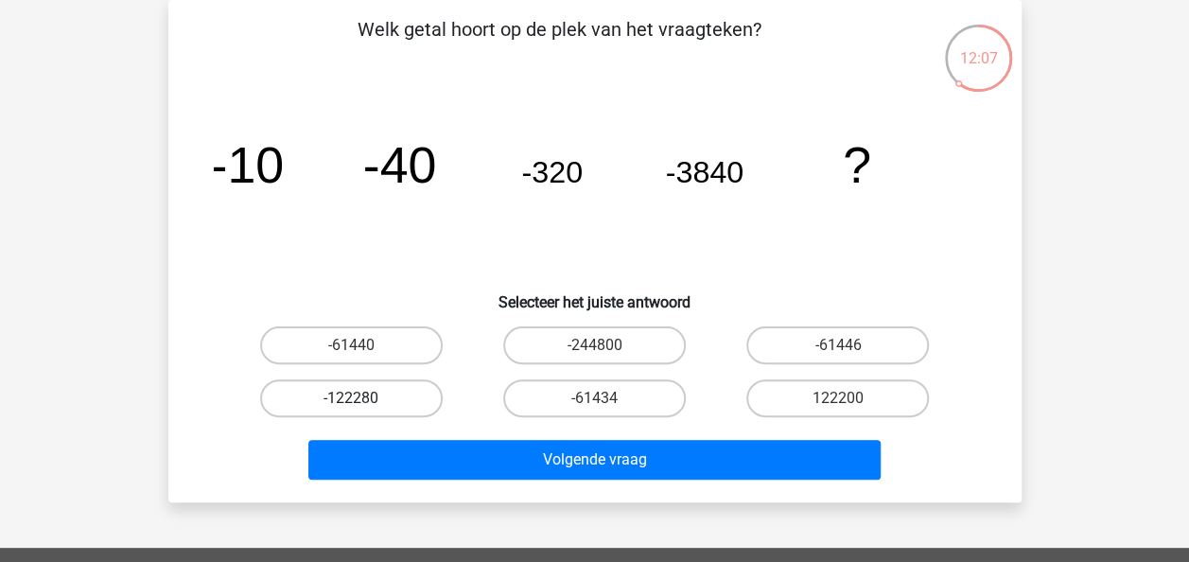
click at [354, 391] on label "-122280" at bounding box center [351, 398] width 183 height 38
click at [354, 398] on input "-122280" at bounding box center [357, 404] width 12 height 12
radio input "true"
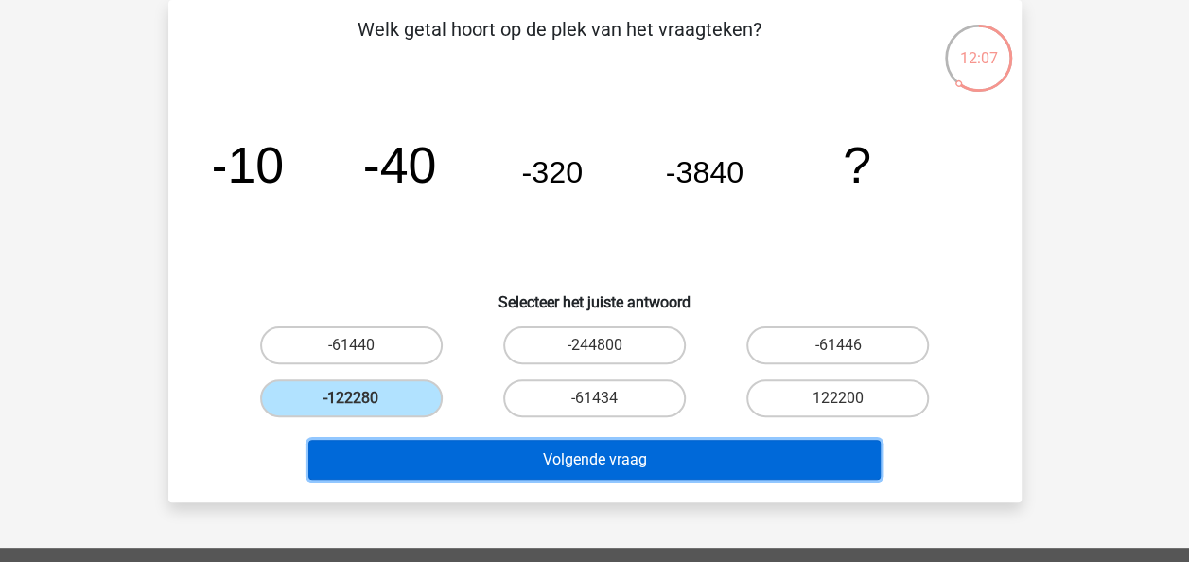
click at [546, 446] on button "Volgende vraag" at bounding box center [594, 460] width 572 height 40
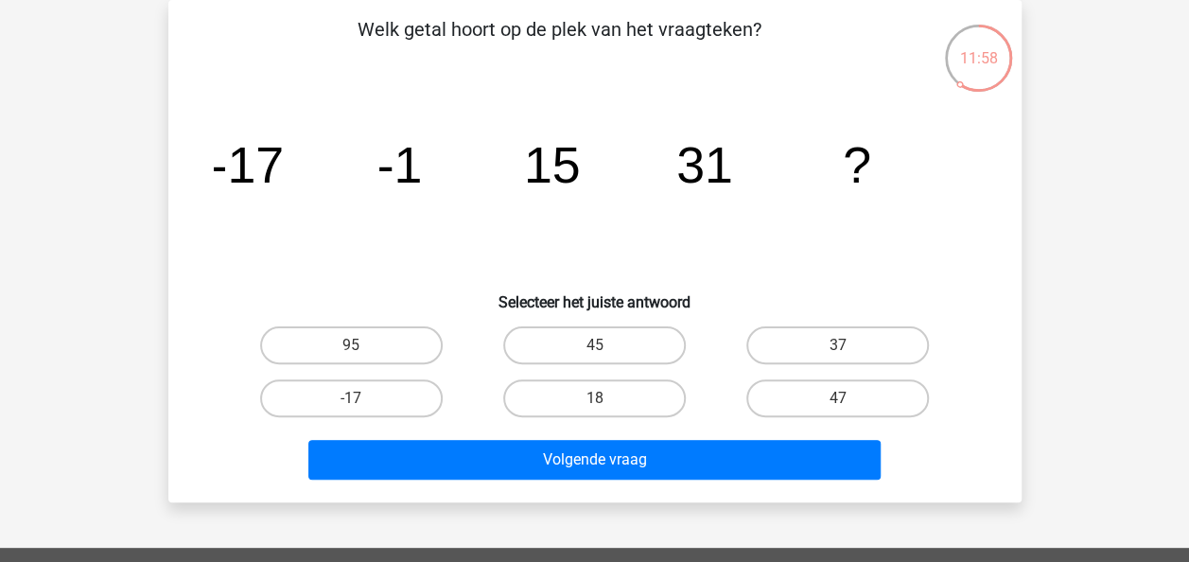
click at [844, 398] on input "47" at bounding box center [844, 404] width 12 height 12
radio input "true"
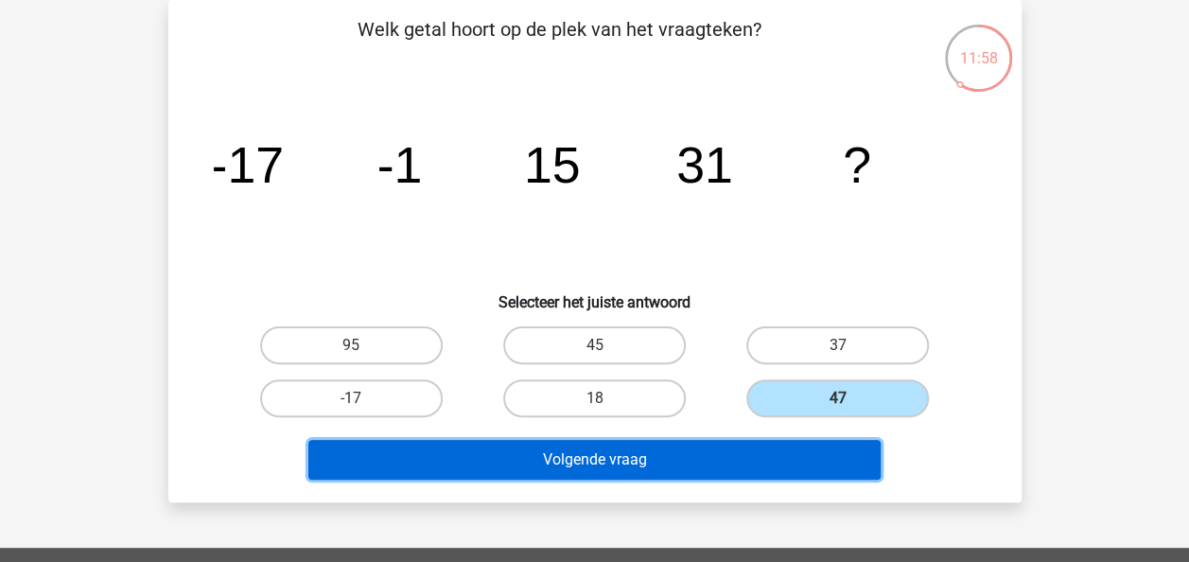
click at [724, 446] on button "Volgende vraag" at bounding box center [594, 460] width 572 height 40
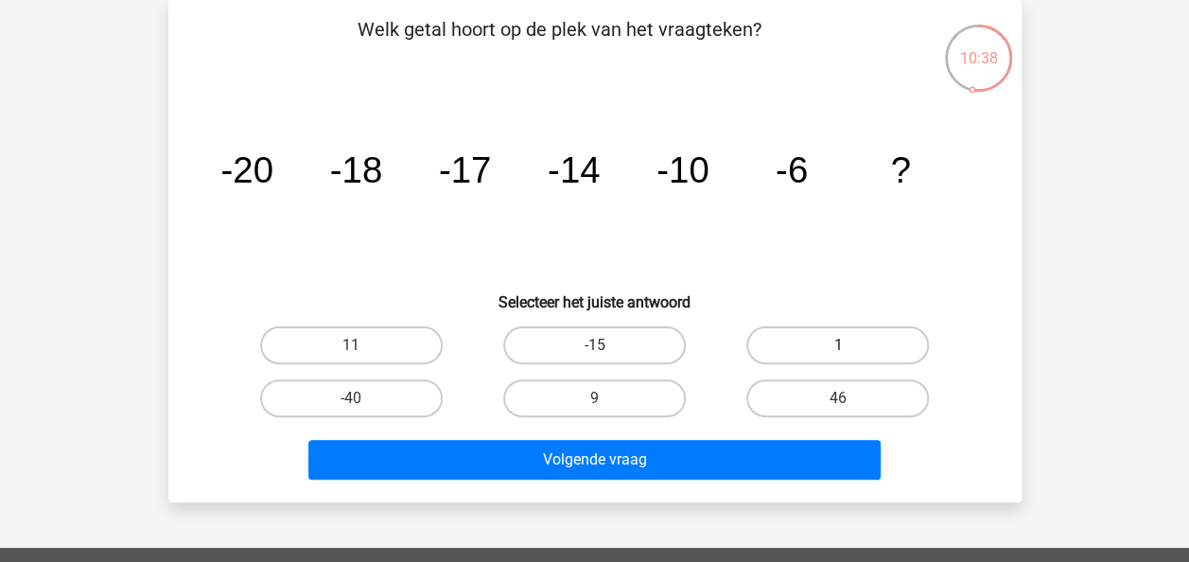
click at [834, 331] on label "1" at bounding box center [837, 345] width 183 height 38
click at [838, 345] on input "1" at bounding box center [844, 351] width 12 height 12
radio input "true"
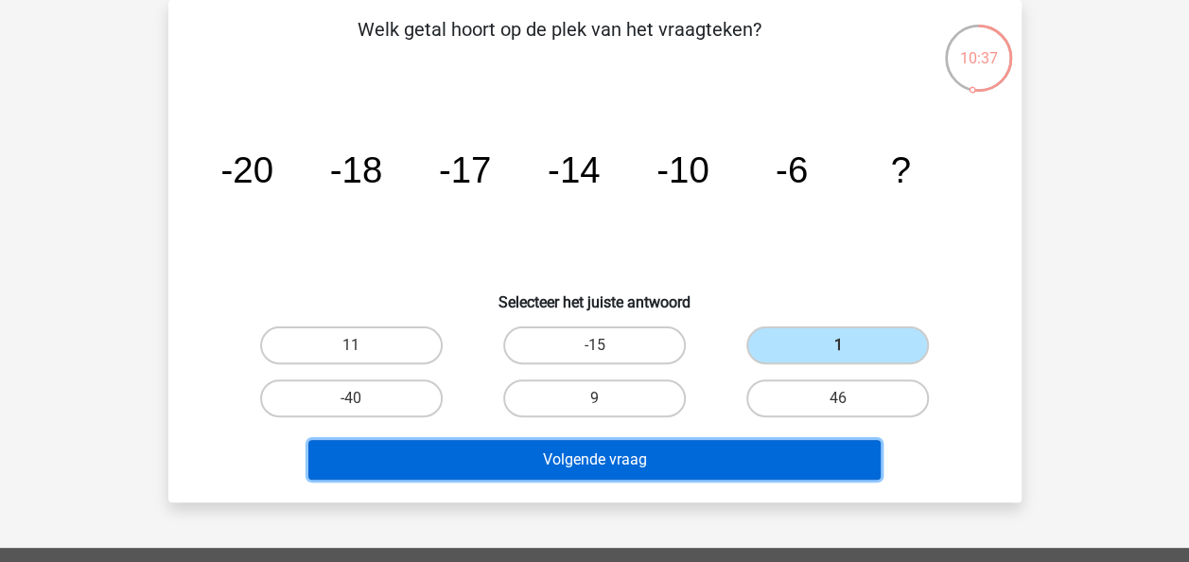
click at [686, 461] on button "Volgende vraag" at bounding box center [594, 460] width 572 height 40
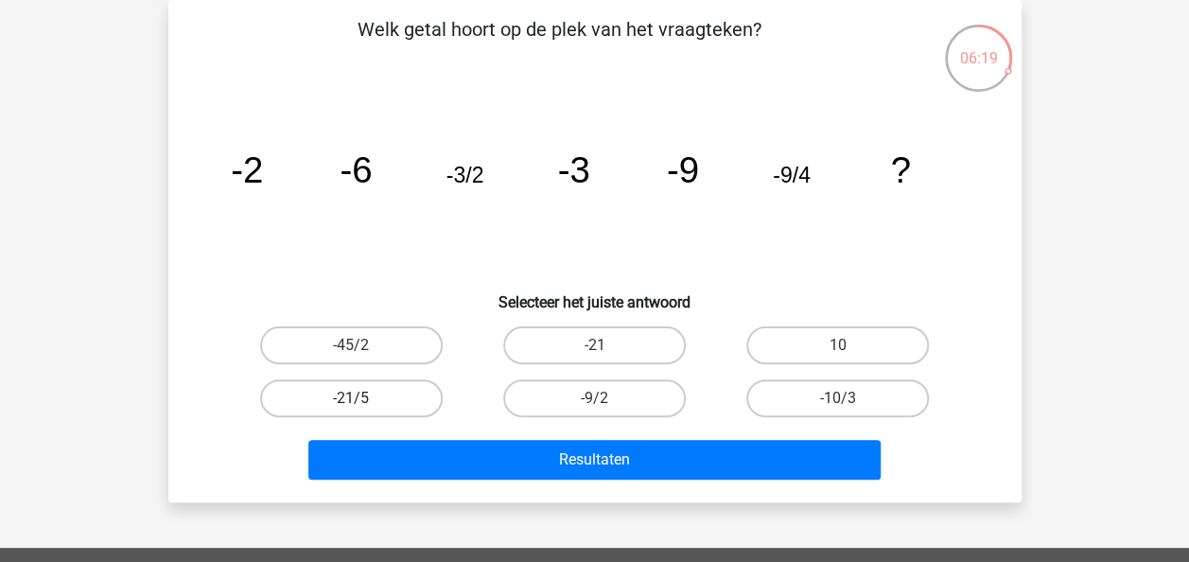
click at [401, 395] on label "-21/5" at bounding box center [351, 398] width 183 height 38
click at [363, 398] on input "-21/5" at bounding box center [357, 404] width 12 height 12
radio input "true"
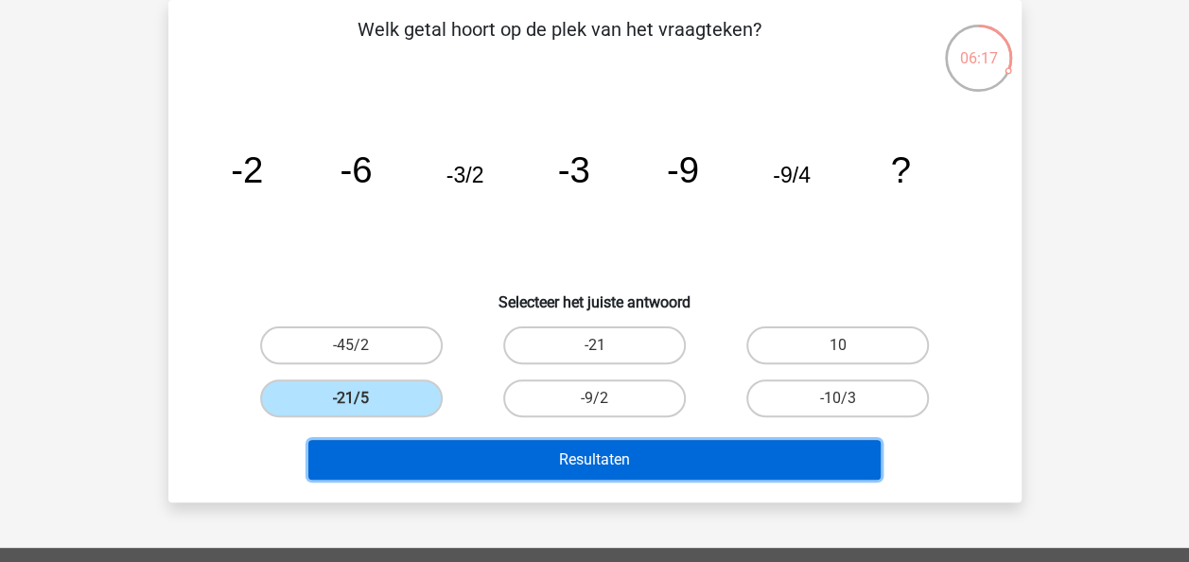
click at [490, 452] on button "Resultaten" at bounding box center [594, 460] width 572 height 40
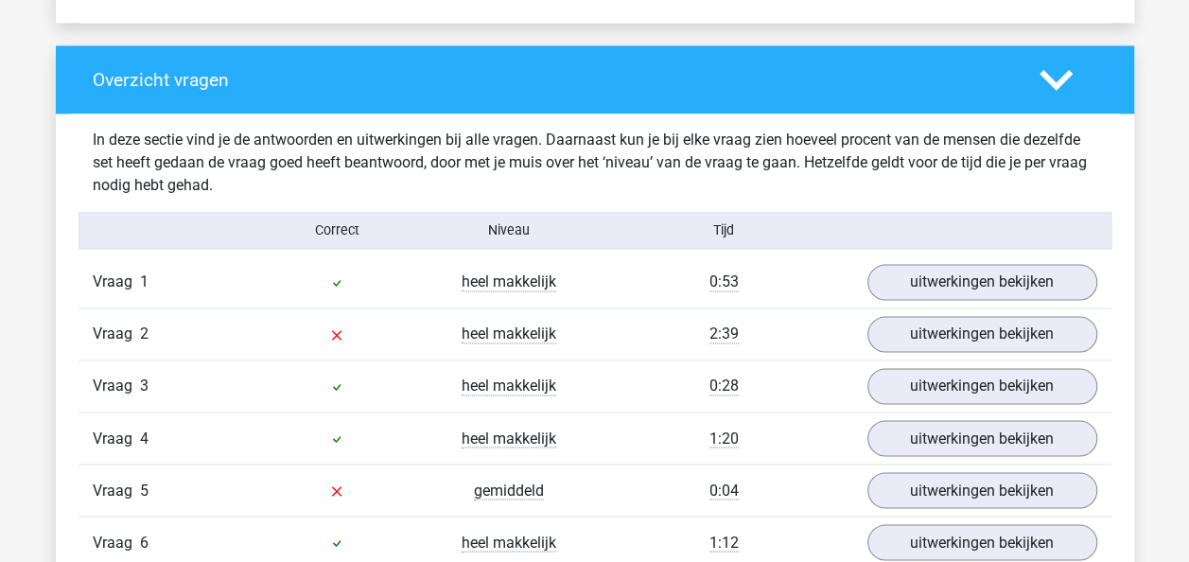
scroll to position [1324, 0]
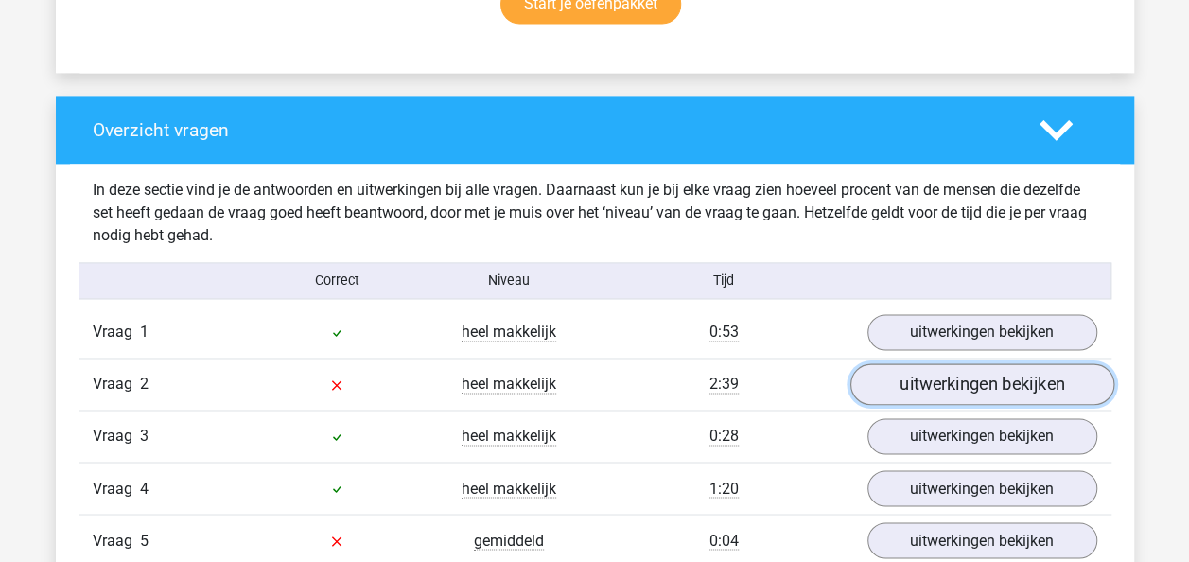
click at [1032, 379] on link "uitwerkingen bekijken" at bounding box center [981, 385] width 264 height 42
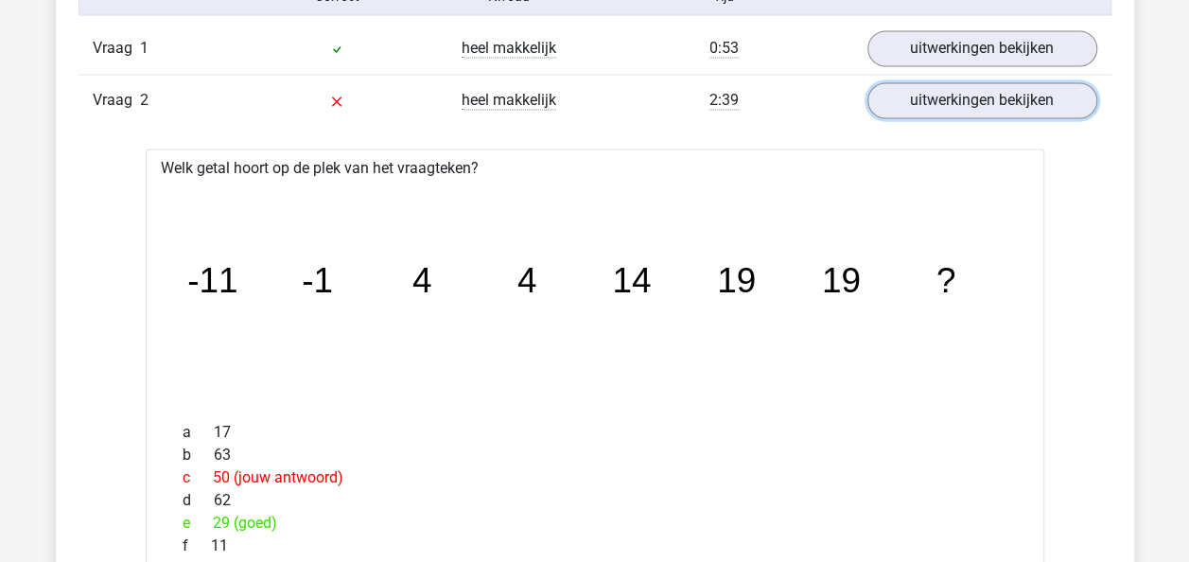
scroll to position [1513, 0]
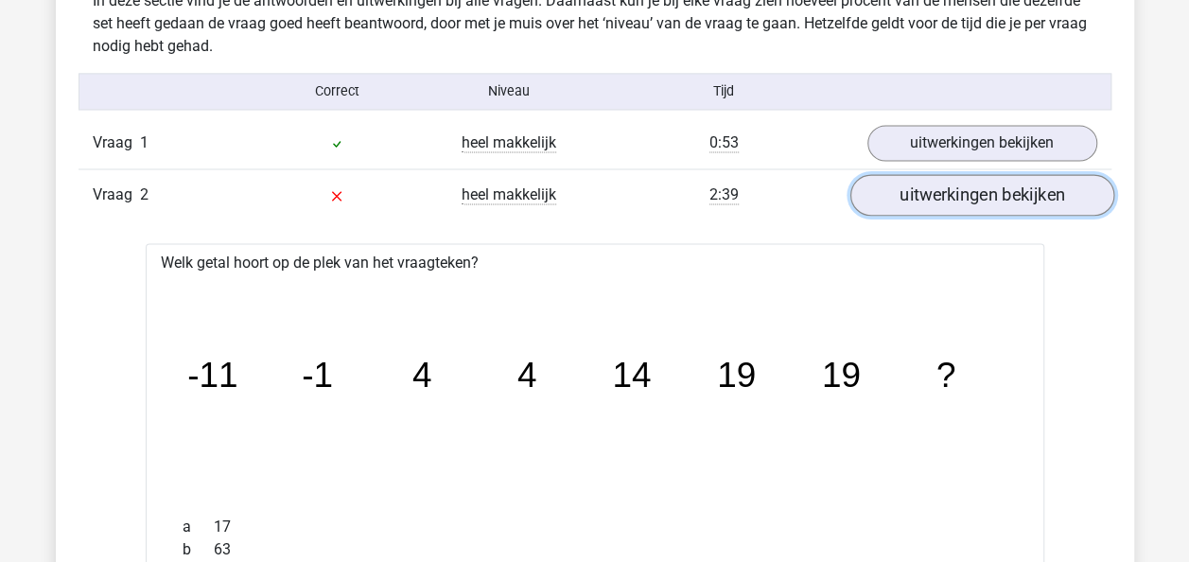
click at [1019, 184] on link "uitwerkingen bekijken" at bounding box center [981, 196] width 264 height 42
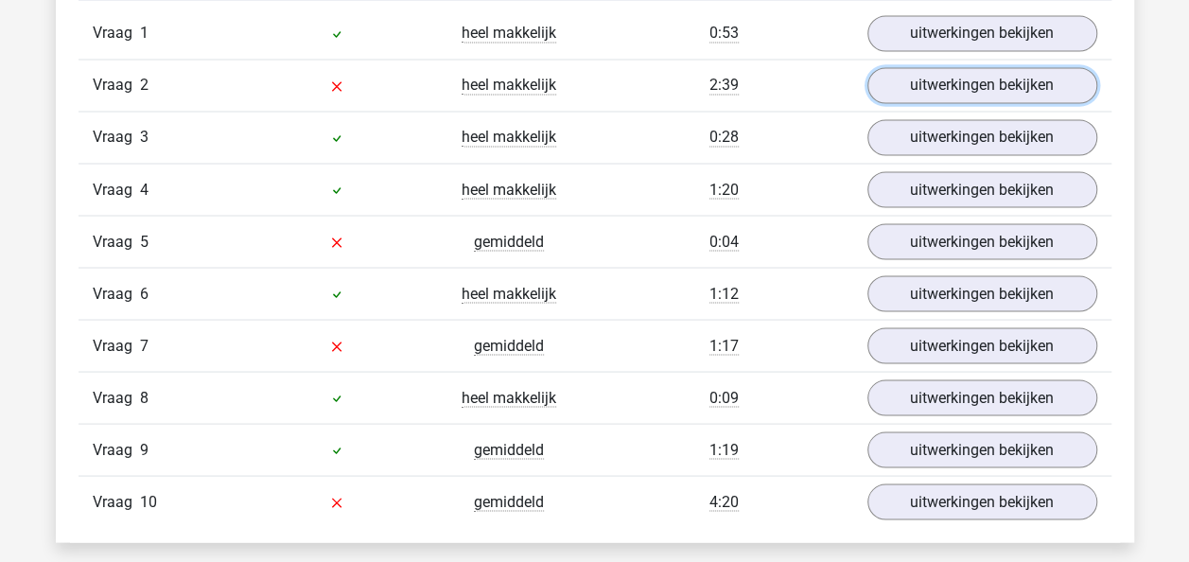
scroll to position [1702, 0]
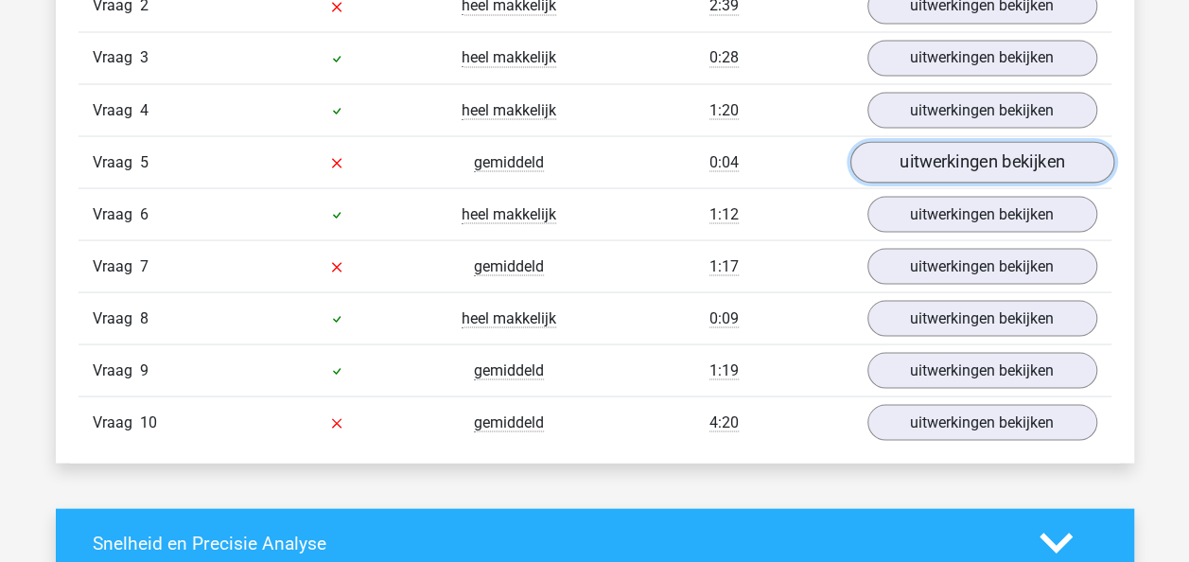
click at [912, 151] on link "uitwerkingen bekijken" at bounding box center [981, 163] width 264 height 42
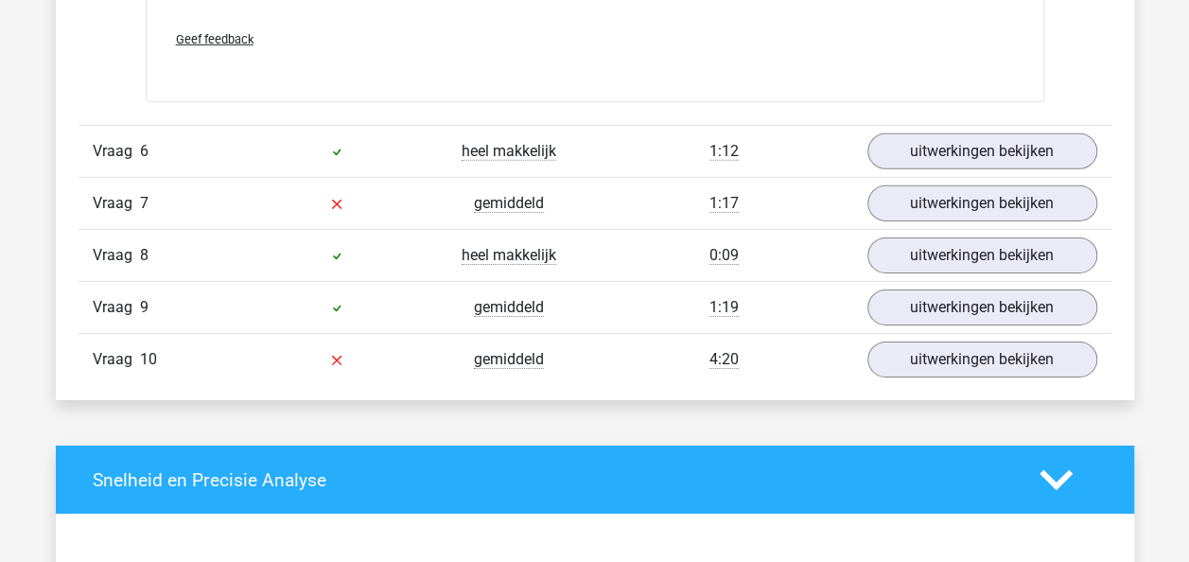
scroll to position [2932, 0]
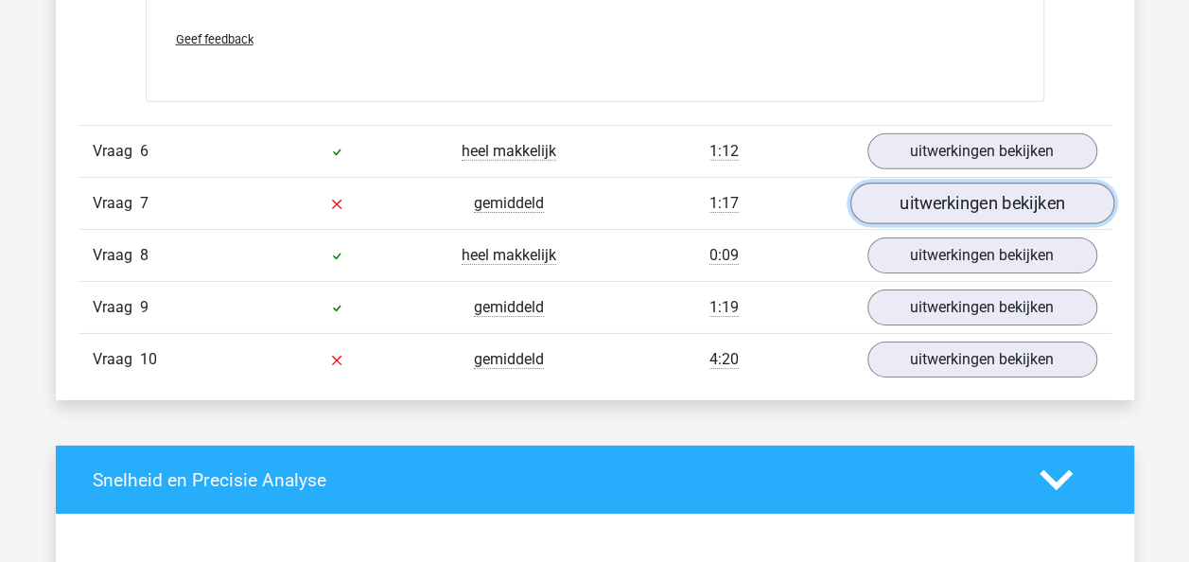
click at [987, 202] on link "uitwerkingen bekijken" at bounding box center [981, 204] width 264 height 42
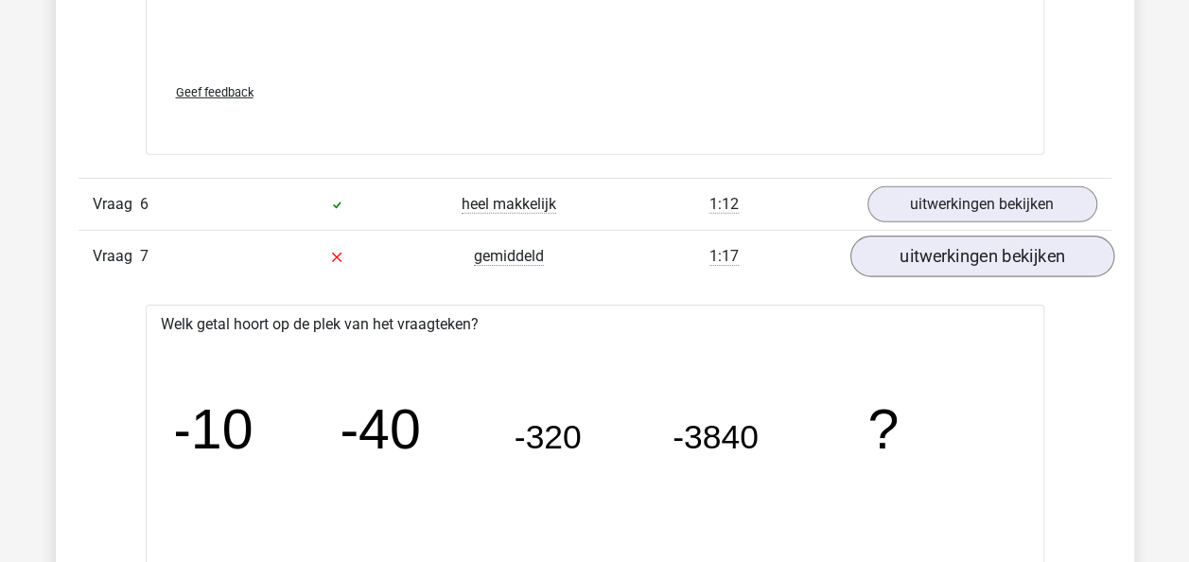
scroll to position [2837, 0]
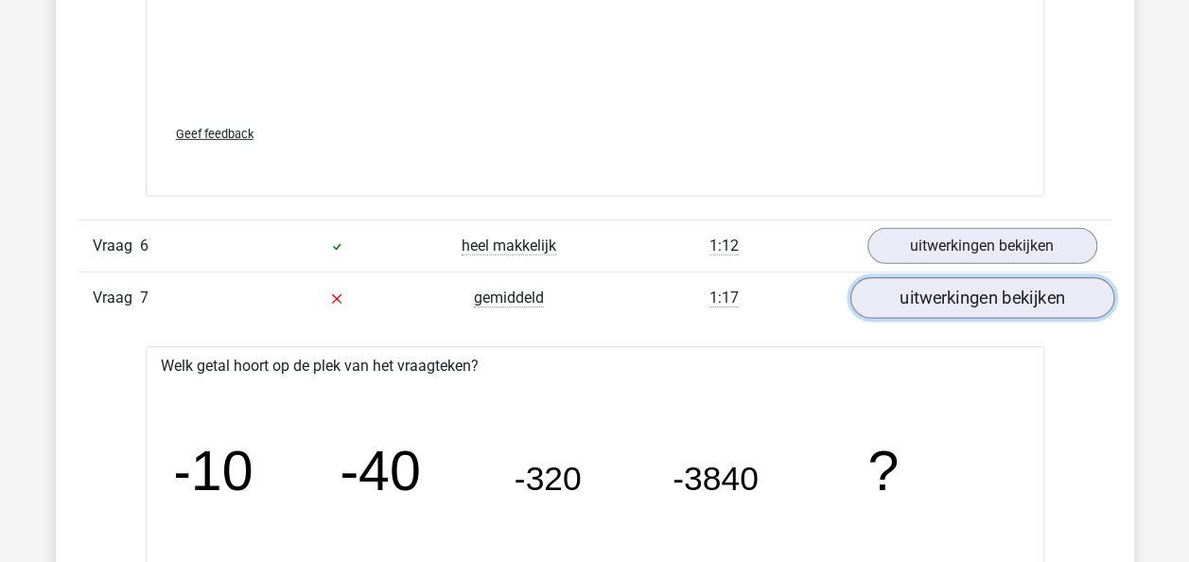
click at [929, 286] on link "uitwerkingen bekijken" at bounding box center [981, 298] width 264 height 42
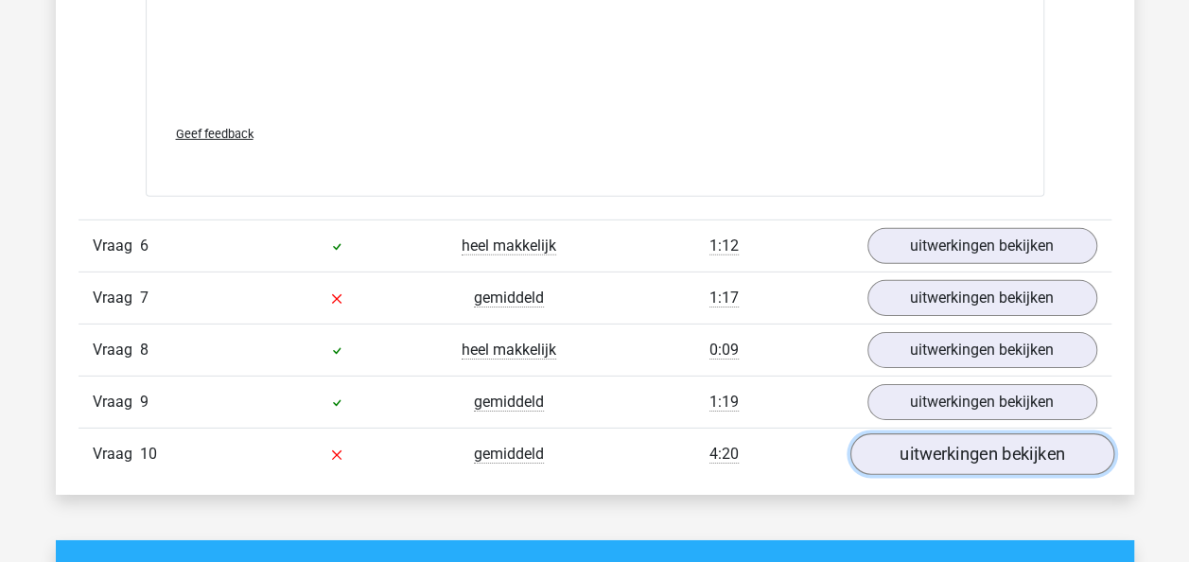
click at [966, 447] on link "uitwerkingen bekijken" at bounding box center [981, 454] width 264 height 42
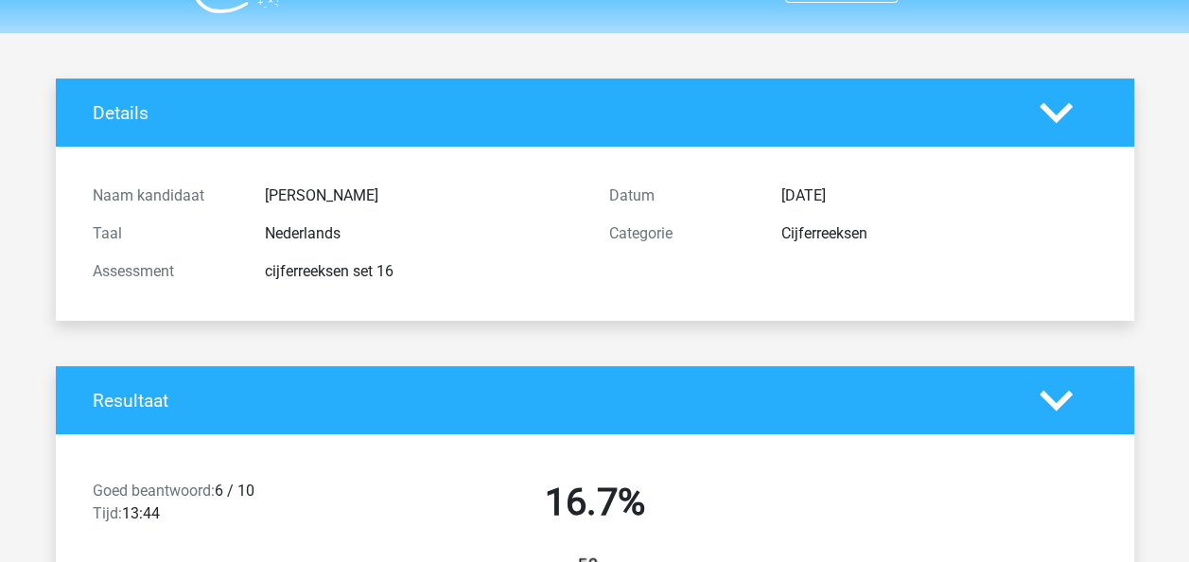
scroll to position [0, 0]
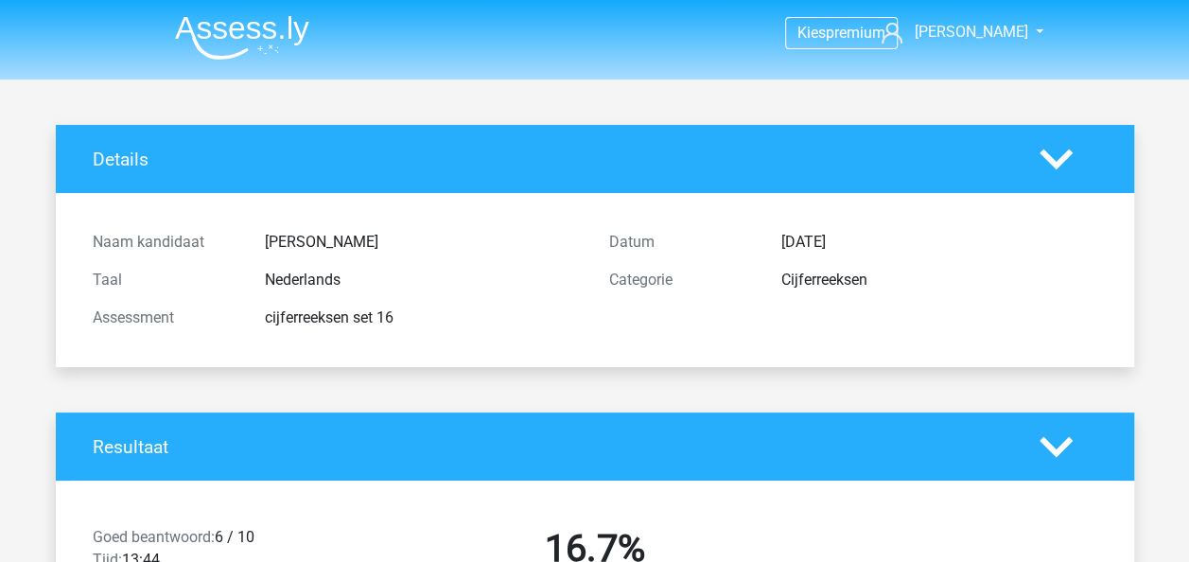
click at [192, 32] on img at bounding box center [242, 37] width 134 height 44
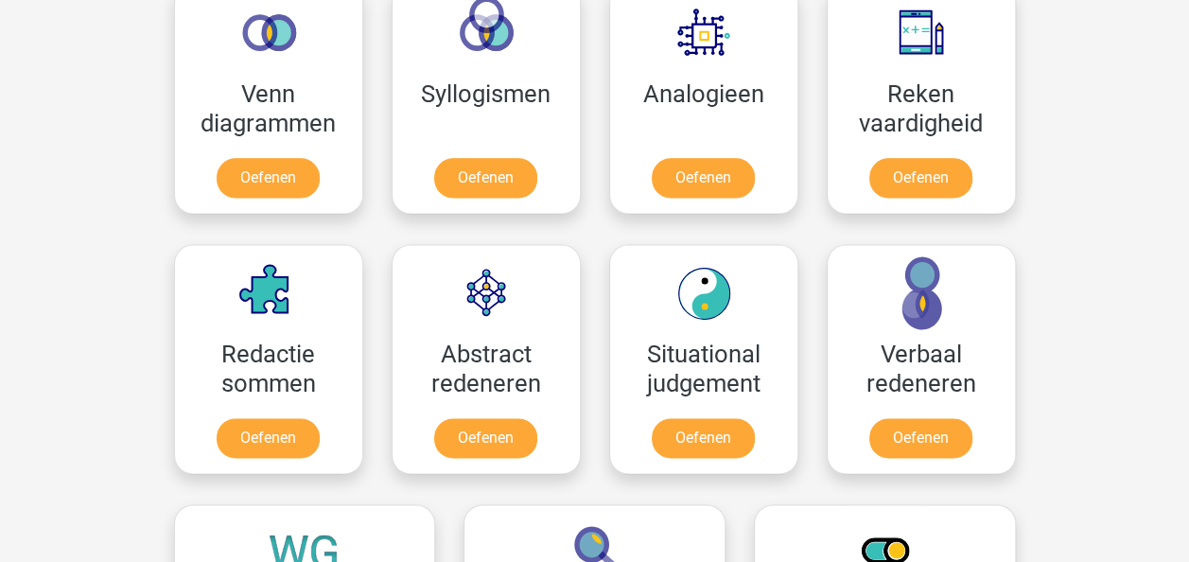
scroll to position [1135, 0]
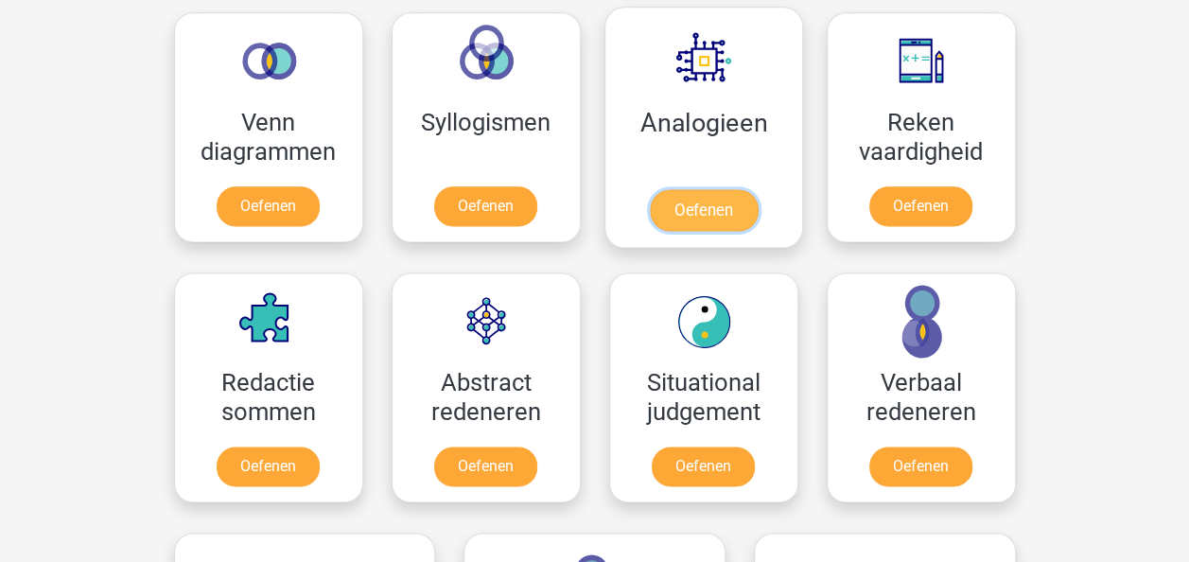
click at [702, 189] on link "Oefenen" at bounding box center [703, 210] width 108 height 42
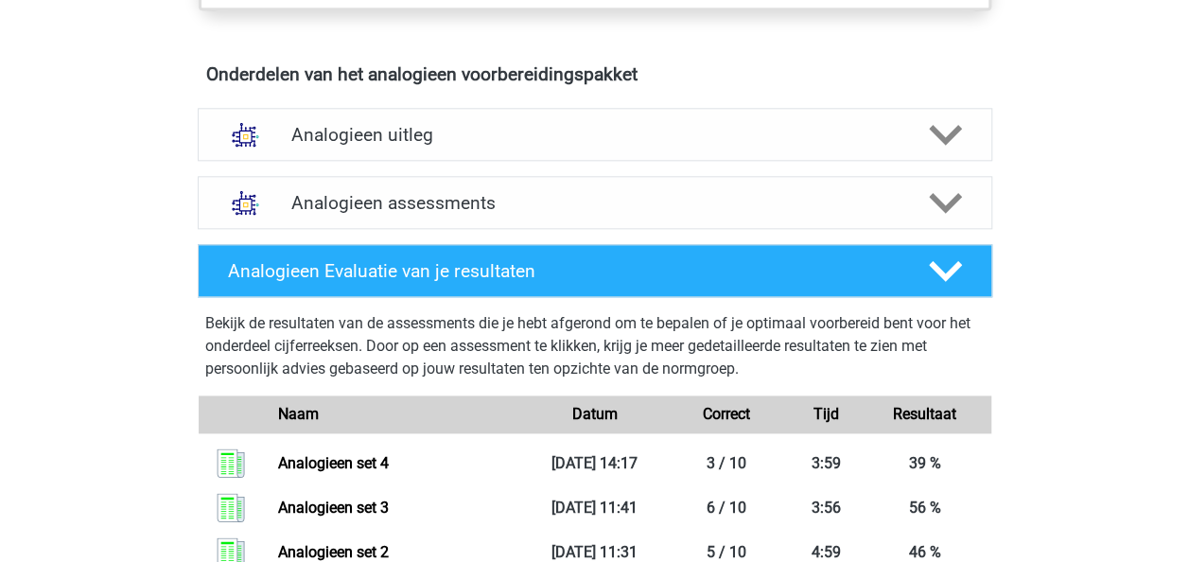
scroll to position [1040, 0]
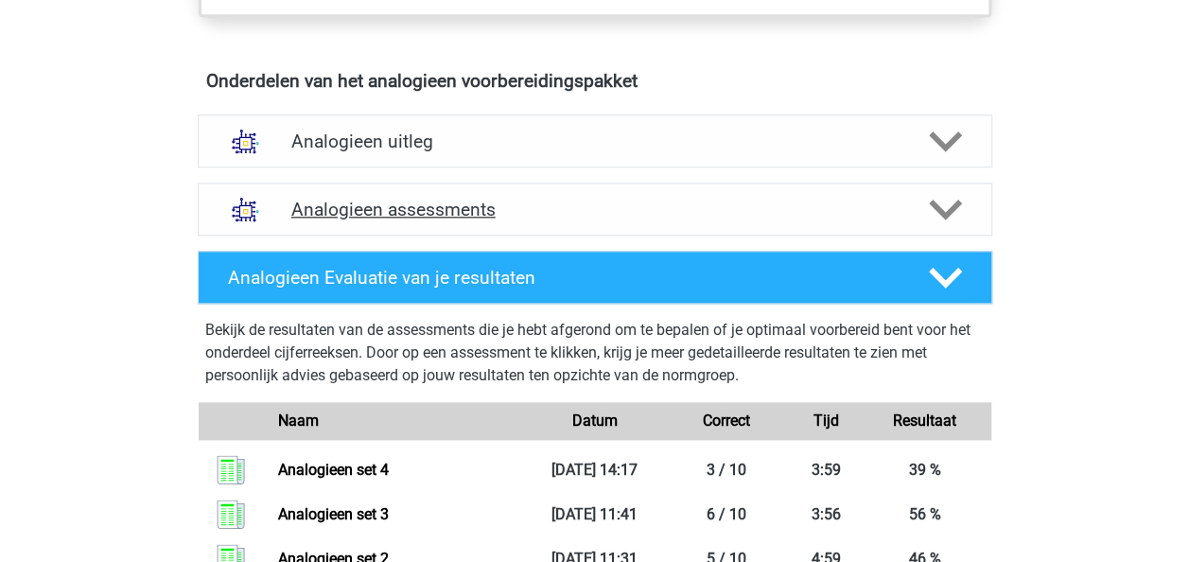
click at [933, 212] on icon at bounding box center [945, 209] width 33 height 33
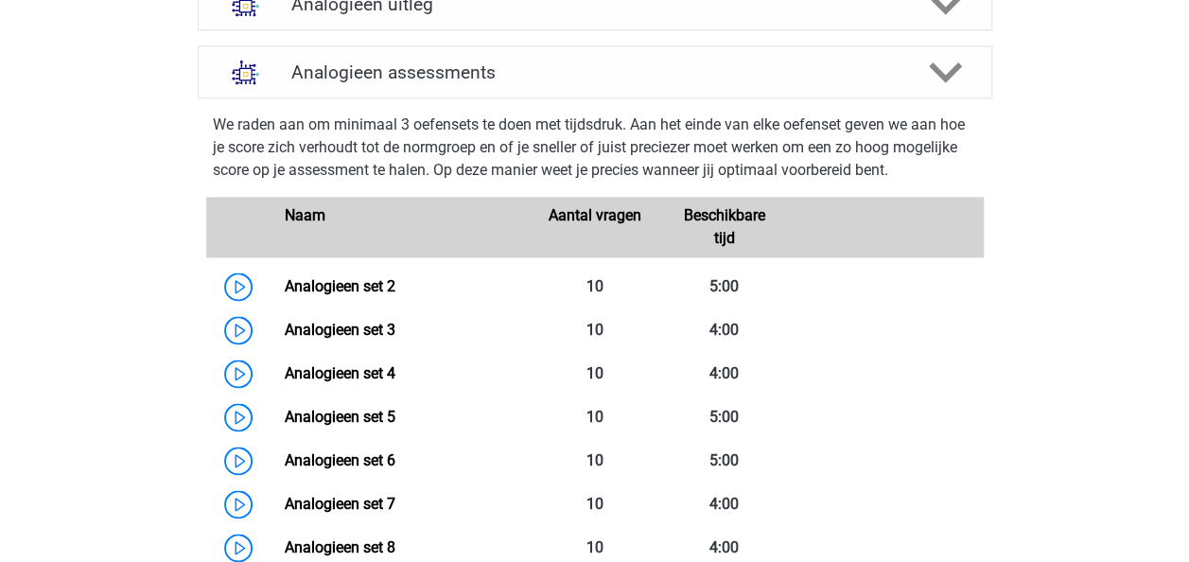
scroll to position [1324, 0]
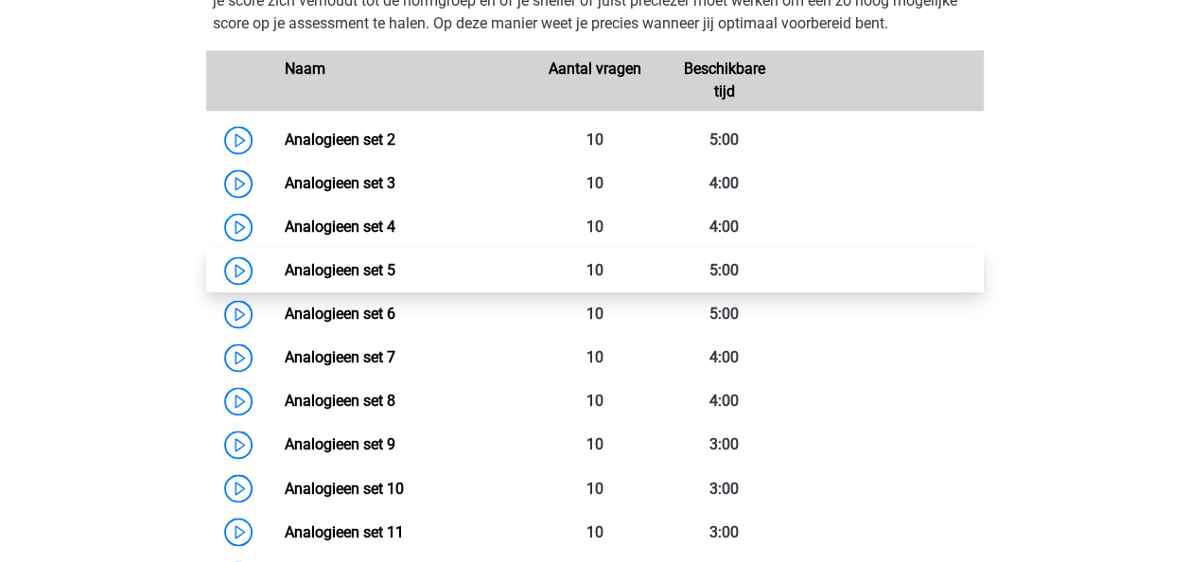
click at [339, 272] on link "Analogieen set 5" at bounding box center [340, 270] width 111 height 18
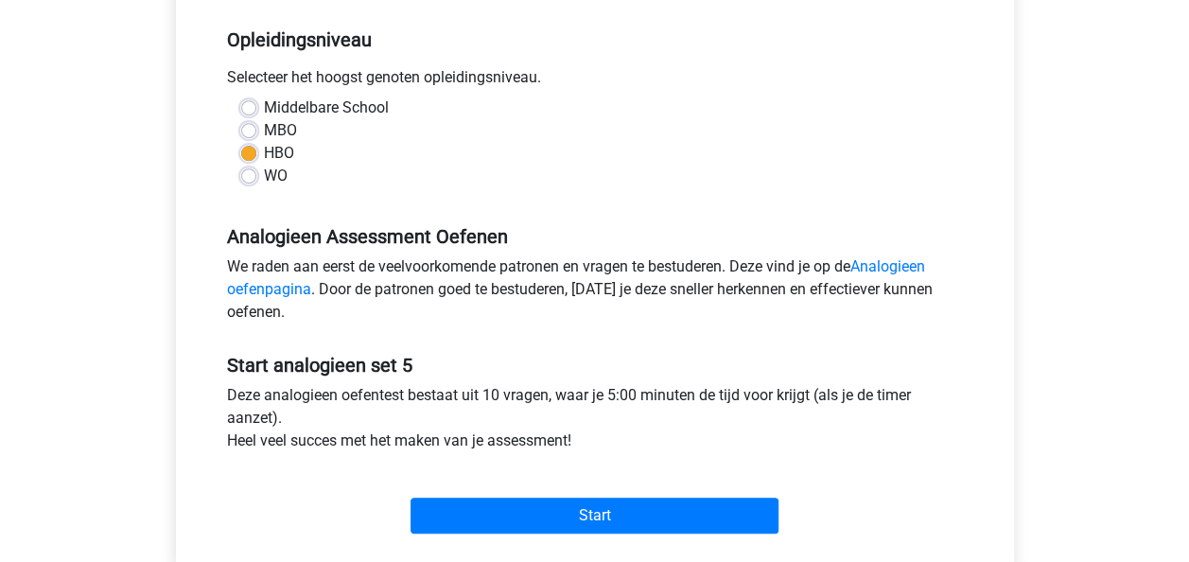
scroll to position [567, 0]
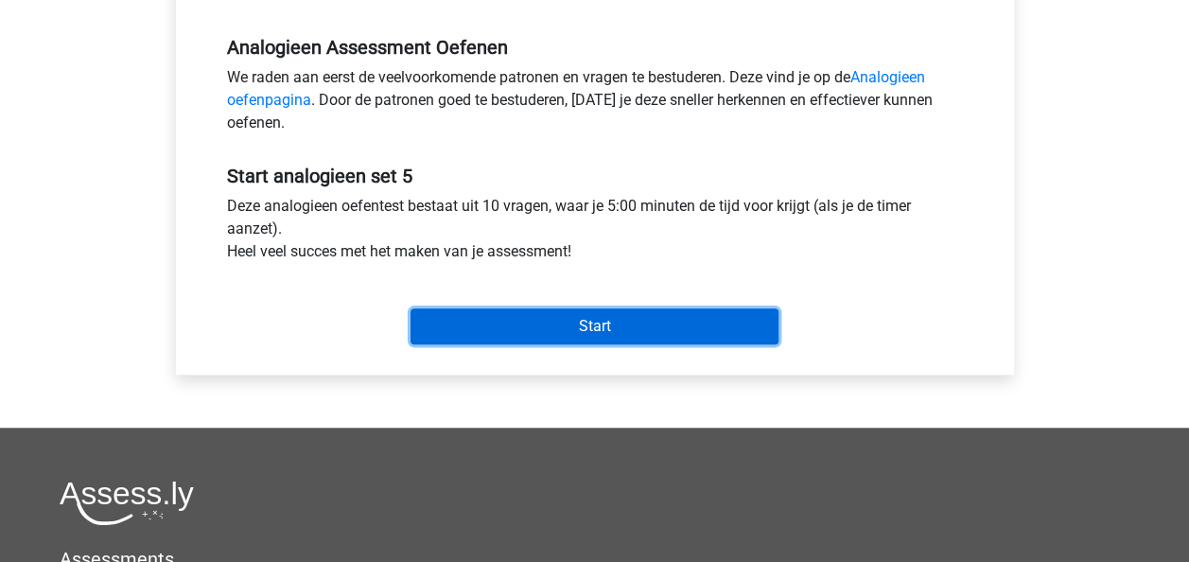
click at [567, 327] on input "Start" at bounding box center [594, 326] width 368 height 36
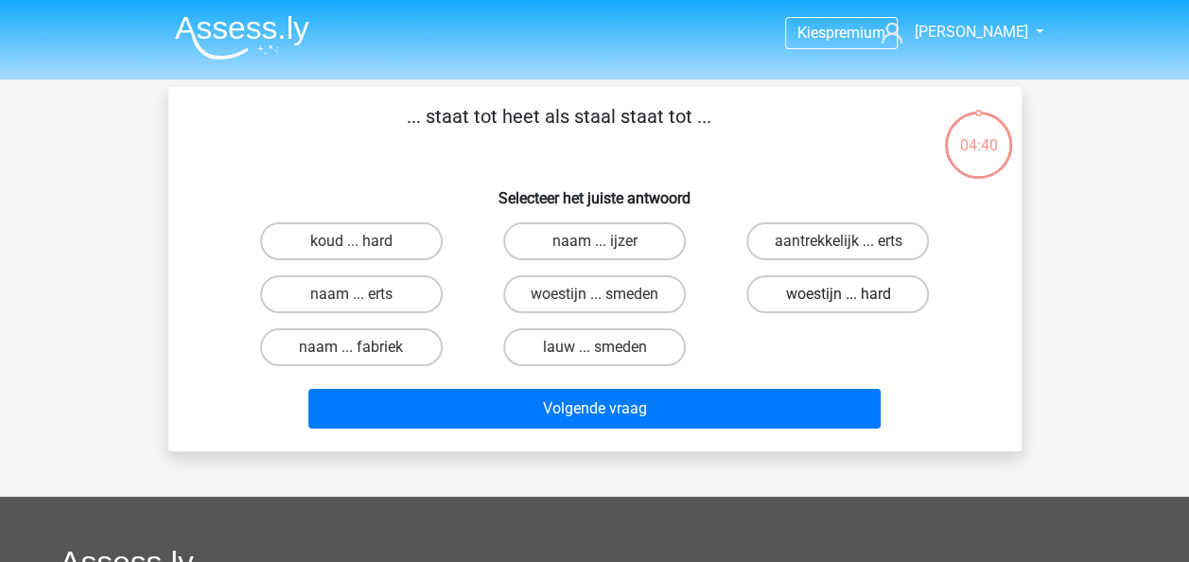
click at [815, 300] on label "woestijn ... hard" at bounding box center [837, 294] width 183 height 38
click at [838, 300] on input "woestijn ... hard" at bounding box center [844, 300] width 12 height 12
radio input "true"
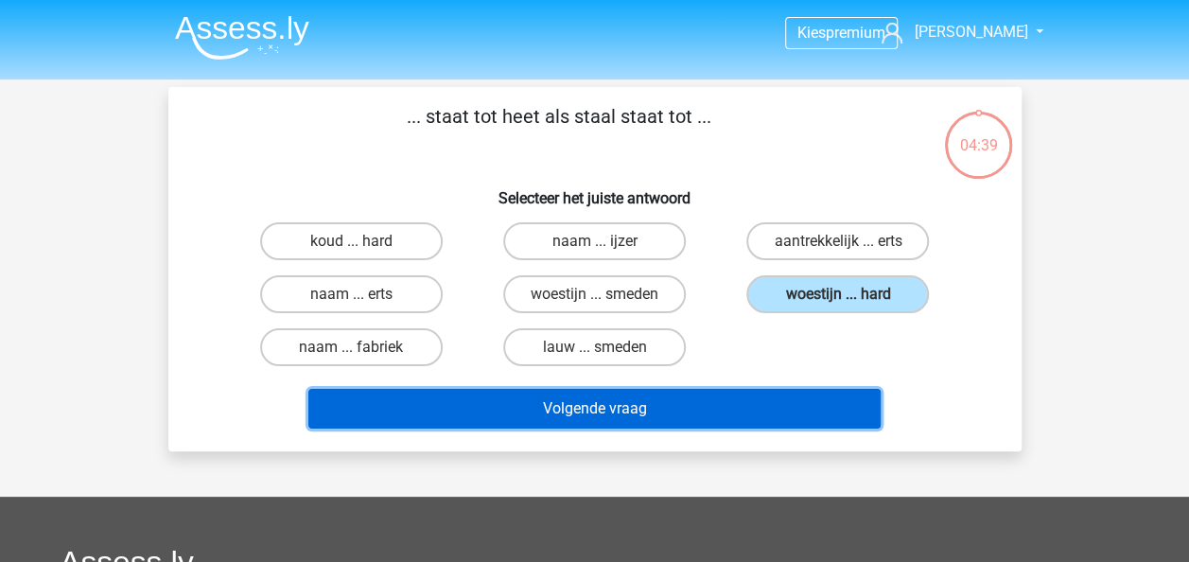
click at [615, 412] on button "Volgende vraag" at bounding box center [594, 409] width 572 height 40
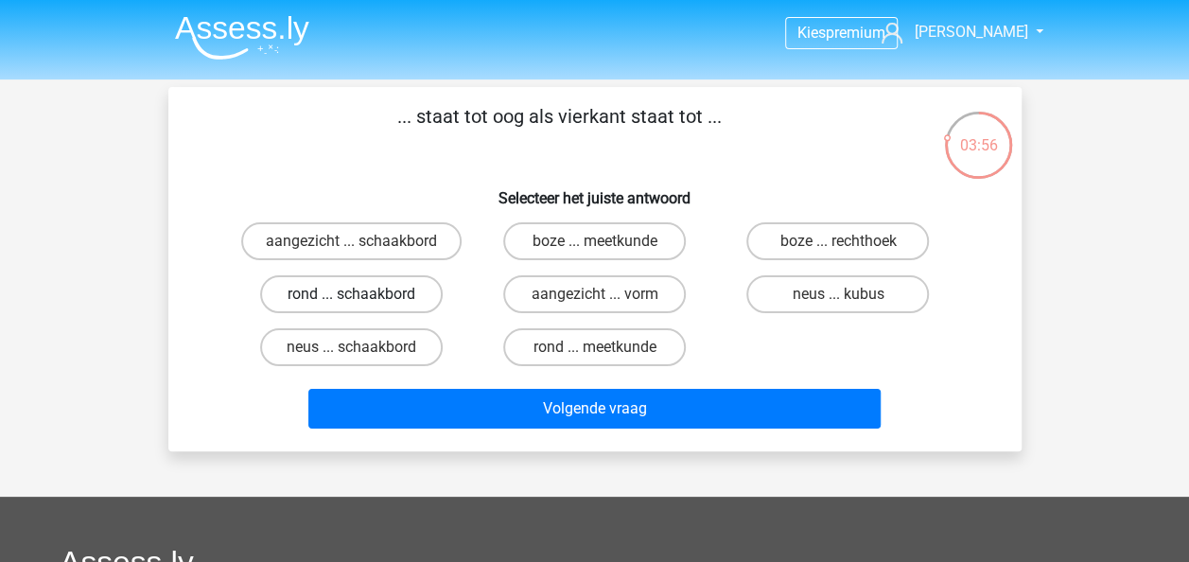
click at [409, 291] on label "rond ... schaakbord" at bounding box center [351, 294] width 183 height 38
click at [363, 294] on input "rond ... schaakbord" at bounding box center [357, 300] width 12 height 12
radio input "true"
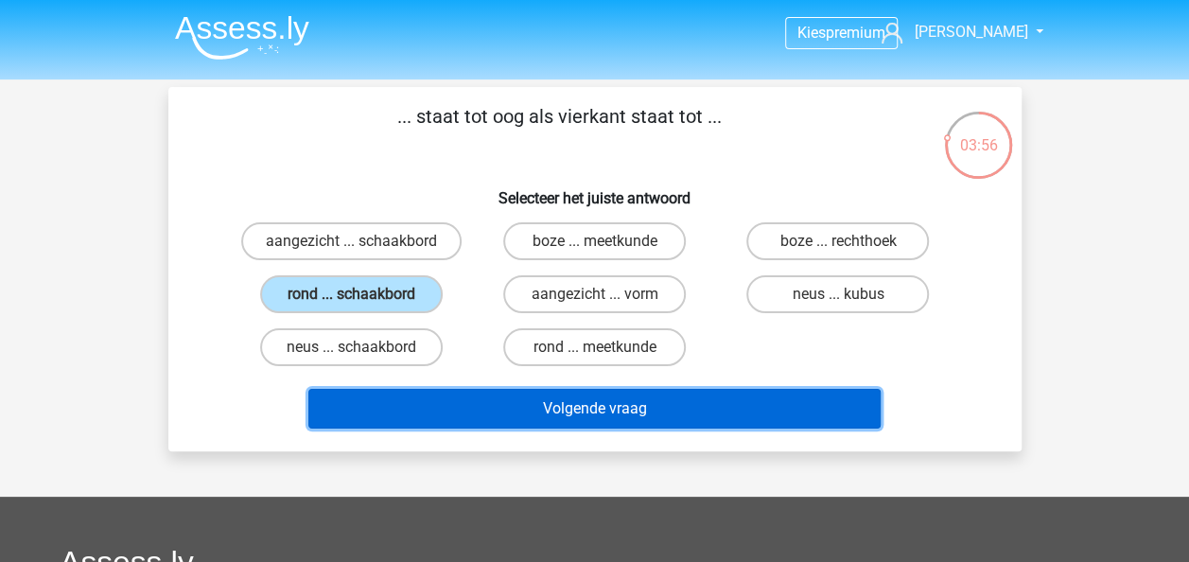
click at [644, 405] on button "Volgende vraag" at bounding box center [594, 409] width 572 height 40
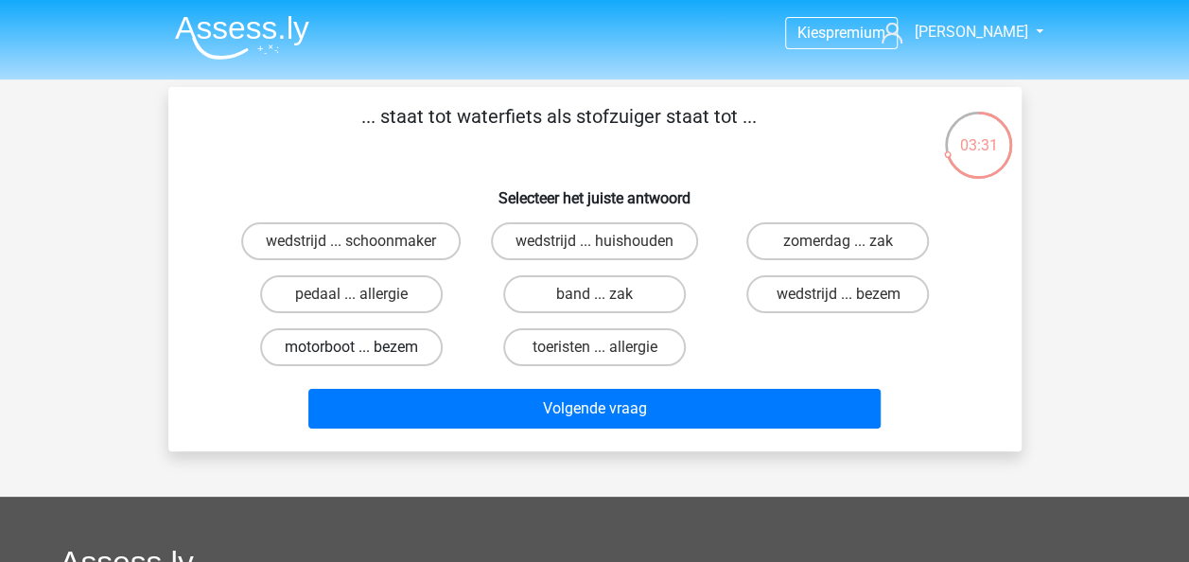
click at [392, 346] on label "motorboot ... bezem" at bounding box center [351, 347] width 183 height 38
click at [363, 347] on input "motorboot ... bezem" at bounding box center [357, 353] width 12 height 12
radio input "true"
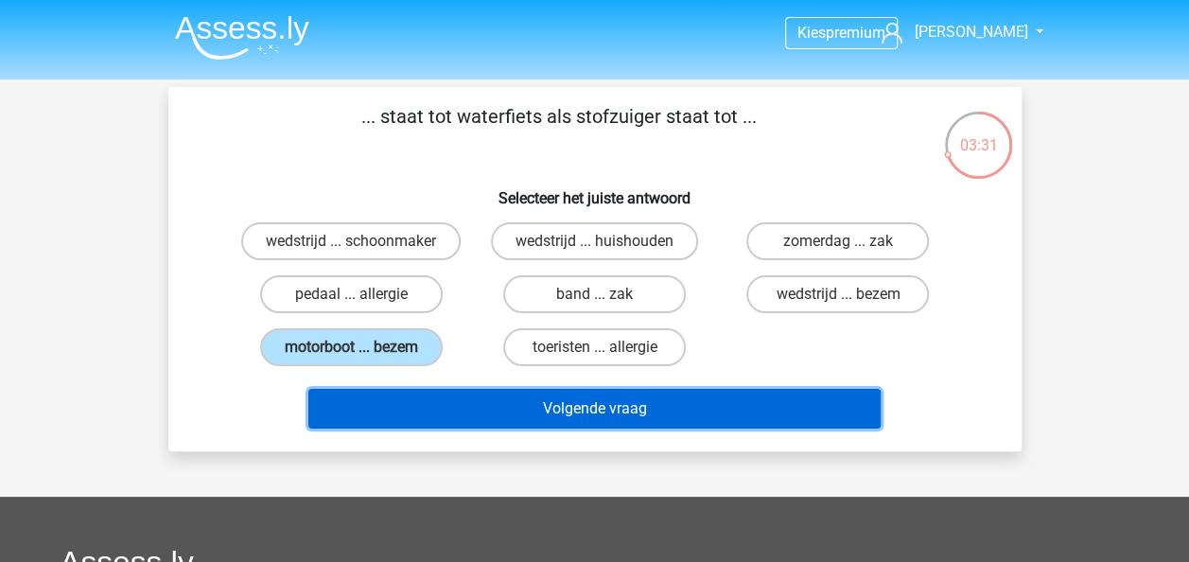
click at [473, 400] on button "Volgende vraag" at bounding box center [594, 409] width 572 height 40
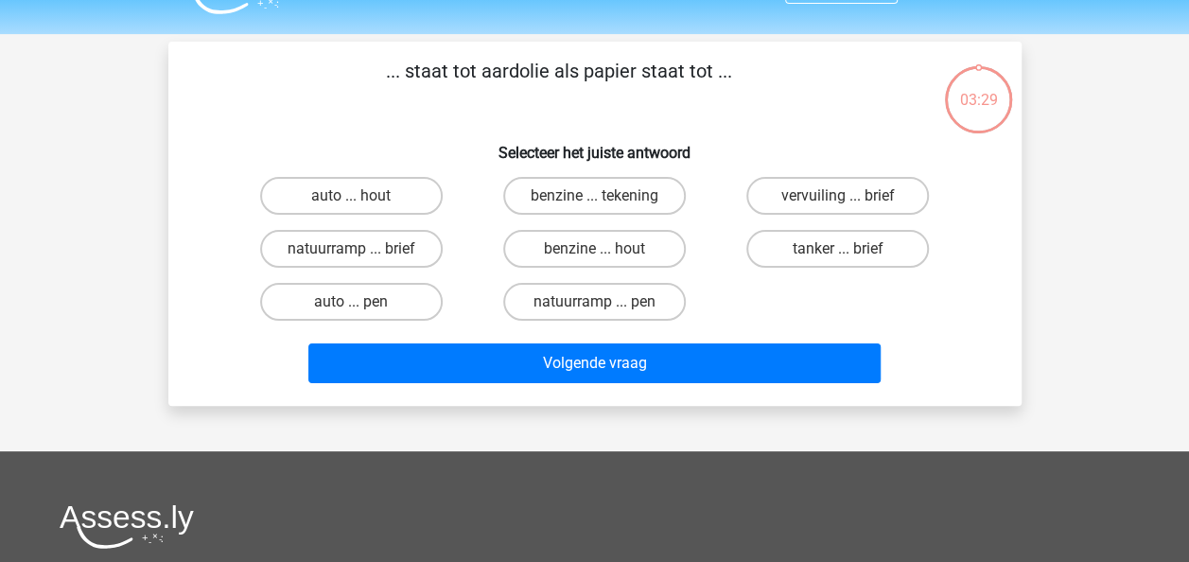
scroll to position [87, 0]
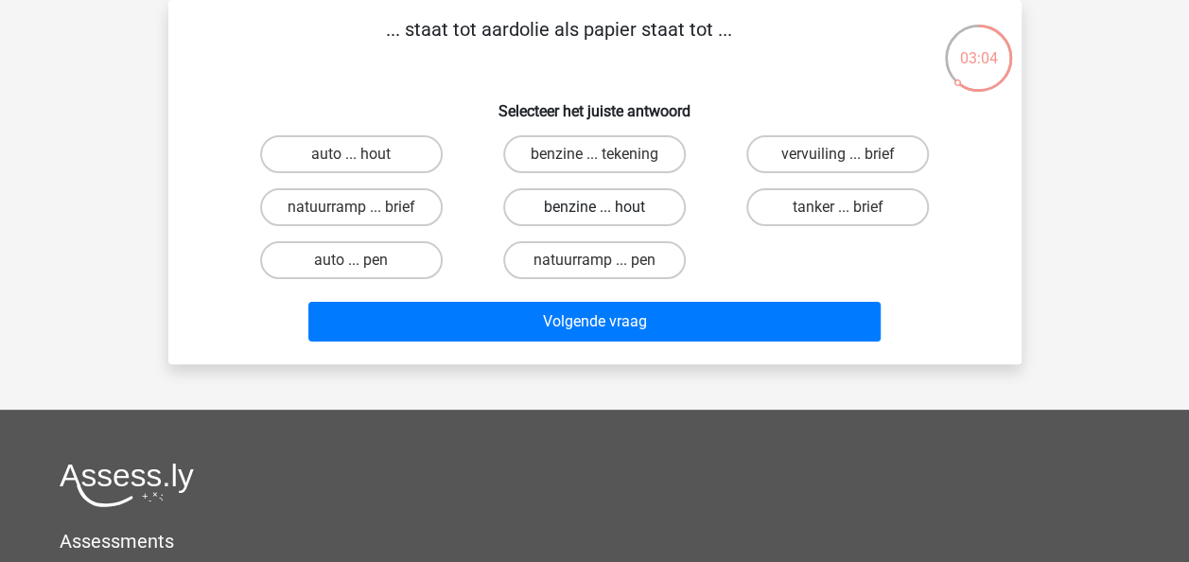
click at [639, 210] on label "benzine ... hout" at bounding box center [594, 207] width 183 height 38
click at [606, 210] on input "benzine ... hout" at bounding box center [600, 213] width 12 height 12
radio input "true"
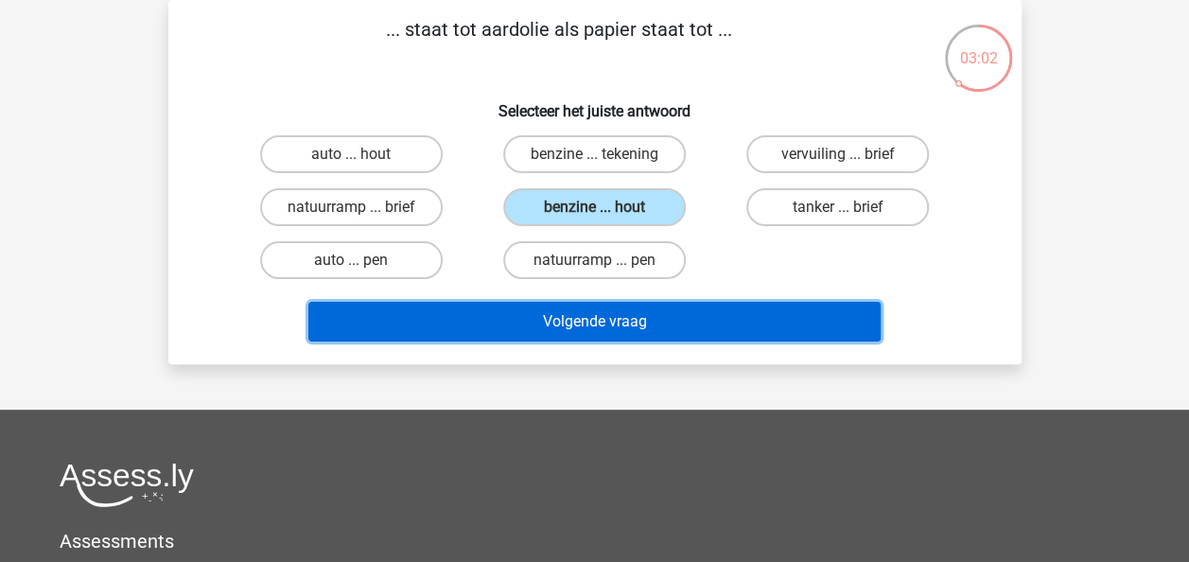
click at [710, 323] on button "Volgende vraag" at bounding box center [594, 322] width 572 height 40
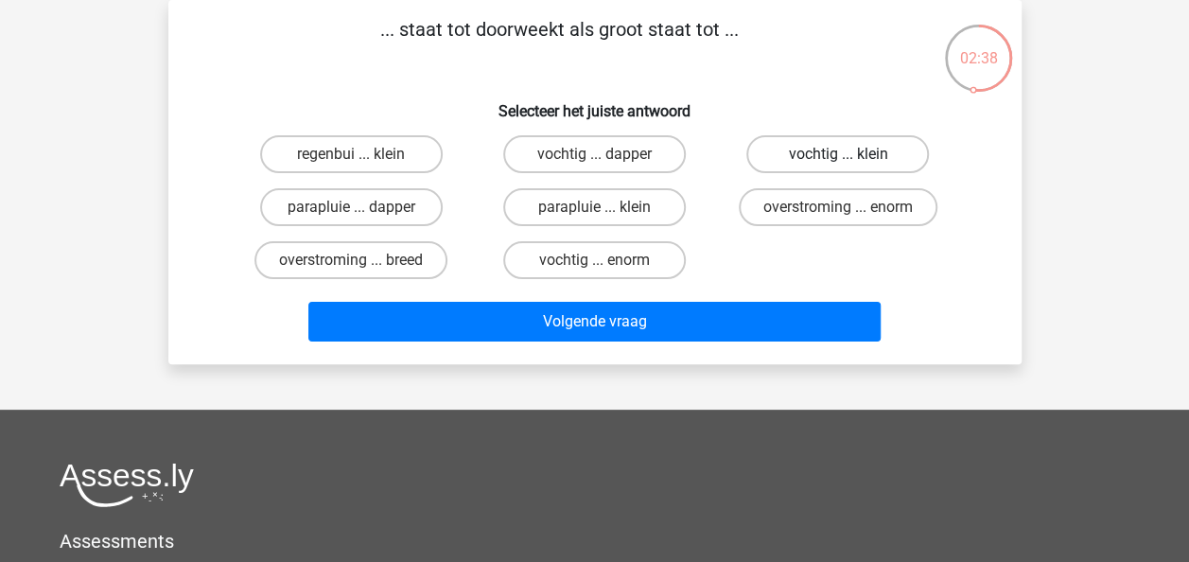
click at [886, 153] on label "vochtig ... klein" at bounding box center [837, 154] width 183 height 38
click at [850, 154] on input "vochtig ... klein" at bounding box center [844, 160] width 12 height 12
radio input "true"
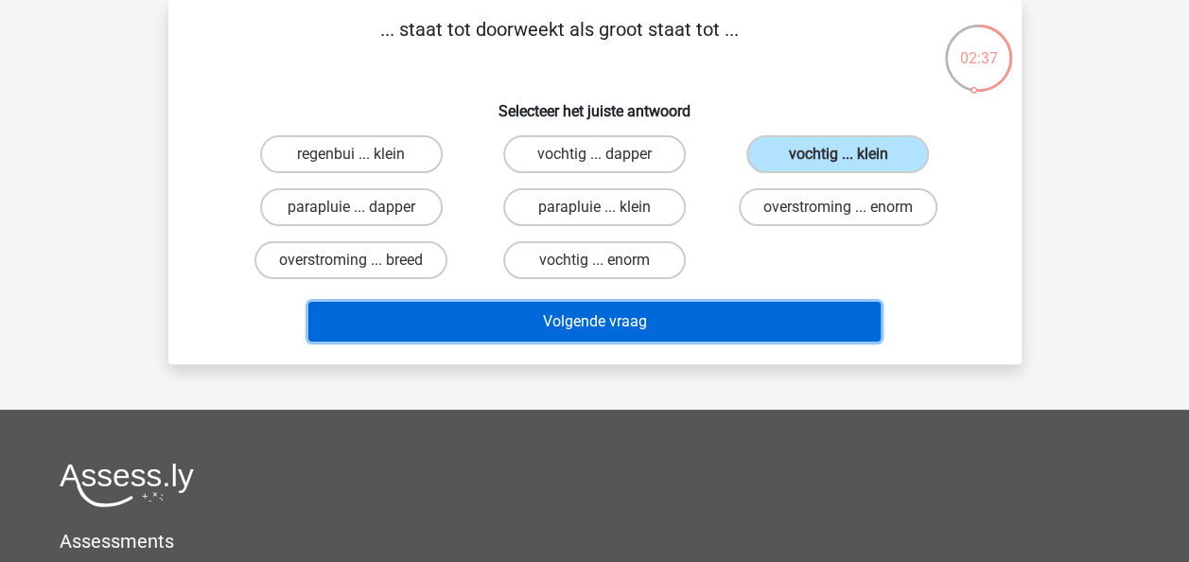
click at [662, 326] on button "Volgende vraag" at bounding box center [594, 322] width 572 height 40
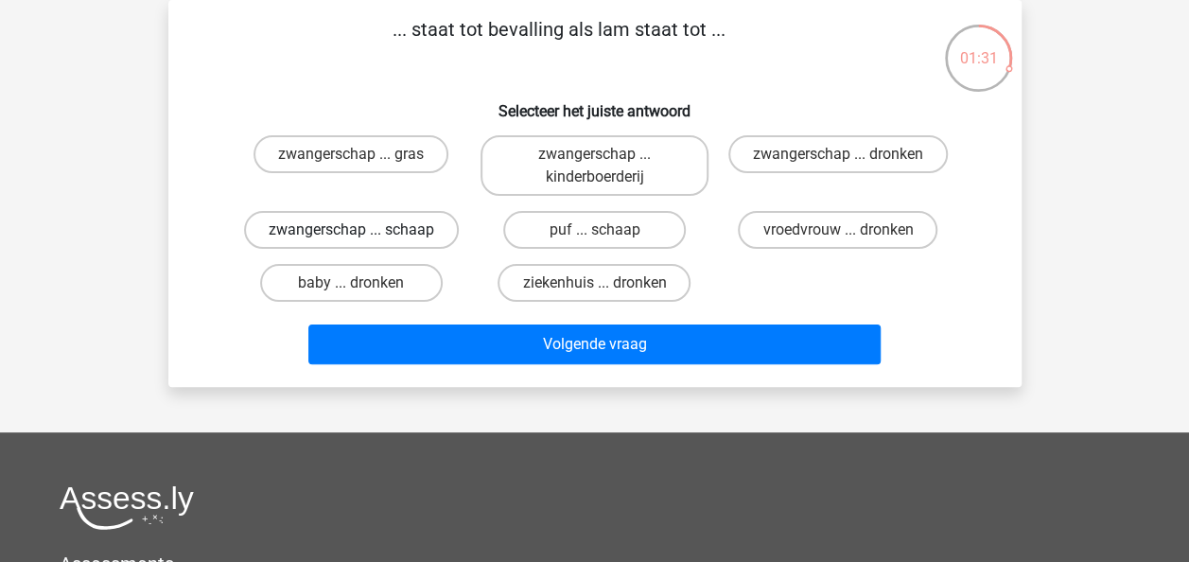
click at [400, 235] on label "zwangerschap ... schaap" at bounding box center [351, 230] width 215 height 38
click at [363, 235] on input "zwangerschap ... schaap" at bounding box center [357, 236] width 12 height 12
radio input "true"
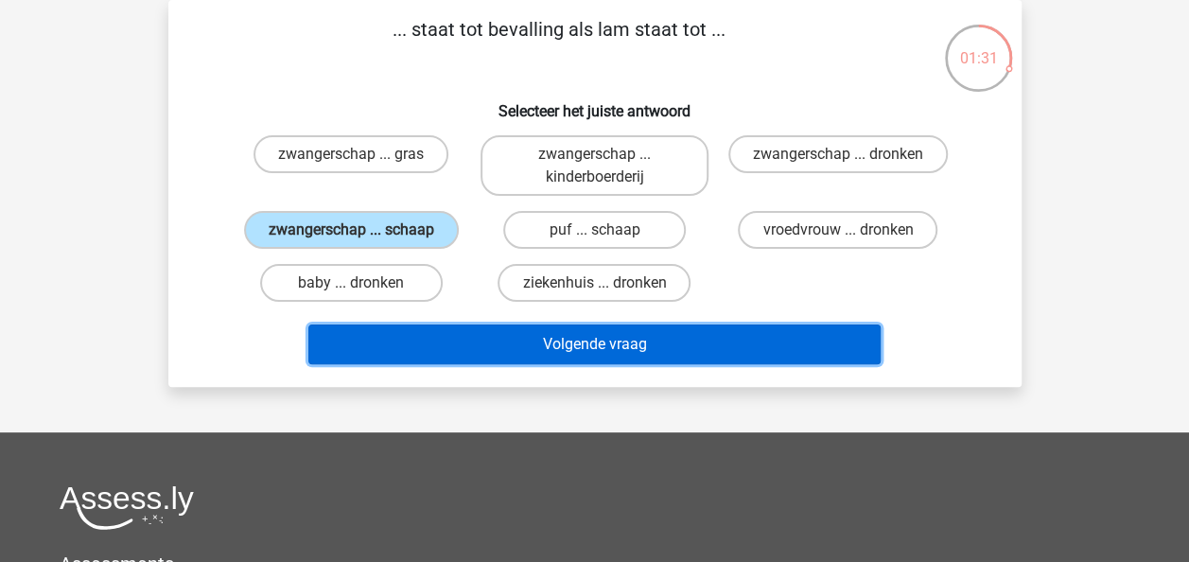
click at [593, 342] on button "Volgende vraag" at bounding box center [594, 344] width 572 height 40
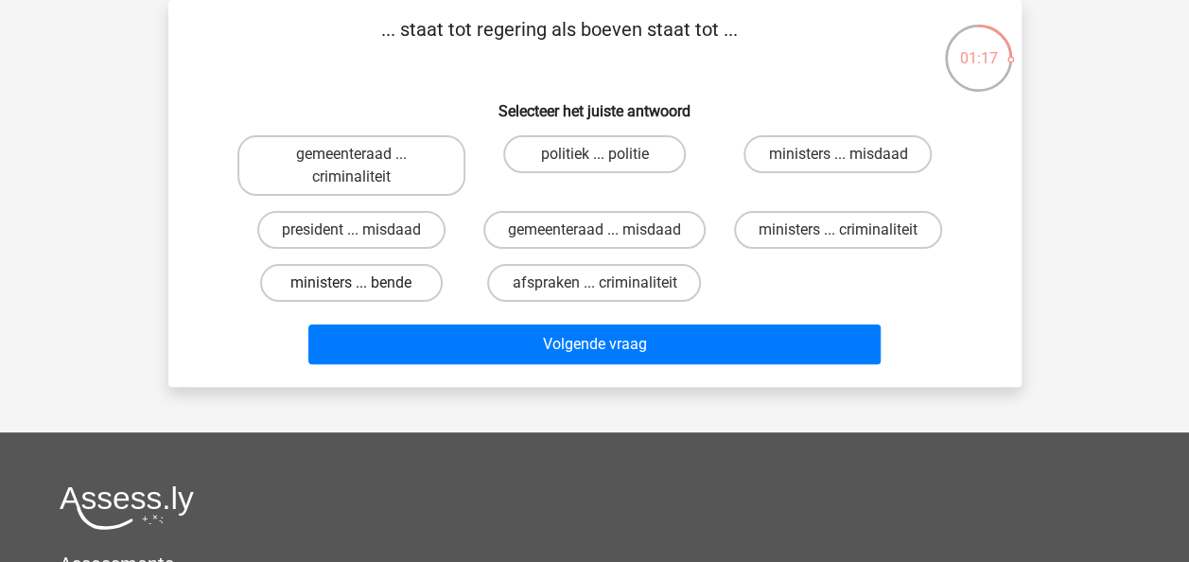
click at [390, 284] on label "ministers ... bende" at bounding box center [351, 283] width 183 height 38
click at [363, 284] on input "ministers ... bende" at bounding box center [357, 289] width 12 height 12
radio input "true"
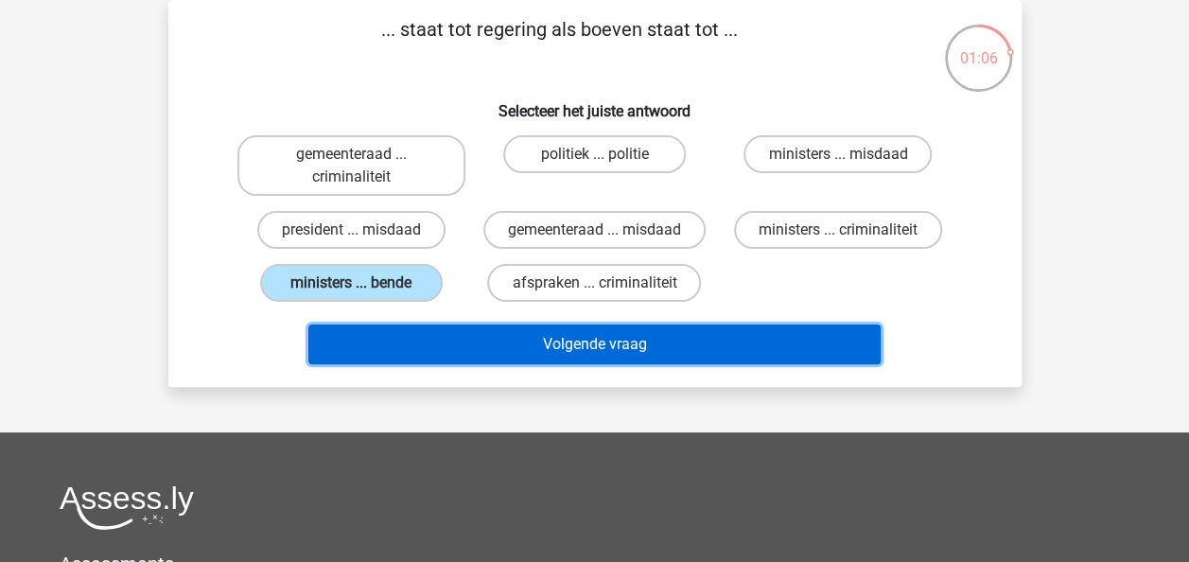
click at [646, 339] on button "Volgende vraag" at bounding box center [594, 344] width 572 height 40
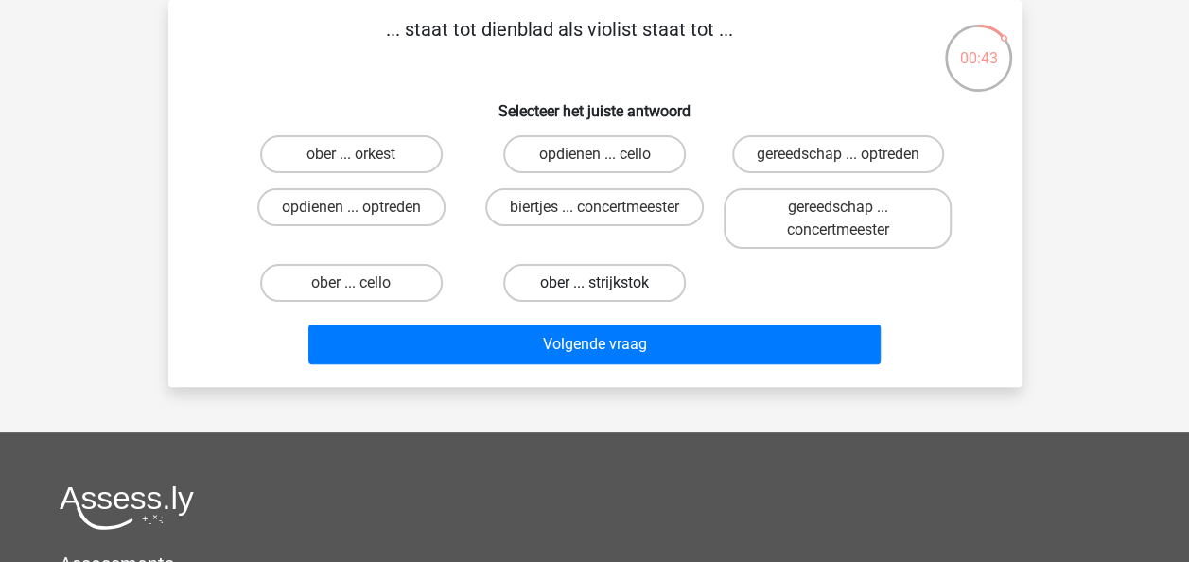
click at [603, 279] on label "ober ... strijkstok" at bounding box center [594, 283] width 183 height 38
click at [603, 283] on input "ober ... strijkstok" at bounding box center [600, 289] width 12 height 12
radio input "true"
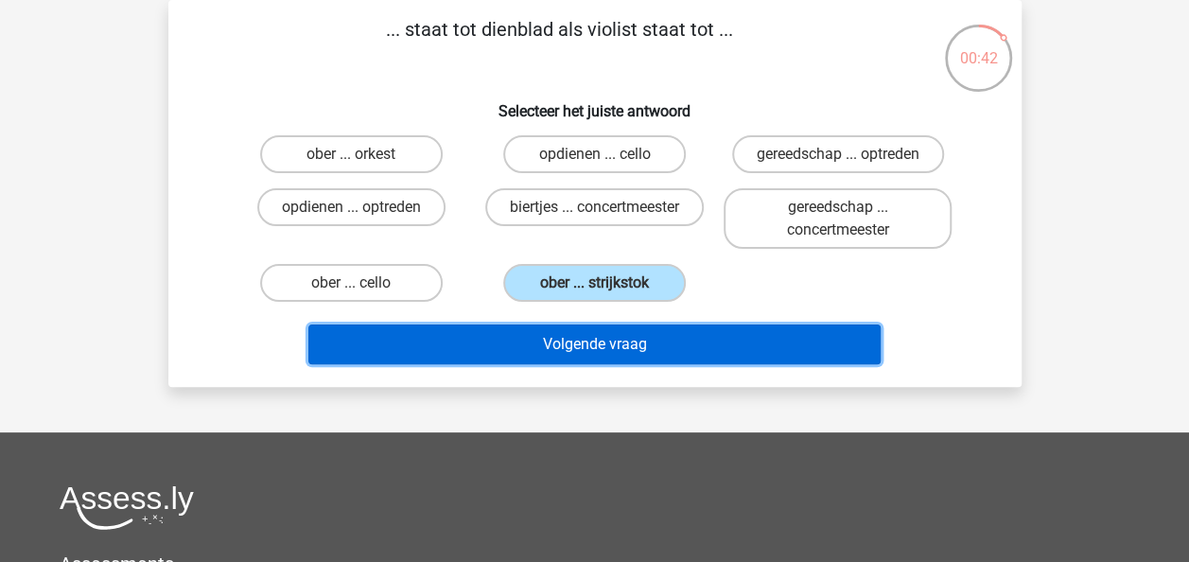
click at [646, 347] on button "Volgende vraag" at bounding box center [594, 344] width 572 height 40
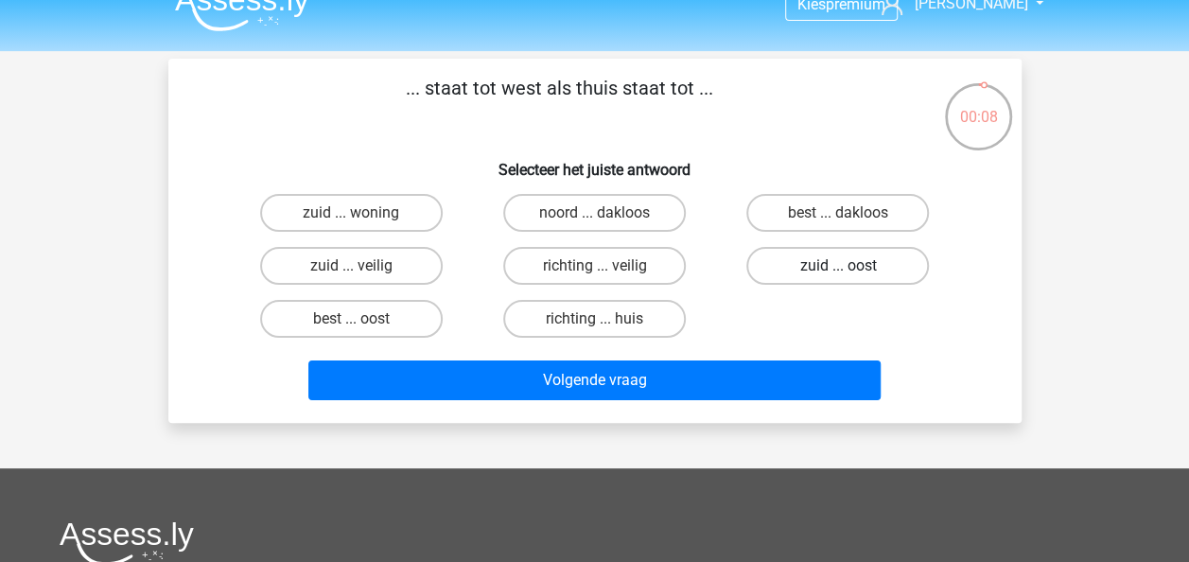
scroll to position [0, 0]
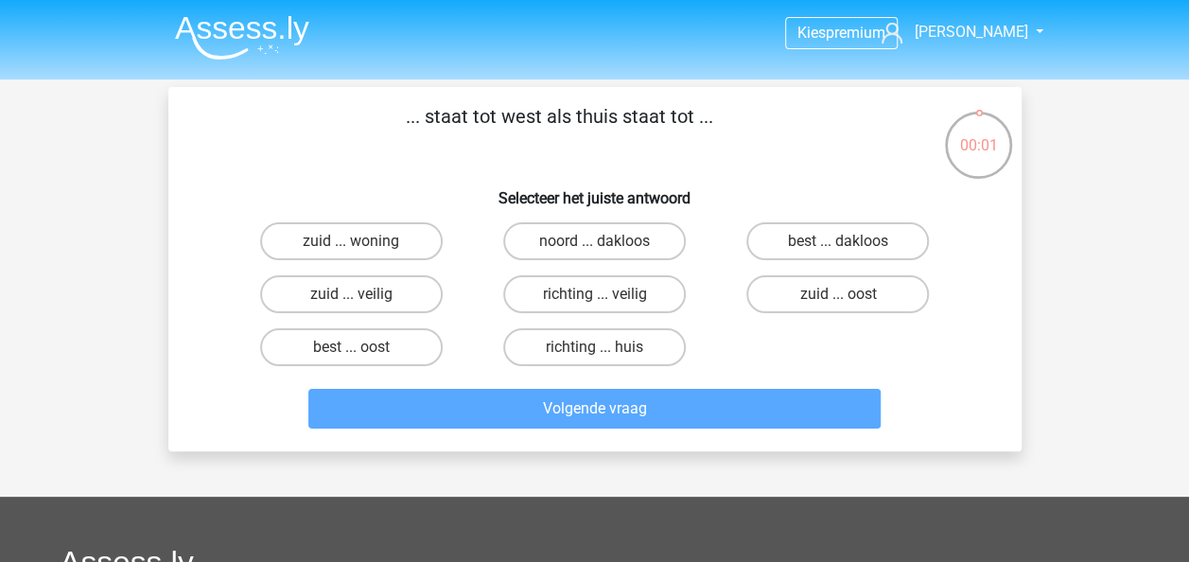
click at [596, 352] on input "richting ... huis" at bounding box center [600, 353] width 12 height 12
radio input "true"
click at [592, 354] on label "richting ... huis" at bounding box center [594, 347] width 183 height 38
click at [594, 354] on input "richting ... huis" at bounding box center [600, 353] width 12 height 12
radio input "true"
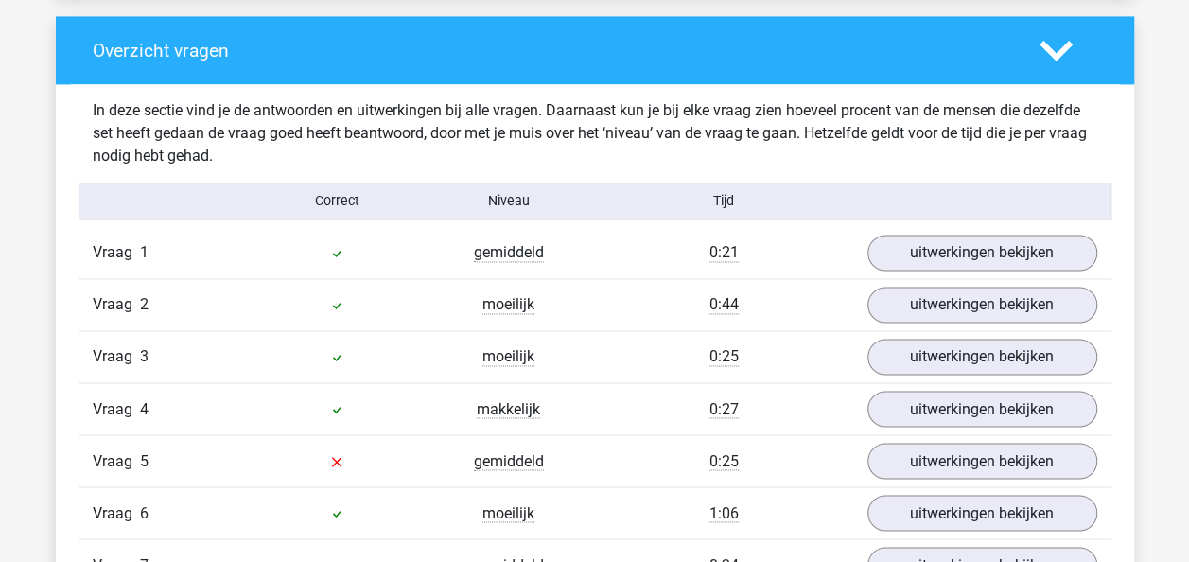
scroll to position [1608, 0]
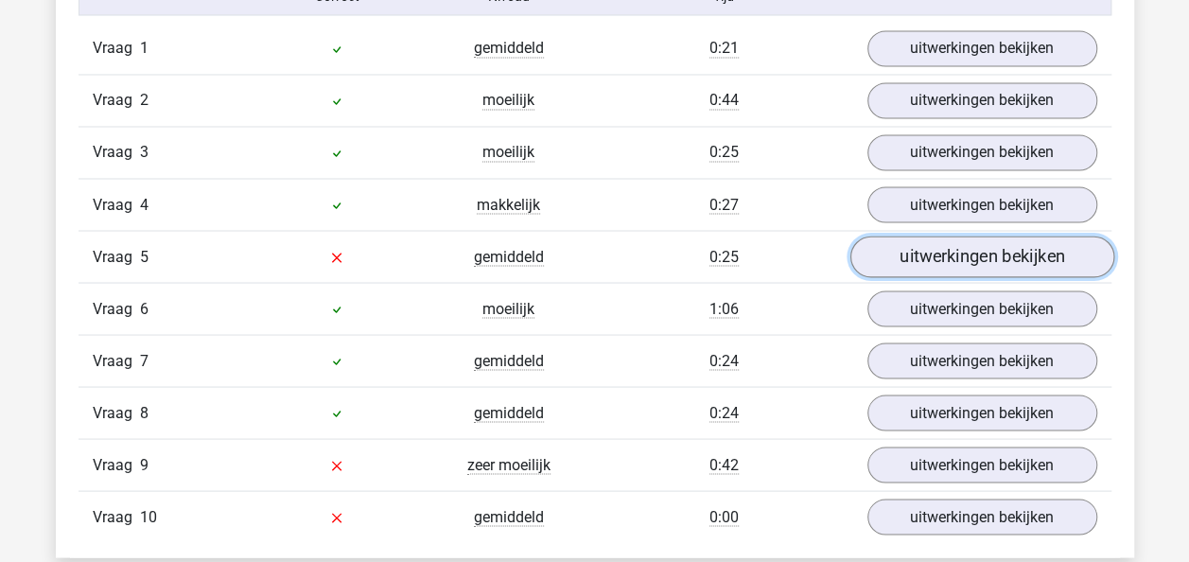
click at [911, 251] on link "uitwerkingen bekijken" at bounding box center [981, 257] width 264 height 42
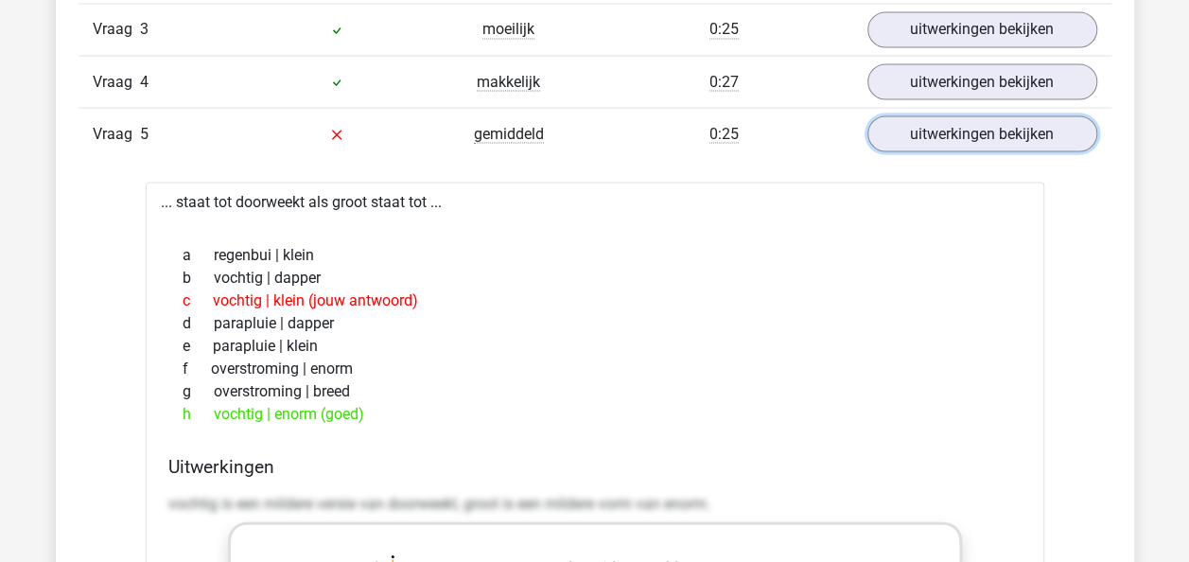
scroll to position [1702, 0]
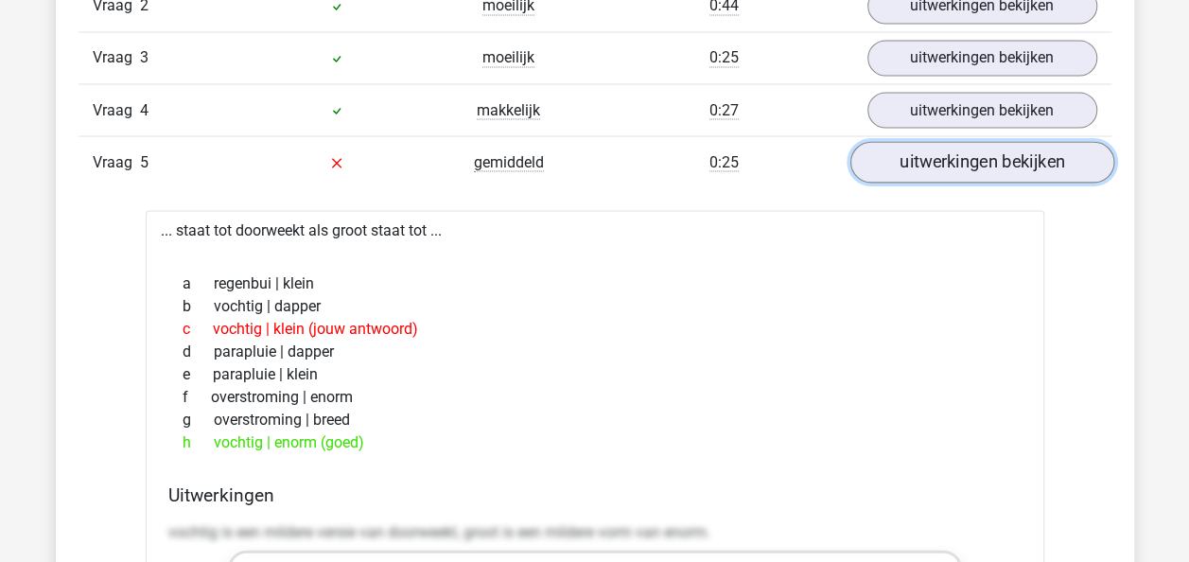
click at [968, 160] on link "uitwerkingen bekijken" at bounding box center [981, 163] width 264 height 42
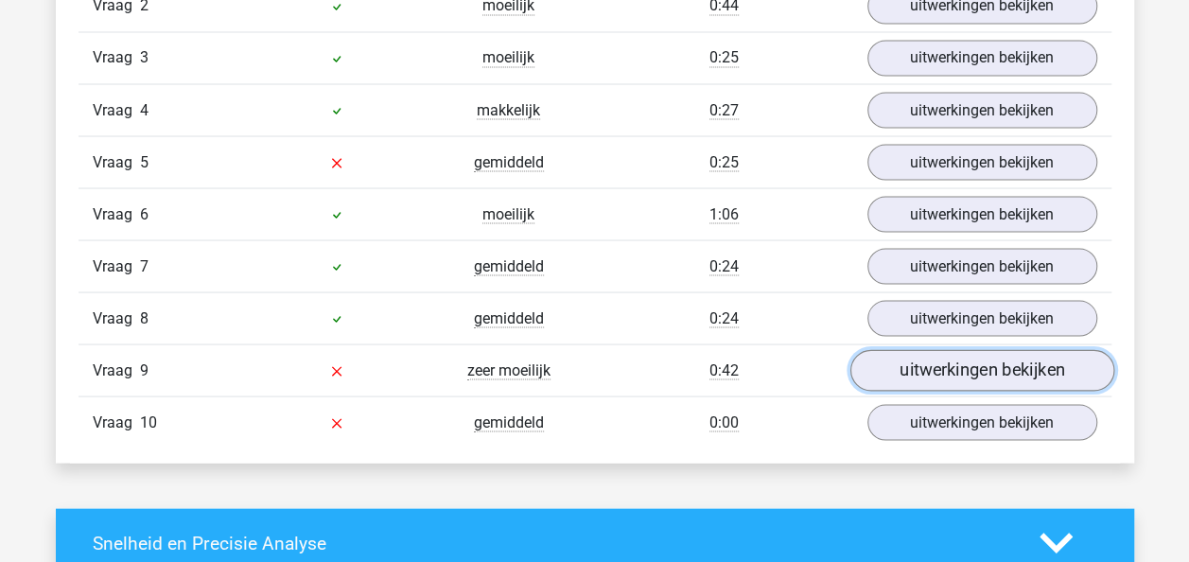
click at [984, 369] on link "uitwerkingen bekijken" at bounding box center [981, 371] width 264 height 42
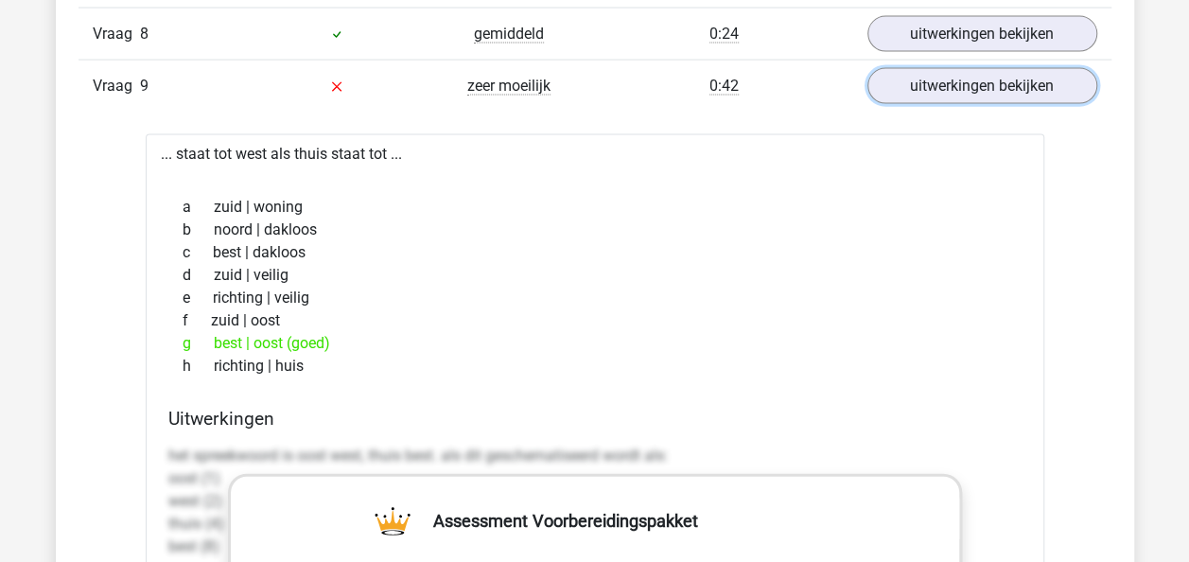
scroll to position [1891, 0]
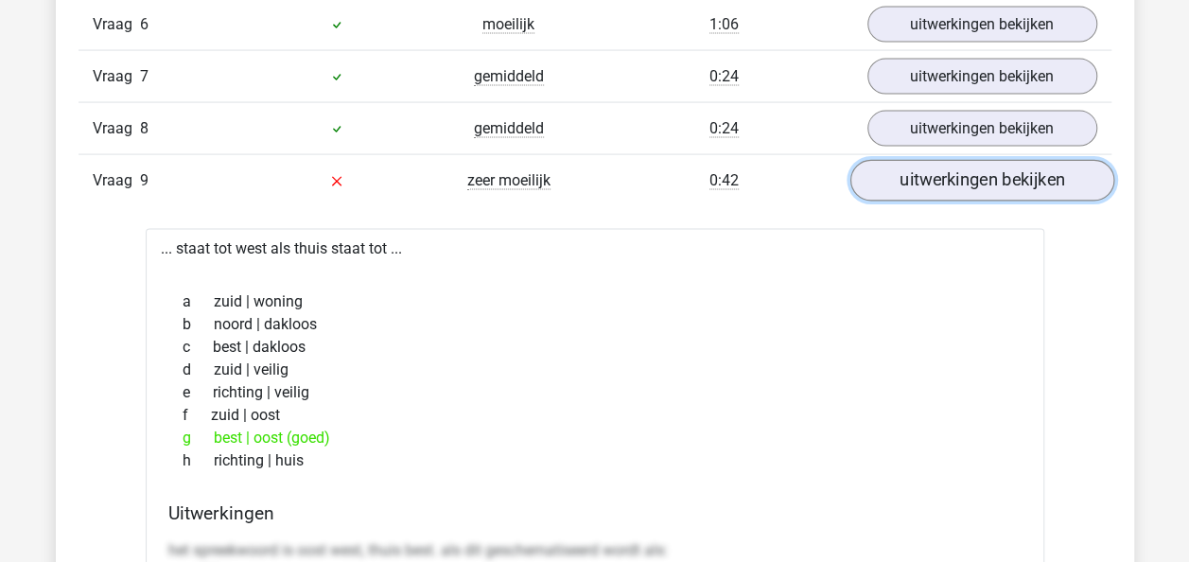
click at [966, 170] on link "uitwerkingen bekijken" at bounding box center [981, 182] width 264 height 42
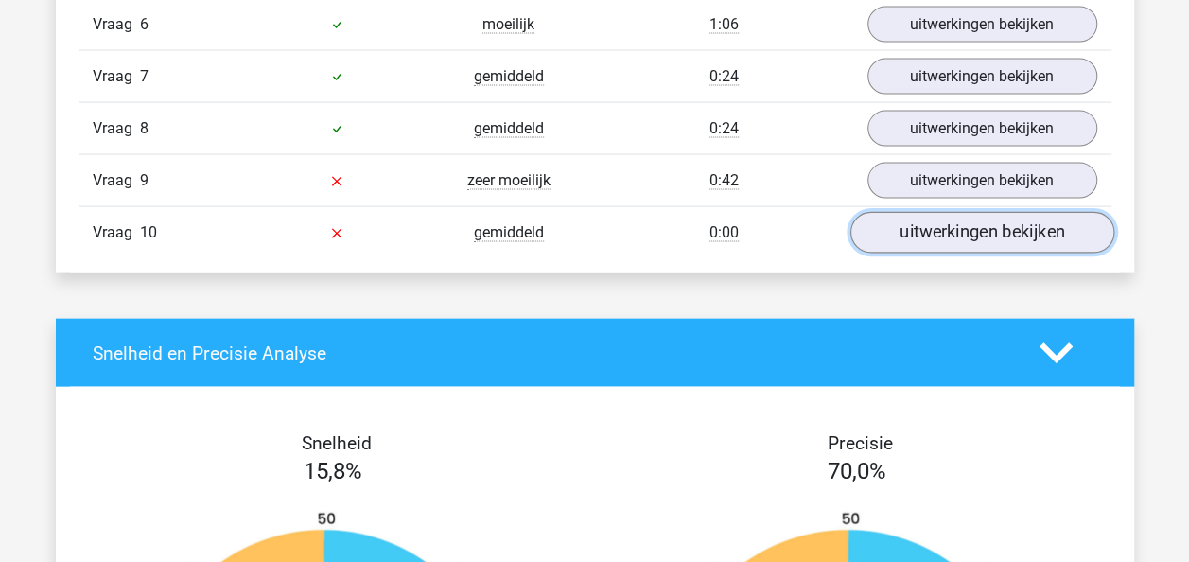
click at [1000, 225] on link "uitwerkingen bekijken" at bounding box center [981, 234] width 264 height 42
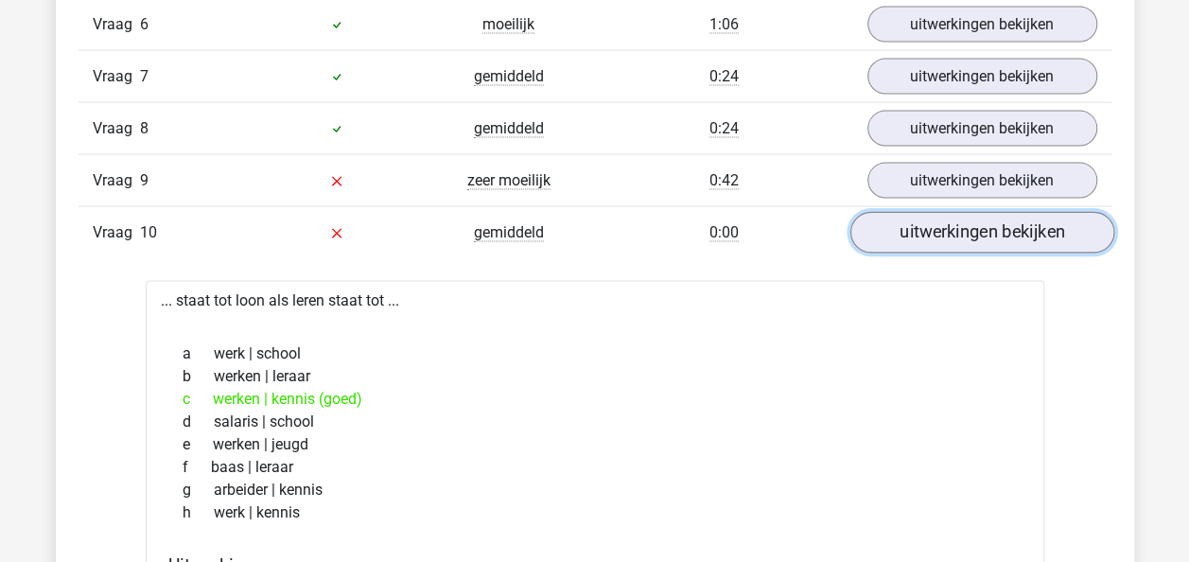
click at [968, 227] on link "uitwerkingen bekijken" at bounding box center [981, 234] width 264 height 42
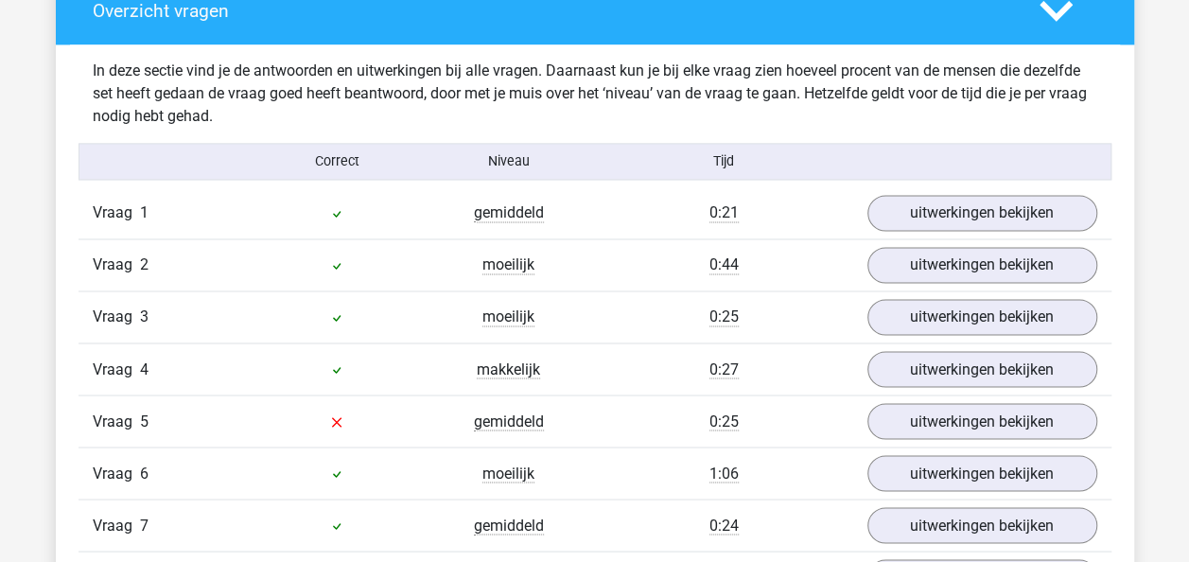
scroll to position [0, 0]
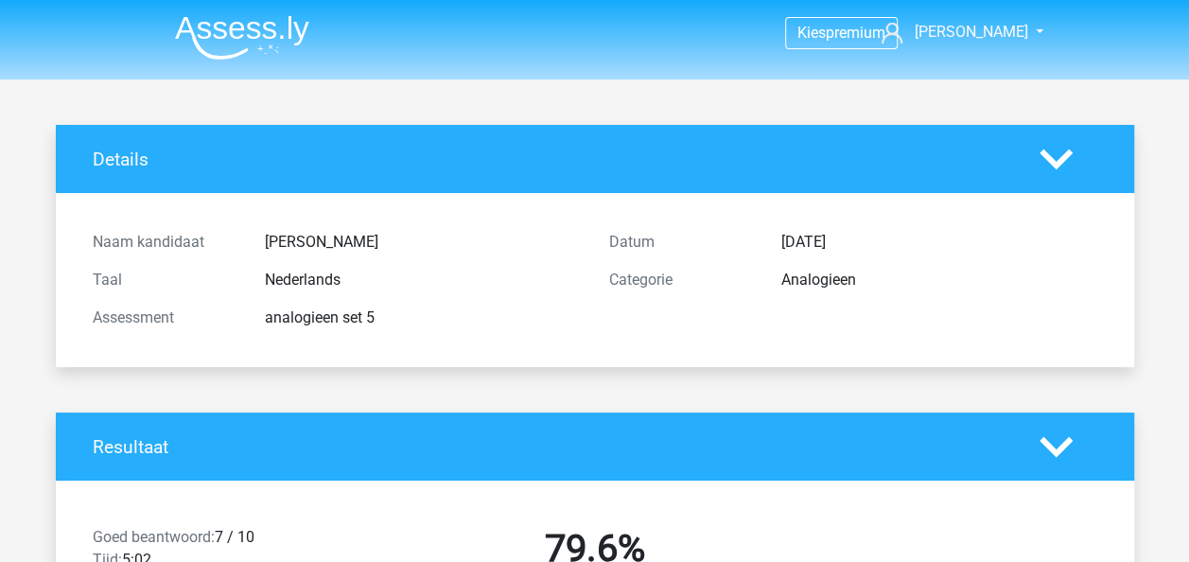
click at [272, 25] on img at bounding box center [242, 37] width 134 height 44
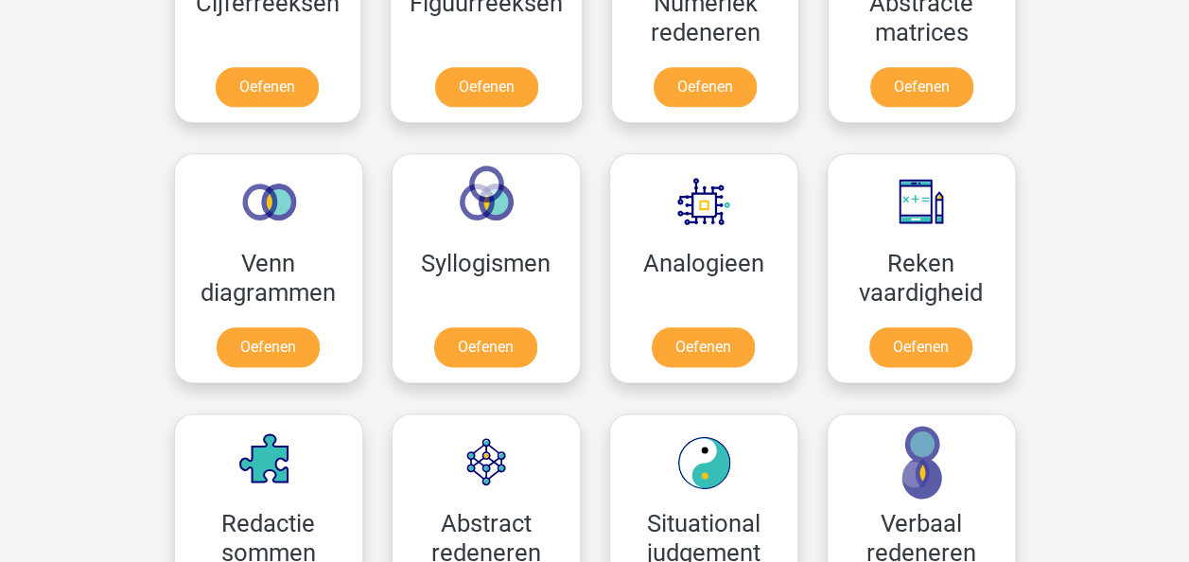
scroll to position [1040, 0]
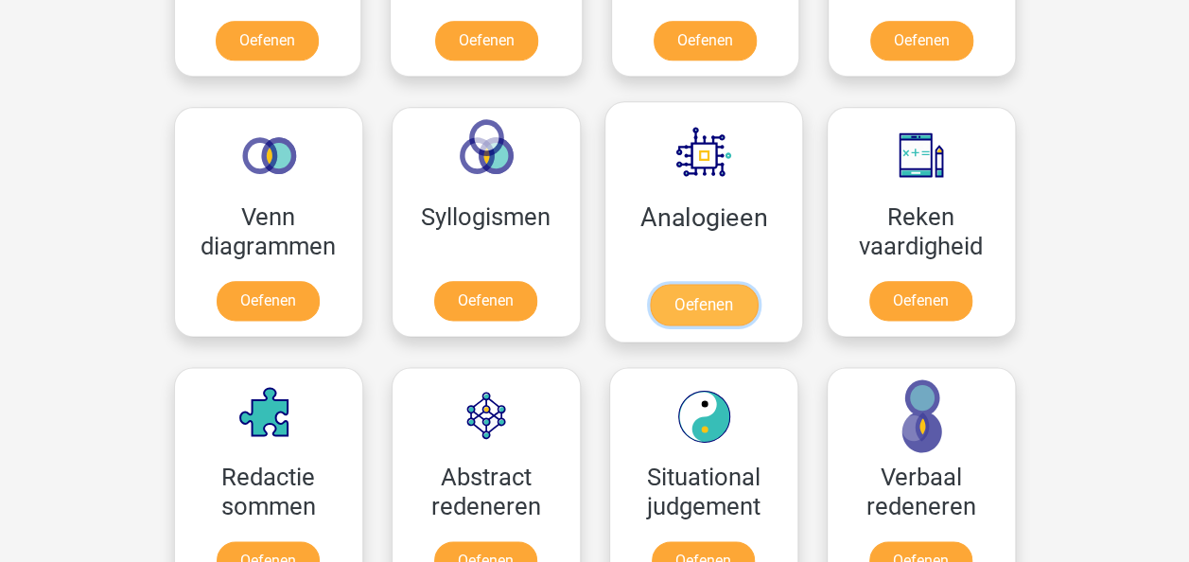
click at [704, 299] on link "Oefenen" at bounding box center [703, 305] width 108 height 42
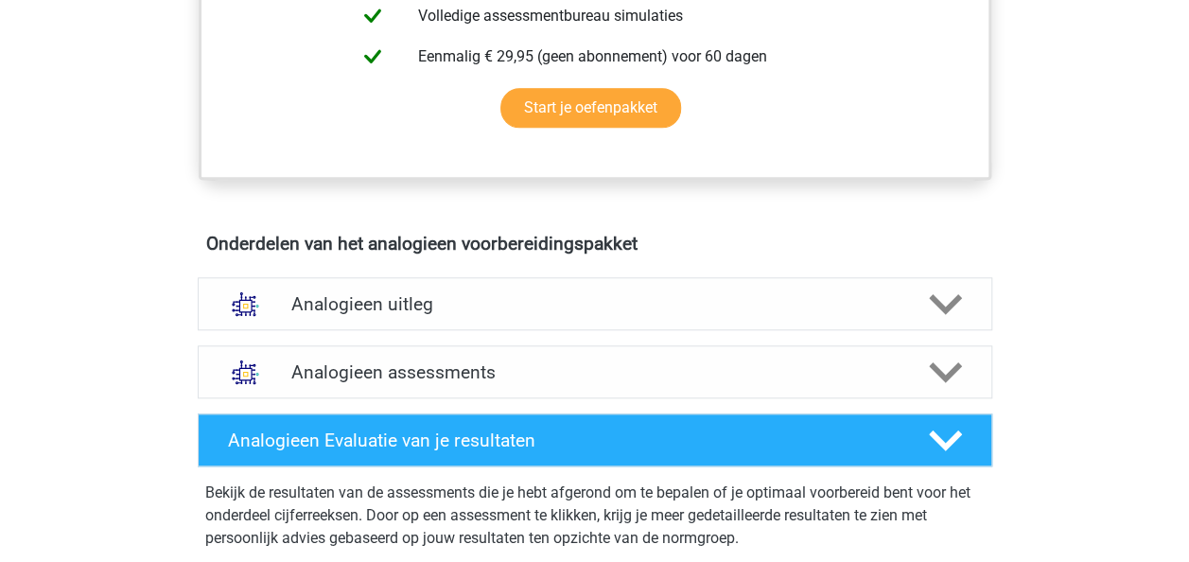
scroll to position [851, 0]
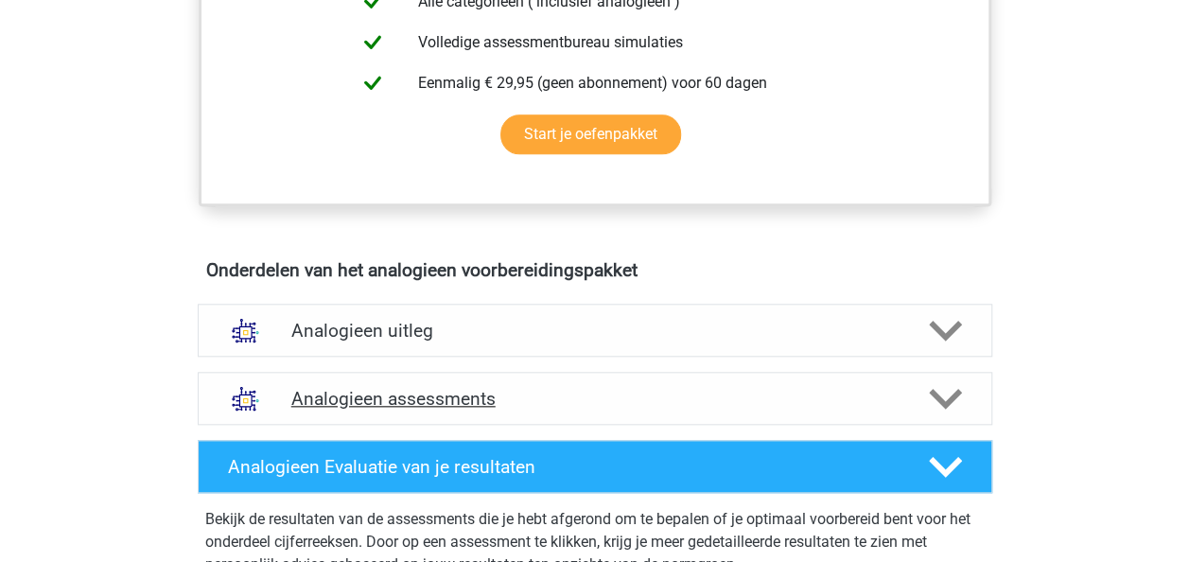
click at [457, 392] on h4 "Analogieen assessments" at bounding box center [594, 399] width 607 height 22
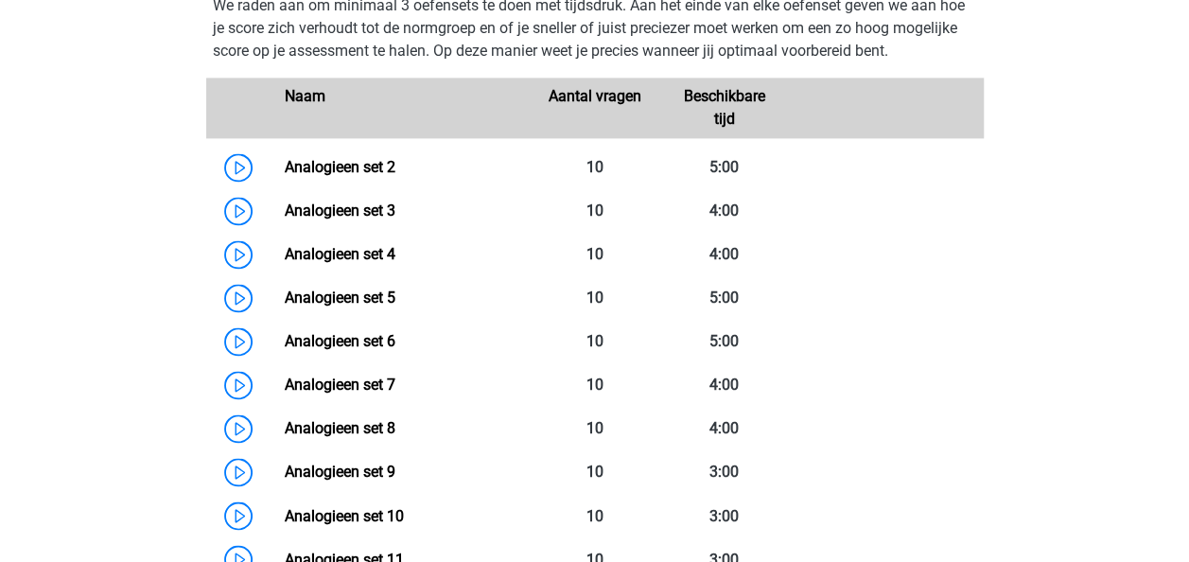
scroll to position [1324, 0]
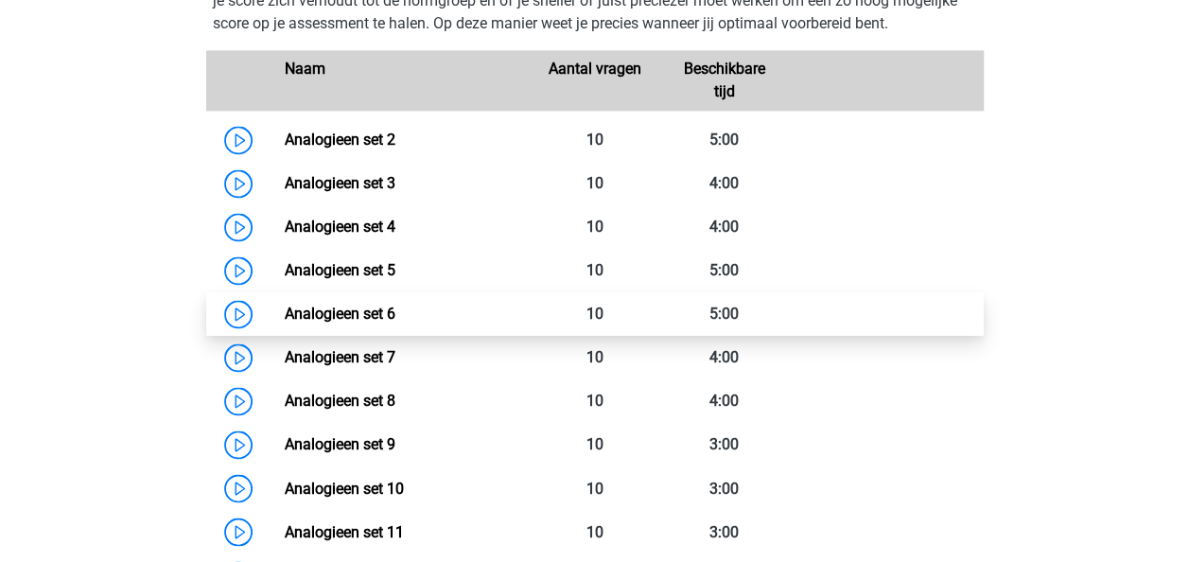
click at [340, 315] on link "Analogieen set 6" at bounding box center [340, 314] width 111 height 18
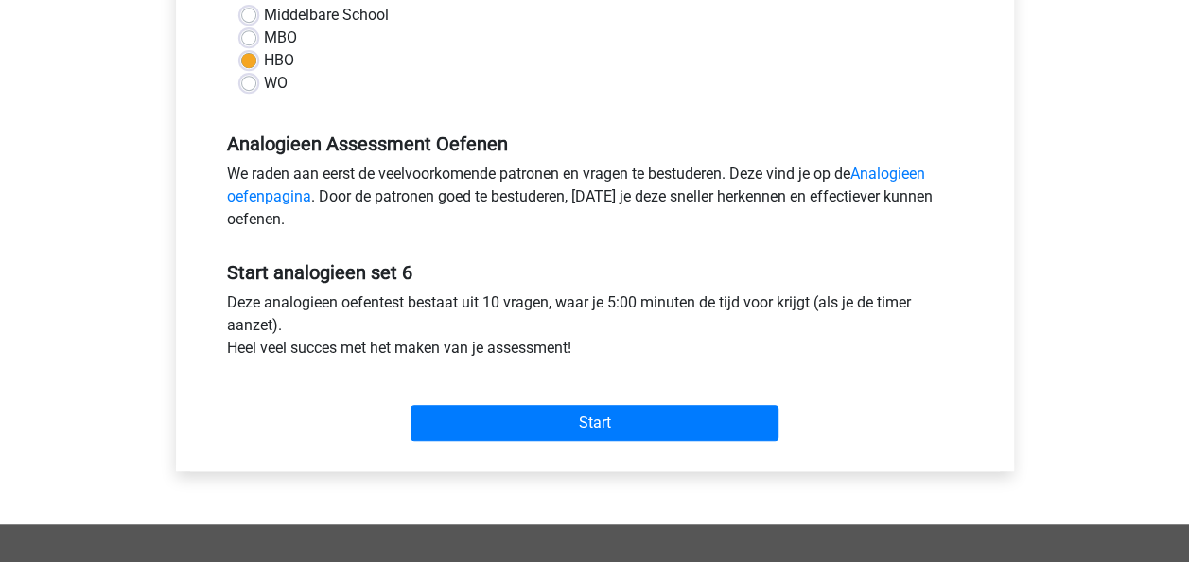
scroll to position [473, 0]
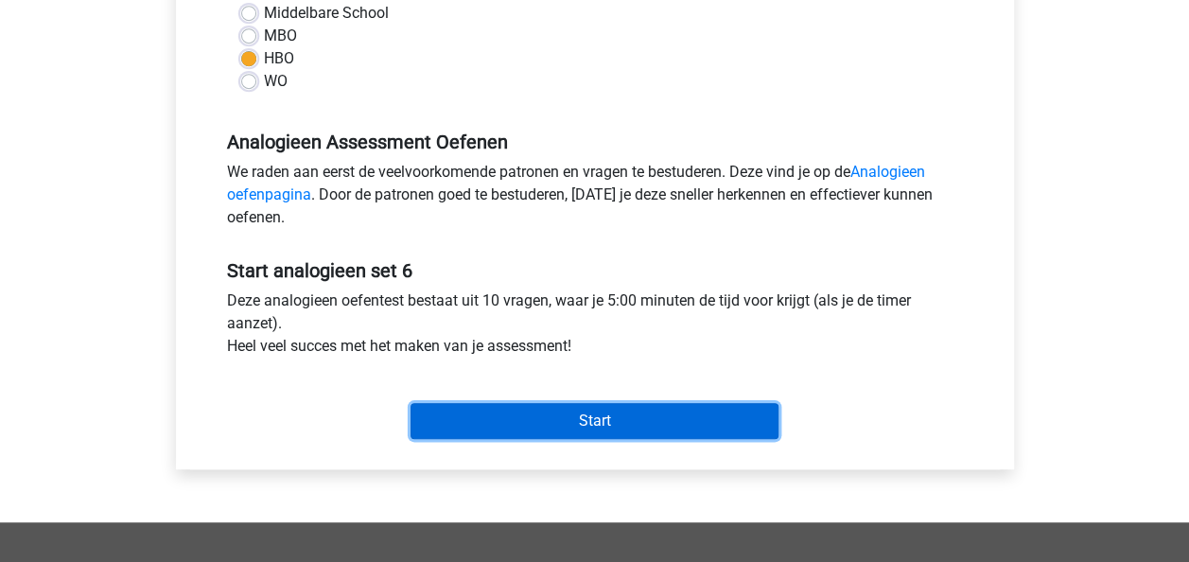
click at [574, 418] on input "Start" at bounding box center [594, 421] width 368 height 36
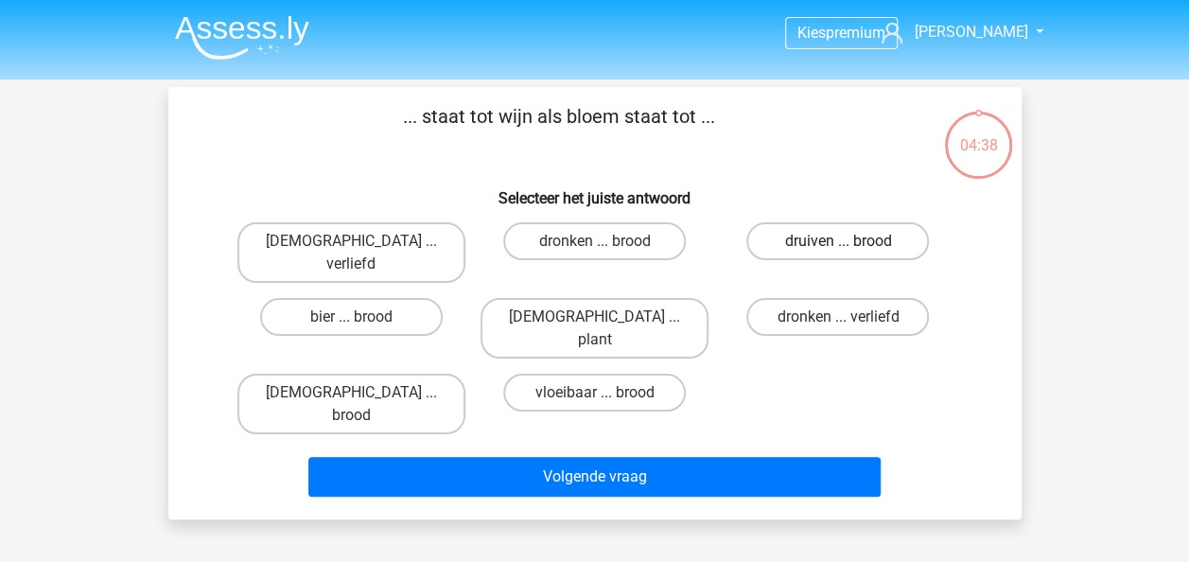
click at [834, 246] on label "druiven ... brood" at bounding box center [837, 241] width 183 height 38
click at [838, 246] on input "druiven ... brood" at bounding box center [844, 247] width 12 height 12
radio input "true"
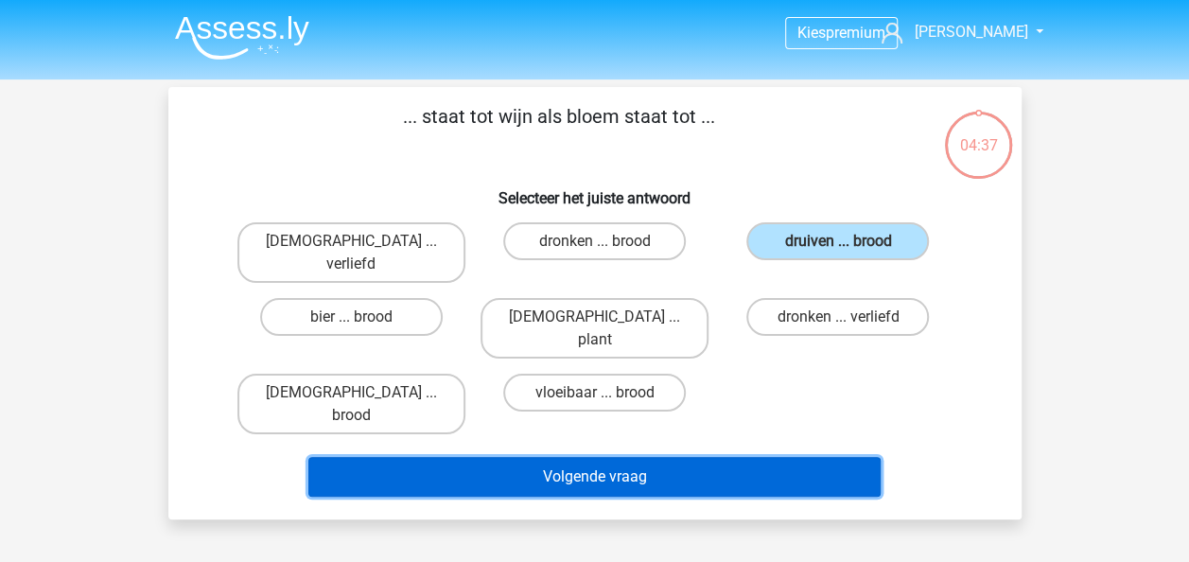
click at [735, 457] on button "Volgende vraag" at bounding box center [594, 477] width 572 height 40
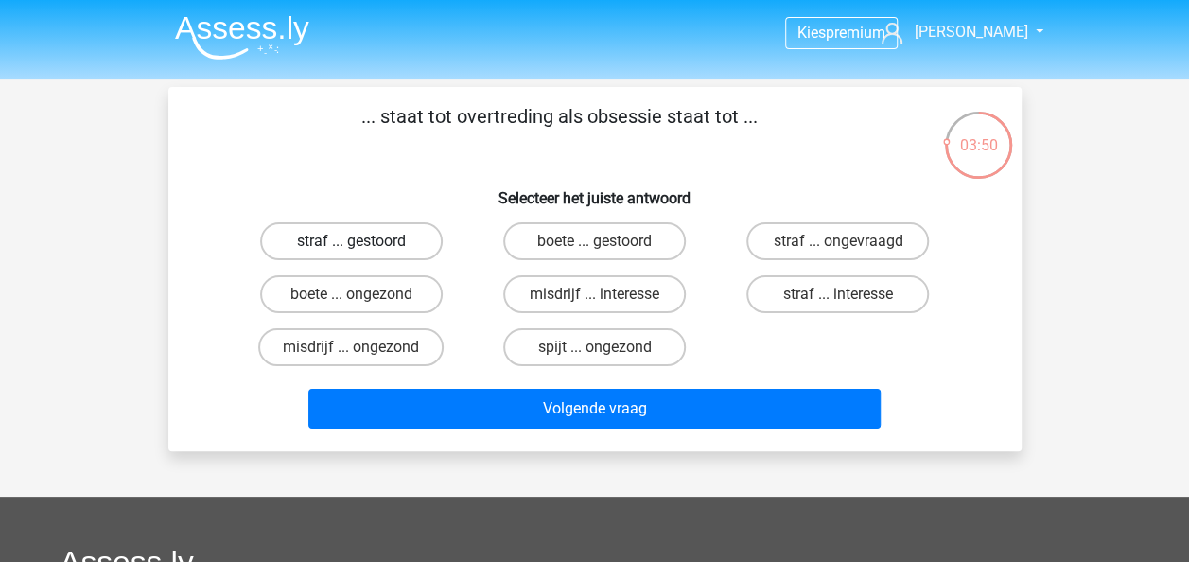
click at [374, 239] on label "straf ... gestoord" at bounding box center [351, 241] width 183 height 38
click at [363, 241] on input "straf ... gestoord" at bounding box center [357, 247] width 12 height 12
radio input "true"
click at [374, 295] on label "boete ... ongezond" at bounding box center [351, 294] width 183 height 38
click at [363, 295] on input "boete ... ongezond" at bounding box center [357, 300] width 12 height 12
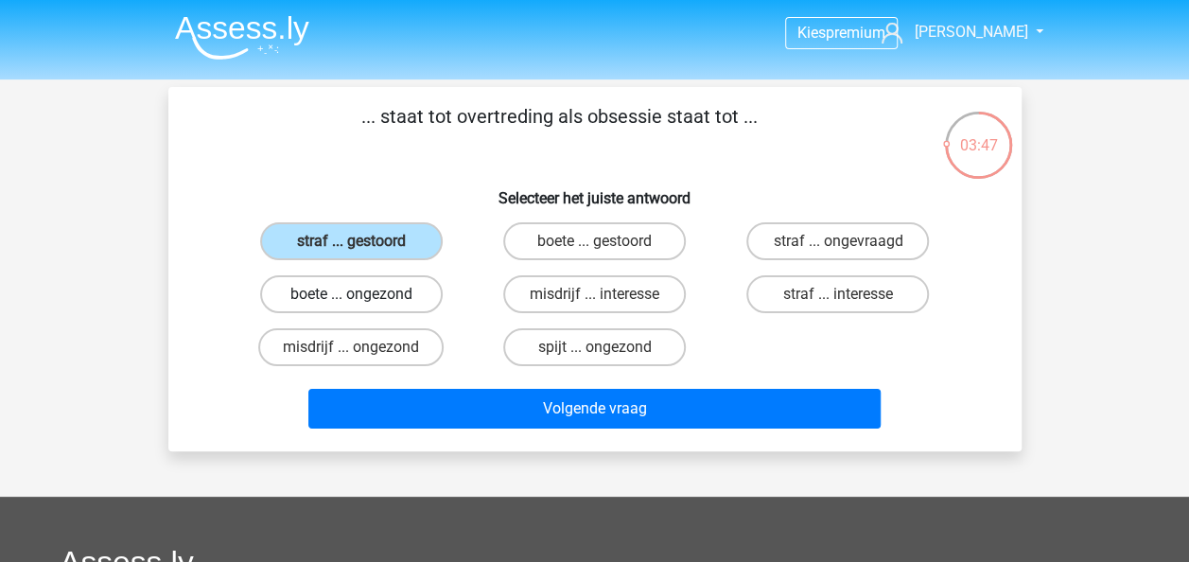
radio input "true"
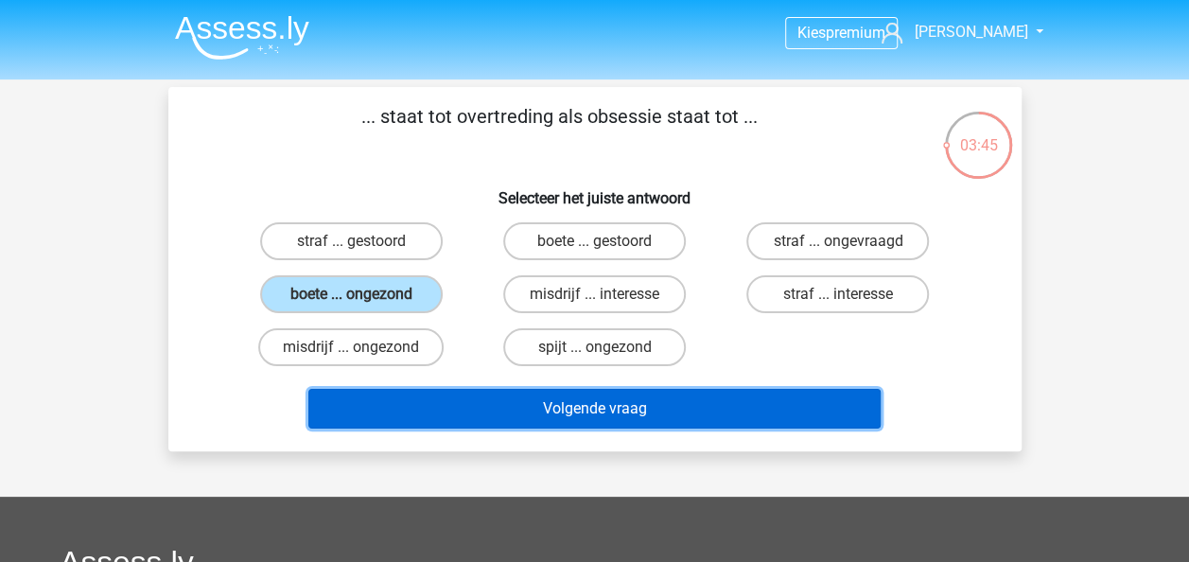
click at [685, 402] on button "Volgende vraag" at bounding box center [594, 409] width 572 height 40
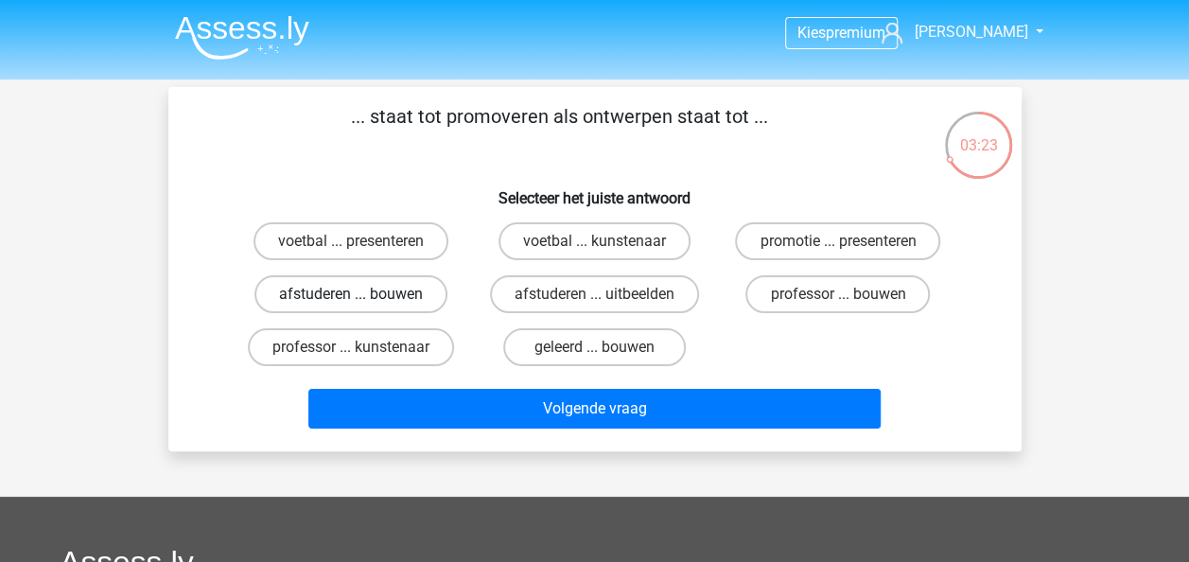
click at [386, 295] on label "afstuderen ... bouwen" at bounding box center [350, 294] width 193 height 38
click at [363, 295] on input "afstuderen ... bouwen" at bounding box center [357, 300] width 12 height 12
radio input "true"
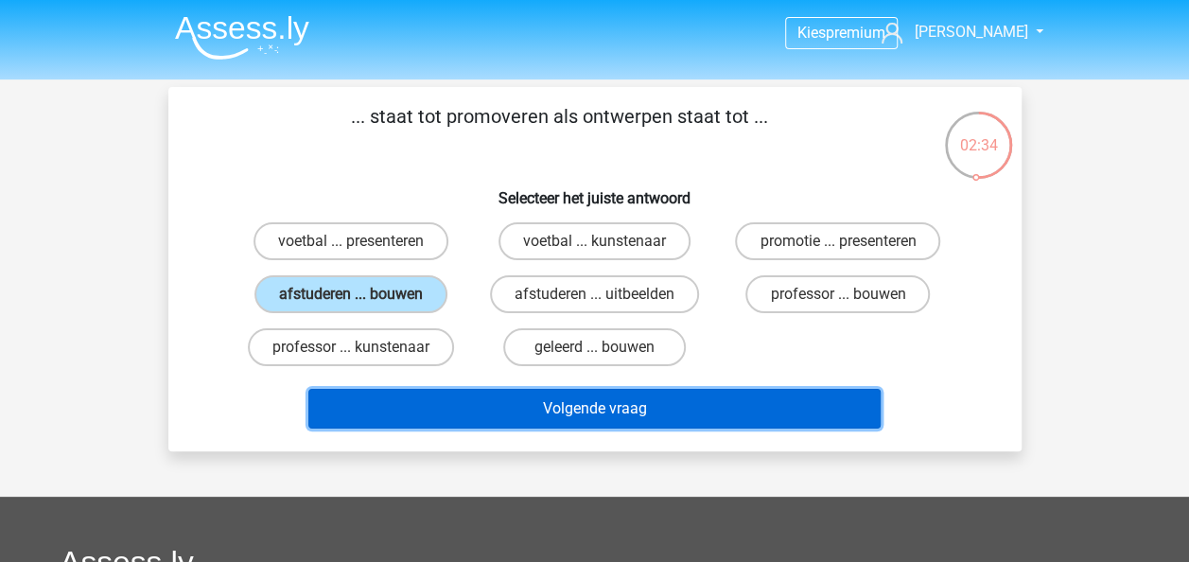
click at [562, 409] on button "Volgende vraag" at bounding box center [594, 409] width 572 height 40
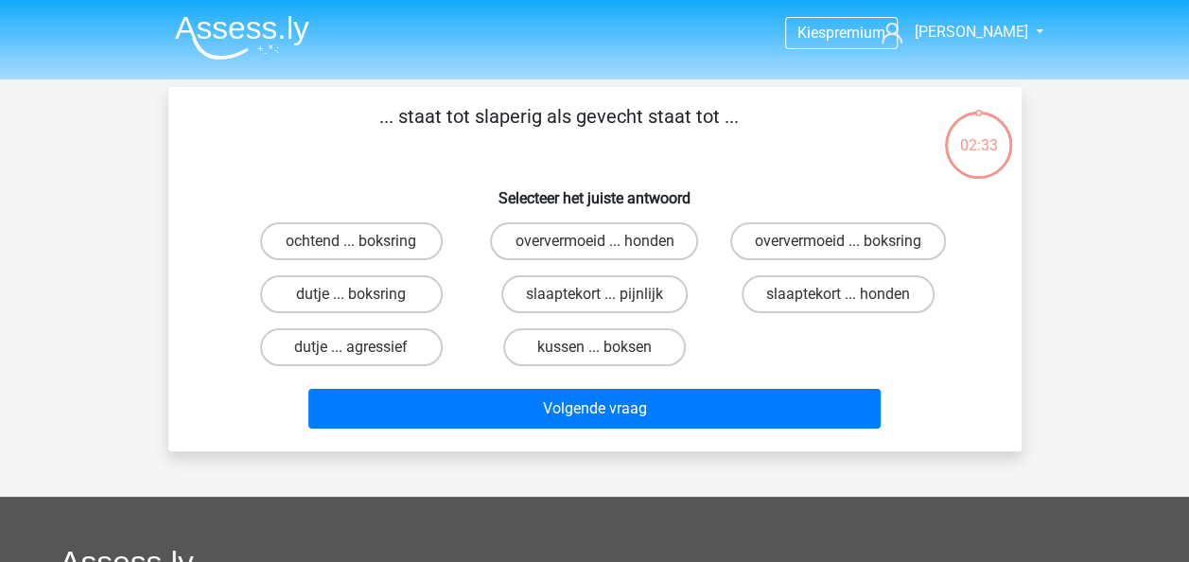
scroll to position [87, 0]
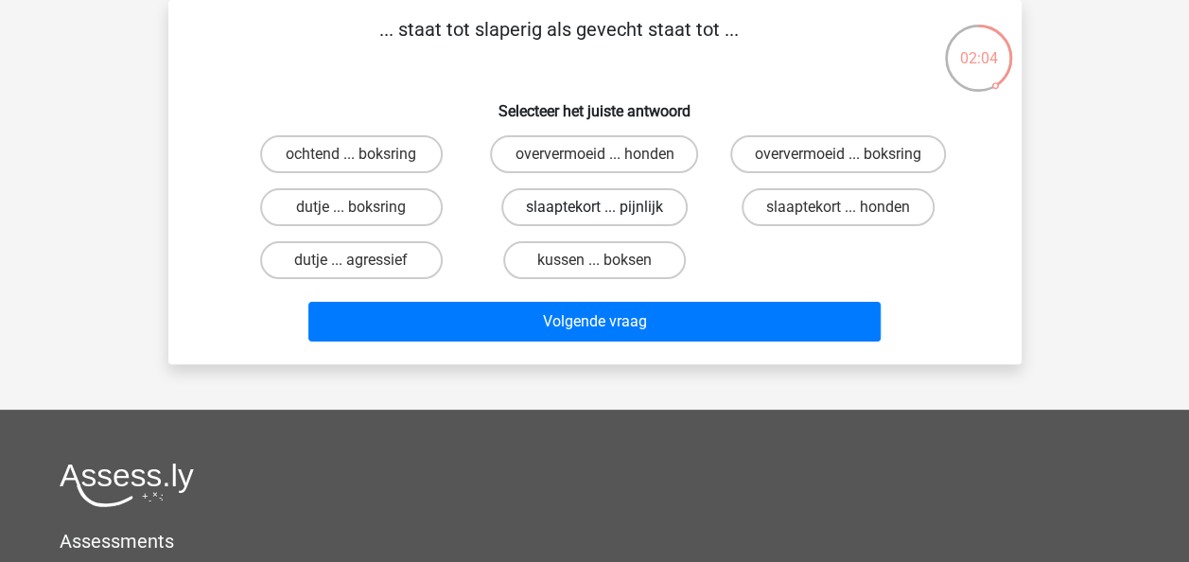
click at [655, 209] on label "slaaptekort ... pijnlijk" at bounding box center [594, 207] width 186 height 38
click at [606, 209] on input "slaaptekort ... pijnlijk" at bounding box center [600, 213] width 12 height 12
radio input "true"
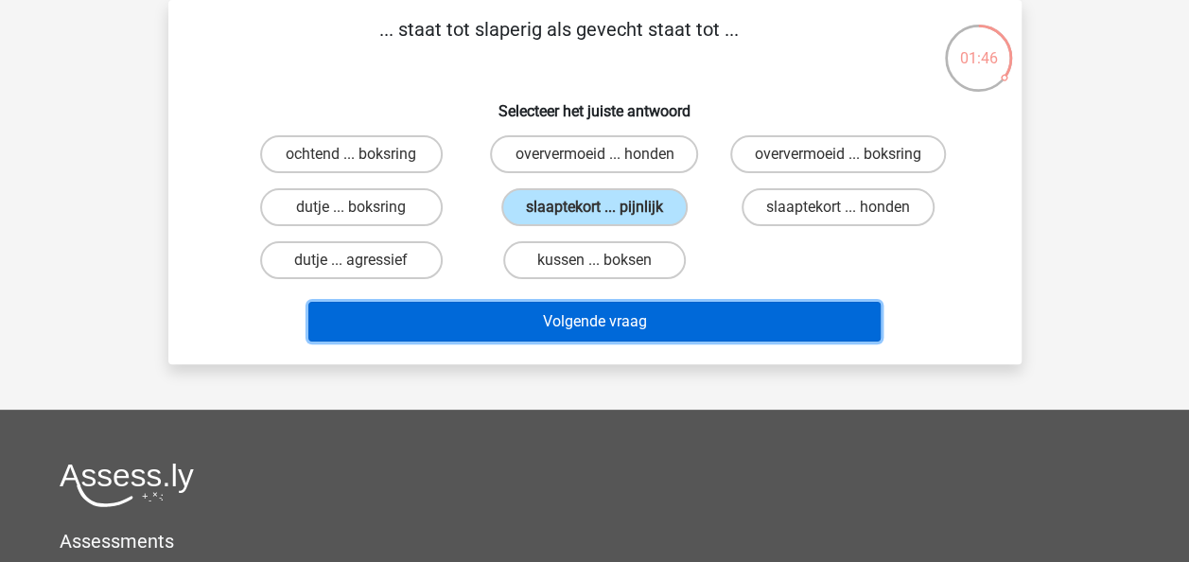
click at [531, 322] on button "Volgende vraag" at bounding box center [594, 322] width 572 height 40
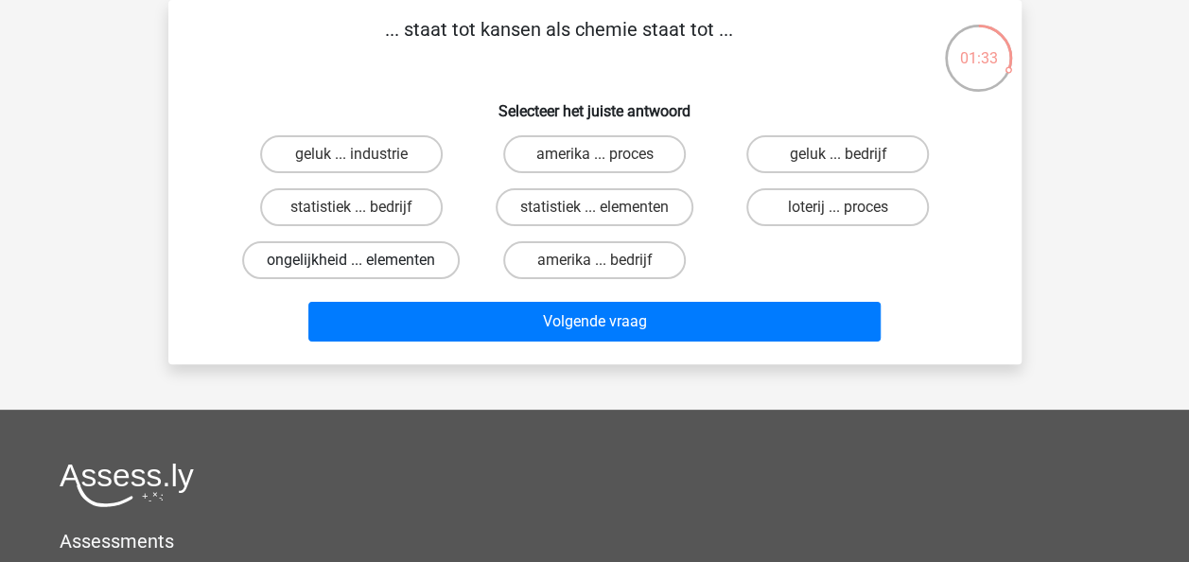
click at [413, 260] on label "ongelijkheid ... elementen" at bounding box center [351, 260] width 218 height 38
click at [363, 260] on input "ongelijkheid ... elementen" at bounding box center [357, 266] width 12 height 12
radio input "true"
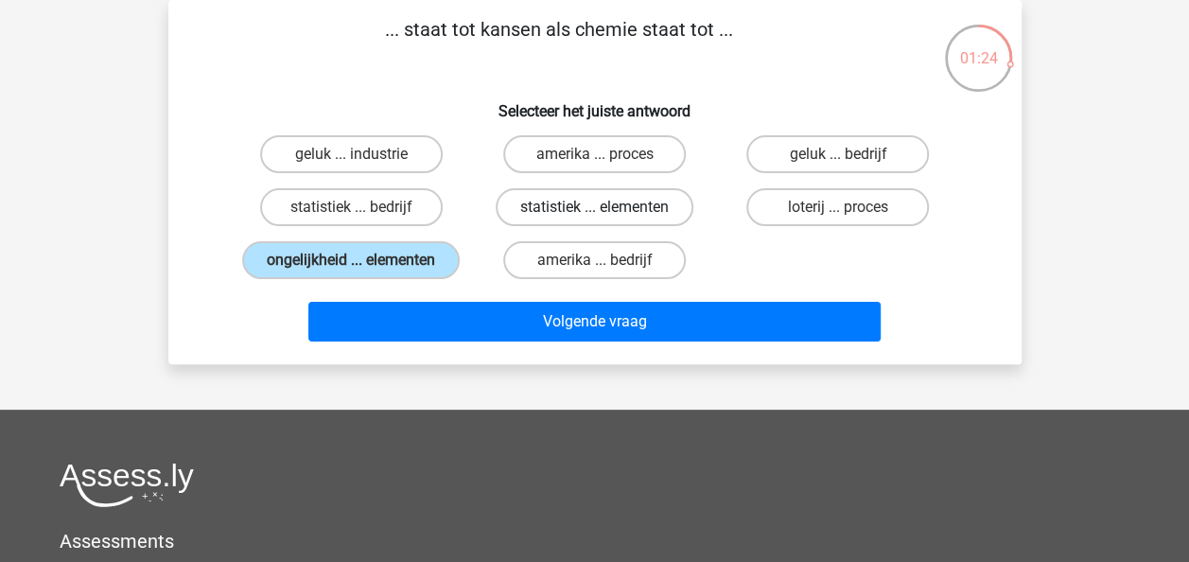
click at [609, 203] on label "statistiek ... elementen" at bounding box center [595, 207] width 198 height 38
click at [606, 207] on input "statistiek ... elementen" at bounding box center [600, 213] width 12 height 12
radio input "true"
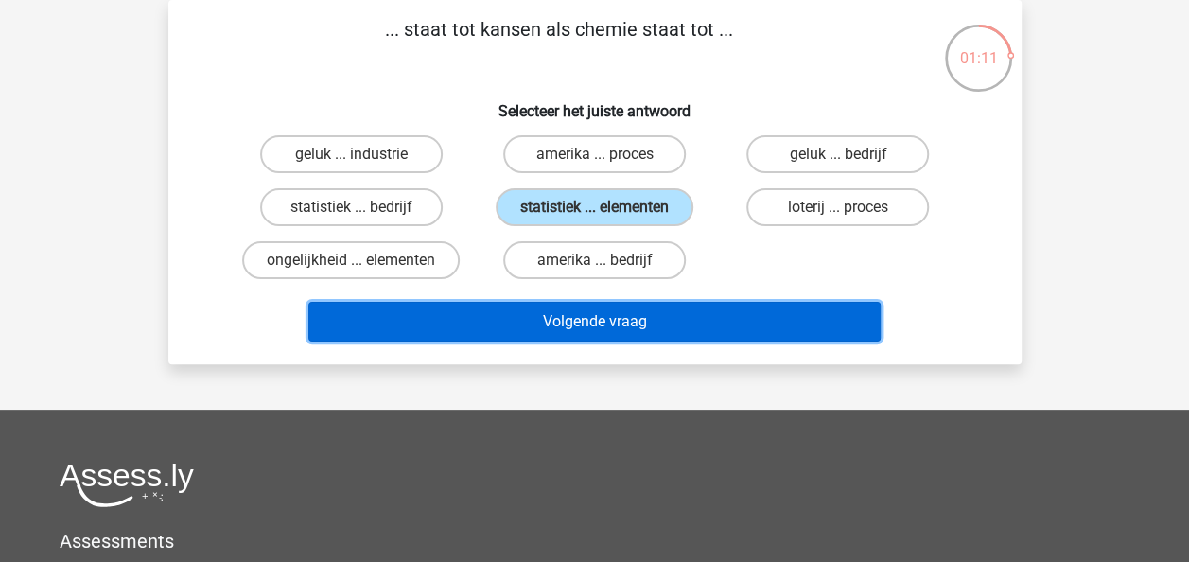
click at [634, 325] on button "Volgende vraag" at bounding box center [594, 322] width 572 height 40
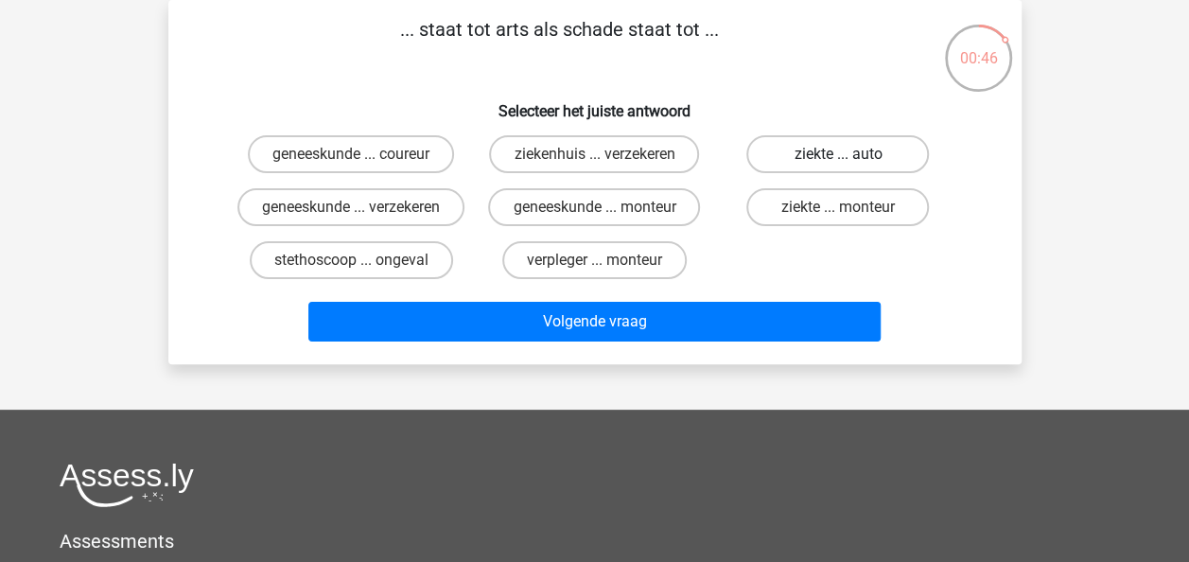
click at [822, 152] on label "ziekte ... auto" at bounding box center [837, 154] width 183 height 38
click at [838, 154] on input "ziekte ... auto" at bounding box center [844, 160] width 12 height 12
radio input "true"
click at [822, 200] on label "ziekte ... monteur" at bounding box center [837, 207] width 183 height 38
click at [838, 207] on input "ziekte ... monteur" at bounding box center [844, 213] width 12 height 12
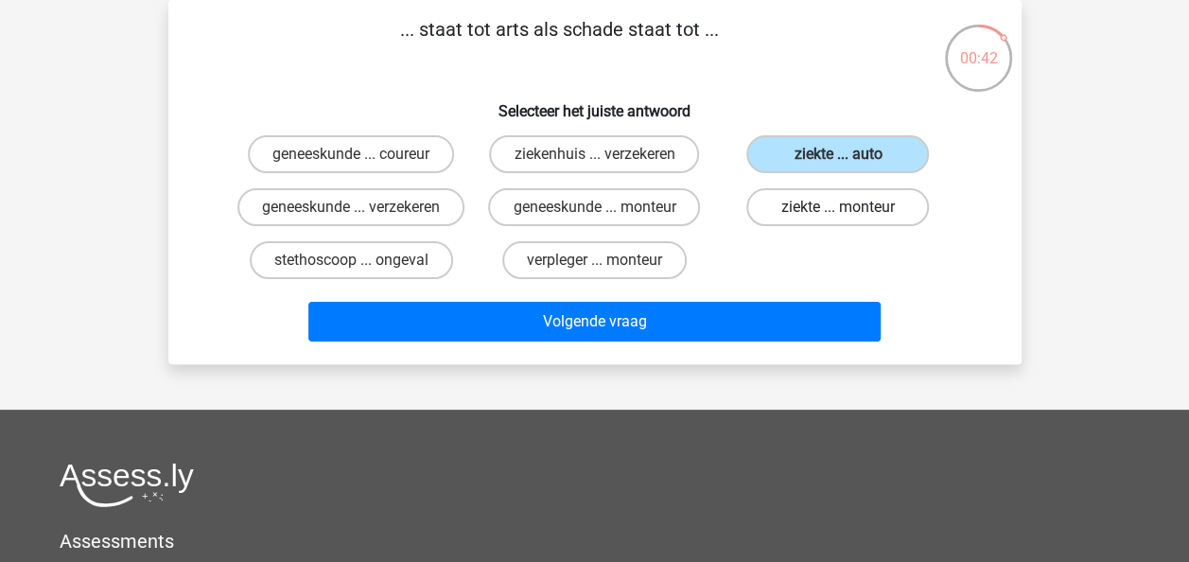
radio input "true"
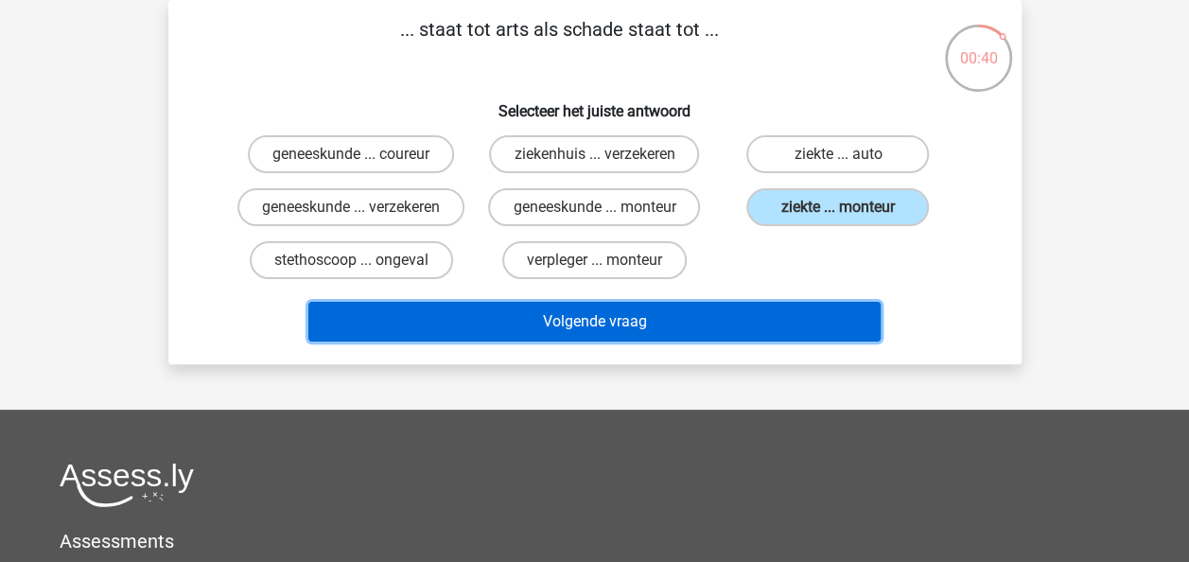
click at [649, 341] on button "Volgende vraag" at bounding box center [594, 322] width 572 height 40
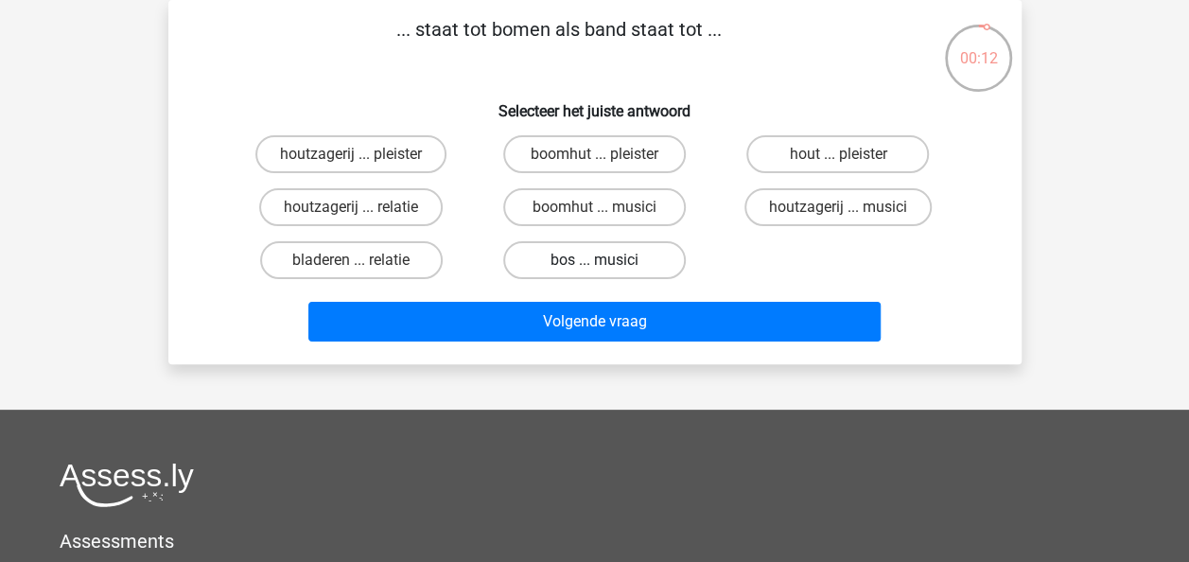
click at [628, 259] on label "bos ... musici" at bounding box center [594, 260] width 183 height 38
click at [606, 260] on input "bos ... musici" at bounding box center [600, 266] width 12 height 12
radio input "true"
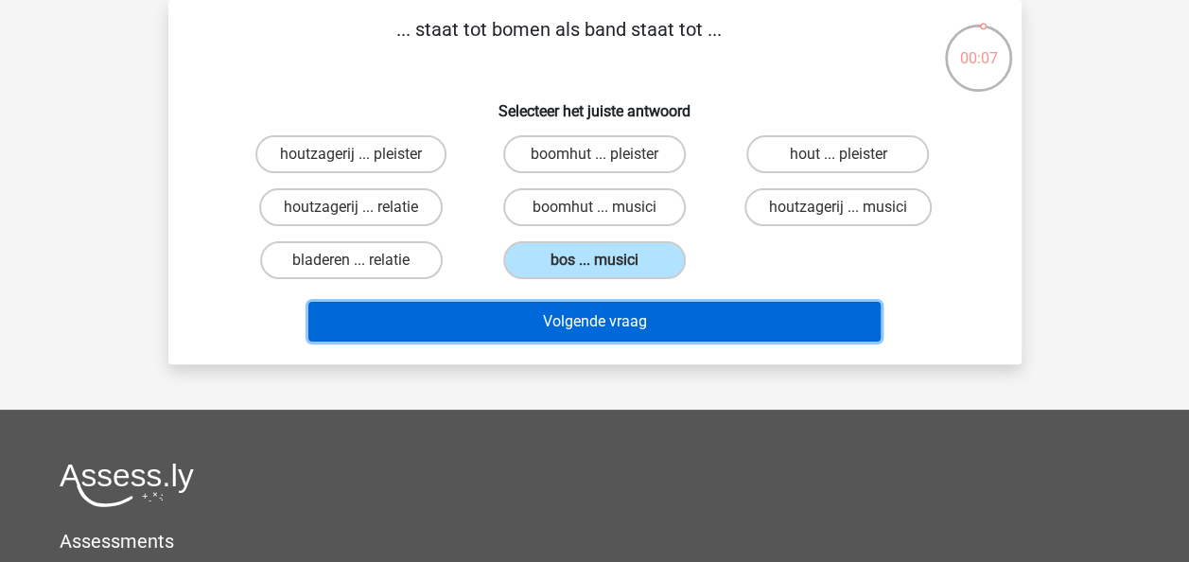
click at [670, 318] on button "Volgende vraag" at bounding box center [594, 322] width 572 height 40
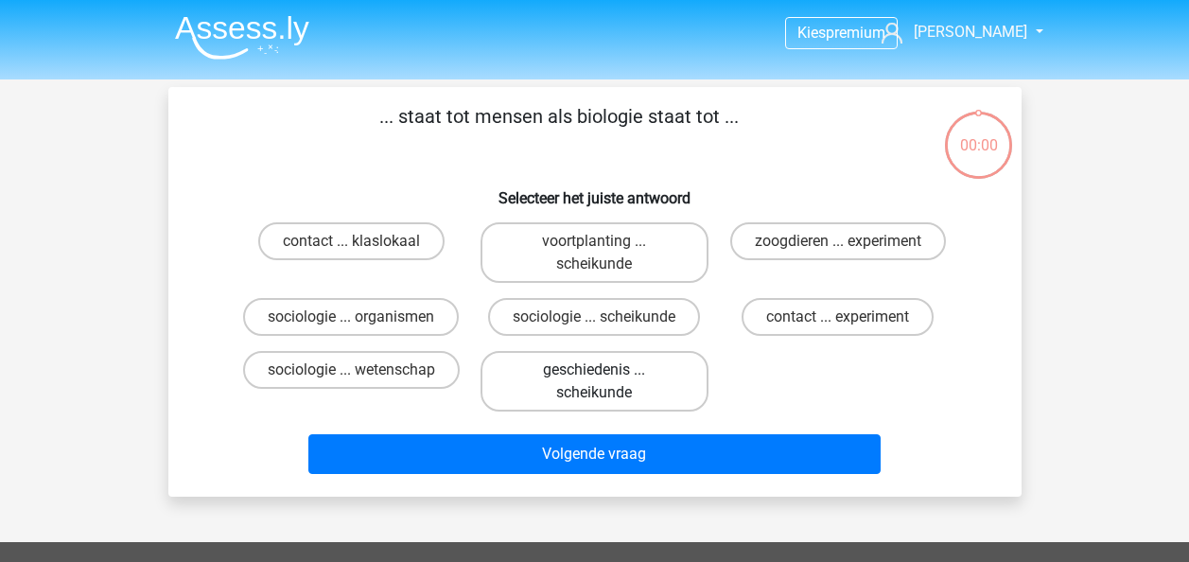
scroll to position [87, 0]
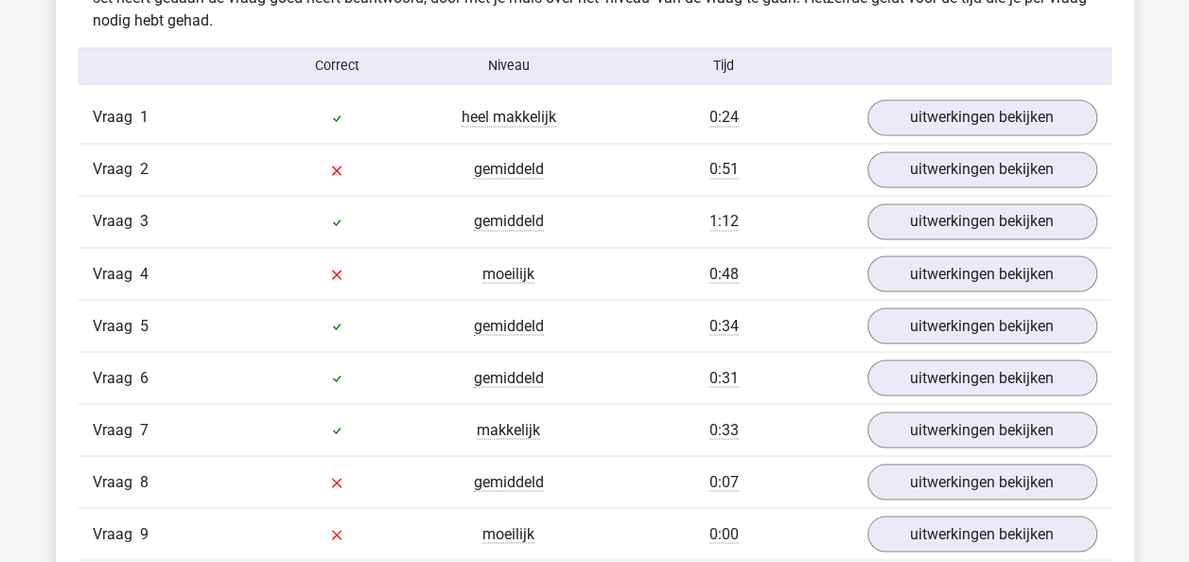
scroll to position [1513, 0]
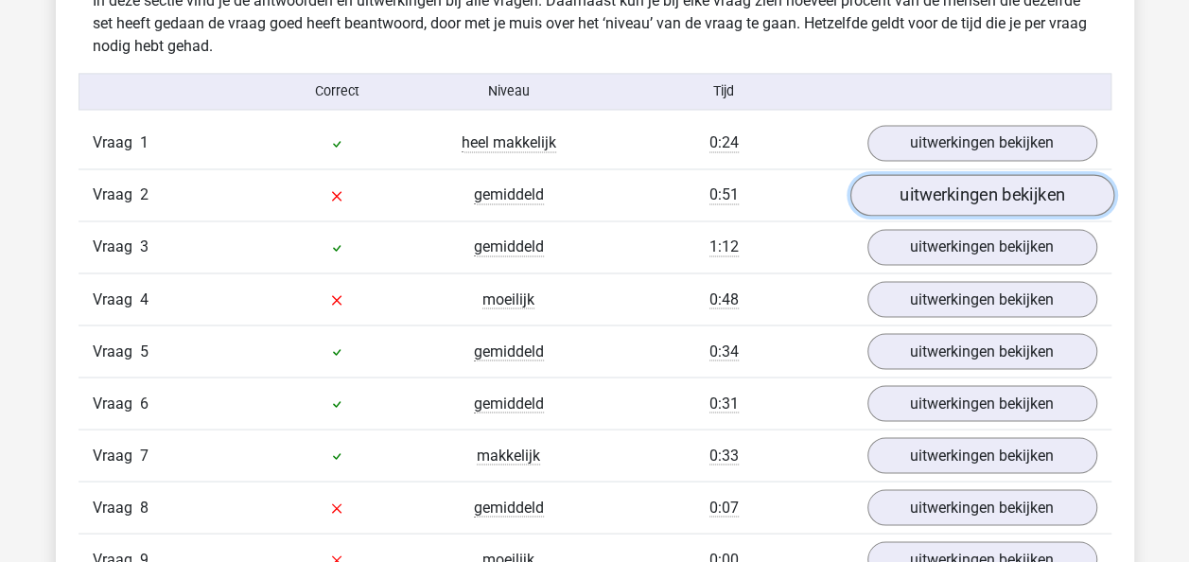
click at [954, 204] on link "uitwerkingen bekijken" at bounding box center [981, 196] width 264 height 42
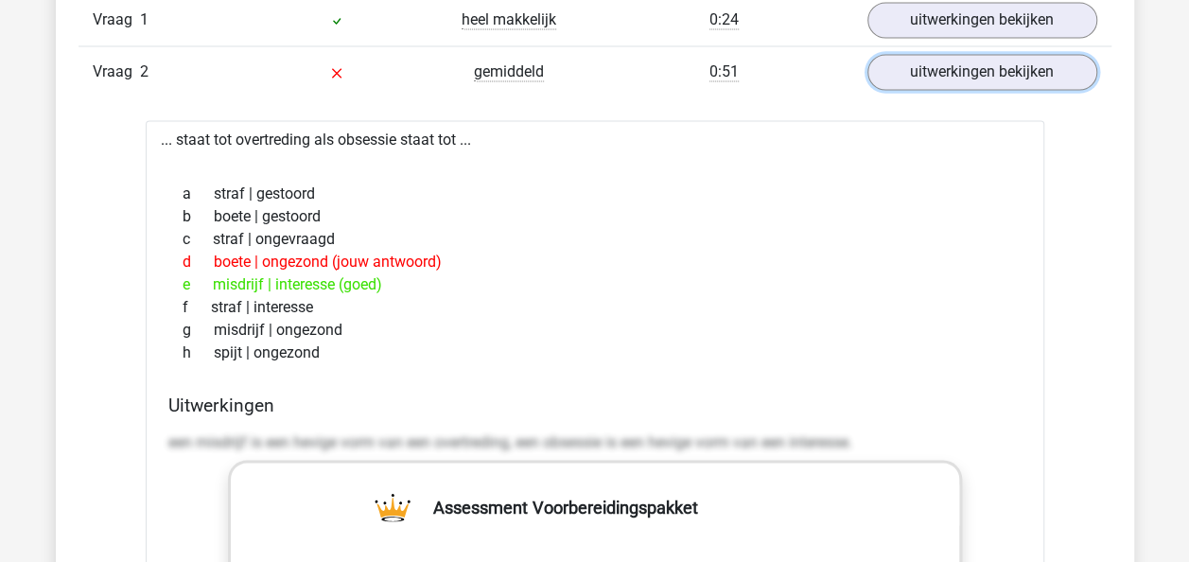
scroll to position [1608, 0]
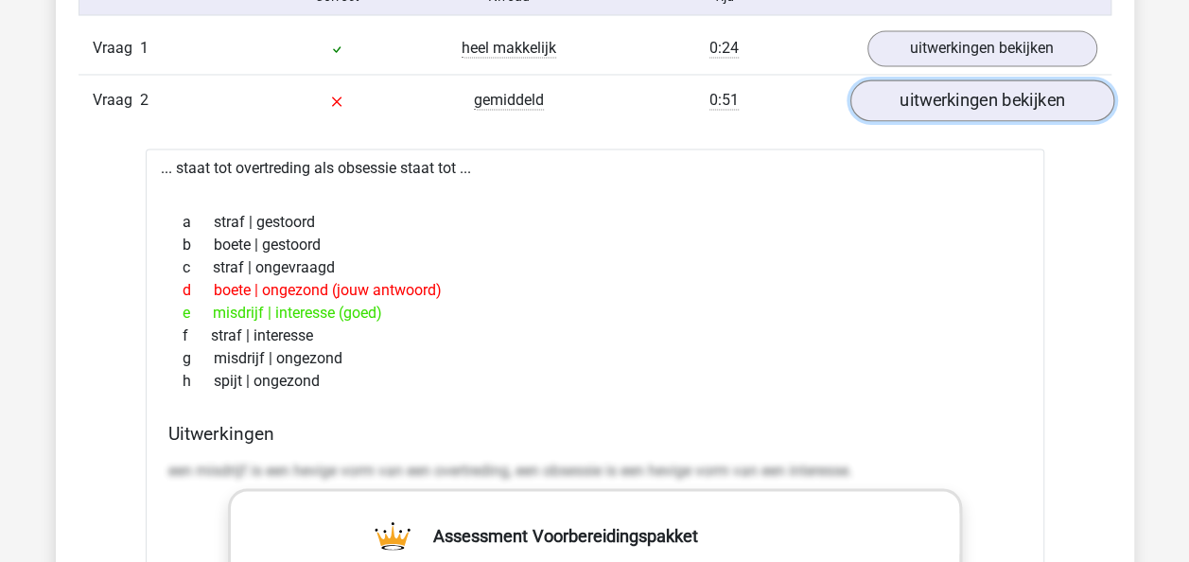
click at [948, 109] on link "uitwerkingen bekijken" at bounding box center [981, 101] width 264 height 42
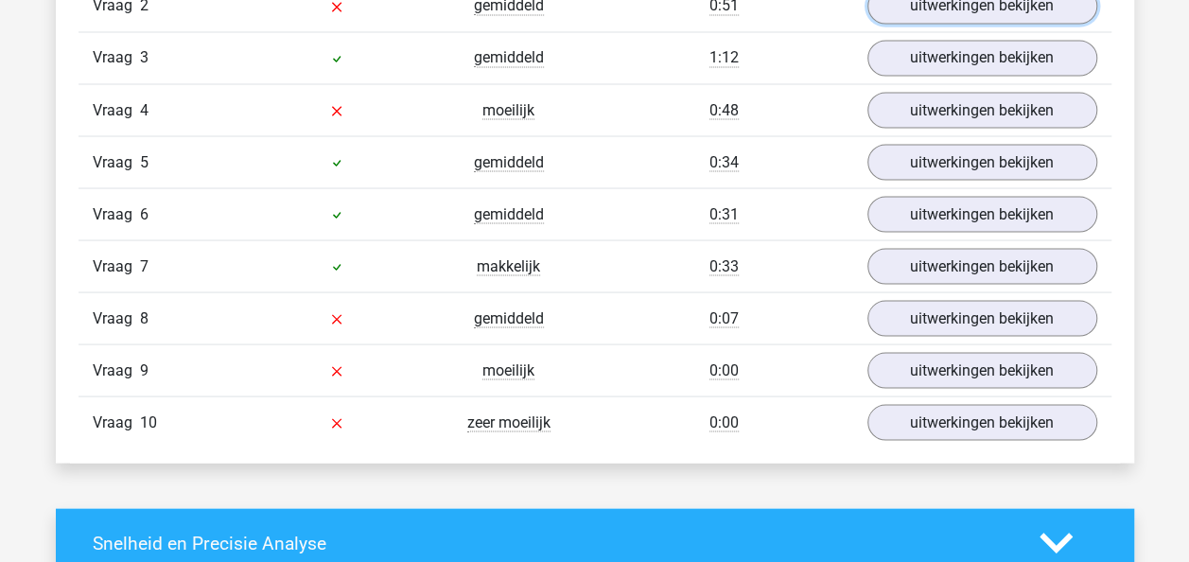
scroll to position [1513, 0]
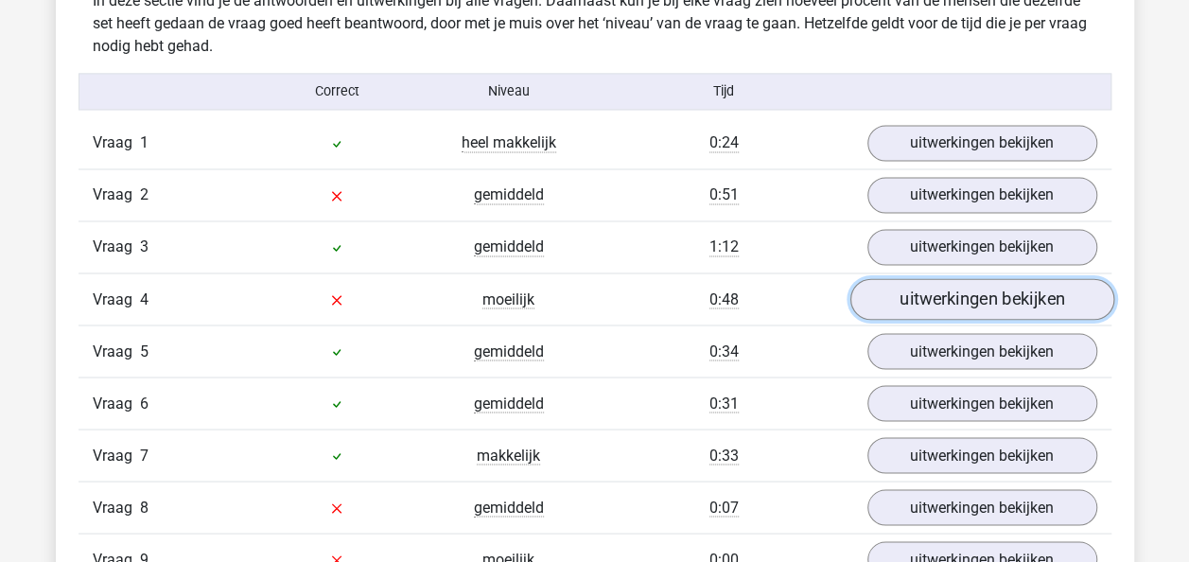
click at [953, 306] on link "uitwerkingen bekijken" at bounding box center [981, 300] width 264 height 42
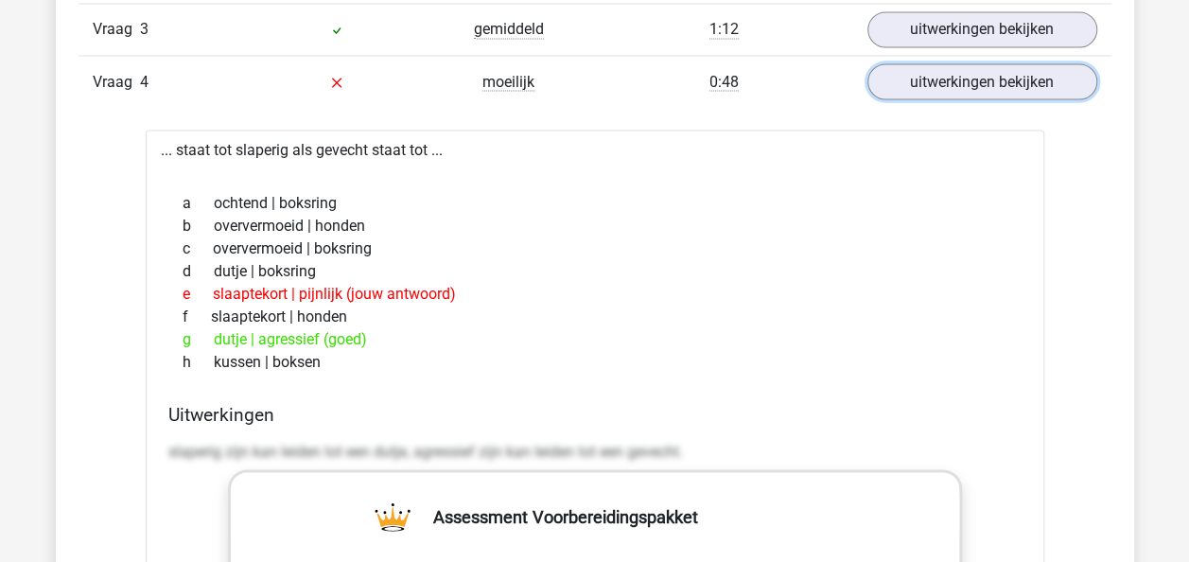
scroll to position [1702, 0]
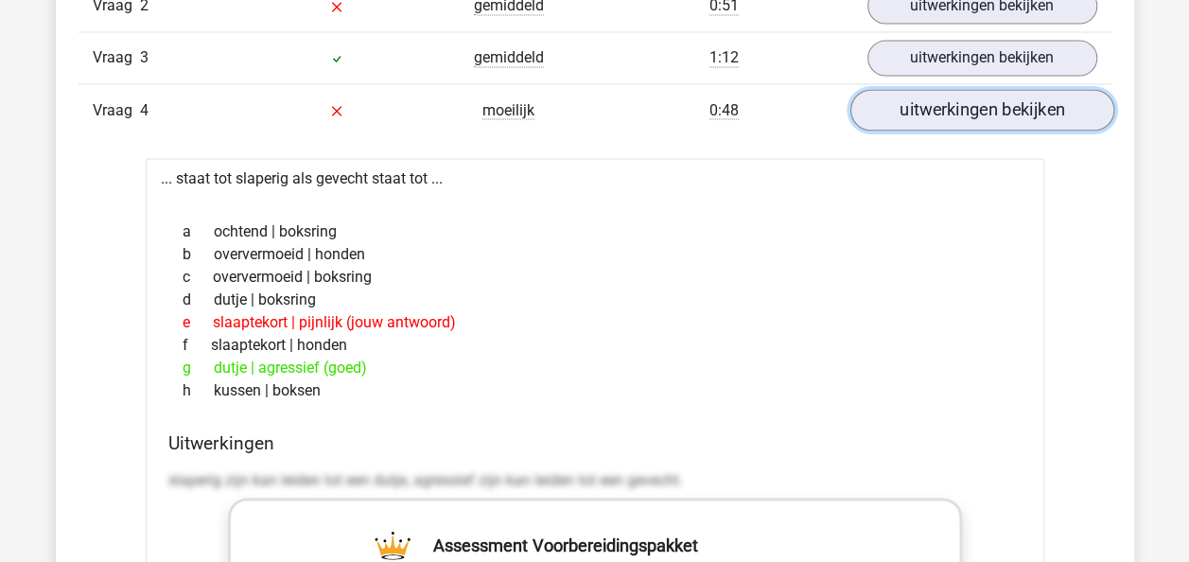
drag, startPoint x: 927, startPoint y: 112, endPoint x: 917, endPoint y: 113, distance: 9.6
click at [926, 112] on link "uitwerkingen bekijken" at bounding box center [981, 111] width 264 height 42
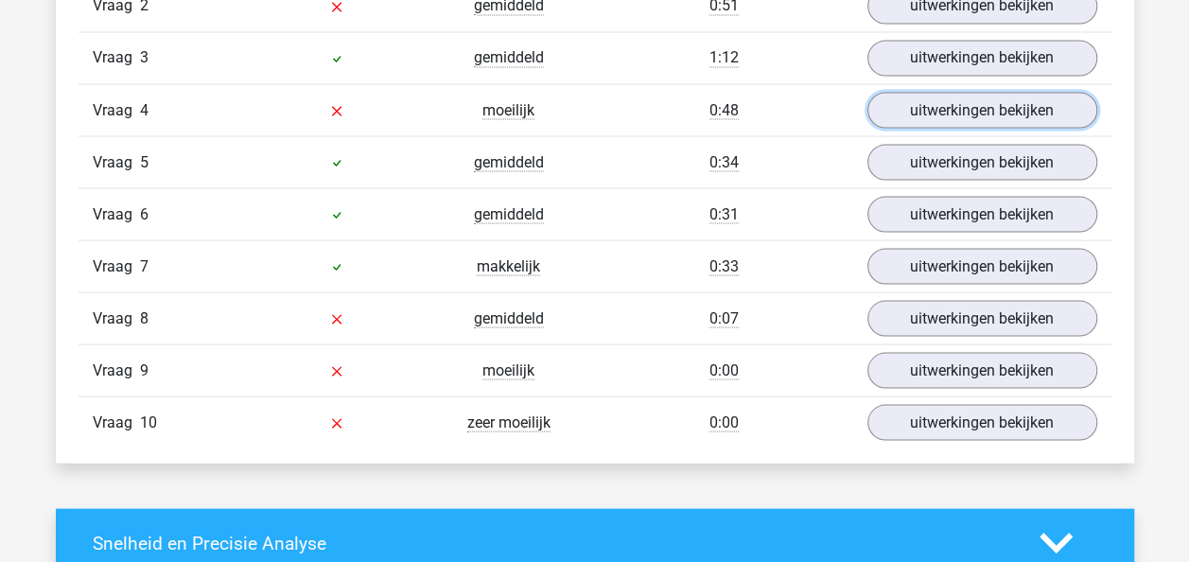
scroll to position [1797, 0]
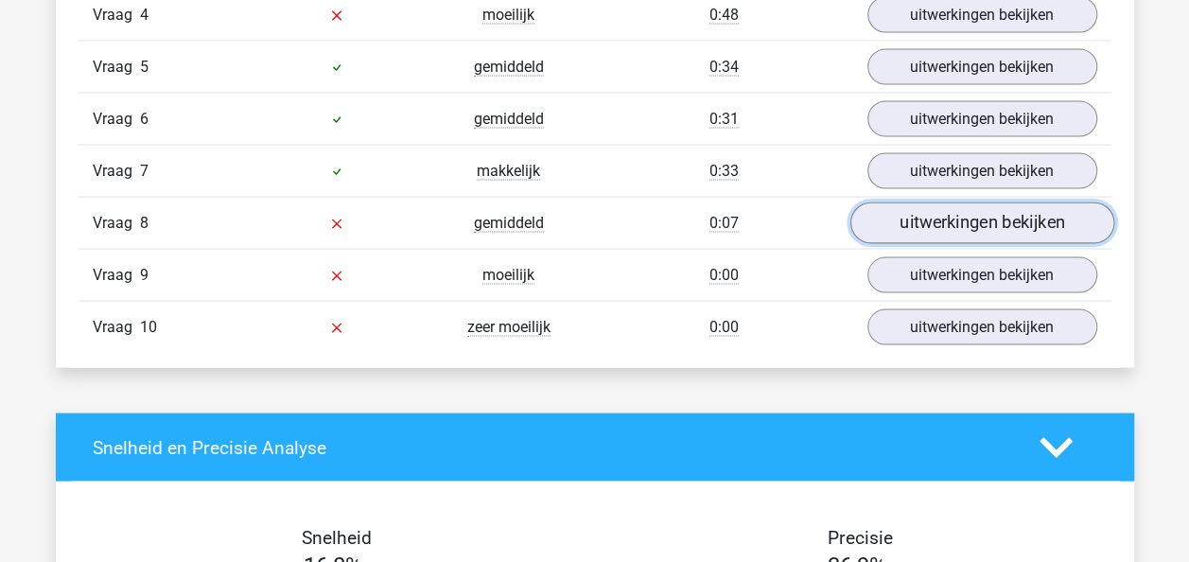
click at [934, 222] on link "uitwerkingen bekijken" at bounding box center [981, 224] width 264 height 42
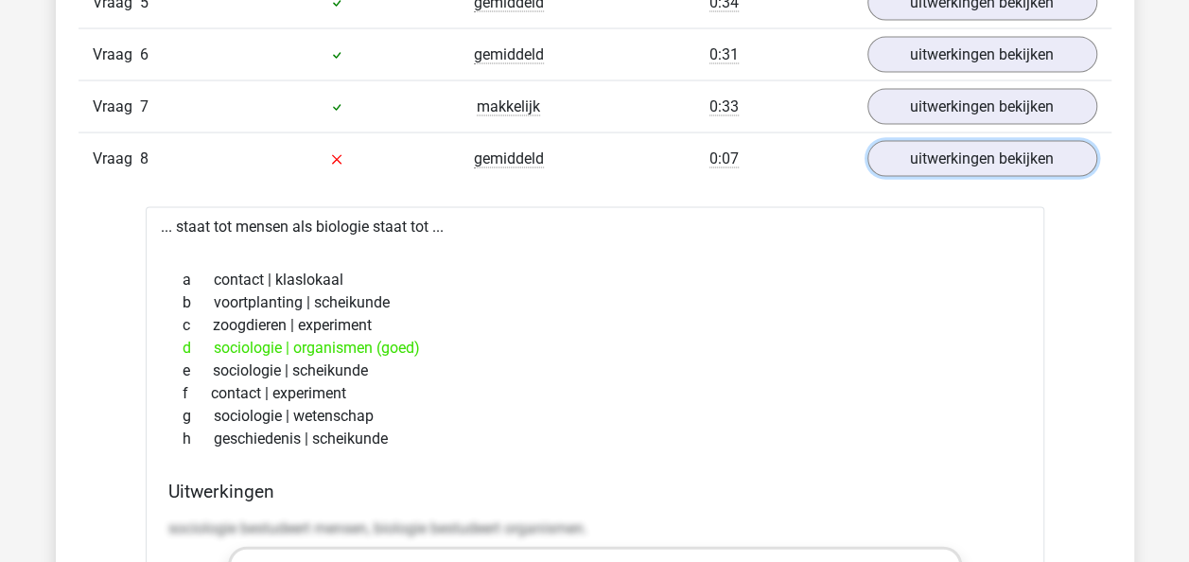
scroll to position [1891, 0]
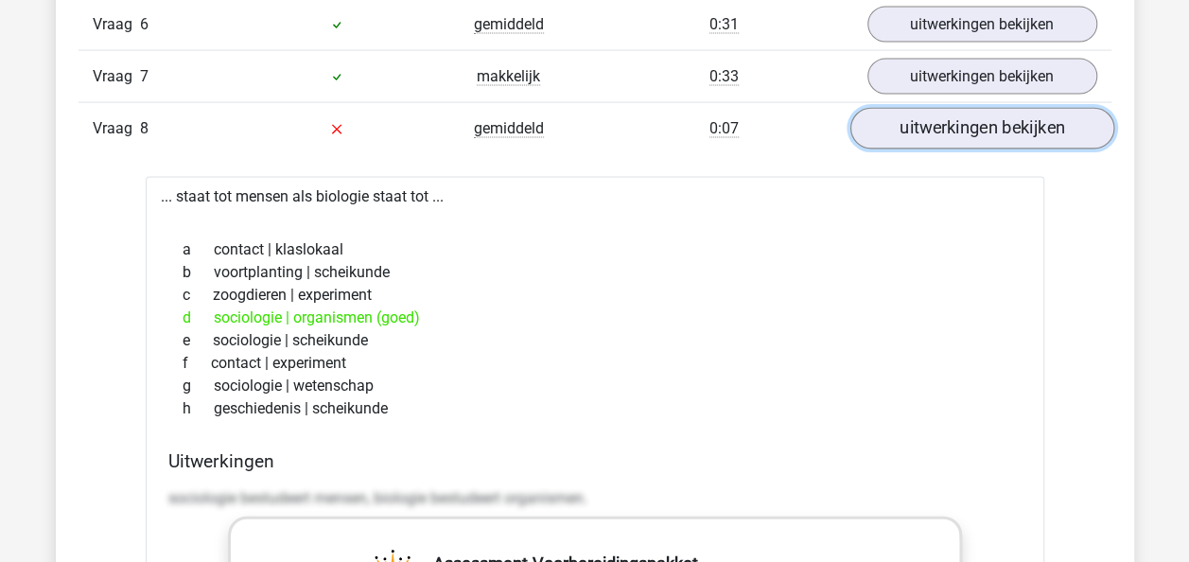
click at [999, 120] on link "uitwerkingen bekijken" at bounding box center [981, 130] width 264 height 42
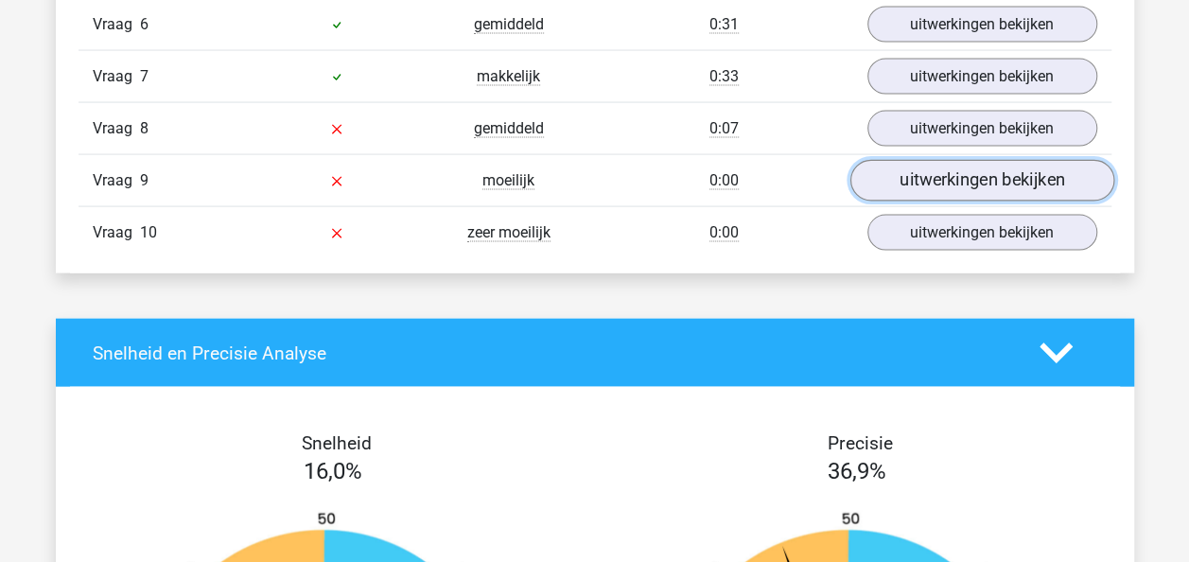
click at [987, 180] on link "uitwerkingen bekijken" at bounding box center [981, 182] width 264 height 42
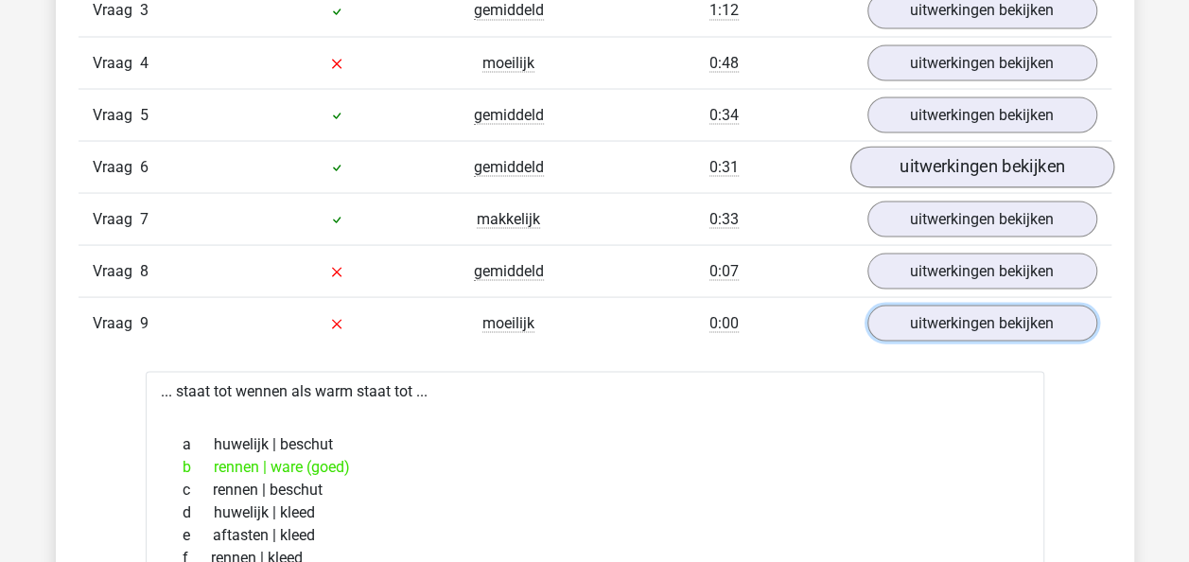
scroll to position [1702, 0]
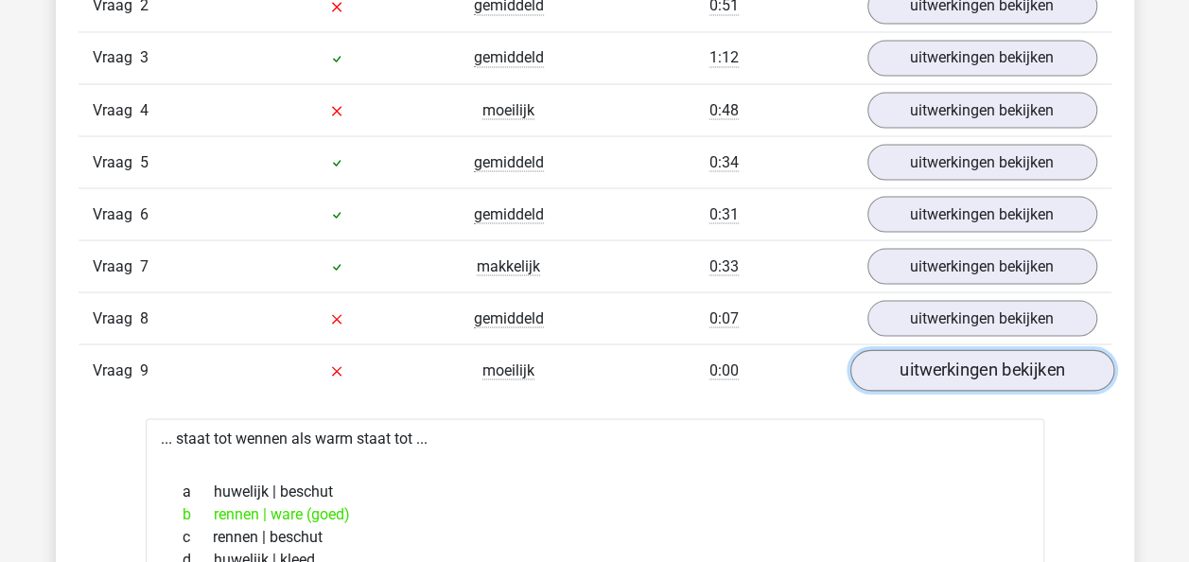
click at [964, 363] on link "uitwerkingen bekijken" at bounding box center [981, 371] width 264 height 42
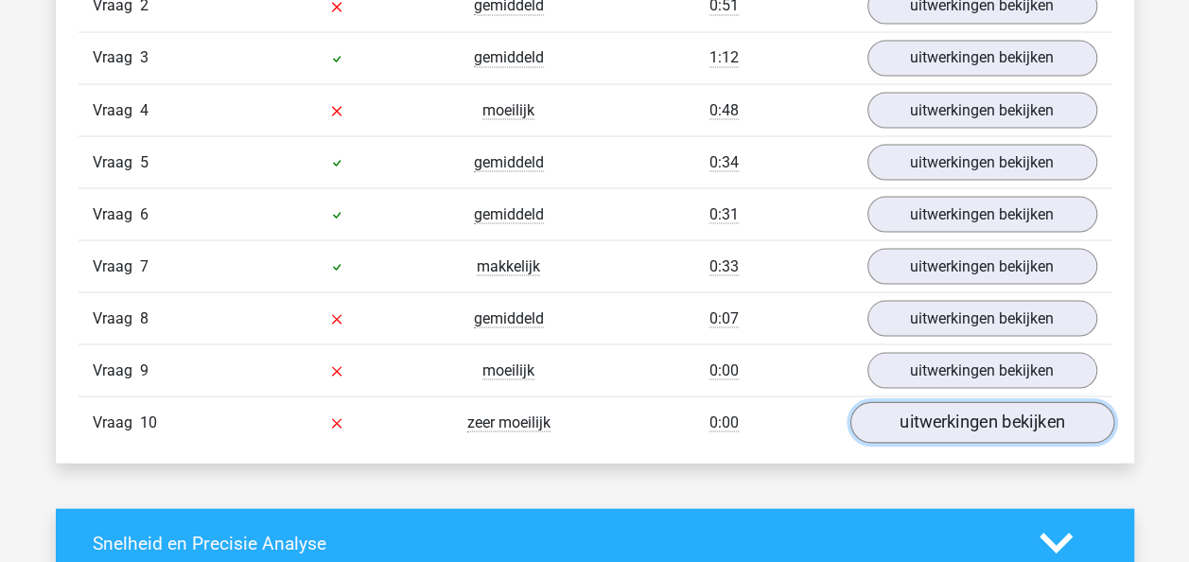
click at [966, 407] on link "uitwerkingen bekijken" at bounding box center [981, 423] width 264 height 42
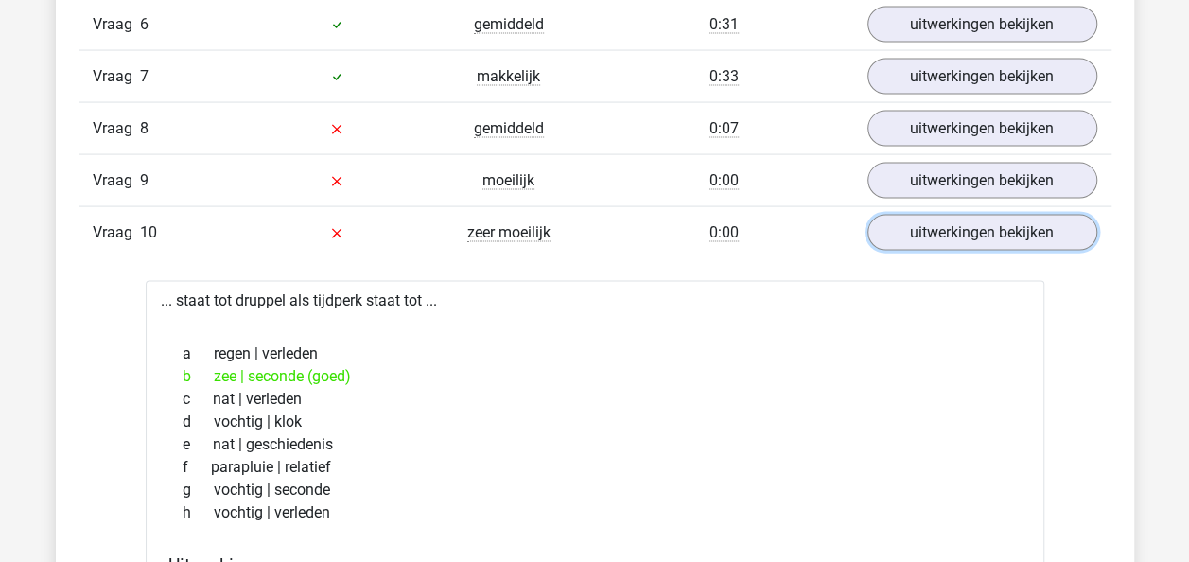
scroll to position [1986, 0]
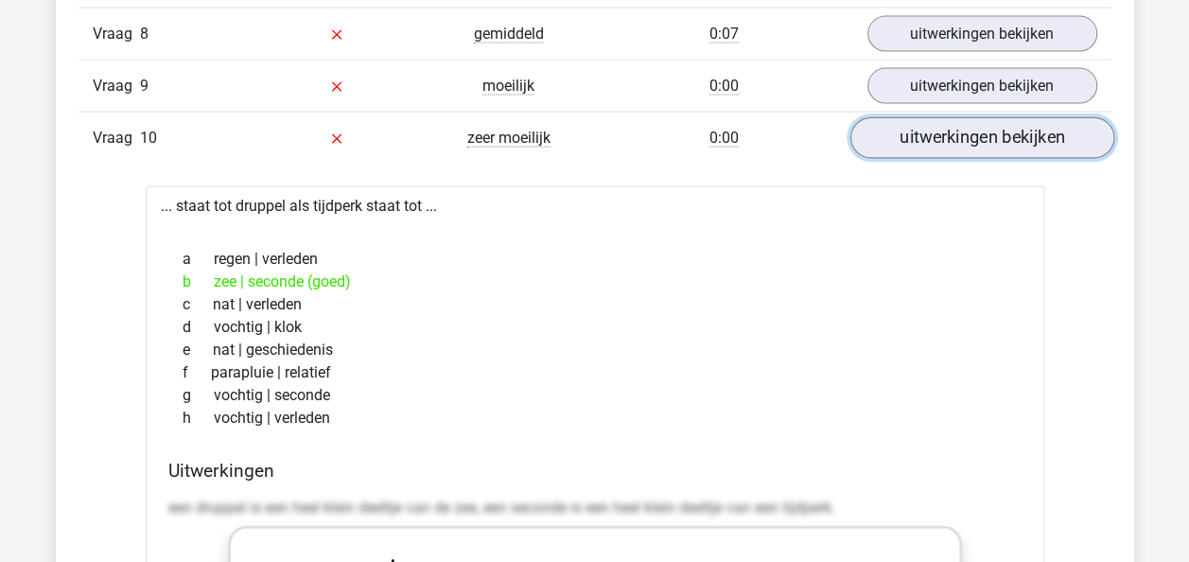
click at [919, 134] on link "uitwerkingen bekijken" at bounding box center [981, 139] width 264 height 42
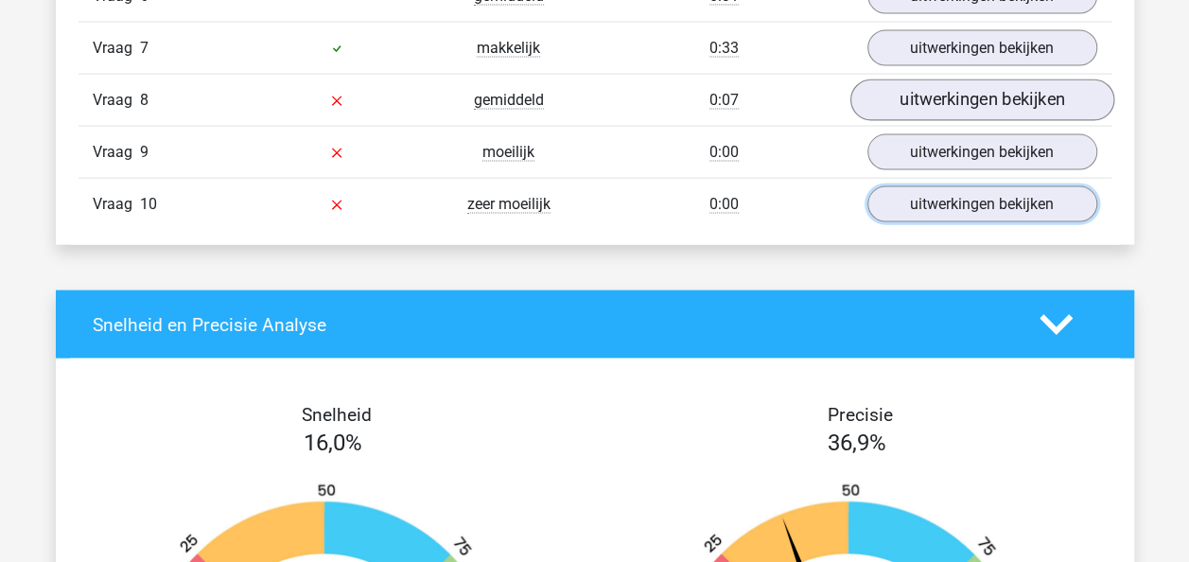
scroll to position [1891, 0]
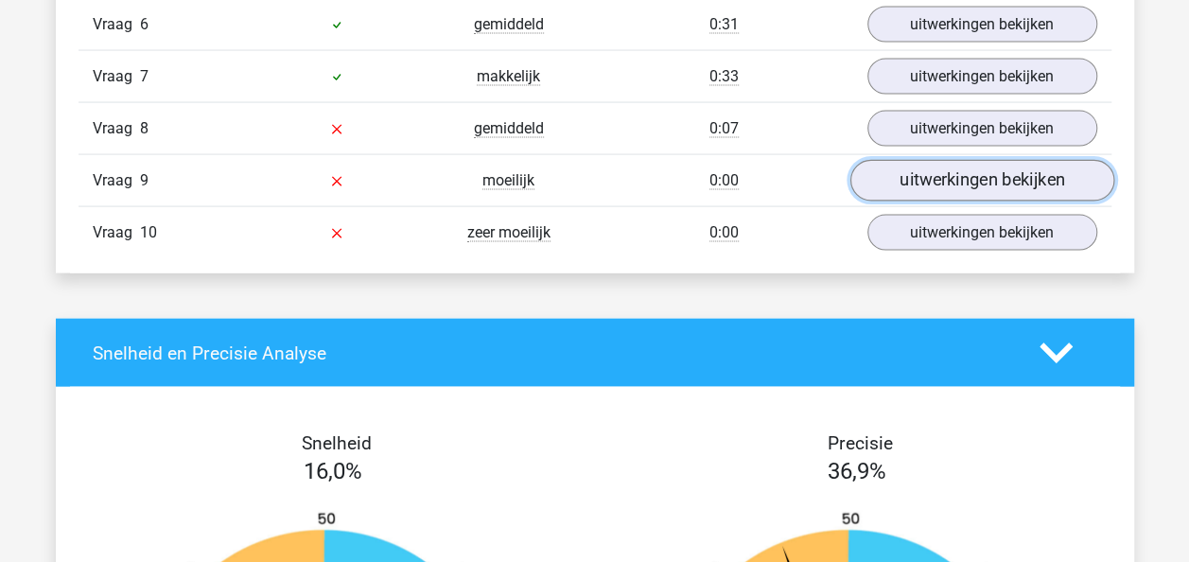
click at [951, 176] on link "uitwerkingen bekijken" at bounding box center [981, 182] width 264 height 42
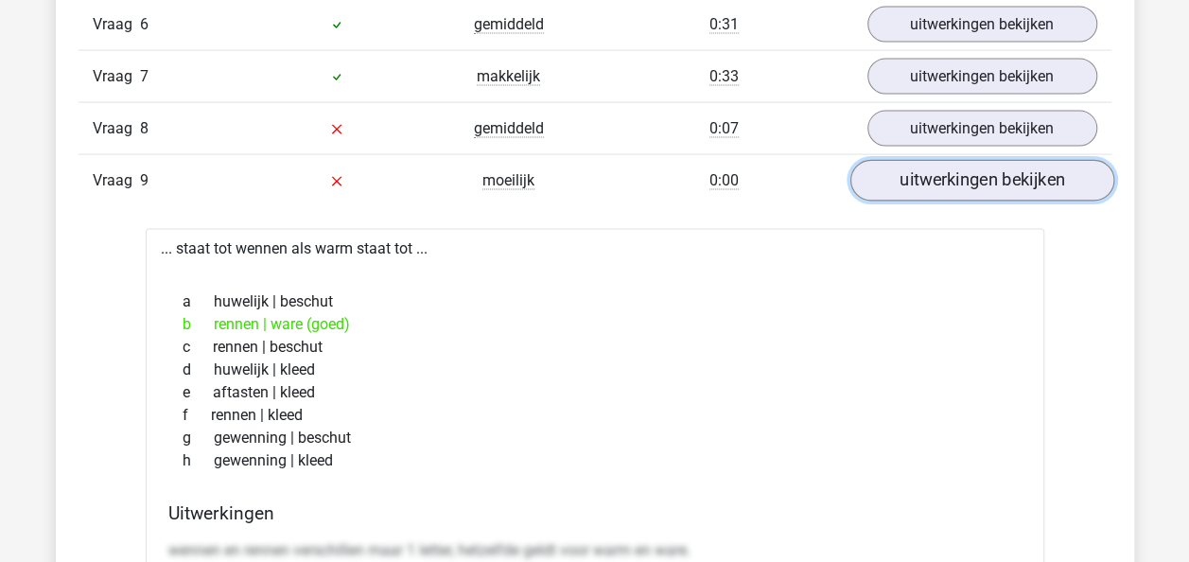
click at [938, 182] on link "uitwerkingen bekijken" at bounding box center [981, 182] width 264 height 42
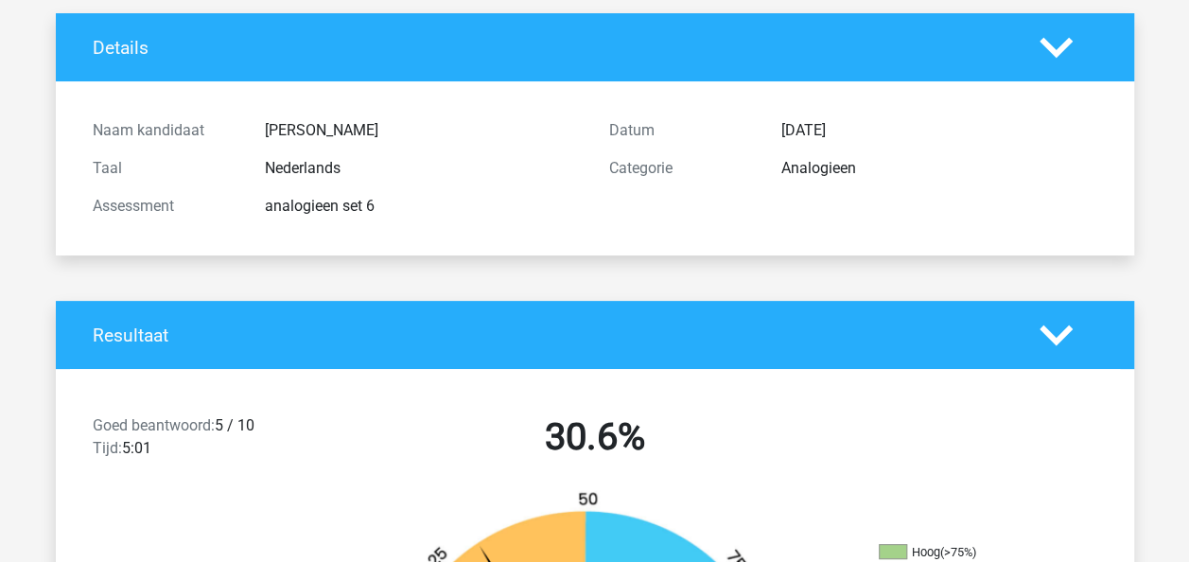
scroll to position [0, 0]
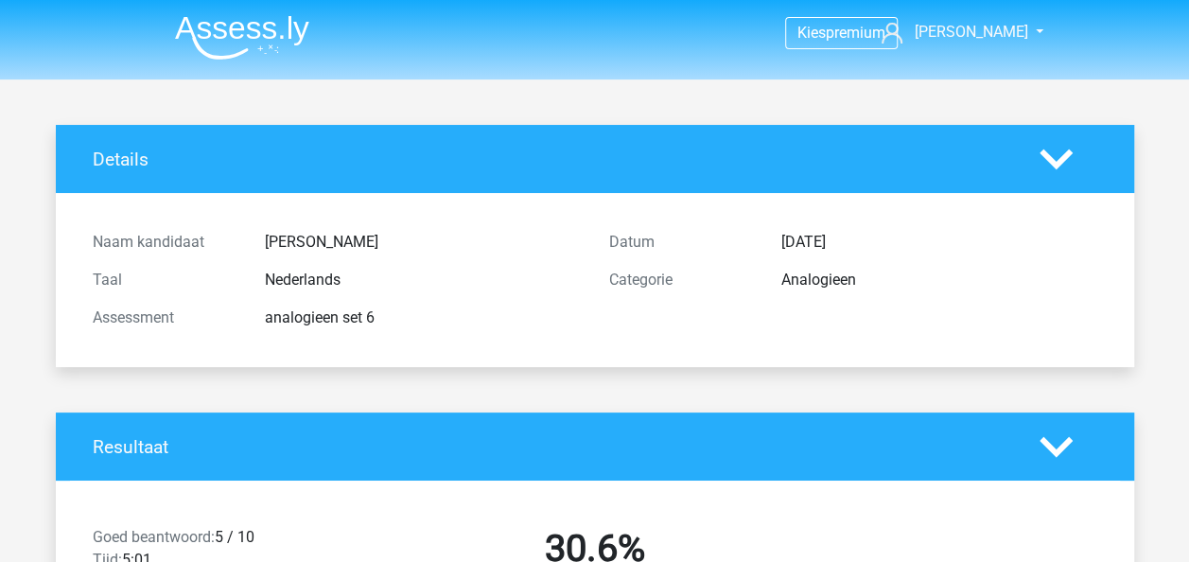
click at [223, 32] on img at bounding box center [242, 37] width 134 height 44
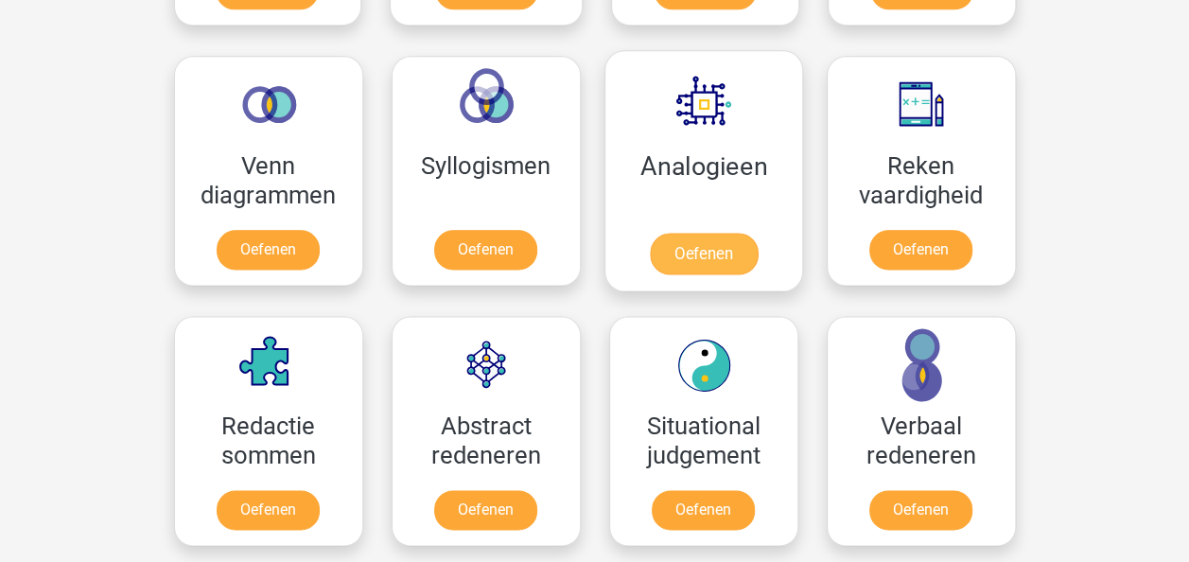
scroll to position [1135, 0]
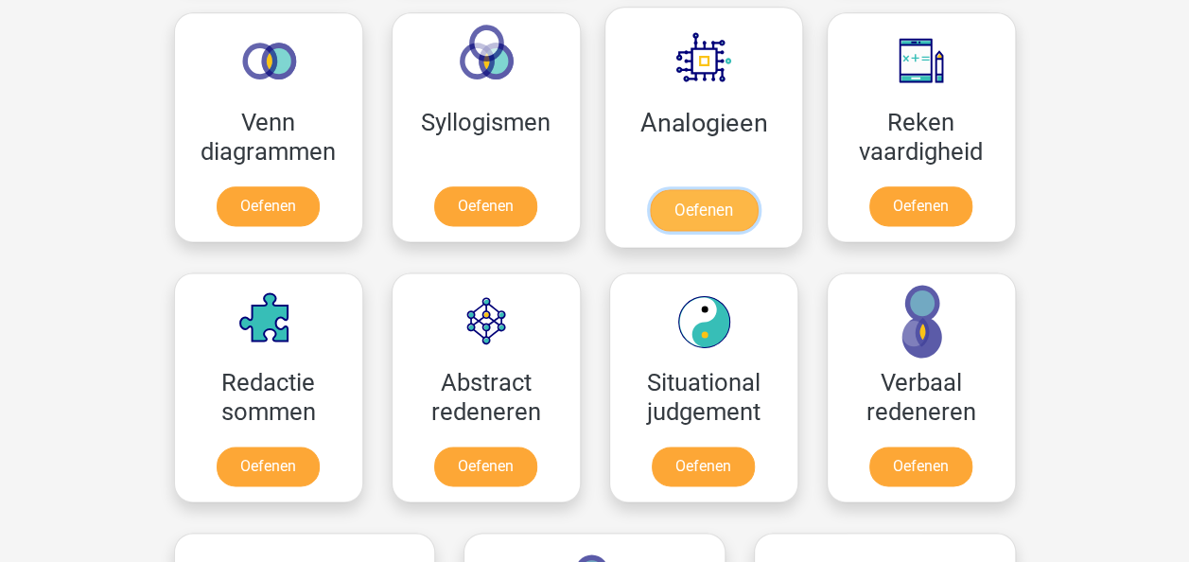
click at [704, 197] on link "Oefenen" at bounding box center [703, 210] width 108 height 42
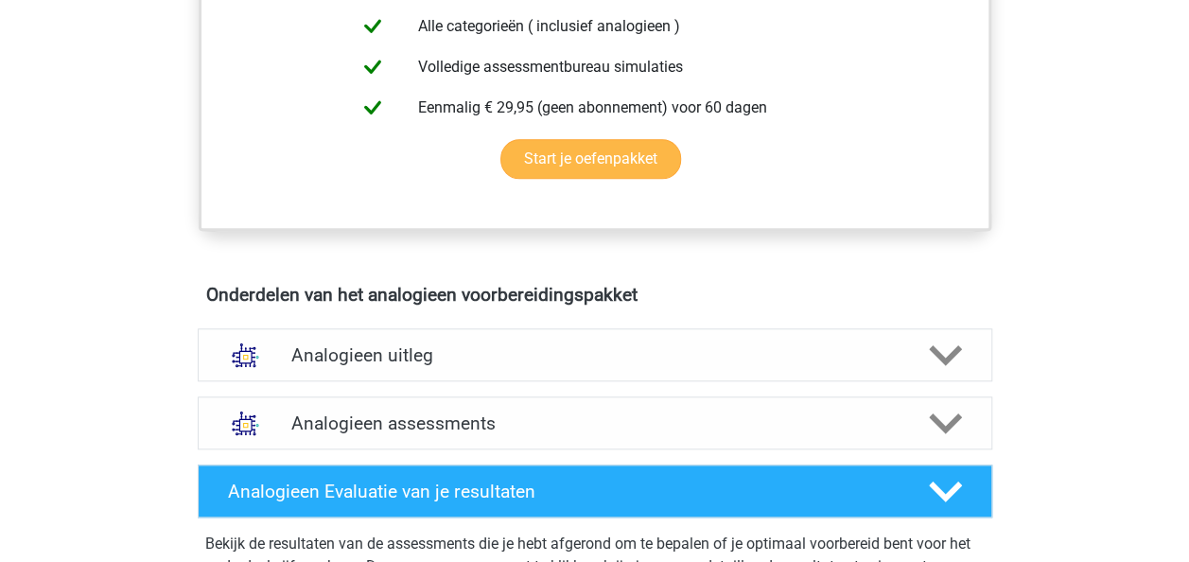
scroll to position [851, 0]
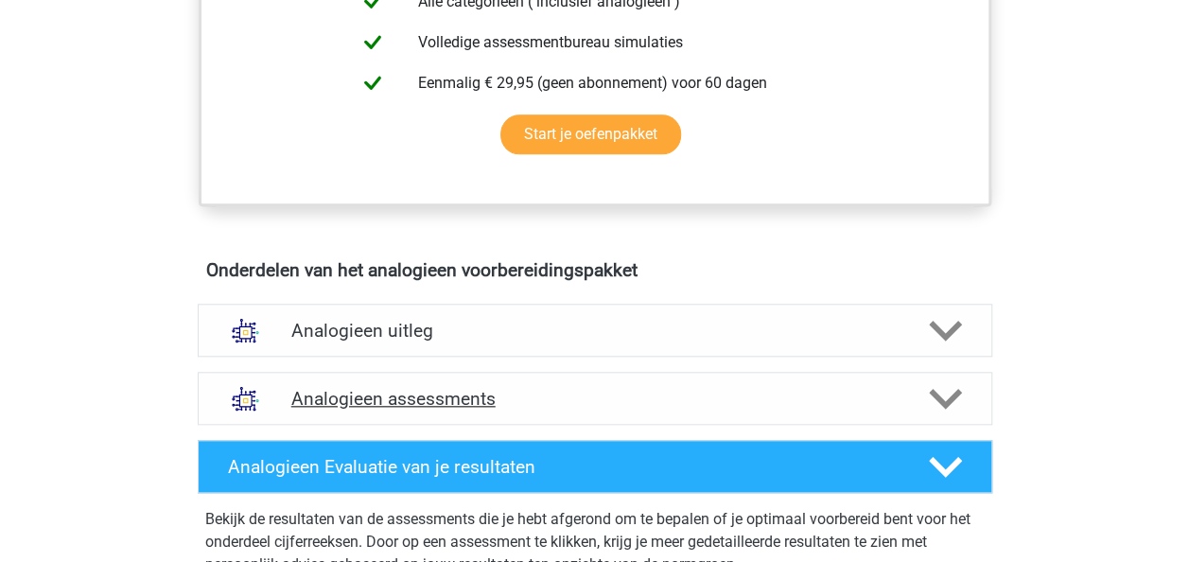
click at [770, 388] on h4 "Analogieen assessments" at bounding box center [594, 399] width 607 height 22
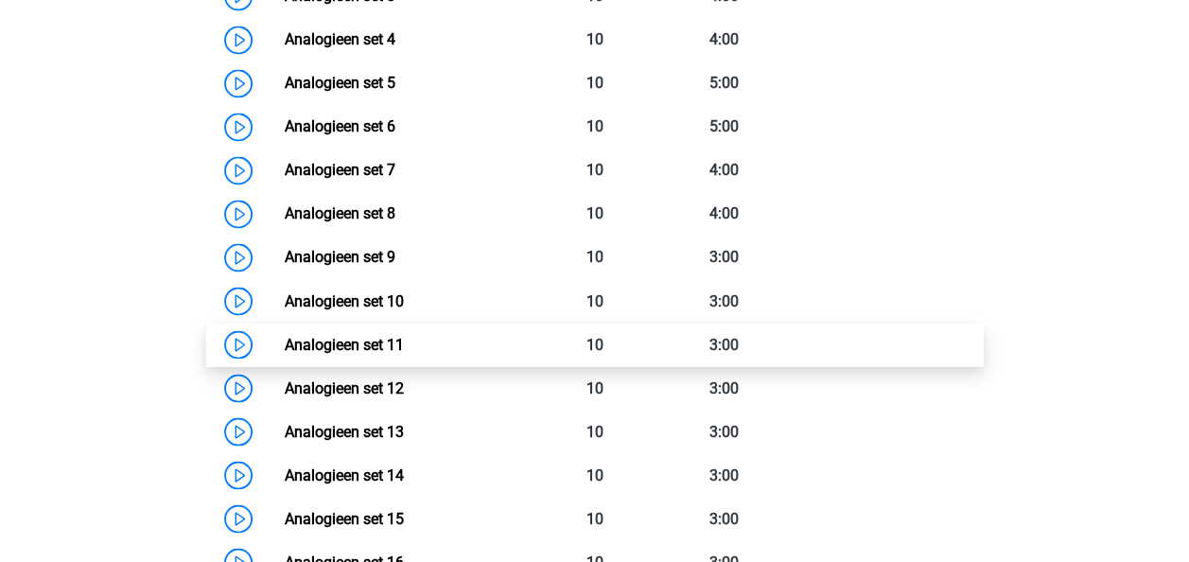
scroll to position [1513, 0]
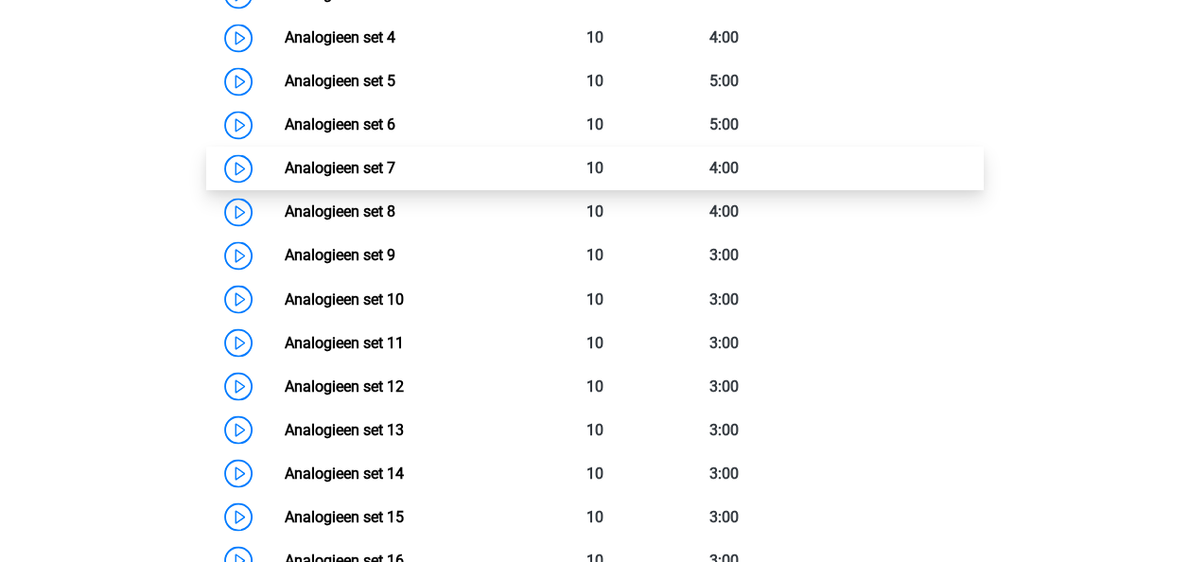
click at [360, 170] on link "Analogieen set 7" at bounding box center [340, 168] width 111 height 18
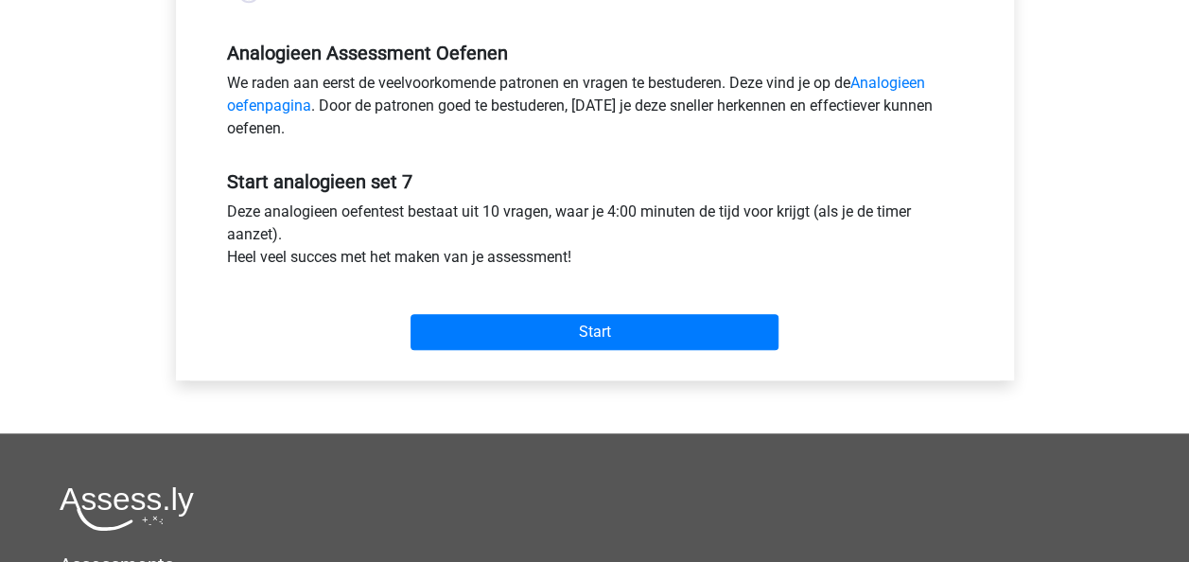
scroll to position [567, 0]
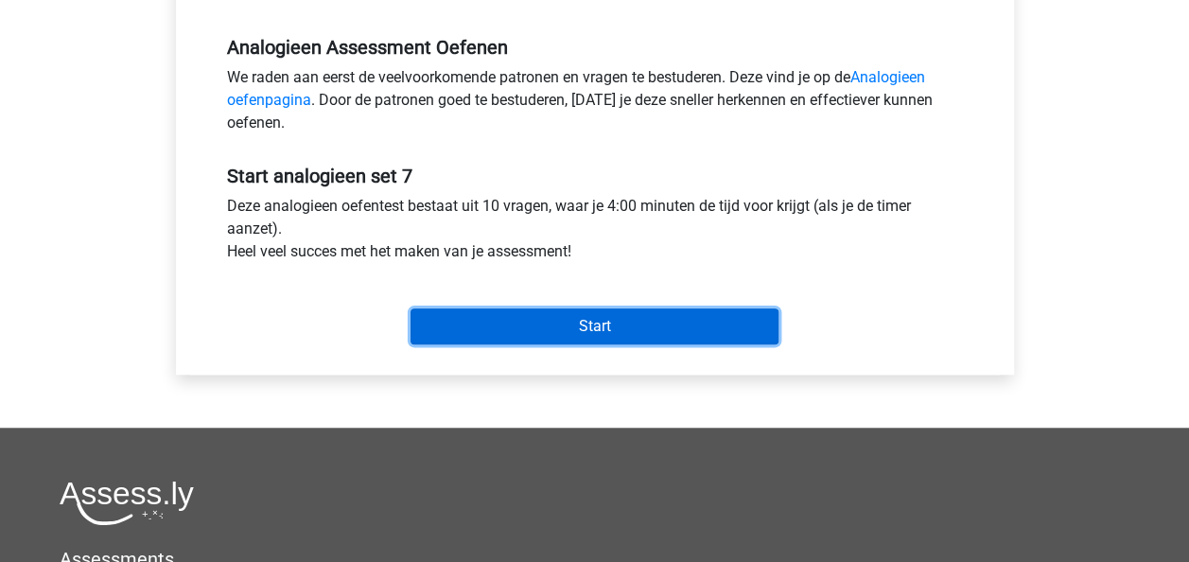
click at [596, 316] on input "Start" at bounding box center [594, 326] width 368 height 36
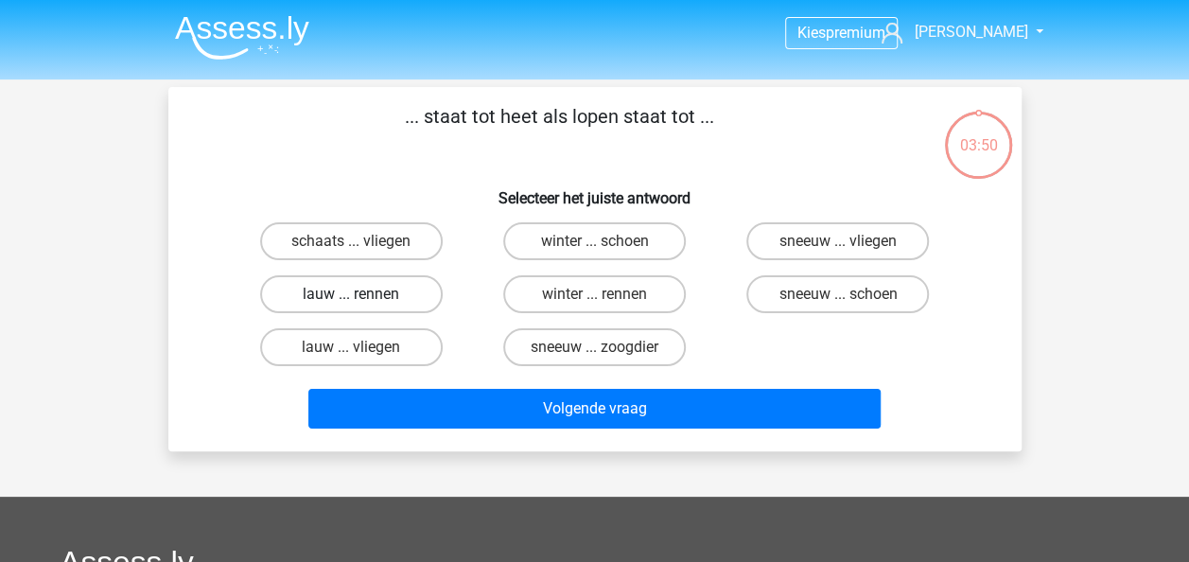
click at [384, 291] on label "lauw ... rennen" at bounding box center [351, 294] width 183 height 38
click at [363, 294] on input "lauw ... rennen" at bounding box center [357, 300] width 12 height 12
radio input "true"
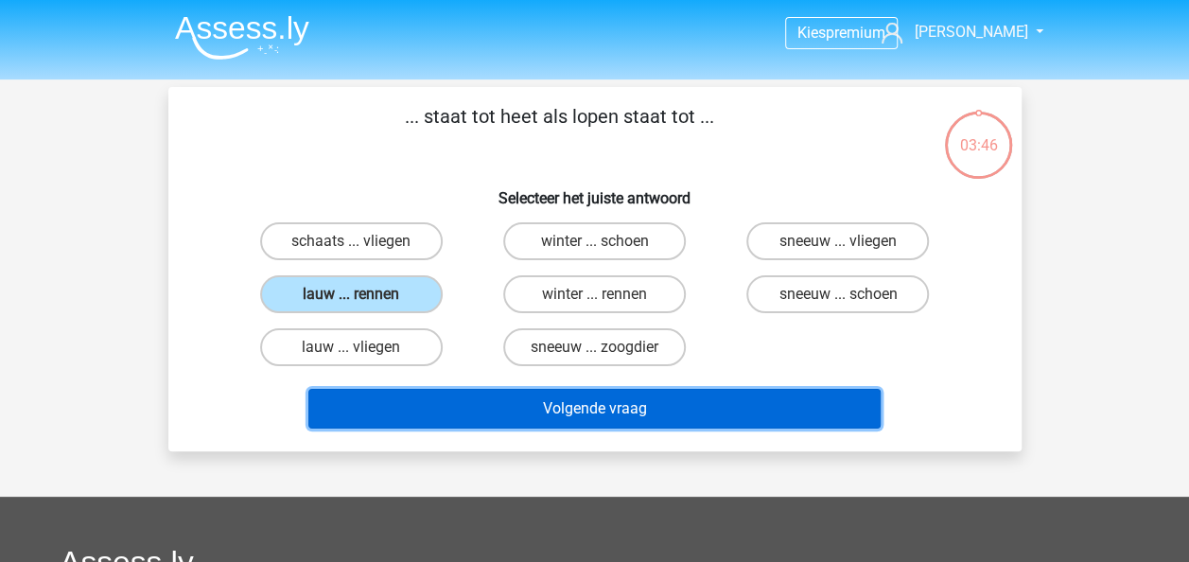
click at [629, 408] on button "Volgende vraag" at bounding box center [594, 409] width 572 height 40
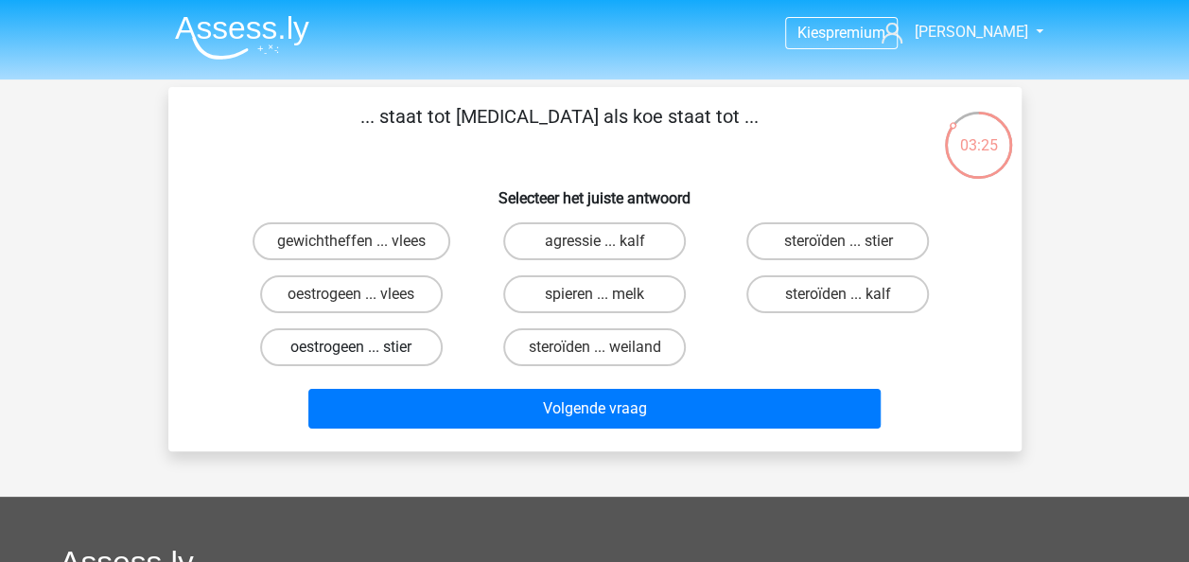
click at [405, 350] on label "oestrogeen ... stier" at bounding box center [351, 347] width 183 height 38
click at [363, 350] on input "oestrogeen ... stier" at bounding box center [357, 353] width 12 height 12
radio input "true"
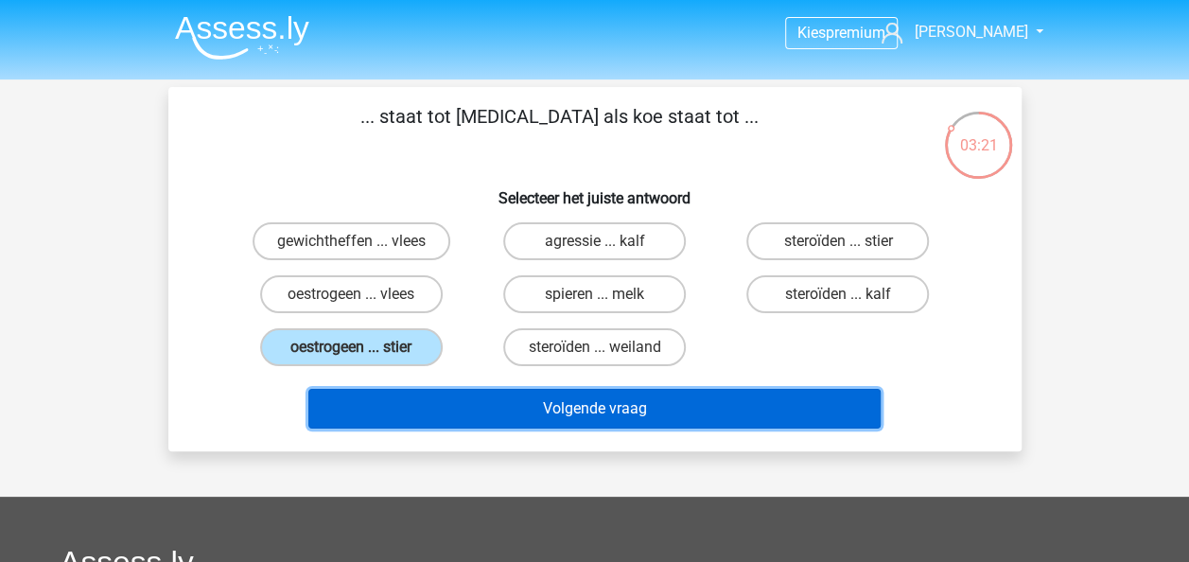
click at [677, 405] on button "Volgende vraag" at bounding box center [594, 409] width 572 height 40
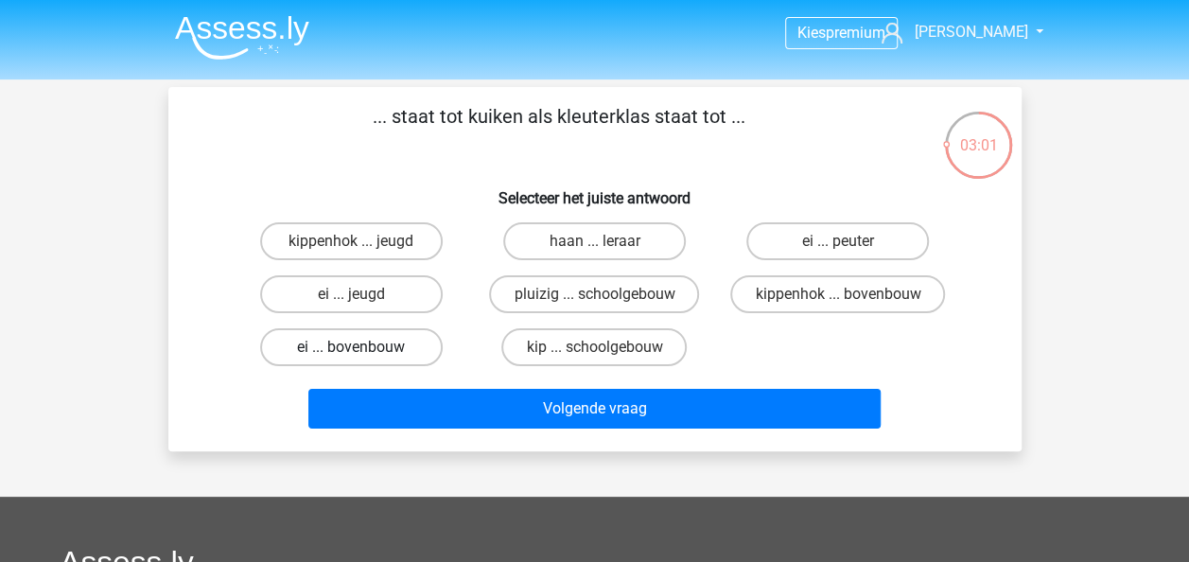
click at [378, 348] on label "ei ... bovenbouw" at bounding box center [351, 347] width 183 height 38
click at [363, 348] on input "ei ... bovenbouw" at bounding box center [357, 353] width 12 height 12
radio input "true"
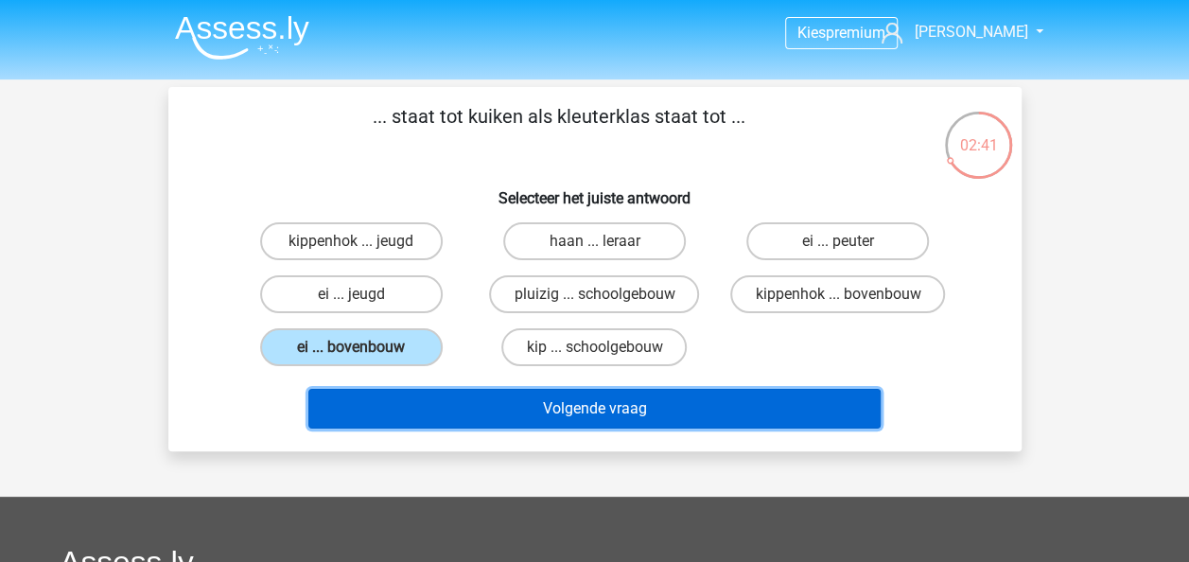
click at [511, 410] on button "Volgende vraag" at bounding box center [594, 409] width 572 height 40
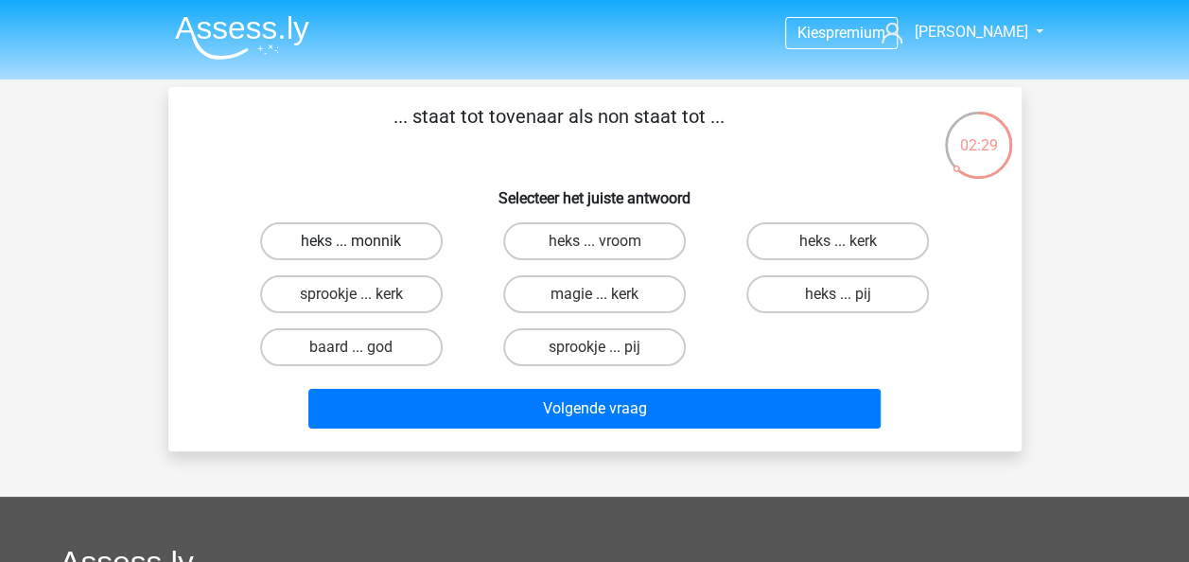
click at [381, 236] on label "heks ... monnik" at bounding box center [351, 241] width 183 height 38
click at [363, 241] on input "heks ... monnik" at bounding box center [357, 247] width 12 height 12
radio input "true"
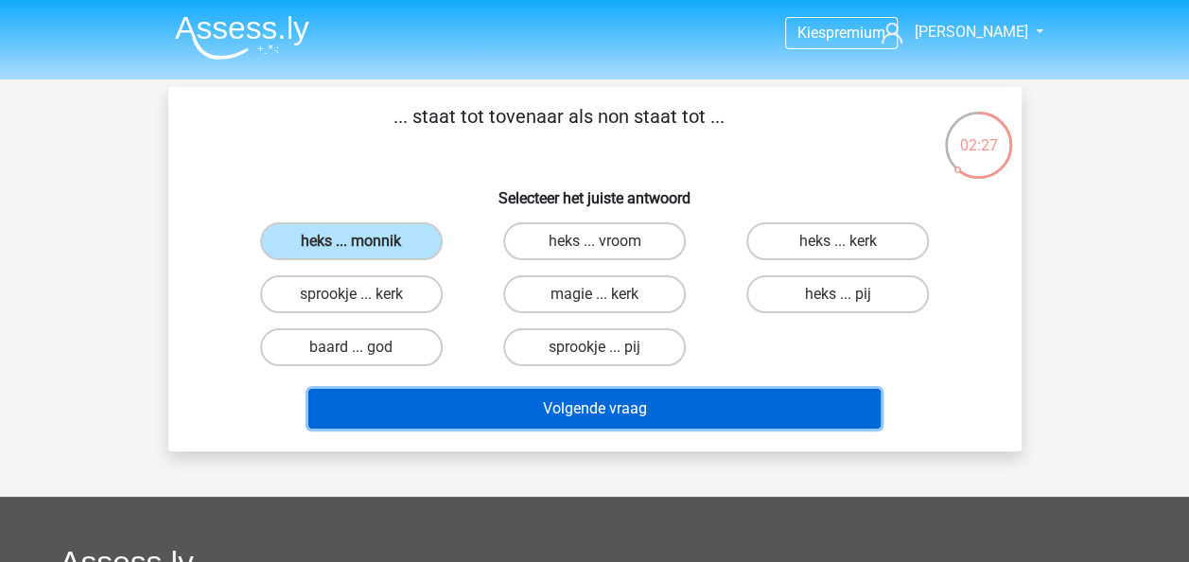
click at [548, 423] on button "Volgende vraag" at bounding box center [594, 409] width 572 height 40
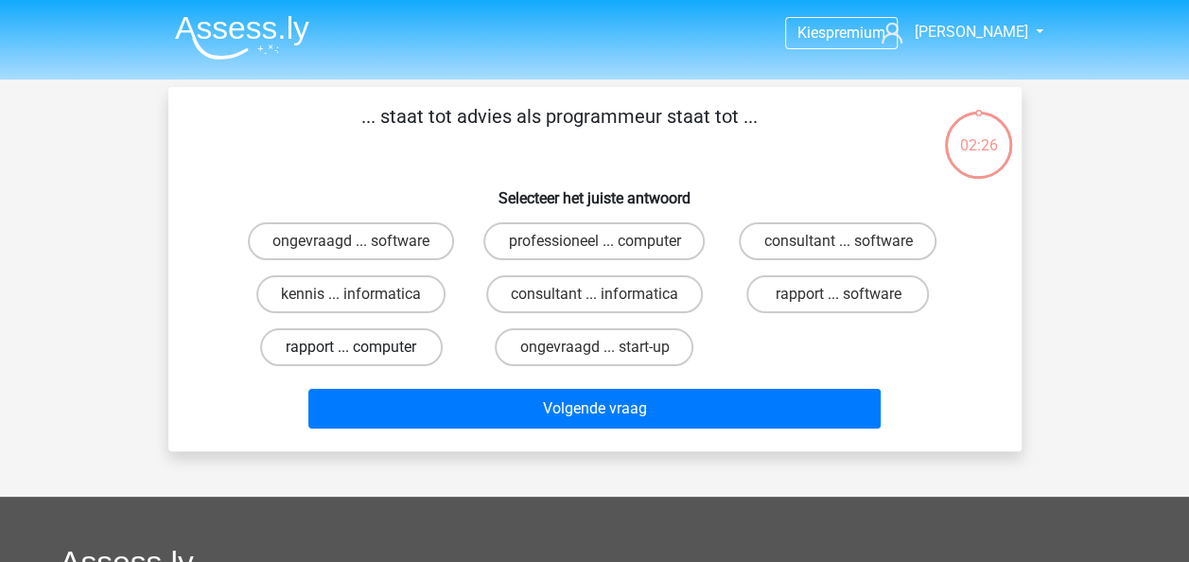
scroll to position [87, 0]
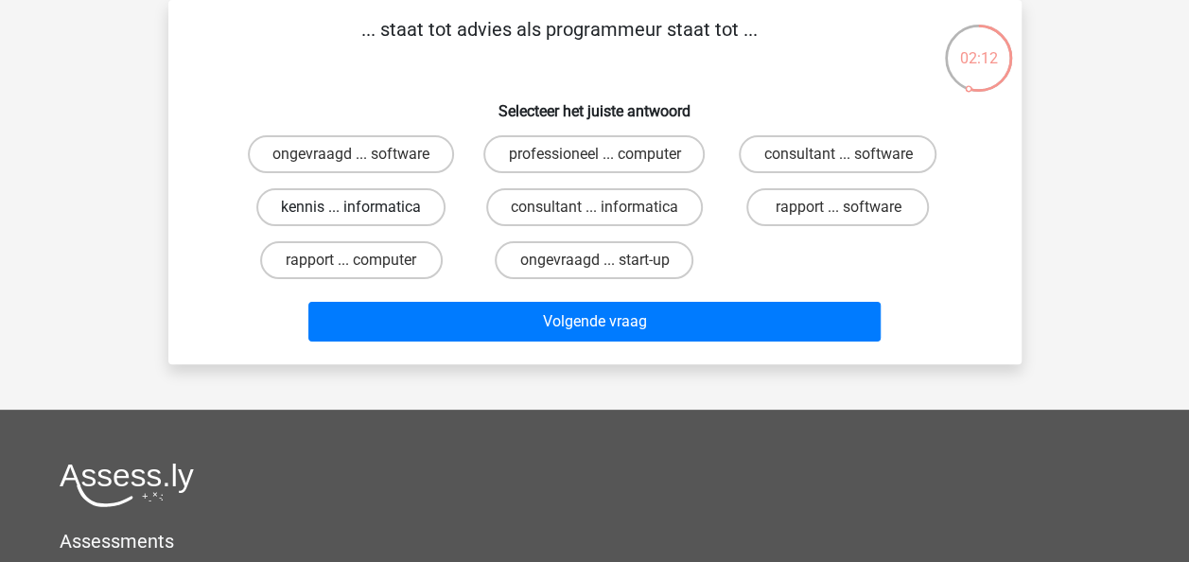
click at [371, 210] on label "kennis ... informatica" at bounding box center [350, 207] width 189 height 38
click at [363, 210] on input "kennis ... informatica" at bounding box center [357, 213] width 12 height 12
radio input "true"
click at [823, 157] on label "consultant ... software" at bounding box center [838, 154] width 198 height 38
click at [838, 157] on input "consultant ... software" at bounding box center [844, 160] width 12 height 12
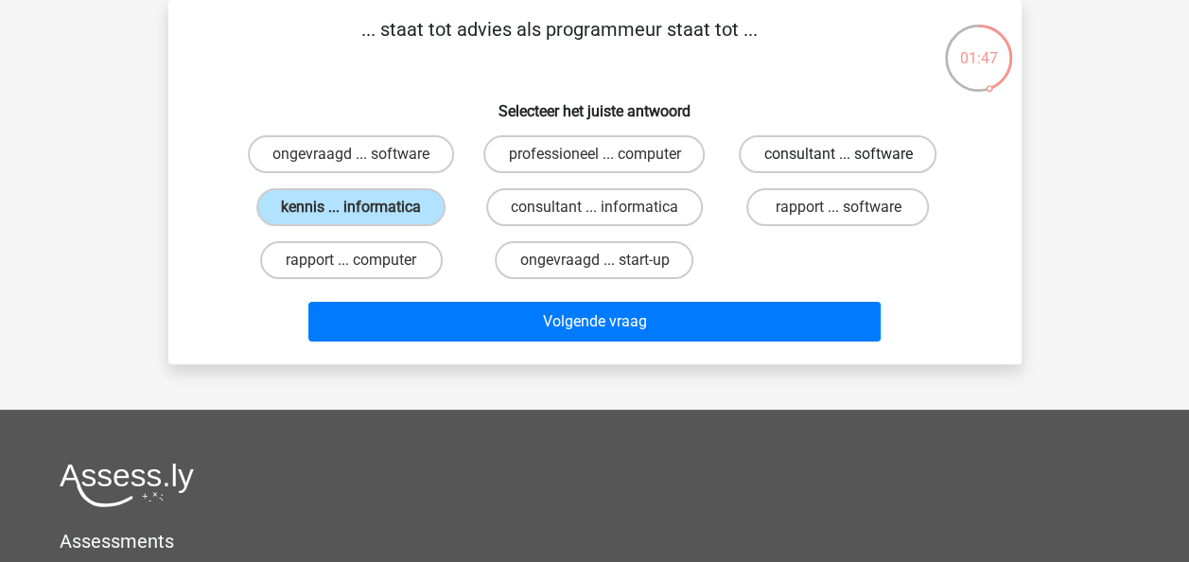
radio input "true"
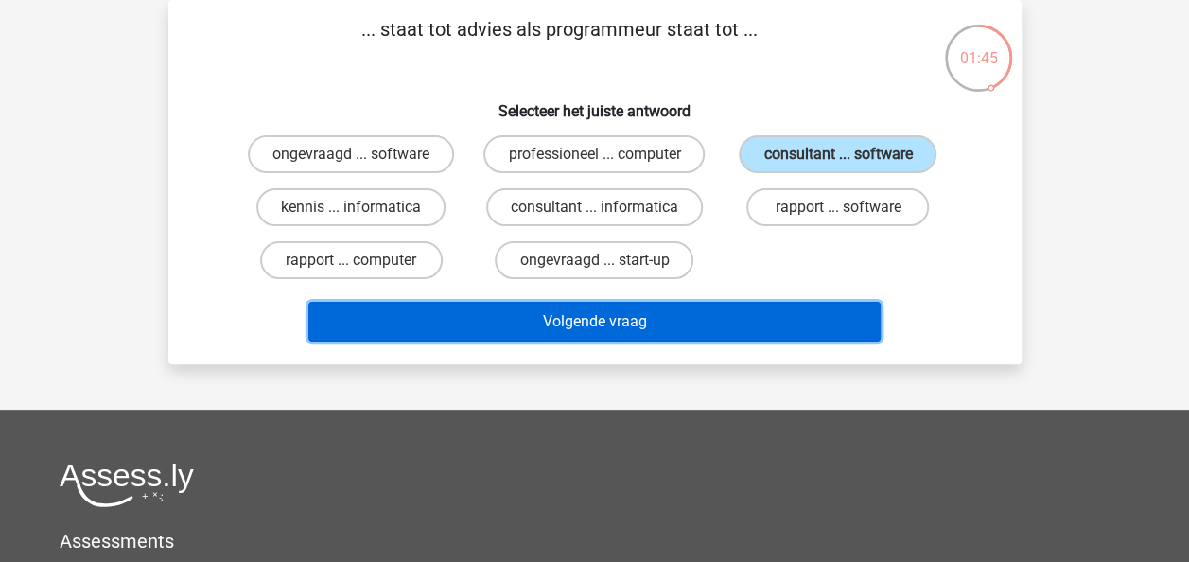
click at [571, 318] on button "Volgende vraag" at bounding box center [594, 322] width 572 height 40
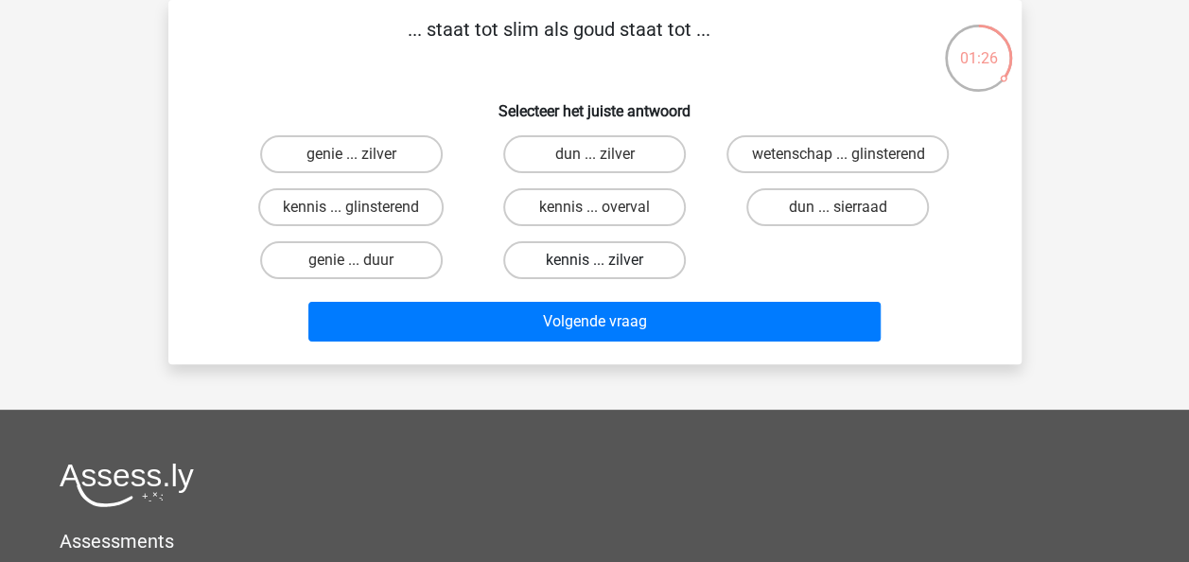
click at [573, 259] on label "kennis ... zilver" at bounding box center [594, 260] width 183 height 38
click at [594, 260] on input "kennis ... zilver" at bounding box center [600, 266] width 12 height 12
radio input "true"
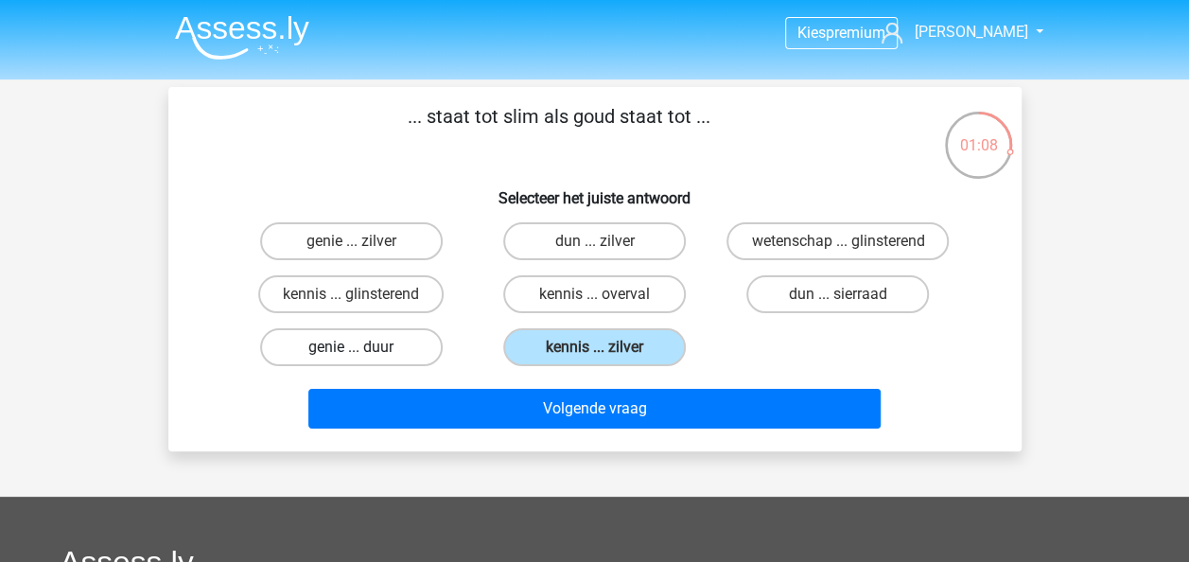
click at [361, 346] on label "genie ... duur" at bounding box center [351, 347] width 183 height 38
click at [361, 347] on input "genie ... duur" at bounding box center [357, 353] width 12 height 12
radio input "true"
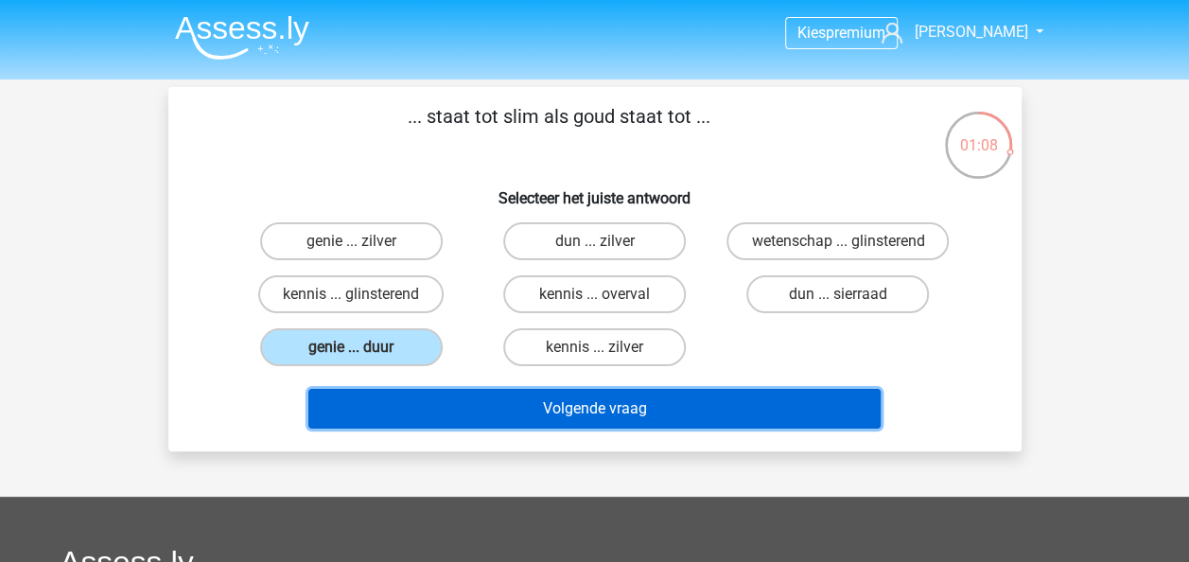
click at [588, 413] on button "Volgende vraag" at bounding box center [594, 409] width 572 height 40
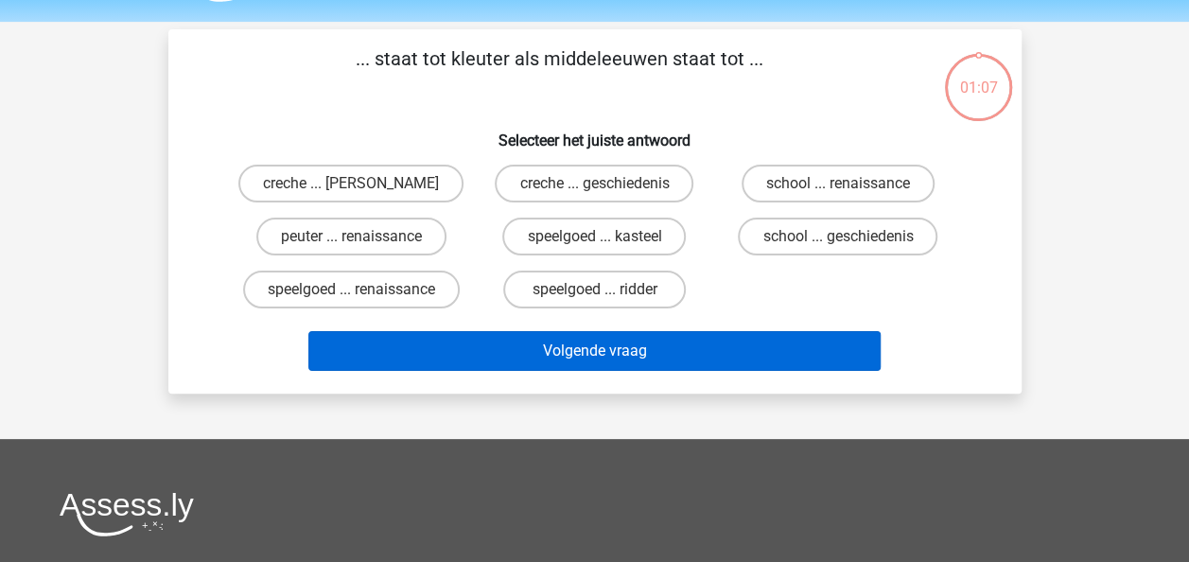
scroll to position [87, 0]
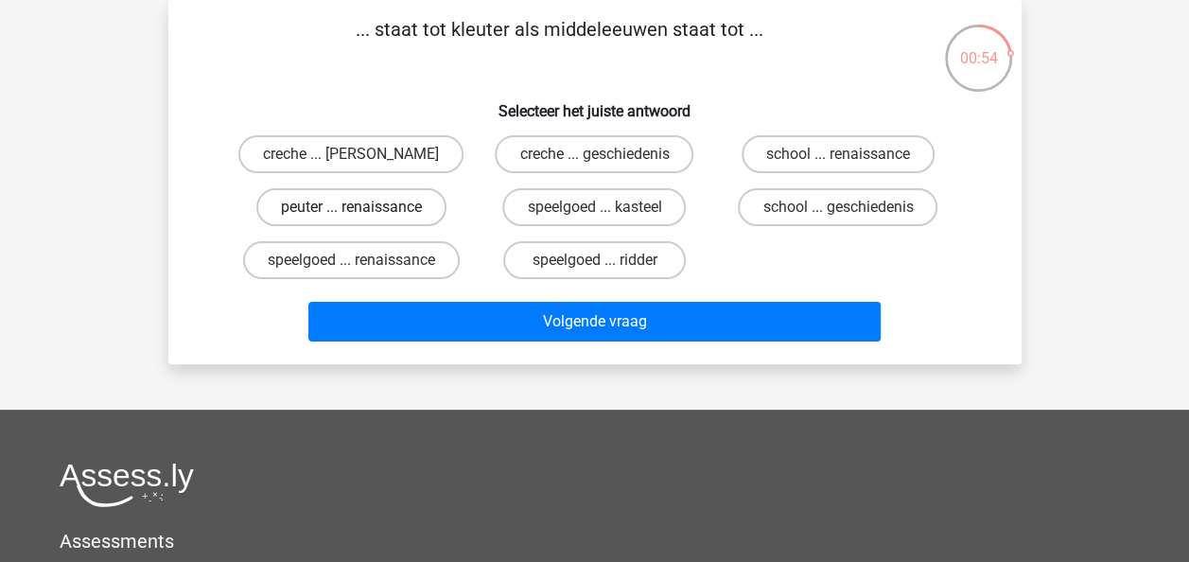
click at [335, 212] on label "peuter ... renaissance" at bounding box center [351, 207] width 190 height 38
click at [351, 212] on input "peuter ... renaissance" at bounding box center [357, 213] width 12 height 12
radio input "true"
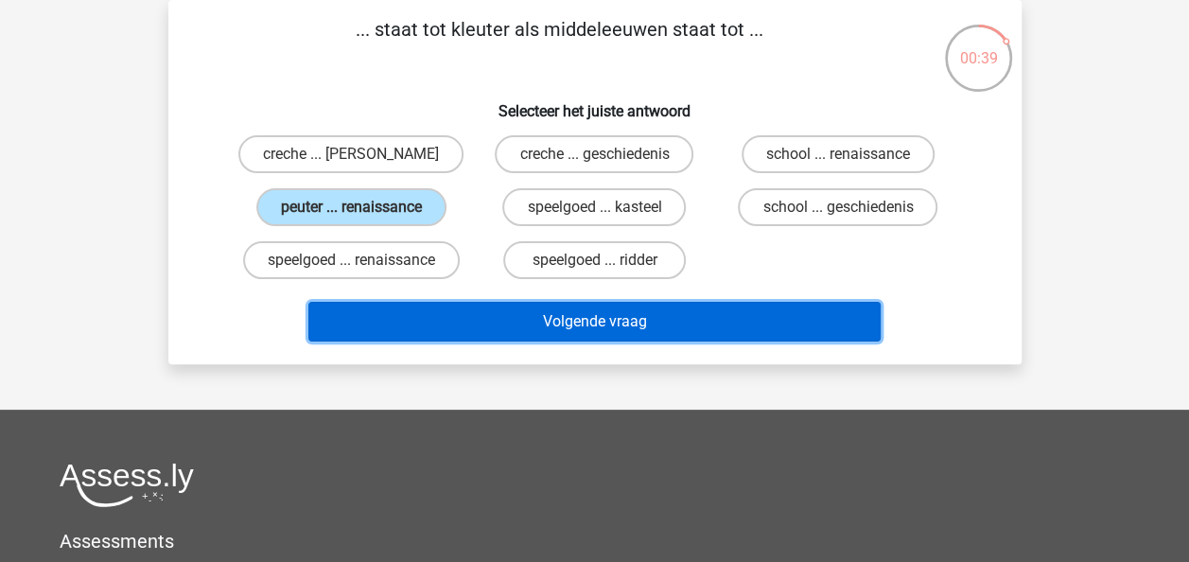
click at [636, 331] on button "Volgende vraag" at bounding box center [594, 322] width 572 height 40
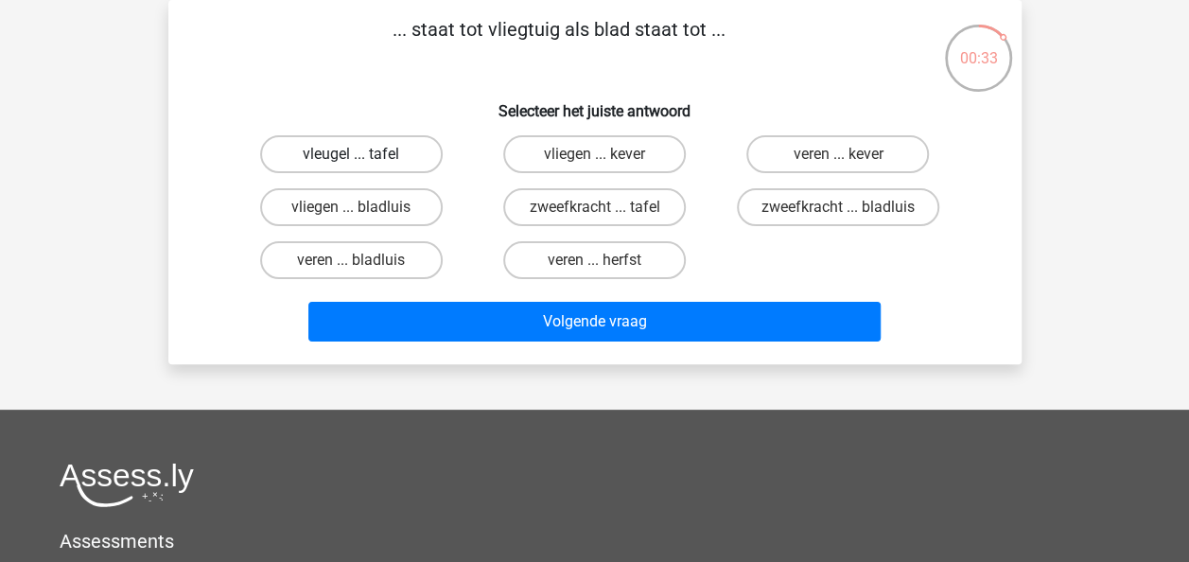
click at [394, 153] on label "vleugel ... tafel" at bounding box center [351, 154] width 183 height 38
click at [363, 154] on input "vleugel ... tafel" at bounding box center [357, 160] width 12 height 12
radio input "true"
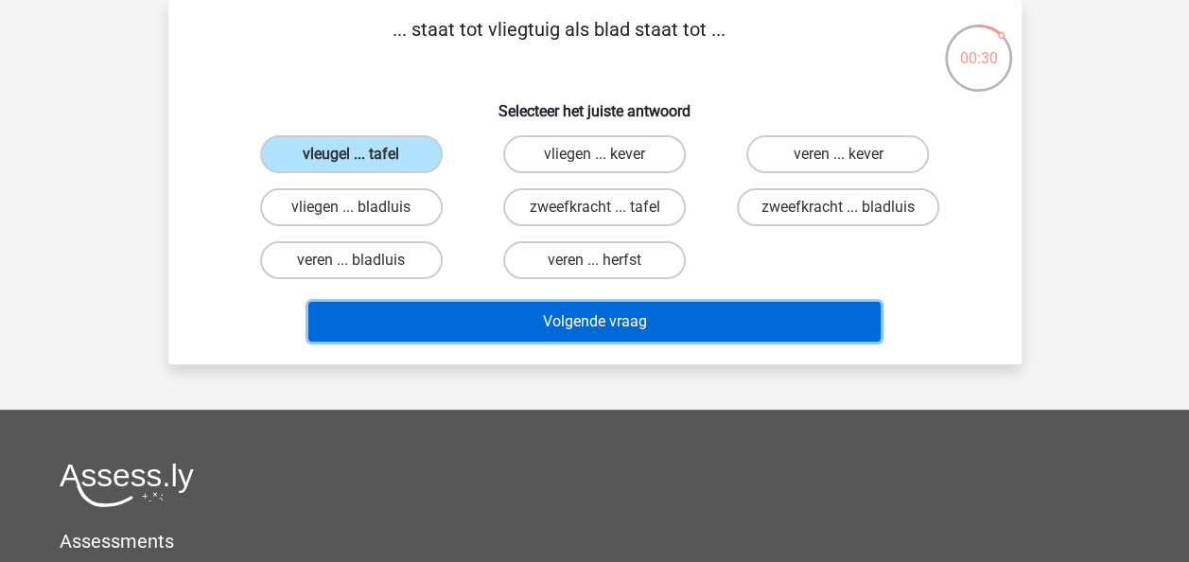
click at [658, 318] on button "Volgende vraag" at bounding box center [594, 322] width 572 height 40
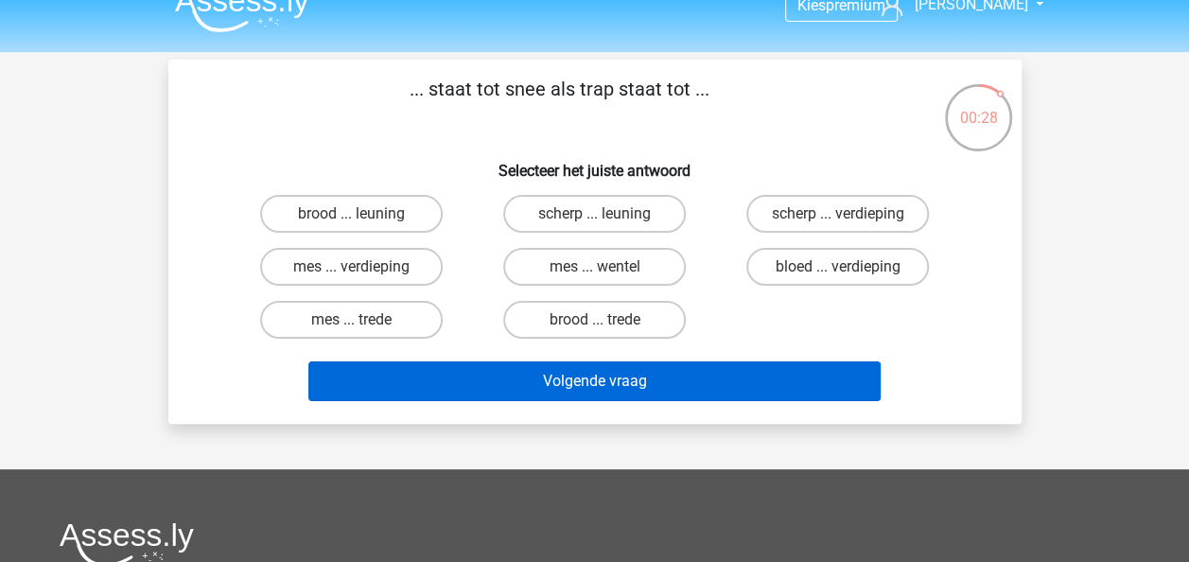
scroll to position [0, 0]
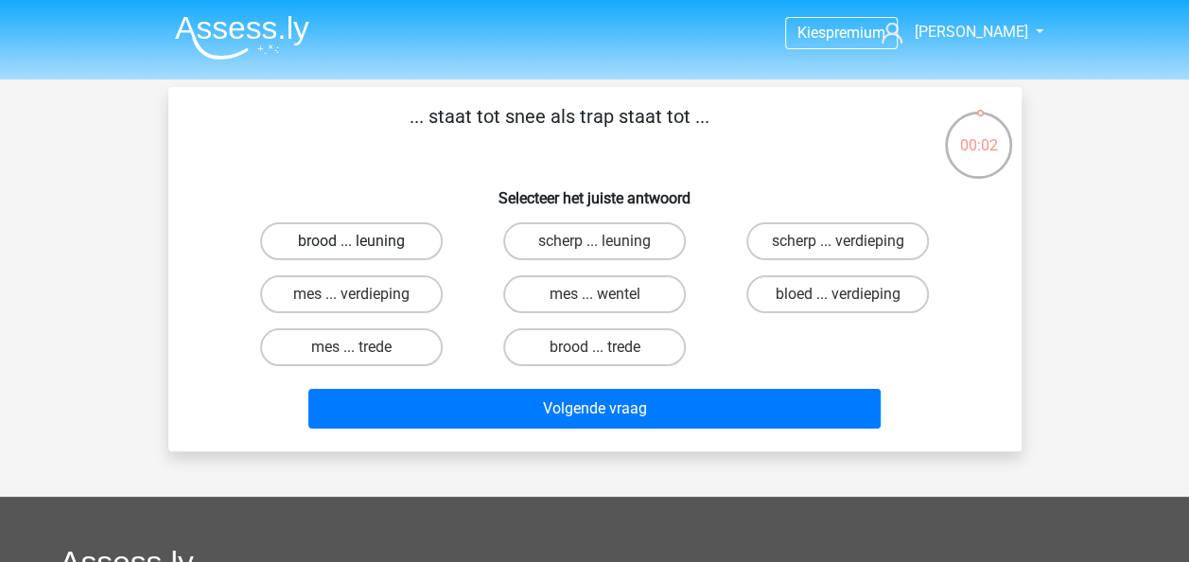
click at [374, 242] on label "brood ... leuning" at bounding box center [351, 241] width 183 height 38
click at [363, 242] on input "brood ... leuning" at bounding box center [357, 247] width 12 height 12
radio input "true"
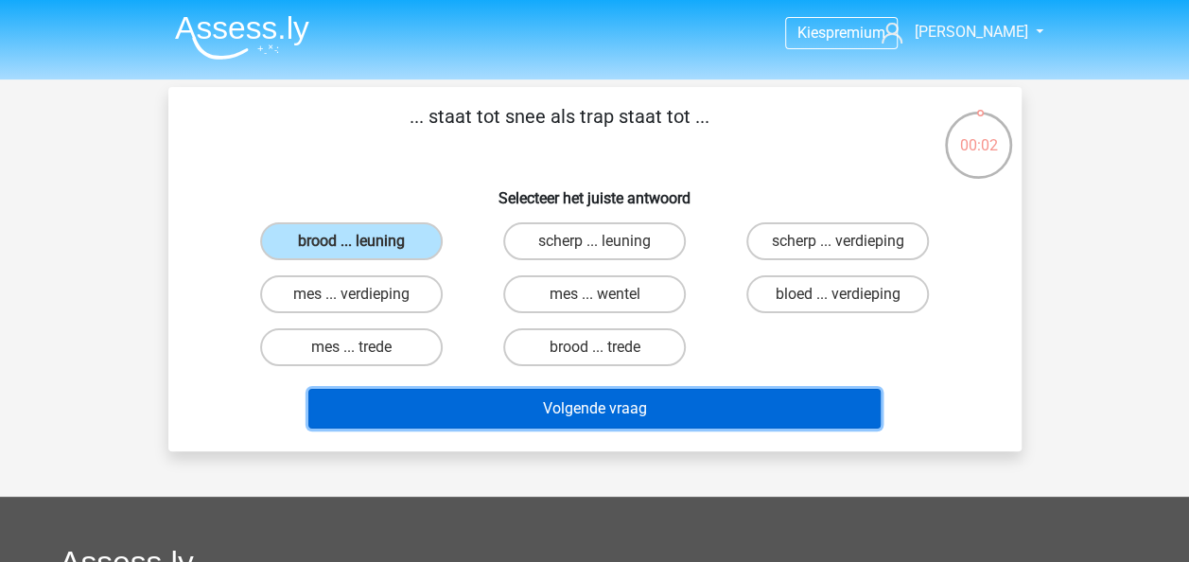
click at [605, 401] on button "Volgende vraag" at bounding box center [594, 409] width 572 height 40
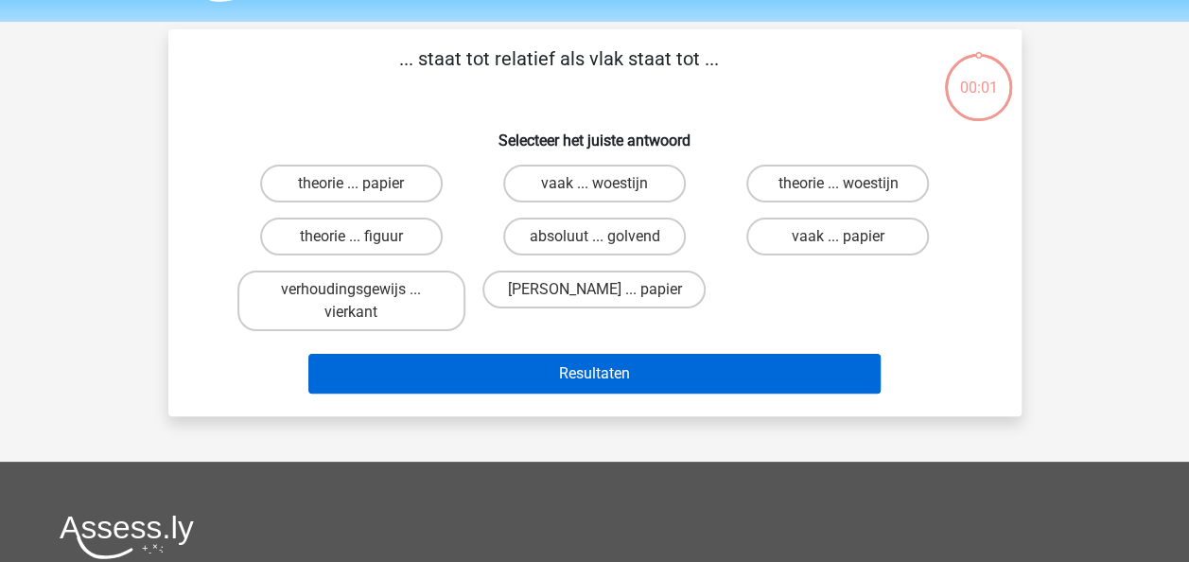
scroll to position [87, 0]
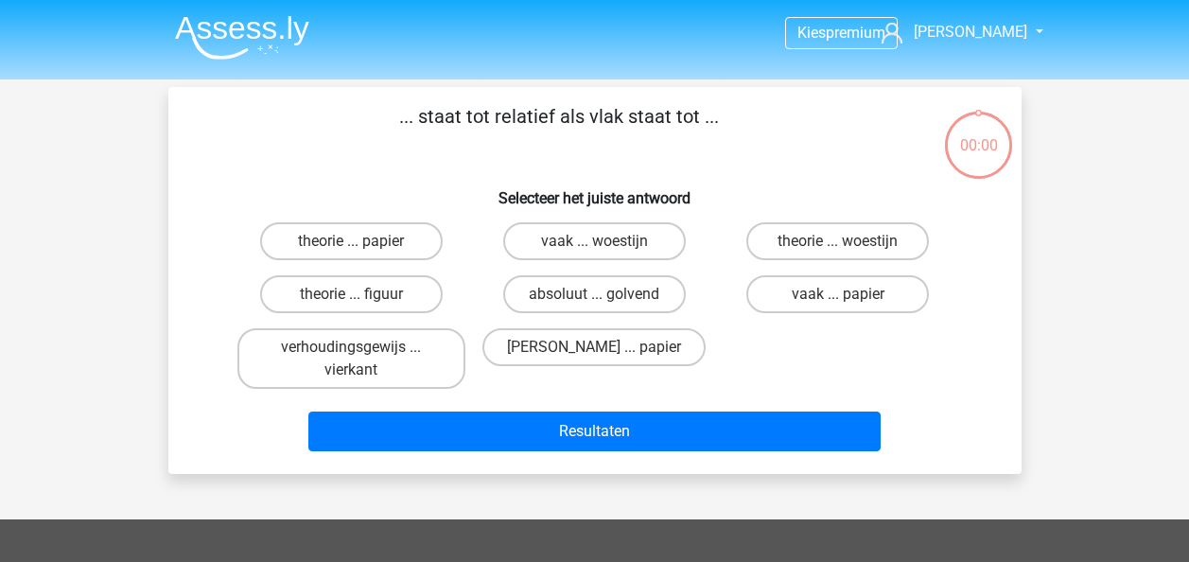
scroll to position [87, 0]
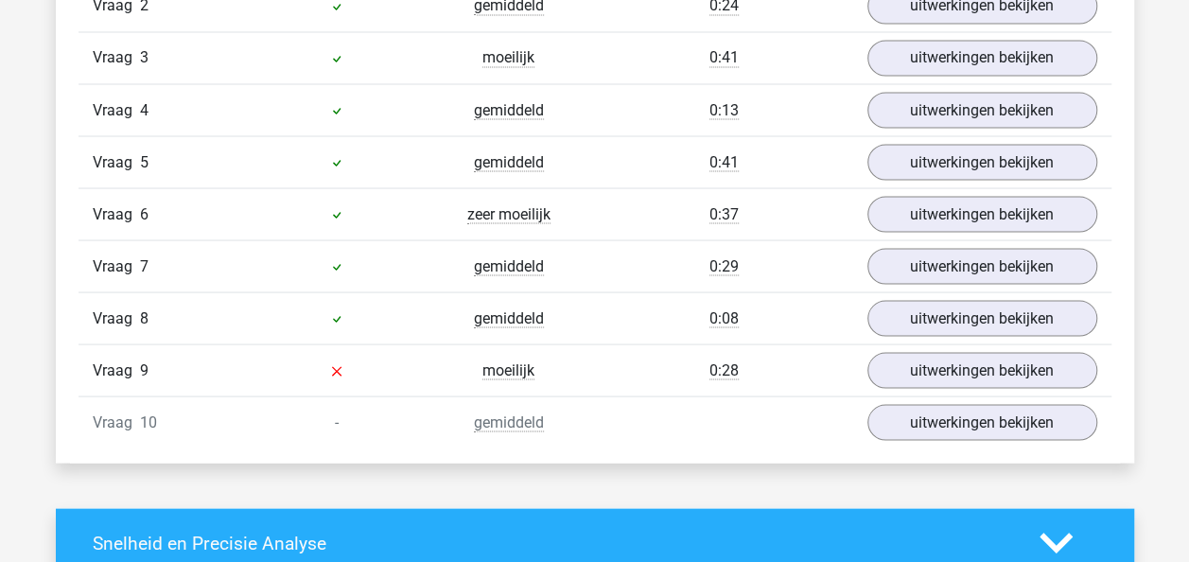
scroll to position [1797, 0]
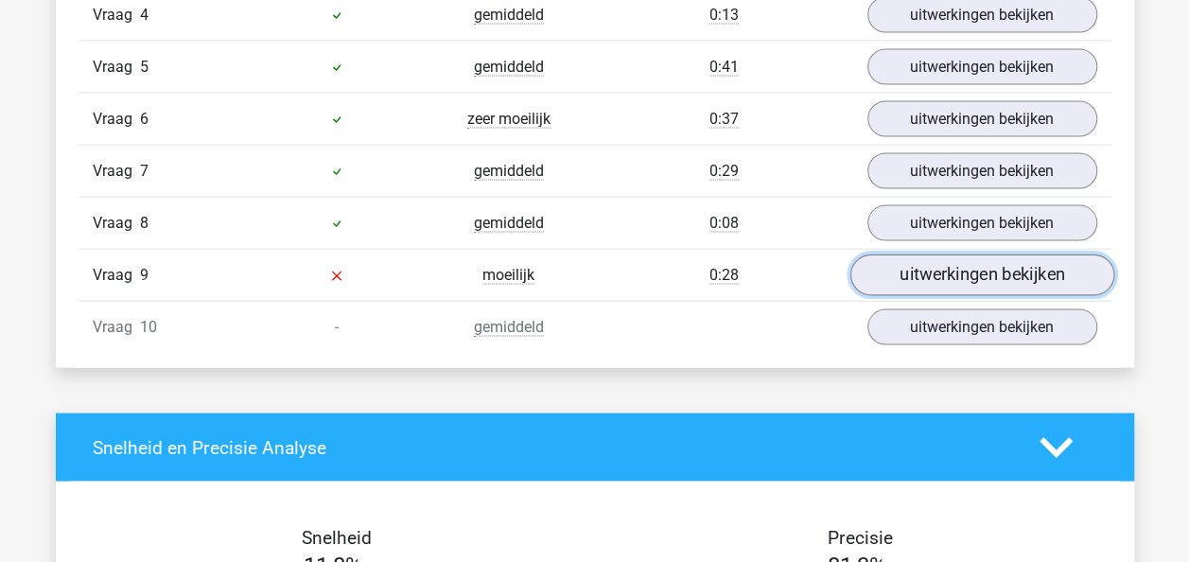
click at [957, 272] on link "uitwerkingen bekijken" at bounding box center [981, 276] width 264 height 42
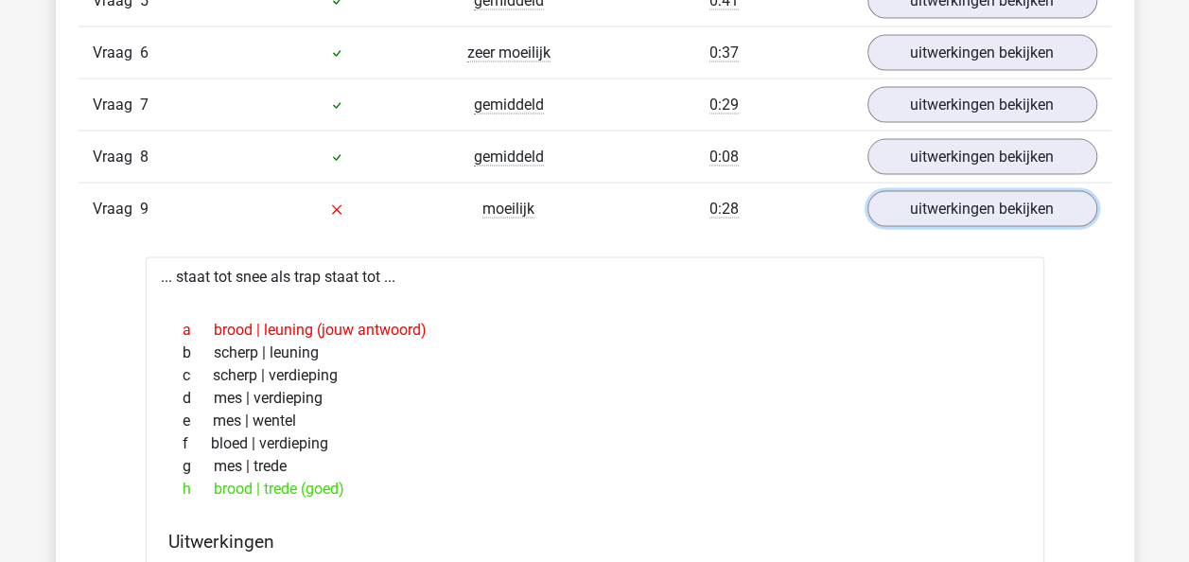
scroll to position [1891, 0]
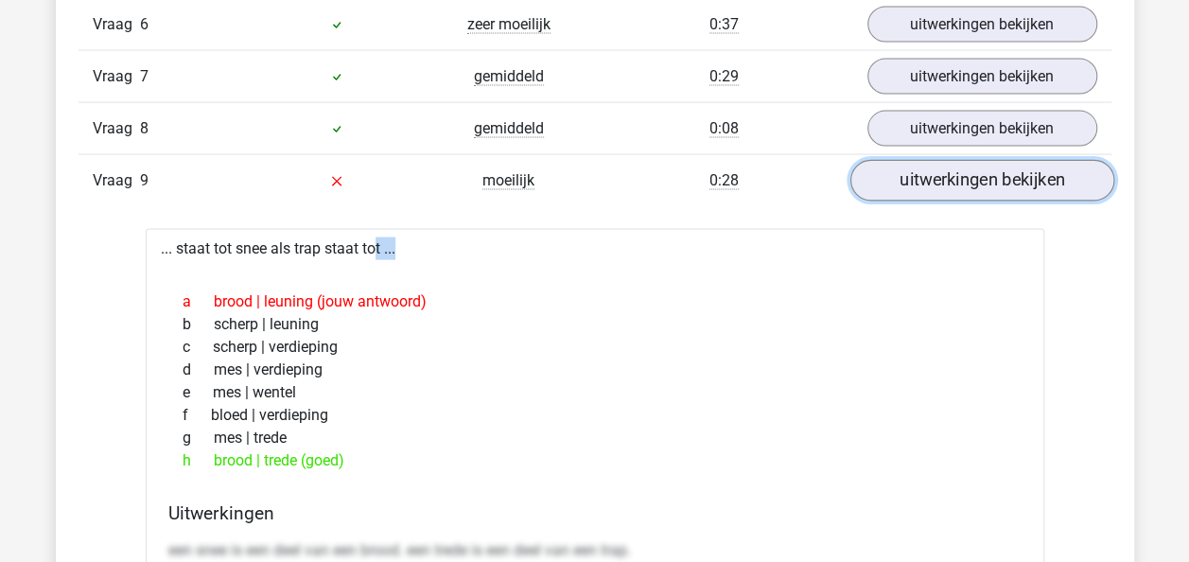
click at [920, 174] on link "uitwerkingen bekijken" at bounding box center [981, 182] width 264 height 42
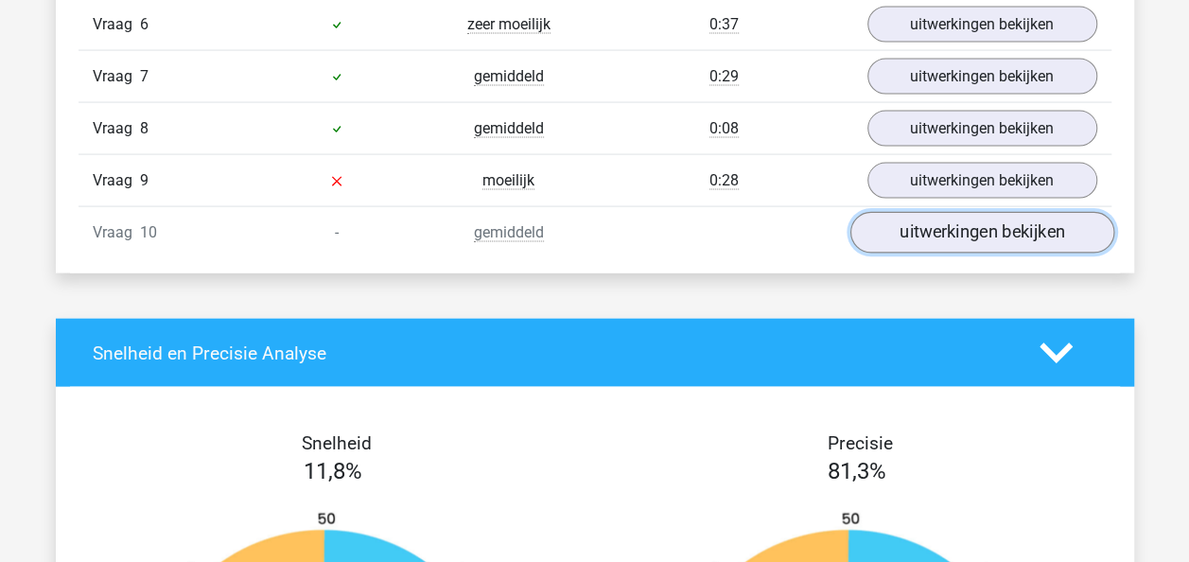
click at [927, 229] on link "uitwerkingen bekijken" at bounding box center [981, 234] width 264 height 42
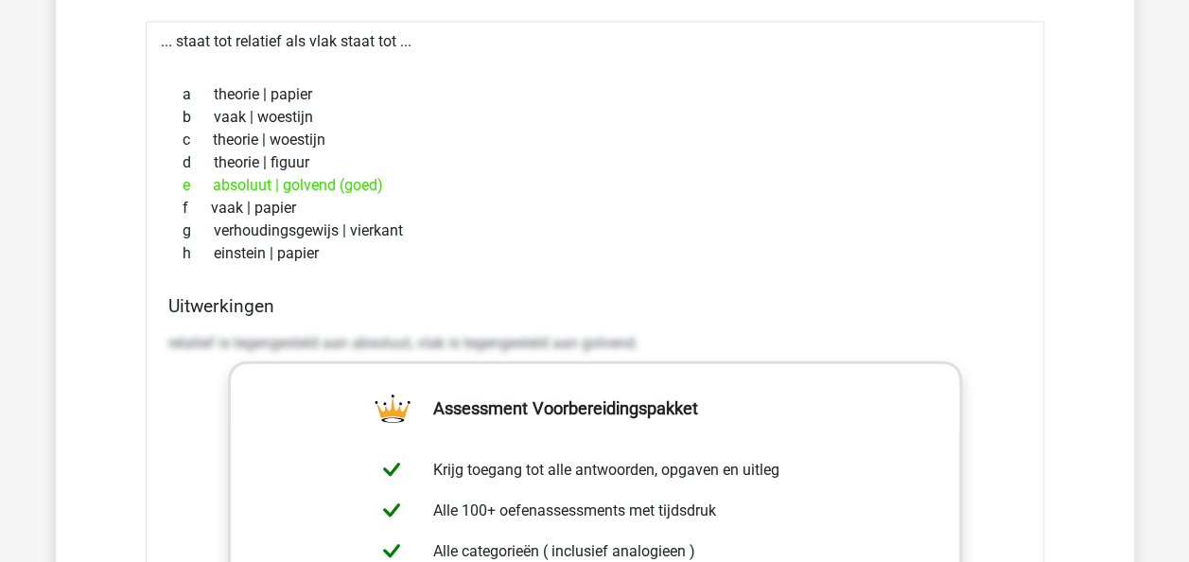
scroll to position [2080, 0]
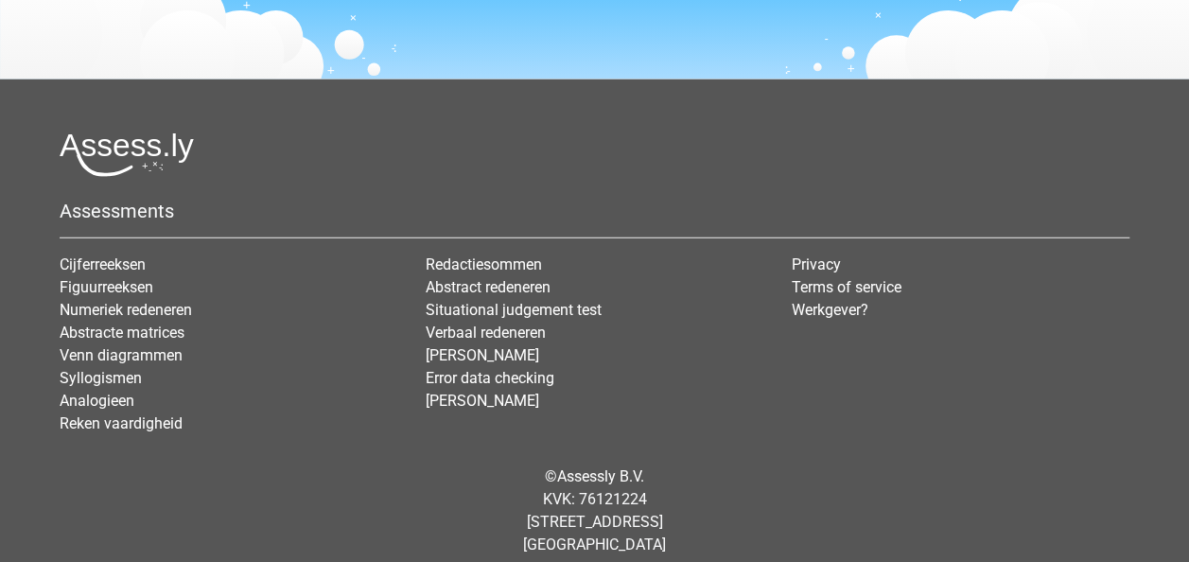
scroll to position [2561, 0]
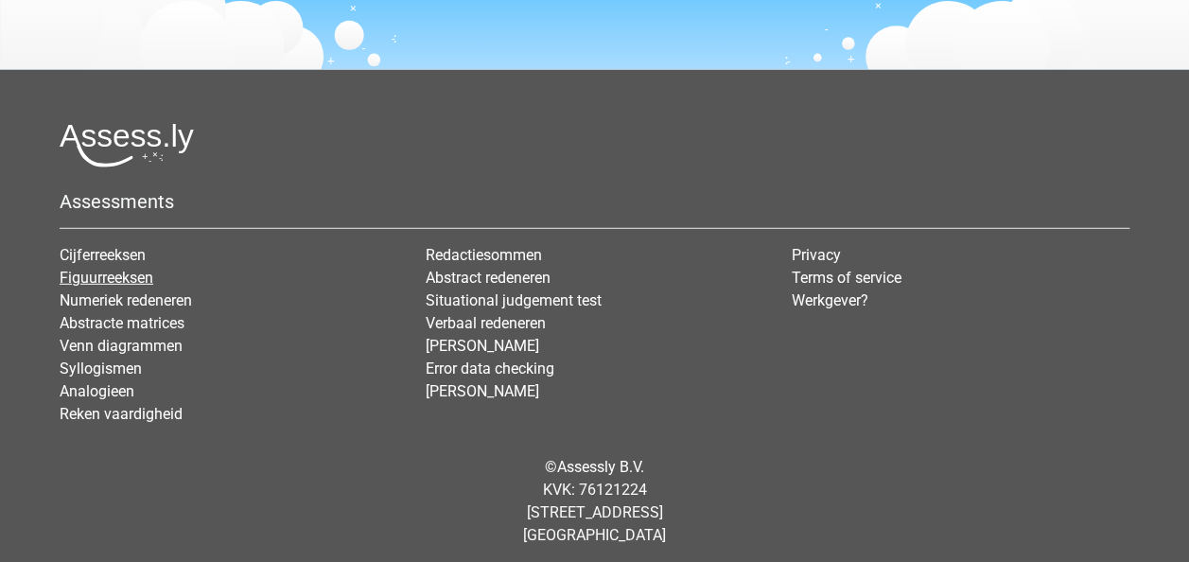
click at [124, 269] on link "Figuurreeksen" at bounding box center [107, 278] width 94 height 18
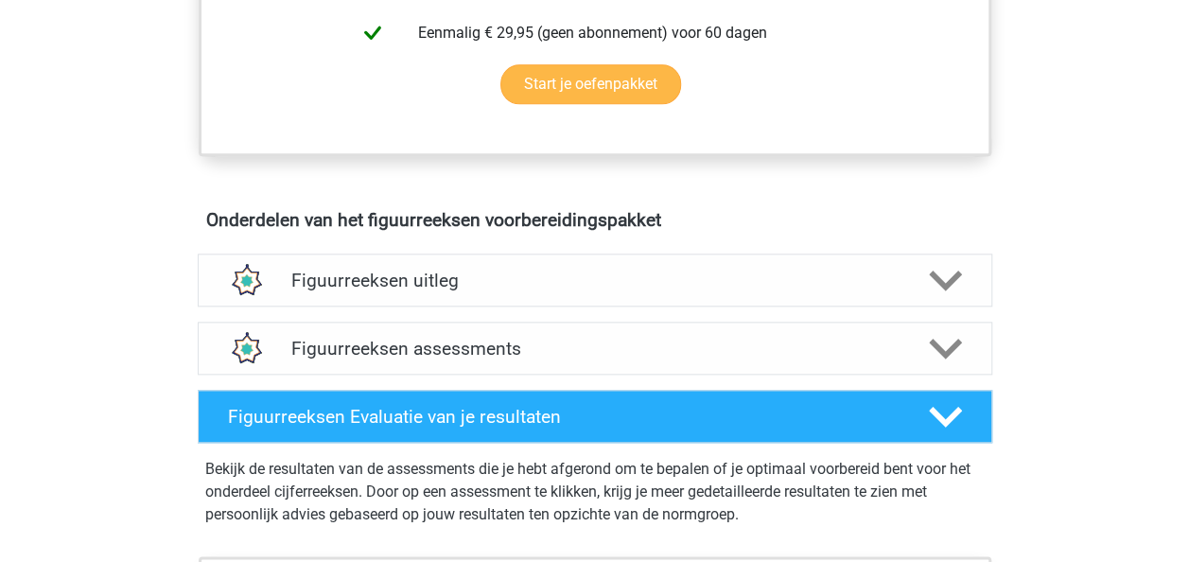
scroll to position [1040, 0]
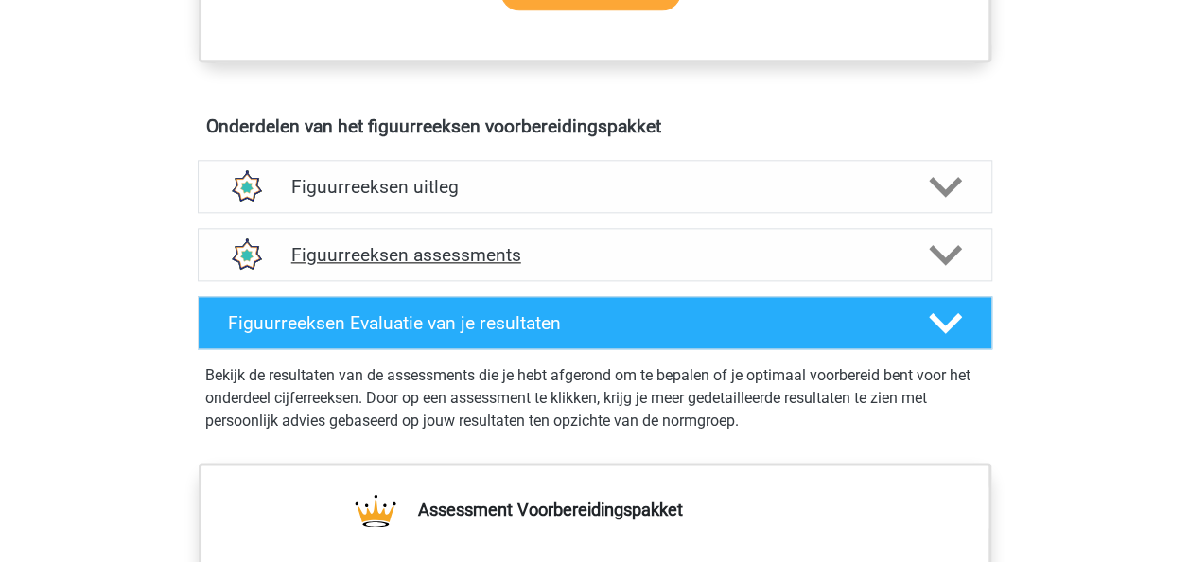
click at [863, 244] on h4 "Figuurreeksen assessments" at bounding box center [594, 255] width 607 height 22
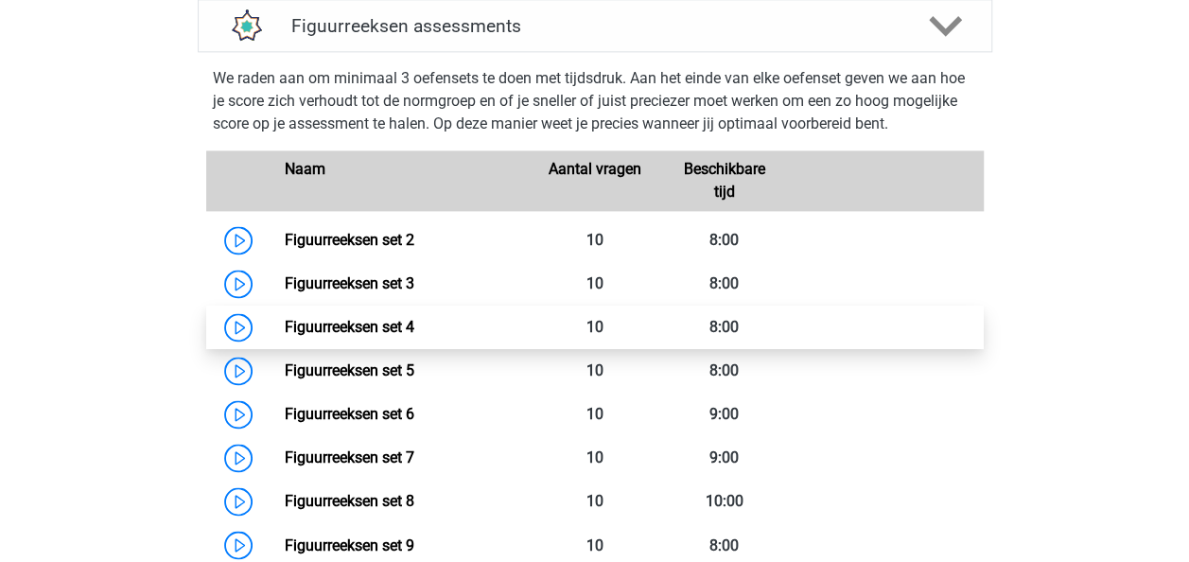
scroll to position [1324, 0]
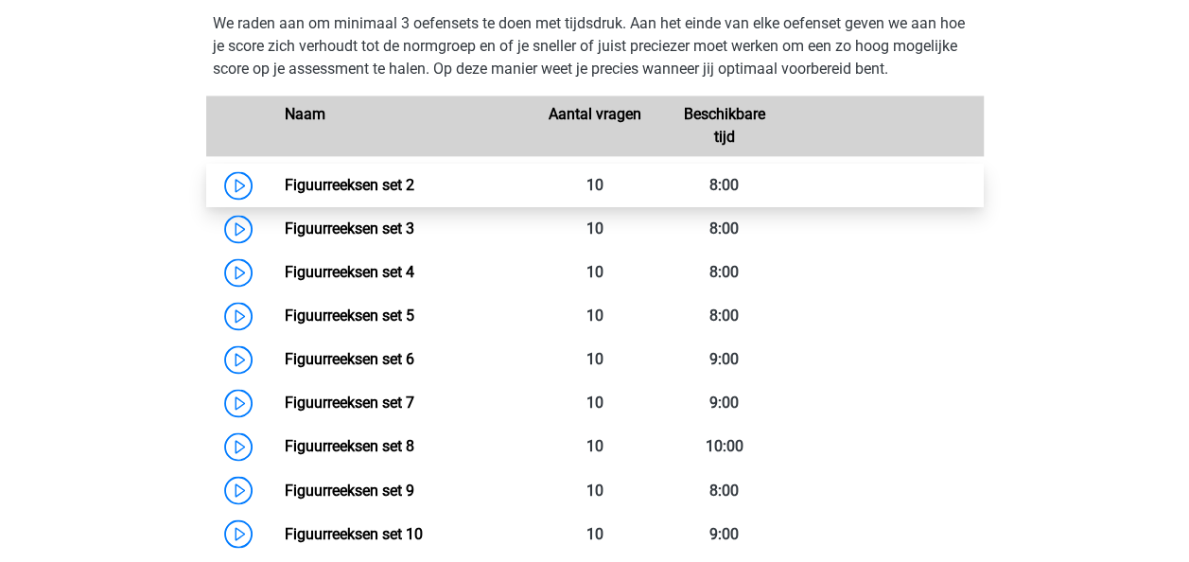
click at [358, 178] on link "Figuurreeksen set 2" at bounding box center [350, 185] width 130 height 18
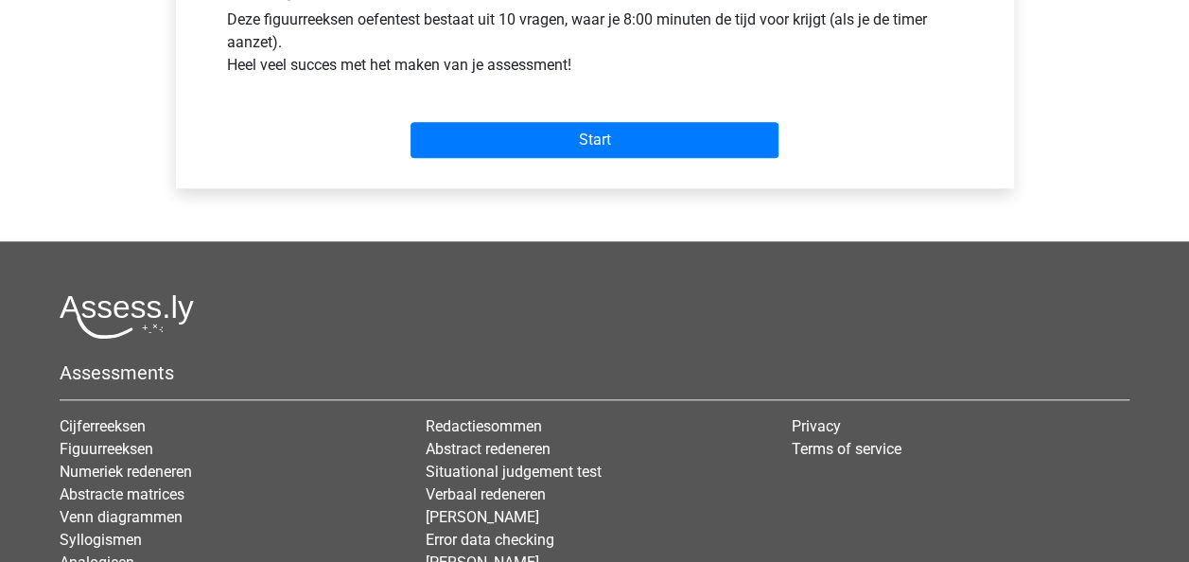
scroll to position [757, 0]
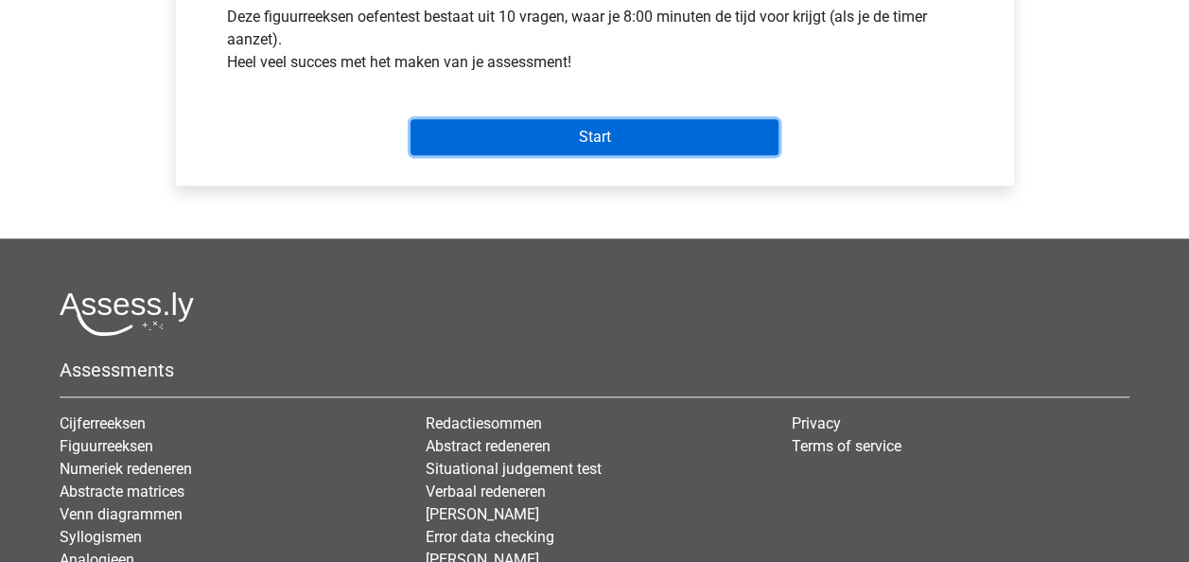
click at [555, 127] on input "Start" at bounding box center [594, 137] width 368 height 36
